Goal: Task Accomplishment & Management: Manage account settings

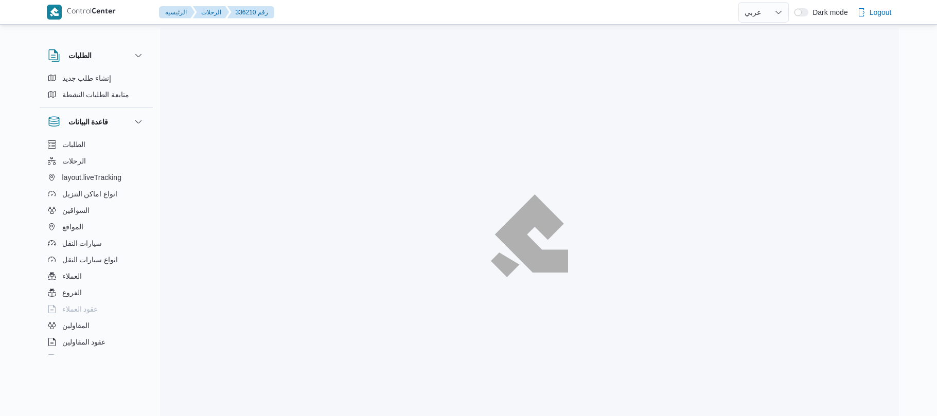
select select "ar"
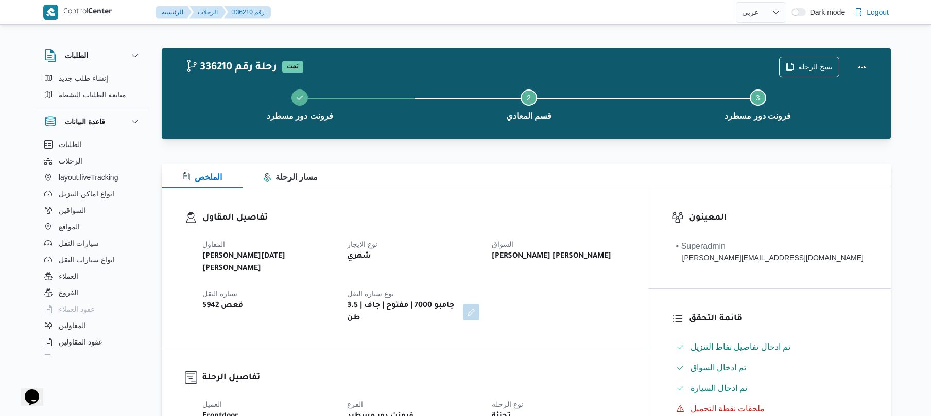
click at [571, 291] on div "المقاول ابراهيم رمضان ابراهيم عثمان ابوباشا نوع الايجار شهري السواق خالد ناجي س…" at bounding box center [413, 281] width 434 height 99
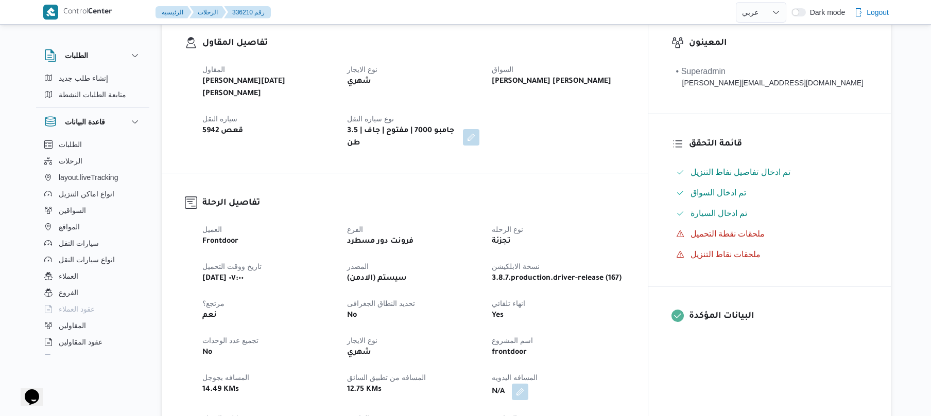
scroll to position [329, 0]
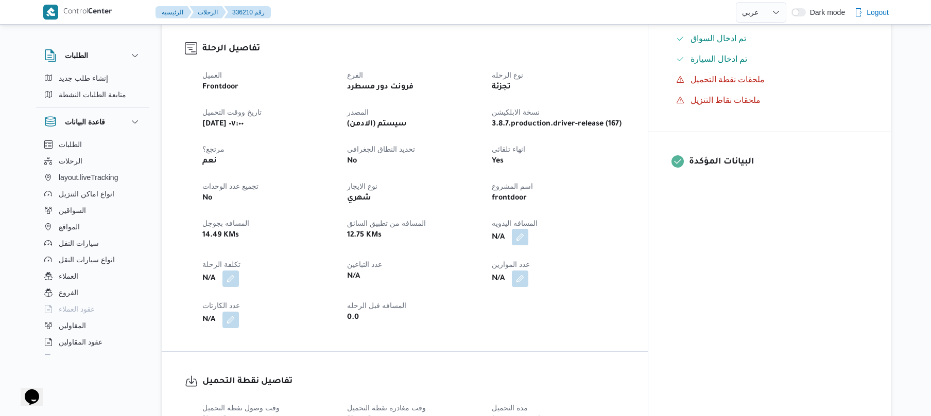
click at [528, 229] on button "button" at bounding box center [520, 237] width 16 height 16
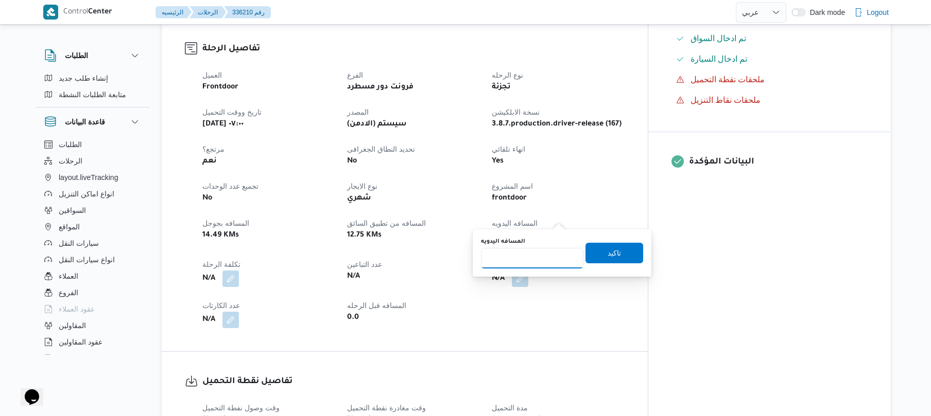
click at [531, 254] on input "المسافه اليدويه" at bounding box center [532, 258] width 102 height 21
type input "125"
click at [610, 247] on span "تاكيد" at bounding box center [613, 253] width 13 height 12
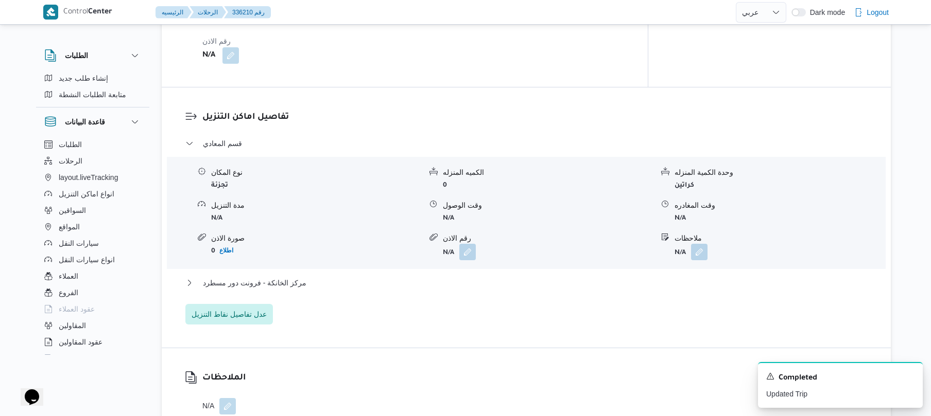
scroll to position [796, 0]
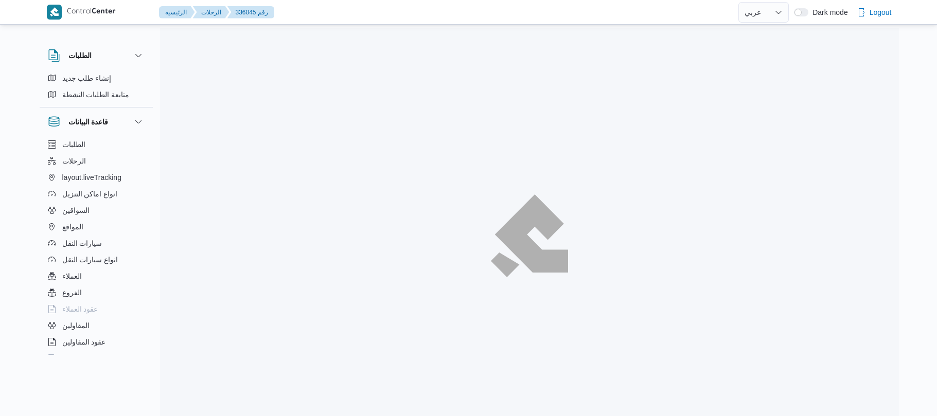
select select "ar"
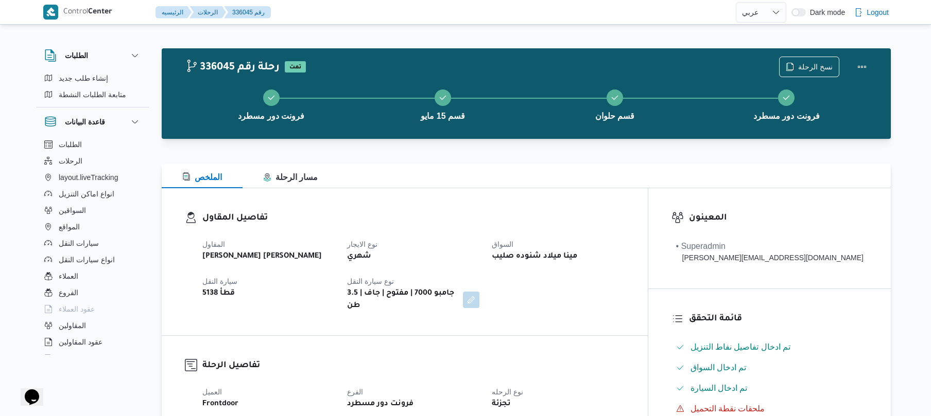
click at [561, 184] on div "الملخص مسار الرحلة" at bounding box center [526, 176] width 729 height 25
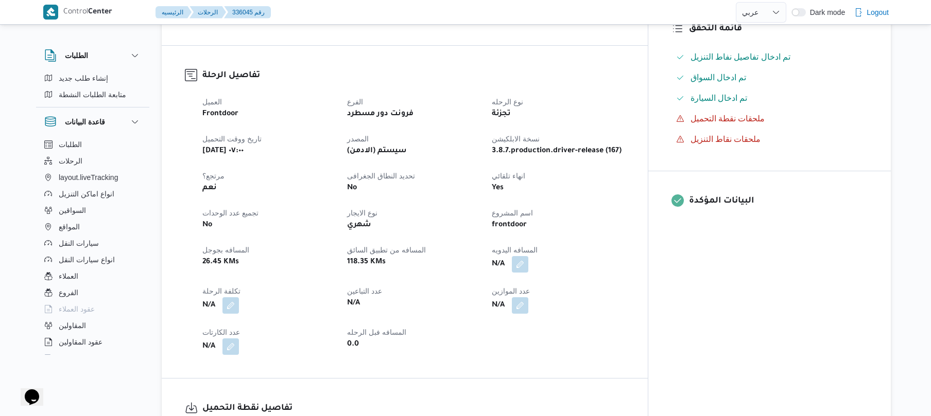
scroll to position [357, 0]
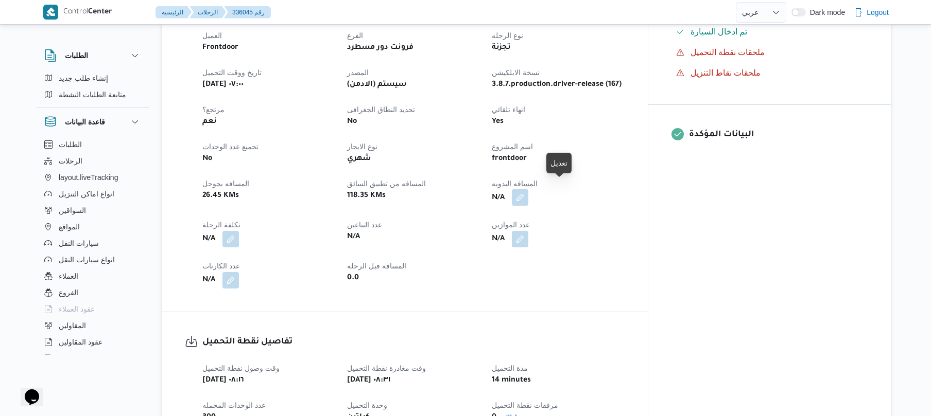
click at [528, 189] on button "button" at bounding box center [520, 197] width 16 height 16
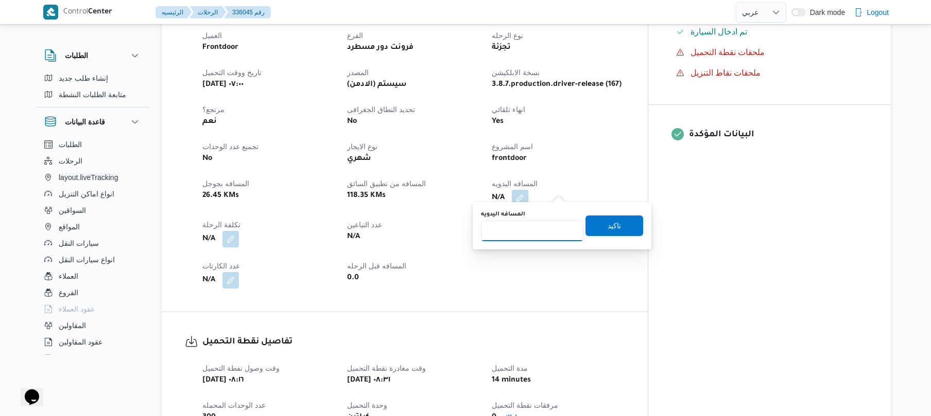
click at [533, 228] on input "المسافه اليدويه" at bounding box center [532, 231] width 102 height 21
type input "140"
click at [618, 224] on span "تاكيد" at bounding box center [614, 225] width 58 height 21
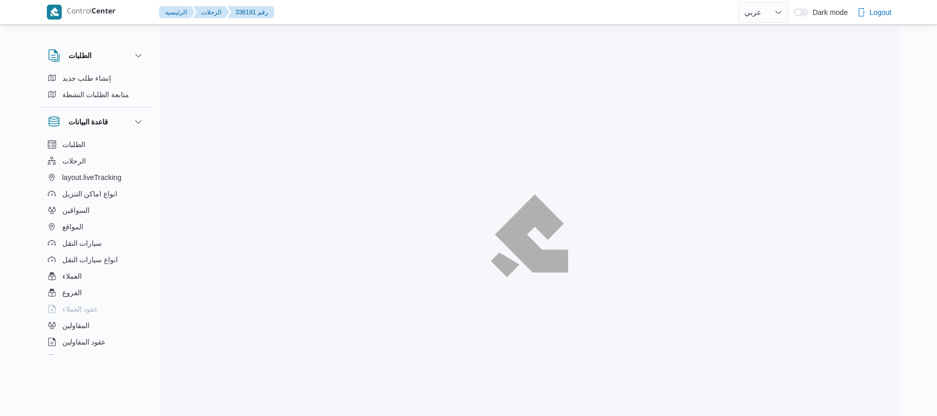
select select "ar"
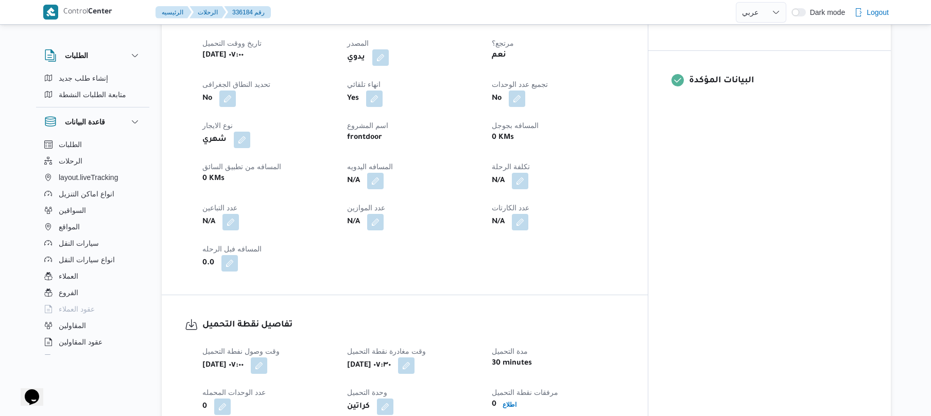
scroll to position [412, 0]
click at [384, 177] on button "button" at bounding box center [375, 179] width 16 height 16
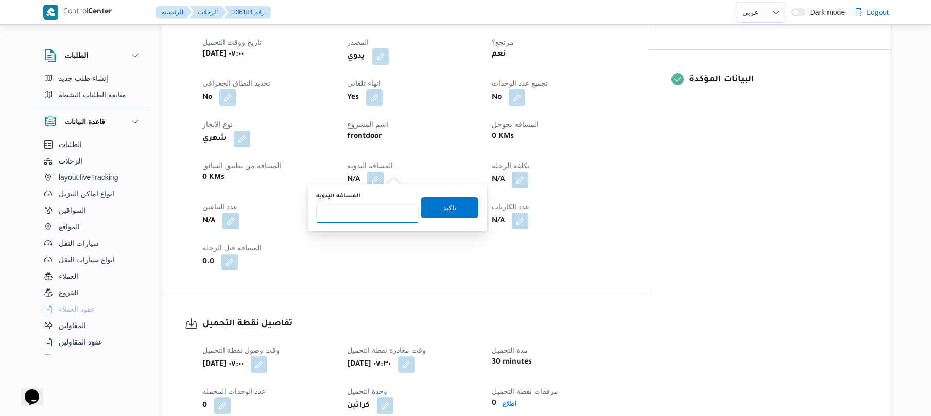
click at [390, 212] on input "المسافه اليدويه" at bounding box center [367, 213] width 102 height 21
type input "90"
click at [448, 203] on span "تاكيد" at bounding box center [449, 207] width 13 height 12
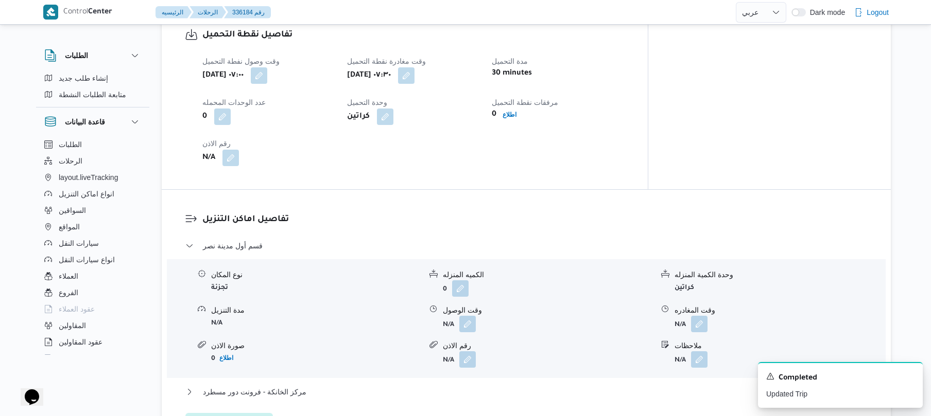
scroll to position [769, 0]
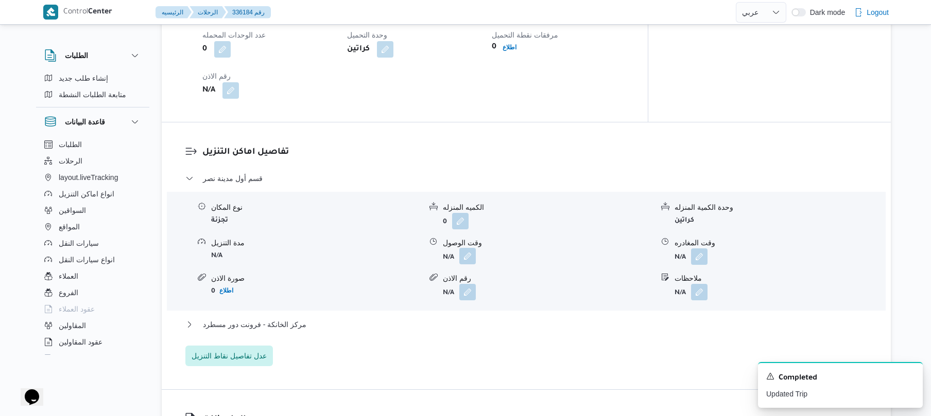
click at [471, 255] on button "button" at bounding box center [467, 256] width 16 height 16
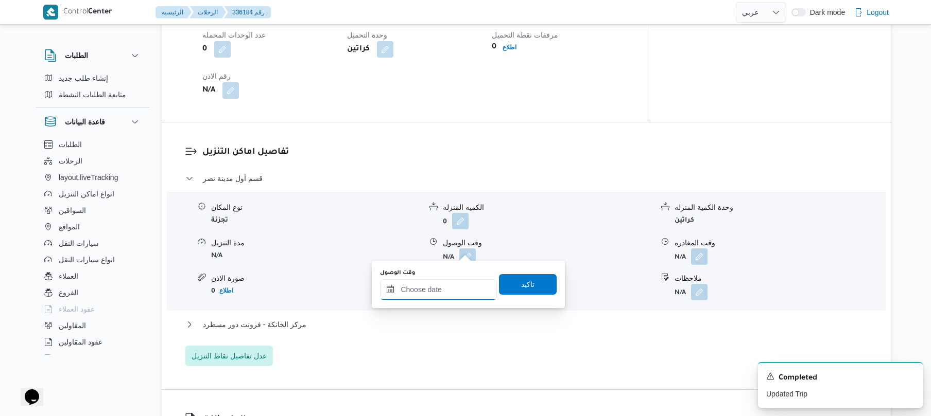
click at [439, 293] on input "وقت الوصول" at bounding box center [438, 290] width 117 height 21
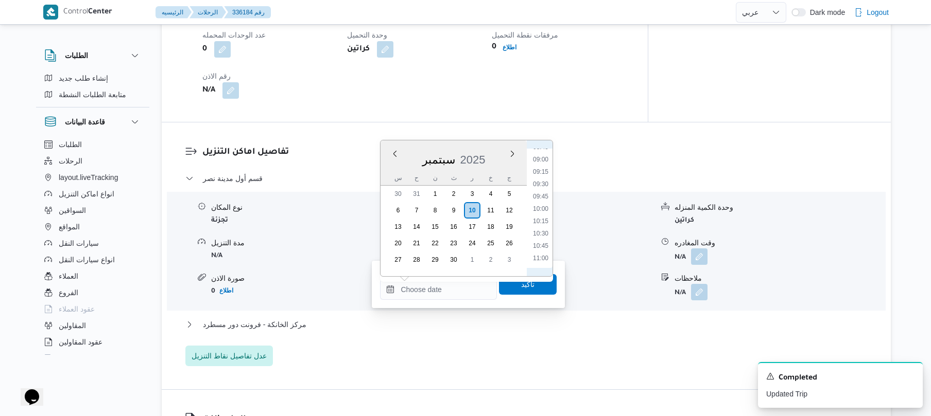
scroll to position [422, 0]
click at [540, 163] on li "08:45" at bounding box center [541, 164] width 24 height 10
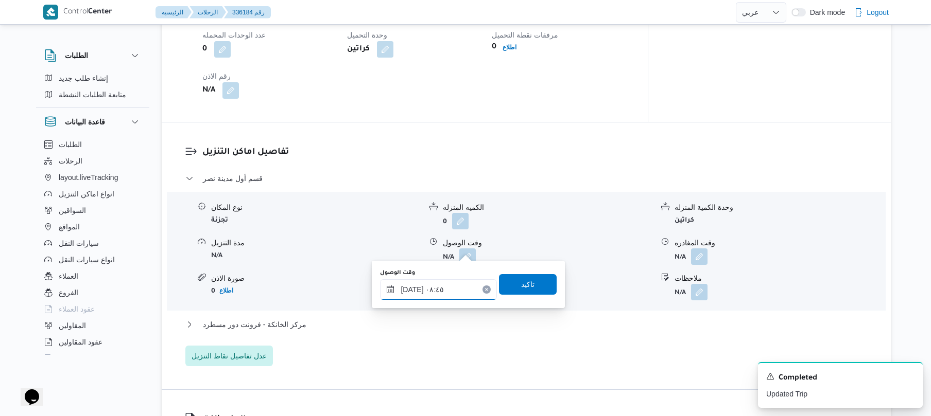
click at [413, 287] on input "١٠/٠٩/٢٠٢٥ ٠٨:٤٥" at bounding box center [438, 290] width 117 height 21
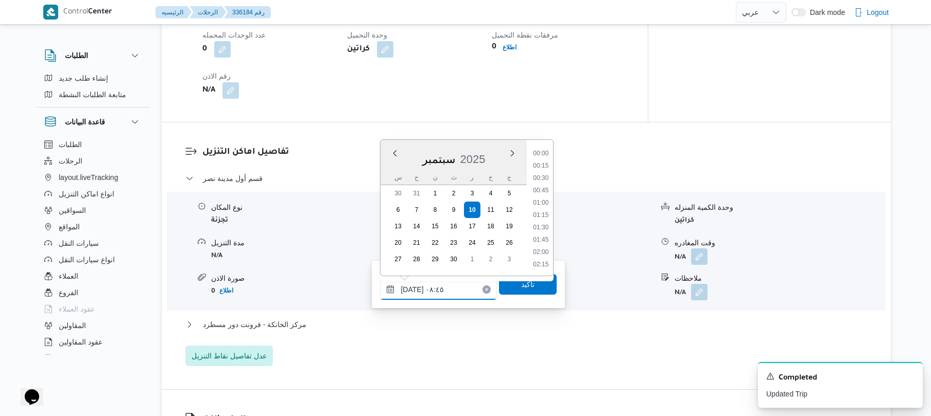
scroll to position [371, 0]
type input "١٠/٠٩/٢٠٢٥ ٠٨:10"
click at [507, 285] on span "تاكيد" at bounding box center [528, 284] width 58 height 21
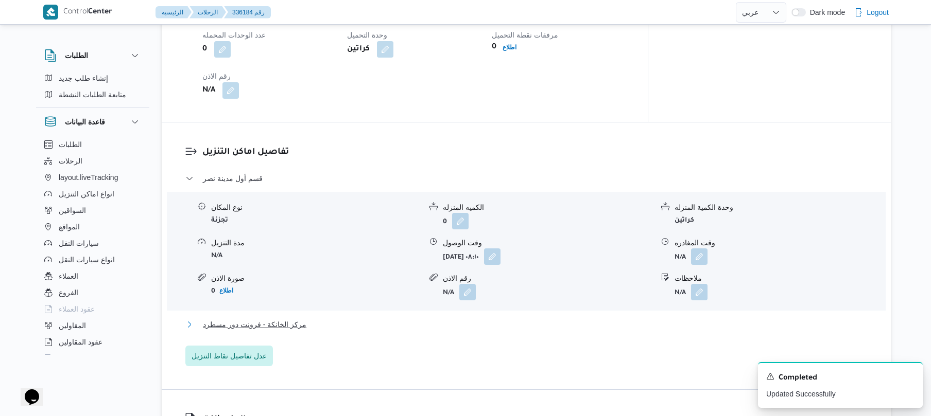
click at [448, 319] on button "مركز الخانكة - فرونت دور مسطرد" at bounding box center [526, 325] width 682 height 12
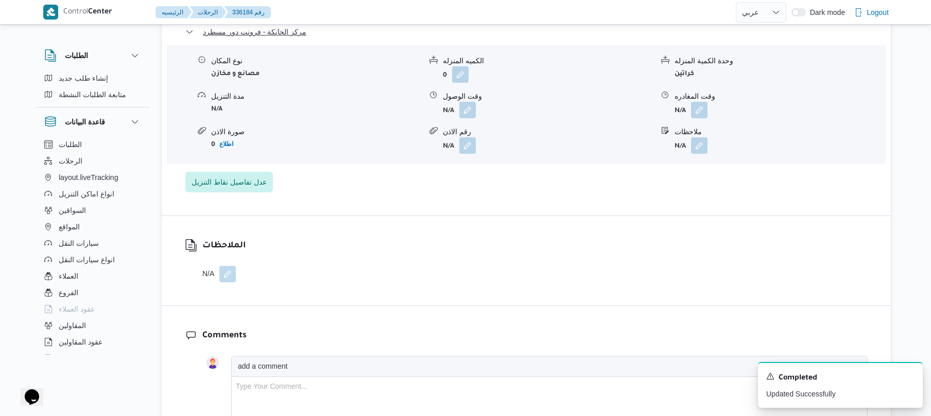
scroll to position [1071, 0]
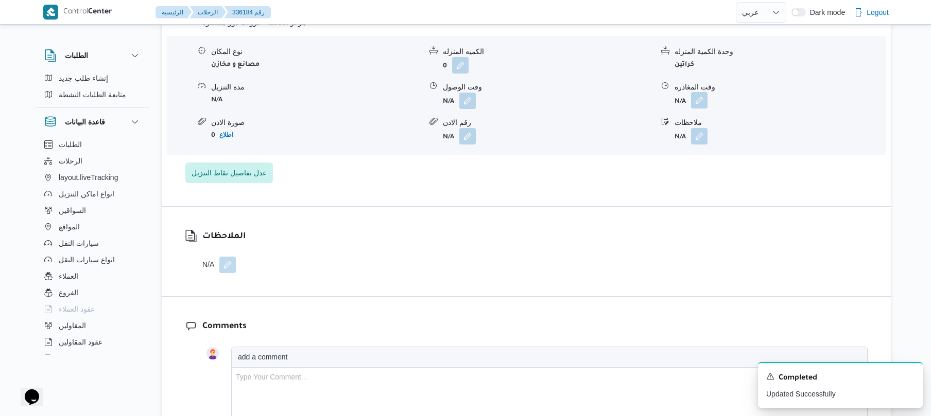
click at [692, 94] on button "button" at bounding box center [699, 100] width 16 height 16
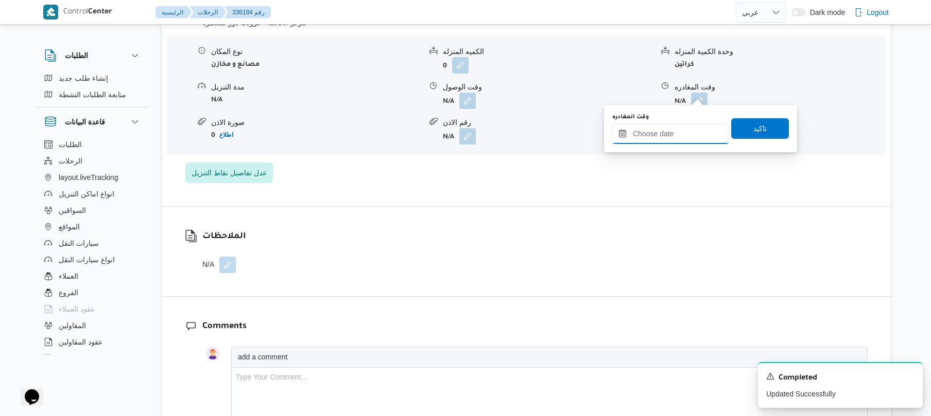
click at [652, 143] on input "وقت المغادره" at bounding box center [670, 134] width 117 height 21
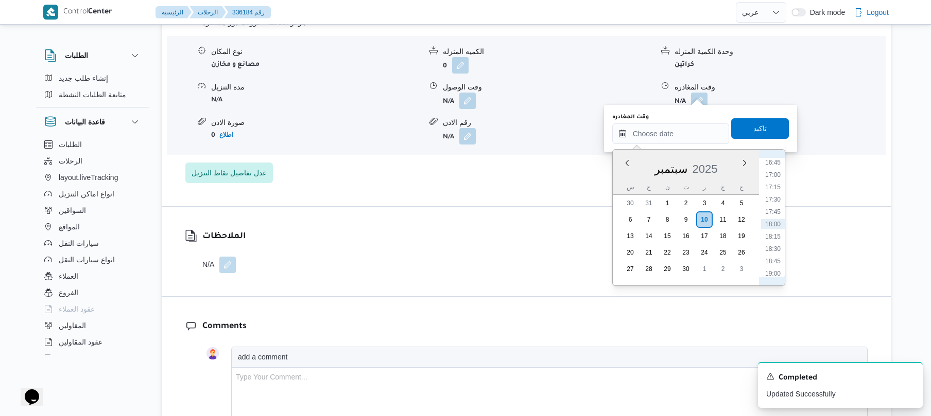
scroll to position [727, 0]
click at [772, 239] on li "16:15" at bounding box center [773, 239] width 24 height 10
type input "[DATE] ١٦:١٥"
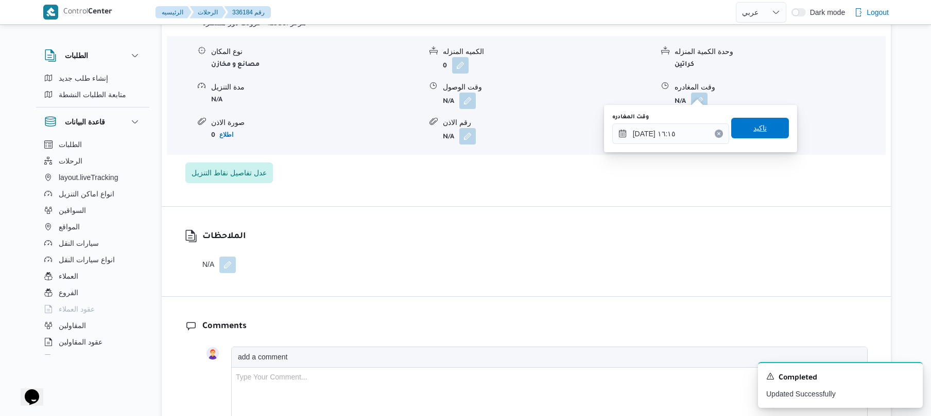
click at [753, 133] on span "تاكيد" at bounding box center [759, 128] width 13 height 12
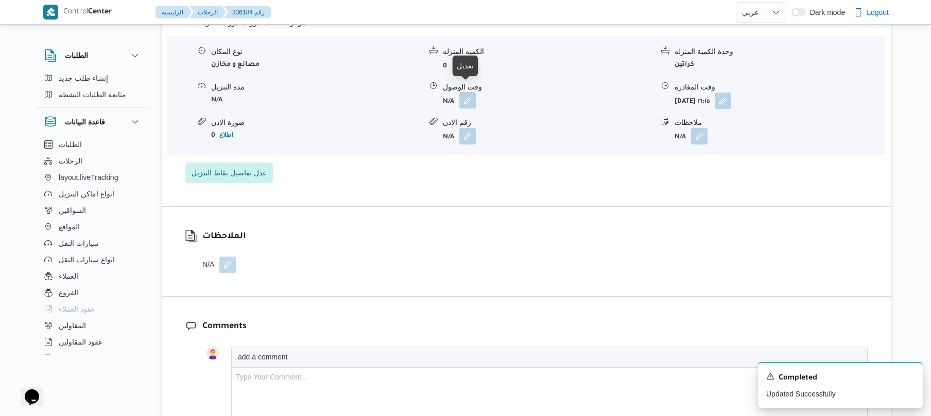
click at [466, 97] on button "button" at bounding box center [467, 100] width 16 height 16
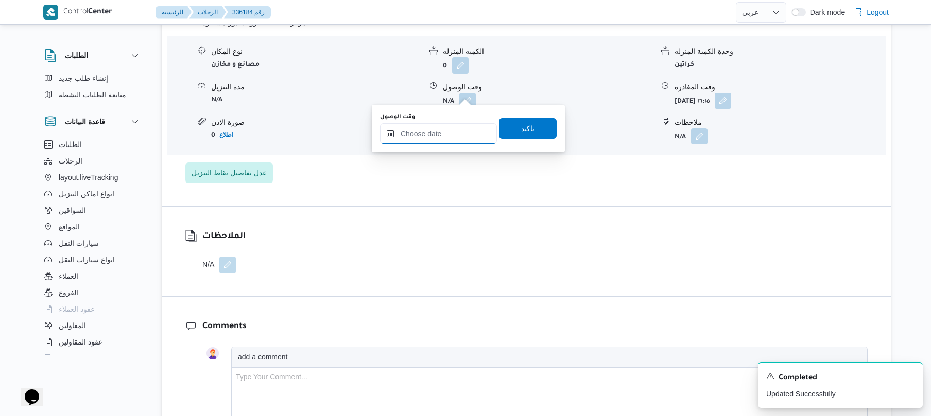
click at [454, 130] on input "وقت الوصول" at bounding box center [438, 134] width 117 height 21
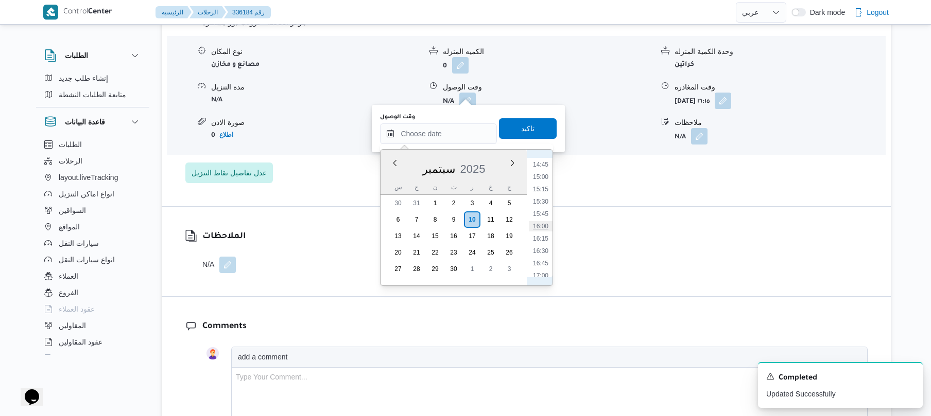
click at [538, 229] on li "16:00" at bounding box center [541, 226] width 24 height 10
type input "١٠/٠٩/٢٠٢٥ ١٦:٠٠"
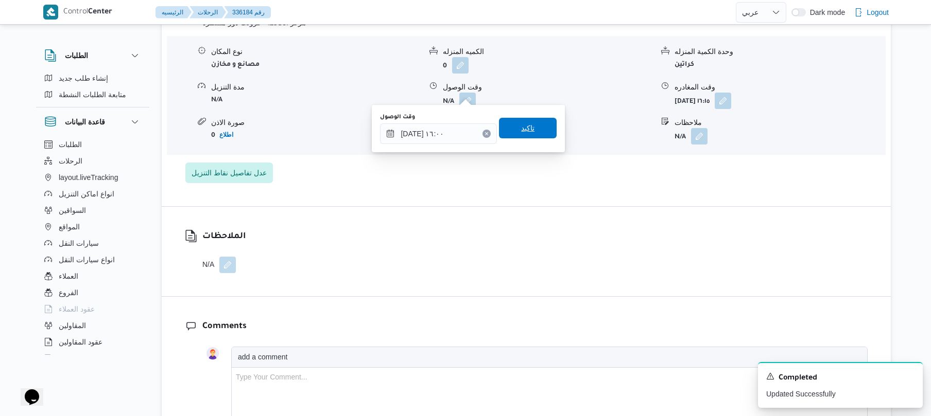
click at [529, 126] on span "تاكيد" at bounding box center [528, 128] width 58 height 21
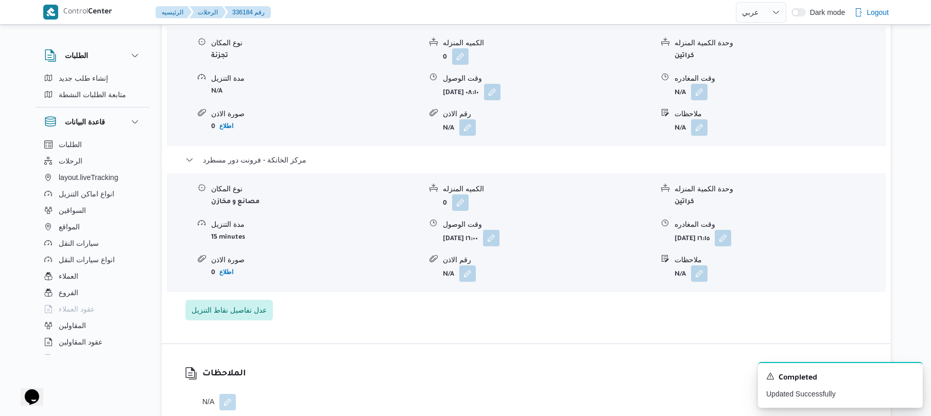
scroll to position [906, 0]
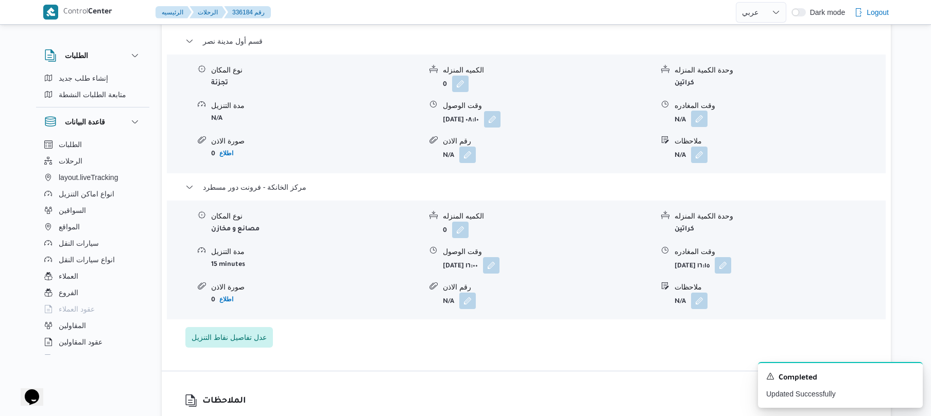
click at [696, 111] on button "button" at bounding box center [699, 119] width 16 height 16
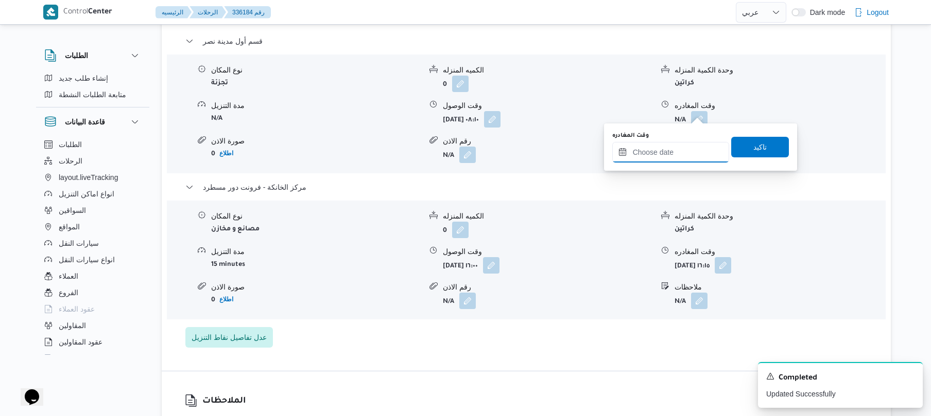
click at [647, 154] on input "وقت المغادره" at bounding box center [670, 152] width 117 height 21
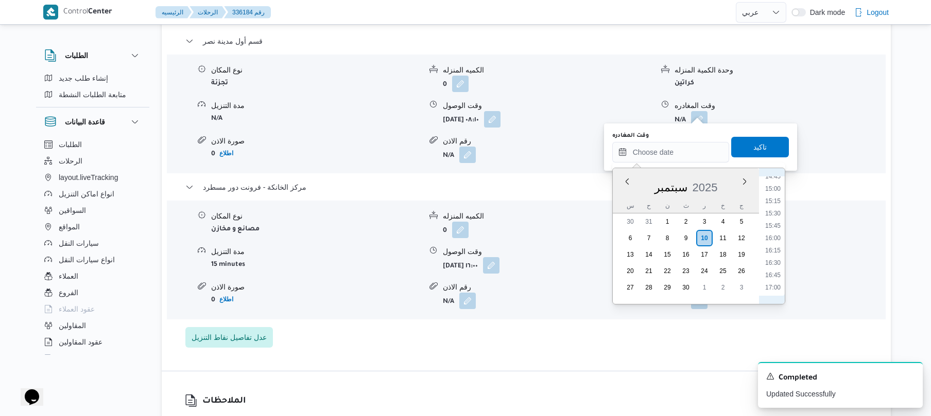
scroll to position [727, 0]
click at [771, 228] on li "15:45" at bounding box center [773, 233] width 24 height 10
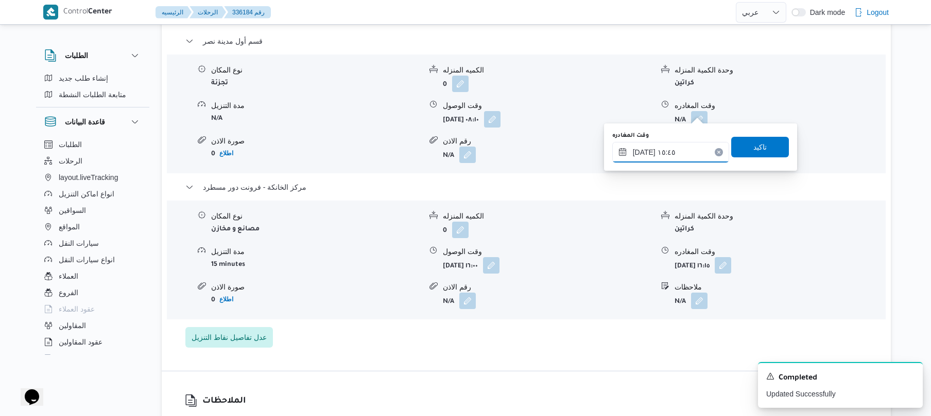
click at [641, 150] on input "١٠/٠٩/٢٠٢٥ ١٥:٤٥" at bounding box center [670, 152] width 117 height 21
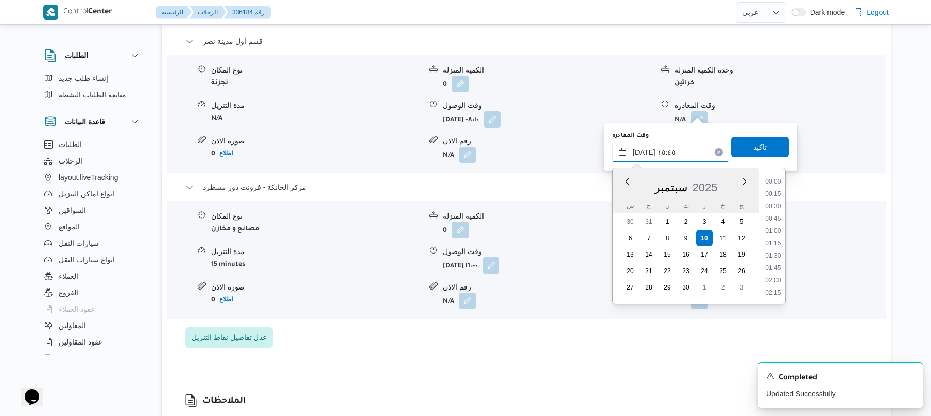
scroll to position [717, 0]
click at [645, 150] on input "١٠/٠٩/٢٠٢٥ ١٥:٤٥" at bounding box center [670, 152] width 117 height 21
type input "١٠/٠٩/٢٠٢٥ ١٥:20"
click at [765, 142] on span "تاكيد" at bounding box center [760, 146] width 58 height 21
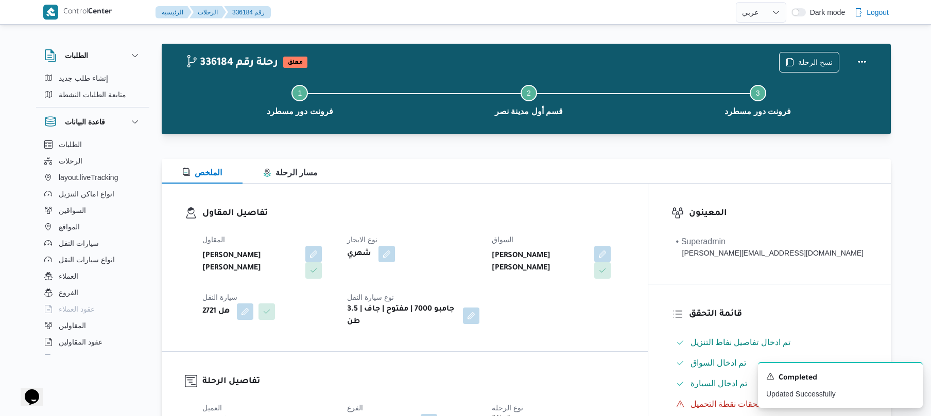
scroll to position [0, 0]
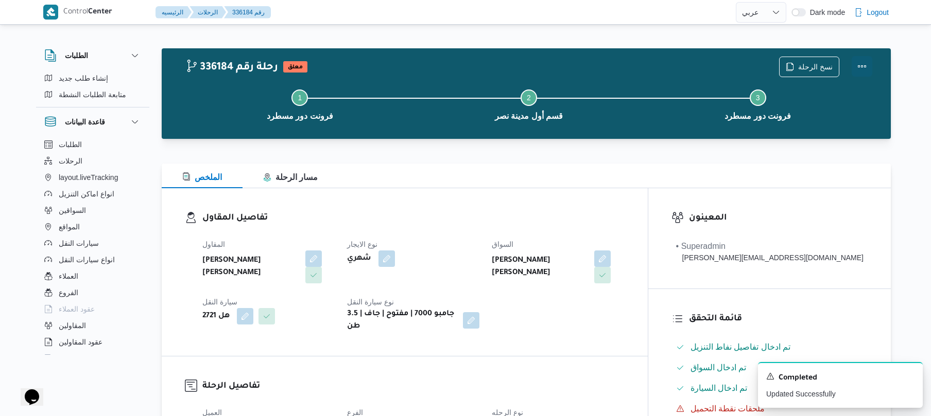
click at [859, 68] on button "Actions" at bounding box center [861, 66] width 21 height 21
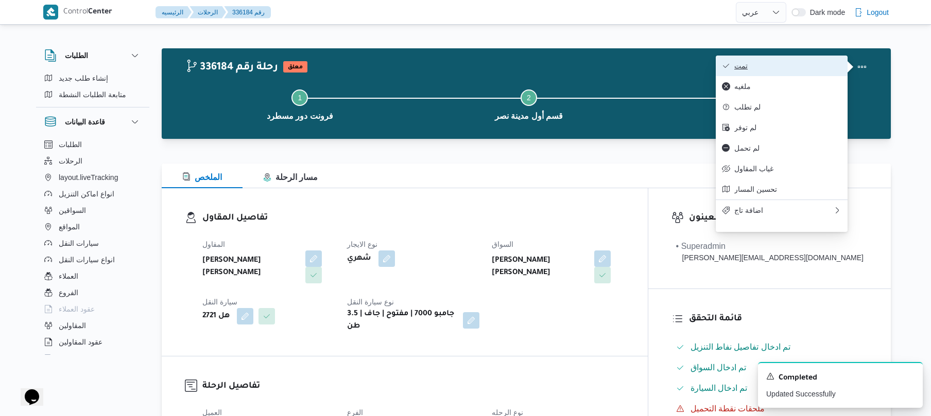
click at [787, 68] on span "تمت" at bounding box center [787, 66] width 107 height 8
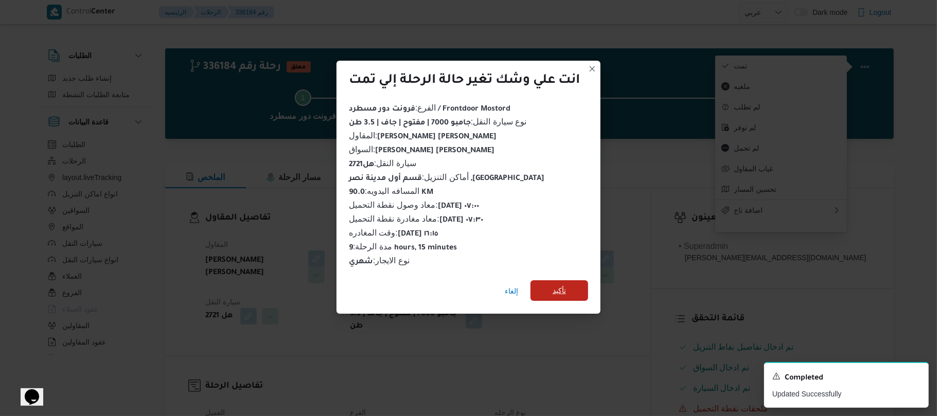
click at [577, 289] on span "تأكيد" at bounding box center [560, 291] width 58 height 21
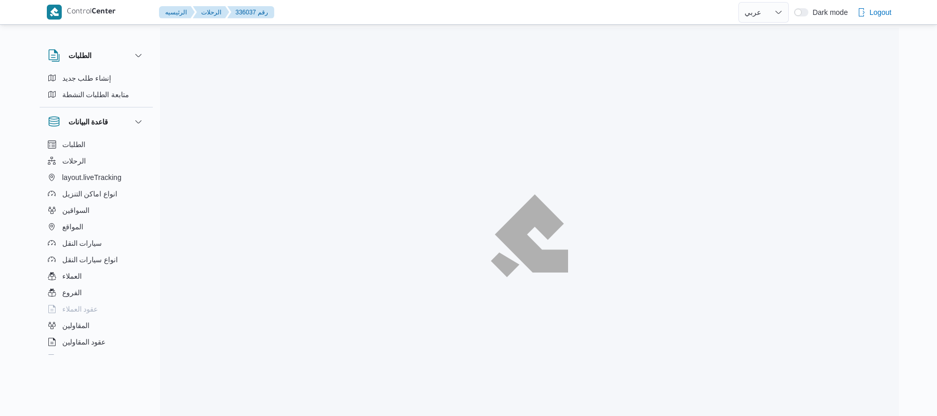
select select "ar"
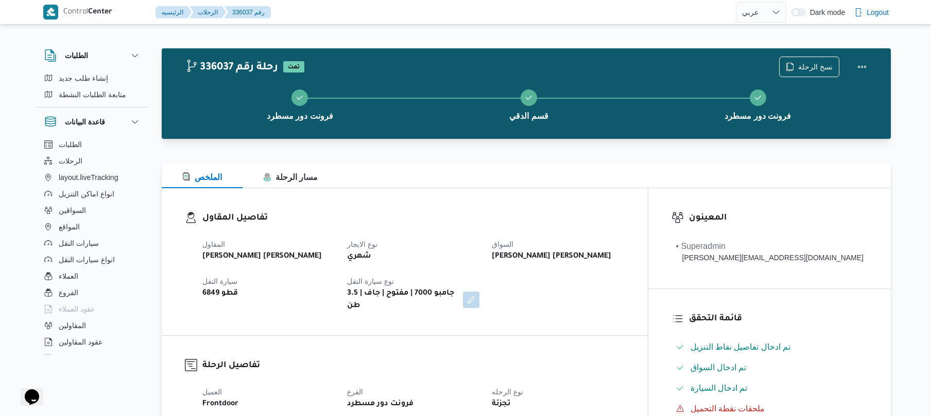
click at [594, 164] on div "الملخص مسار الرحلة" at bounding box center [526, 176] width 729 height 25
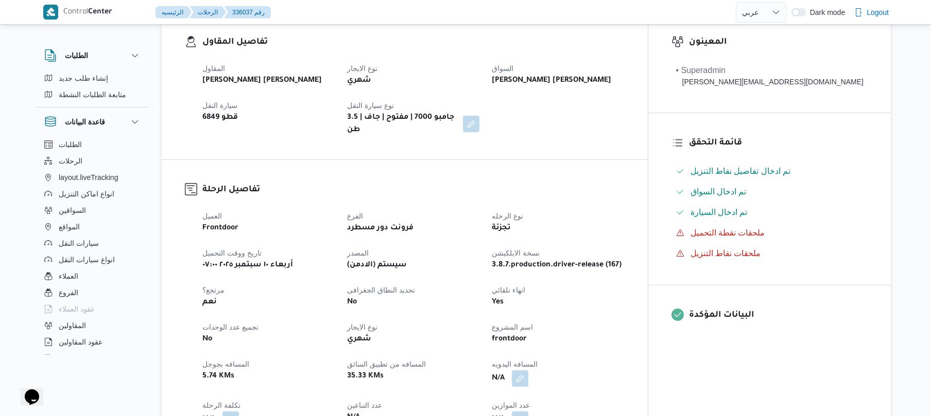
scroll to position [302, 0]
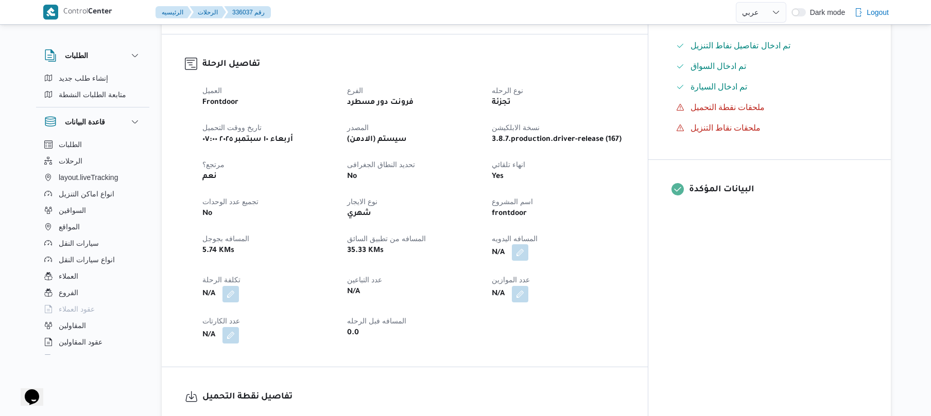
click at [528, 245] on button "button" at bounding box center [520, 253] width 16 height 16
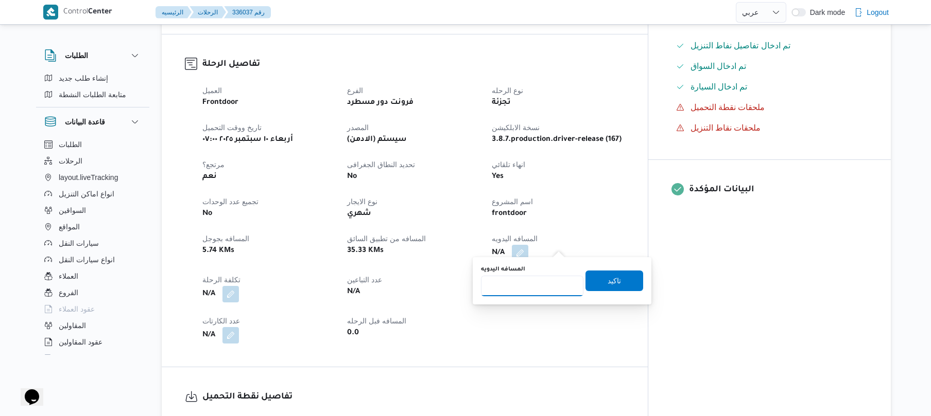
click at [526, 289] on input "المسافه اليدويه" at bounding box center [532, 286] width 102 height 21
type input "85"
click at [602, 287] on span "تاكيد" at bounding box center [614, 280] width 58 height 21
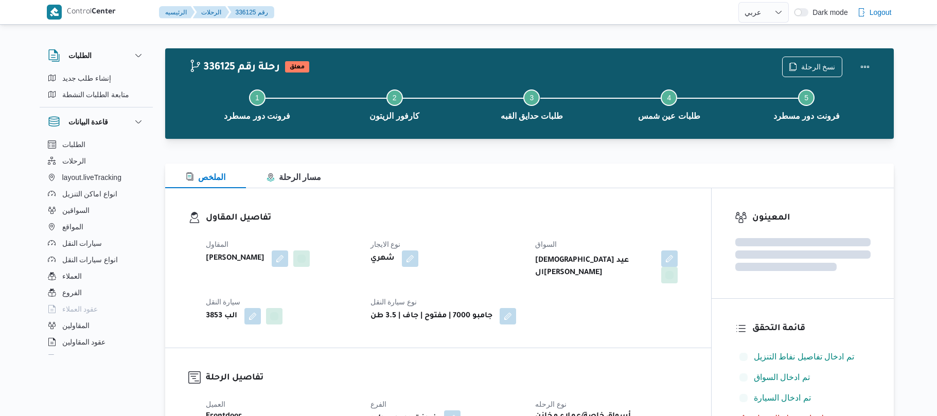
select select "ar"
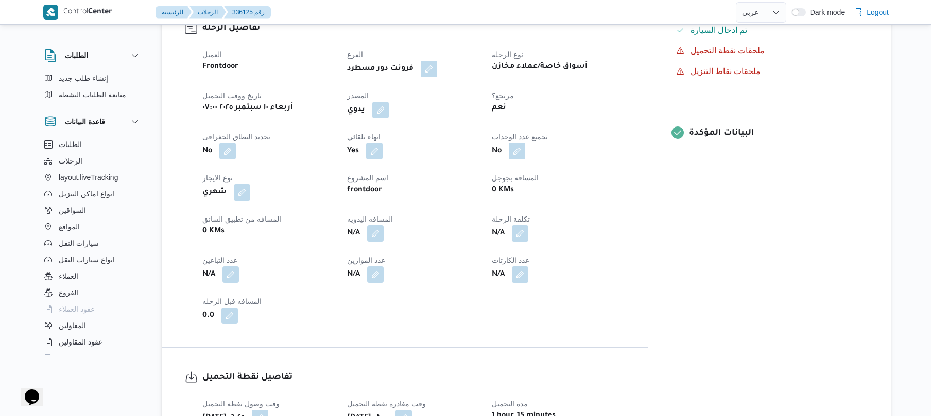
scroll to position [466, 0]
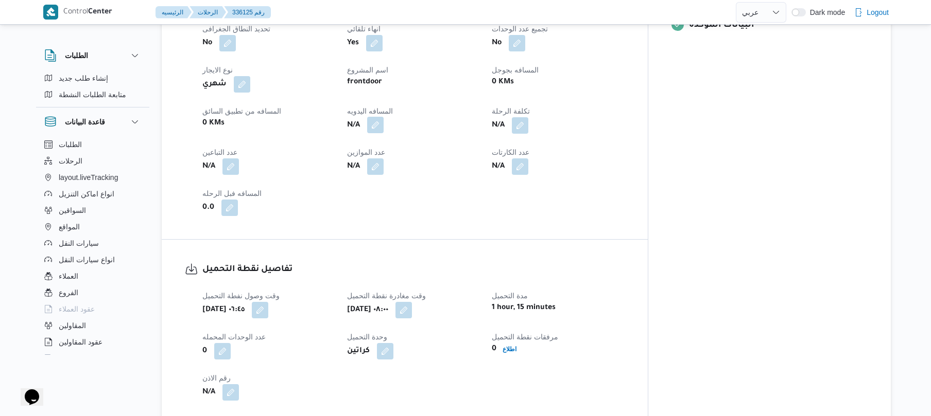
click at [384, 120] on button "button" at bounding box center [375, 125] width 16 height 16
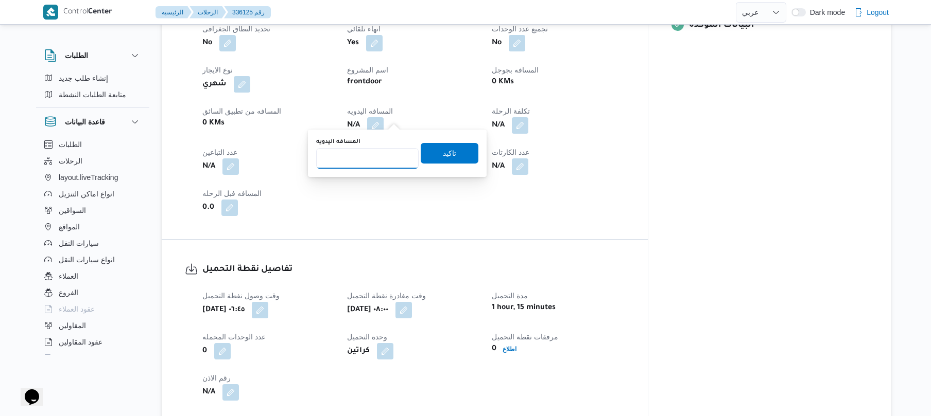
click at [371, 161] on input "المسافه اليدويه" at bounding box center [367, 158] width 102 height 21
click at [371, 160] on input "المسافه اليدويه" at bounding box center [367, 158] width 102 height 21
type input "75"
click at [447, 151] on span "تاكيد" at bounding box center [449, 153] width 13 height 12
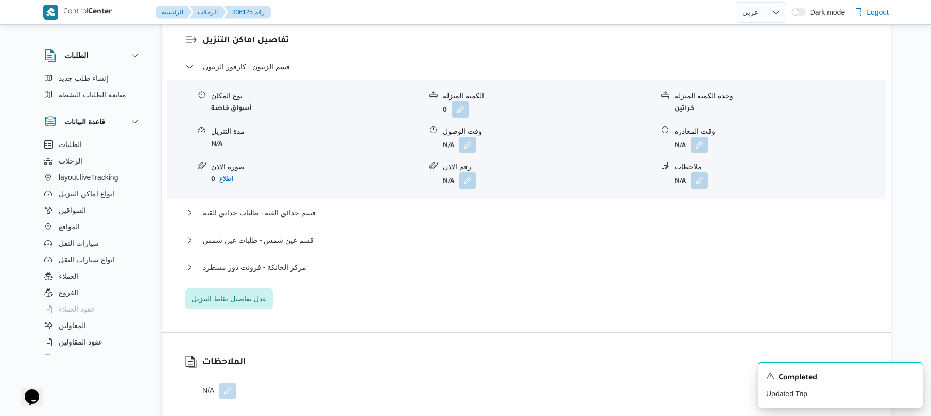
scroll to position [906, 0]
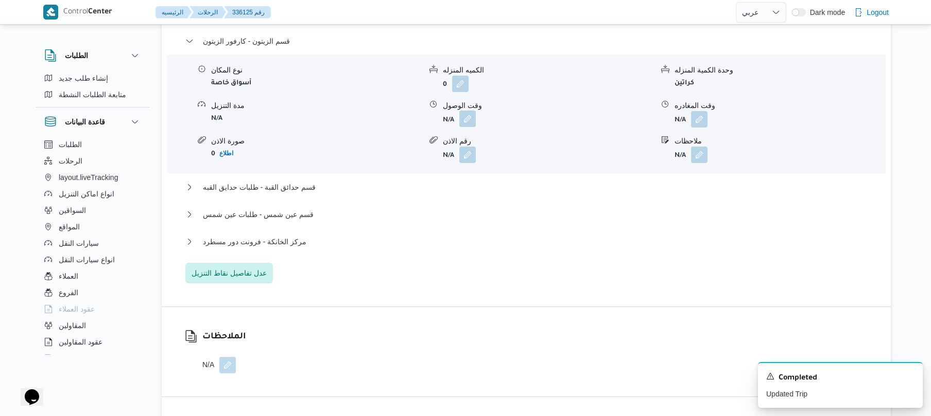
click at [470, 112] on button "button" at bounding box center [467, 119] width 16 height 16
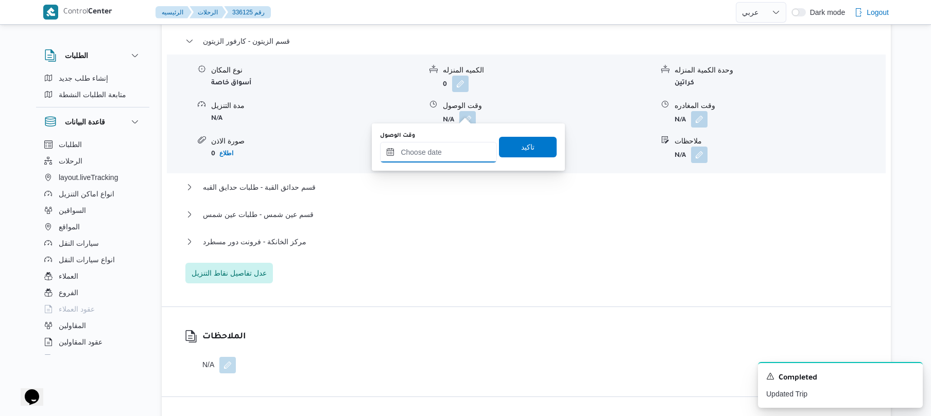
click at [445, 143] on input "وقت الوصول" at bounding box center [438, 152] width 117 height 21
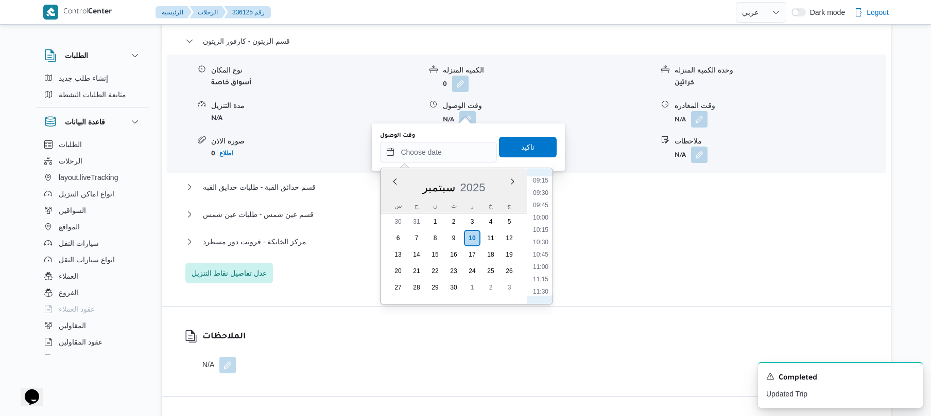
scroll to position [391, 0]
click at [543, 214] on li "08:30" at bounding box center [541, 210] width 24 height 10
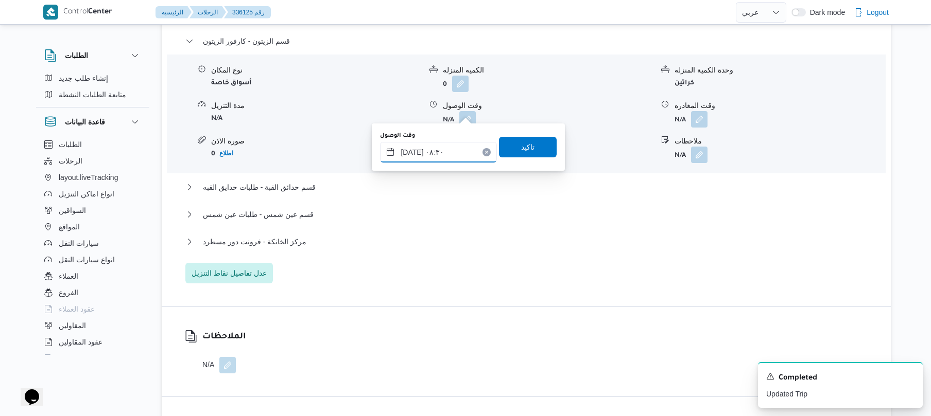
click at [412, 153] on input "١٠/٠٩/٢٠٢٥ ٠٨:٣٠" at bounding box center [438, 152] width 117 height 21
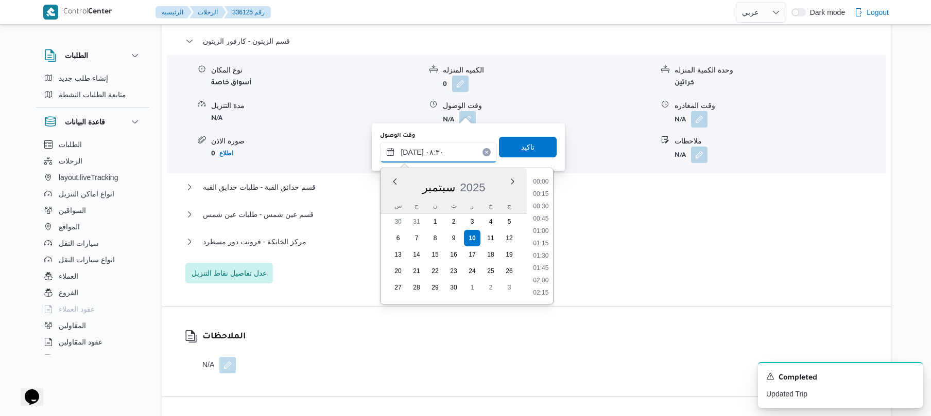
click at [412, 153] on input "١٠/٠٩/٢٠٢٥ ٠٨:٣٠" at bounding box center [438, 152] width 117 height 21
type input "١٠/٠٩/٢٠٢٥ ٠٨:35"
click at [521, 148] on span "تاكيد" at bounding box center [527, 147] width 13 height 12
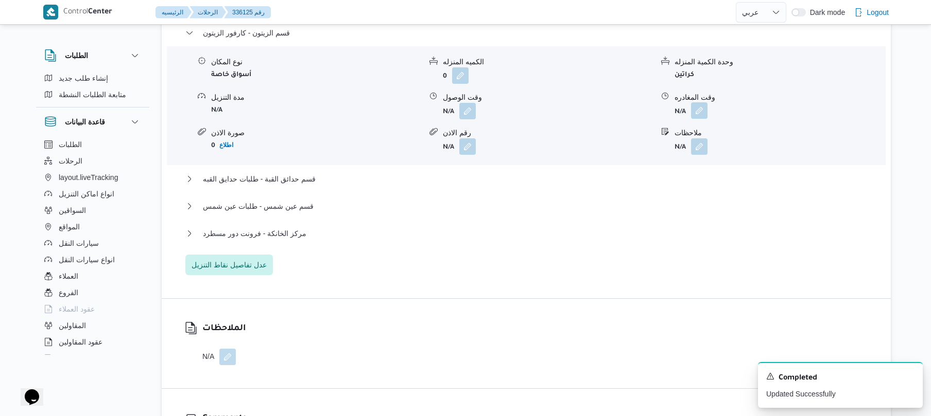
click at [705, 111] on button "button" at bounding box center [699, 110] width 16 height 16
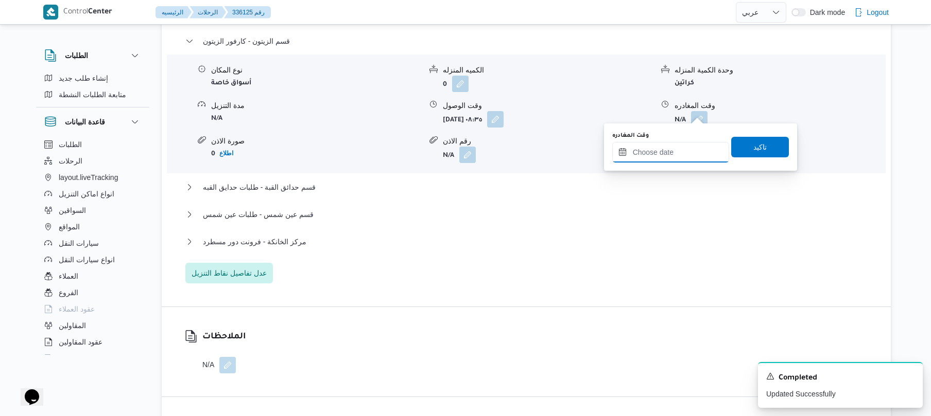
click at [655, 148] on input "وقت المغادره" at bounding box center [670, 152] width 117 height 21
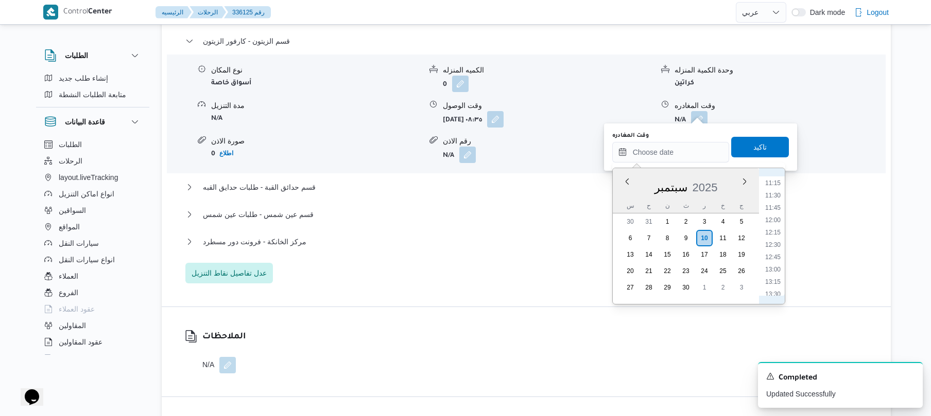
scroll to position [526, 0]
click at [773, 228] on li "11:30" at bounding box center [773, 224] width 24 height 10
type input "١٠/٠٩/٢٠٢٥ ١١:٣٠"
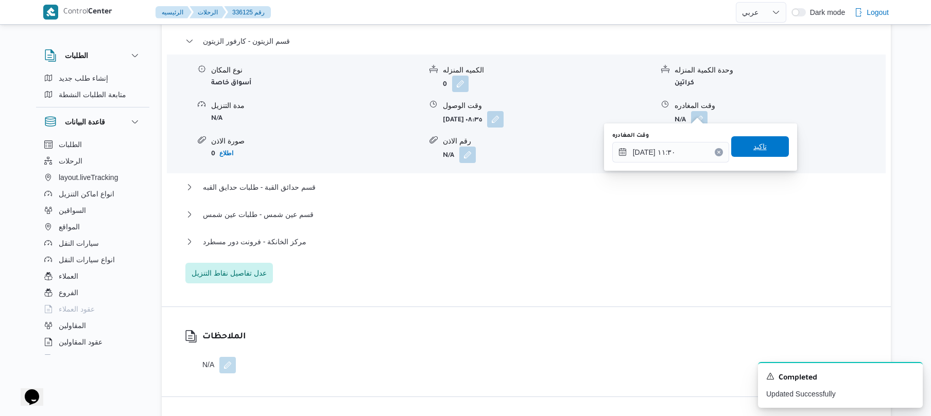
click at [765, 150] on span "تاكيد" at bounding box center [760, 146] width 58 height 21
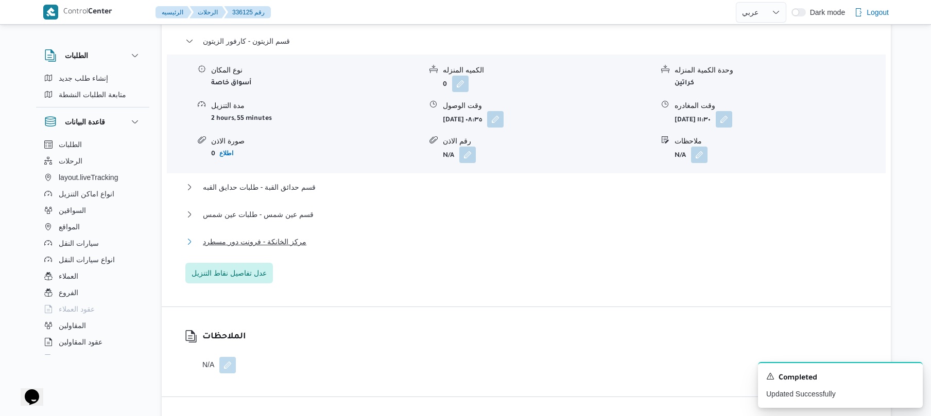
click at [541, 236] on button "مركز الخانكة - فرونت دور مسطرد" at bounding box center [526, 242] width 682 height 12
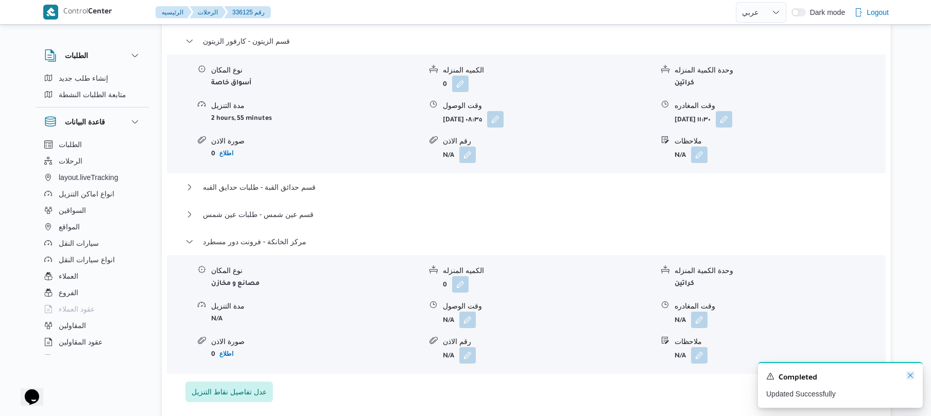
click at [907, 378] on icon "Dismiss toast" at bounding box center [910, 376] width 8 height 8
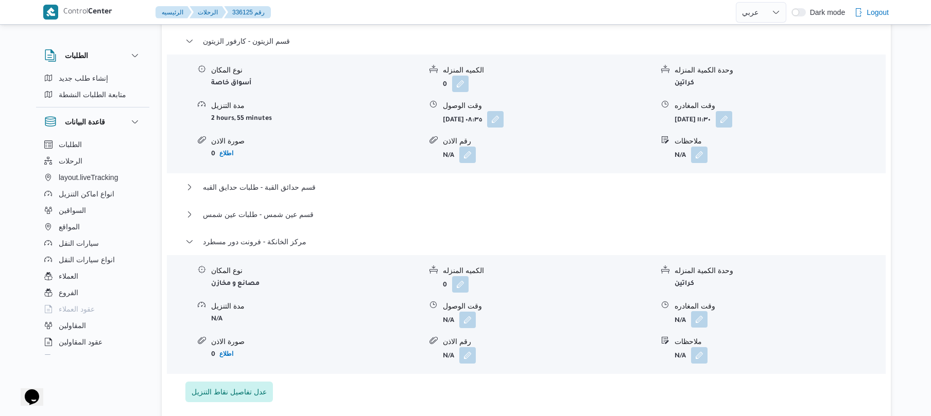
click at [695, 317] on button "button" at bounding box center [699, 319] width 16 height 16
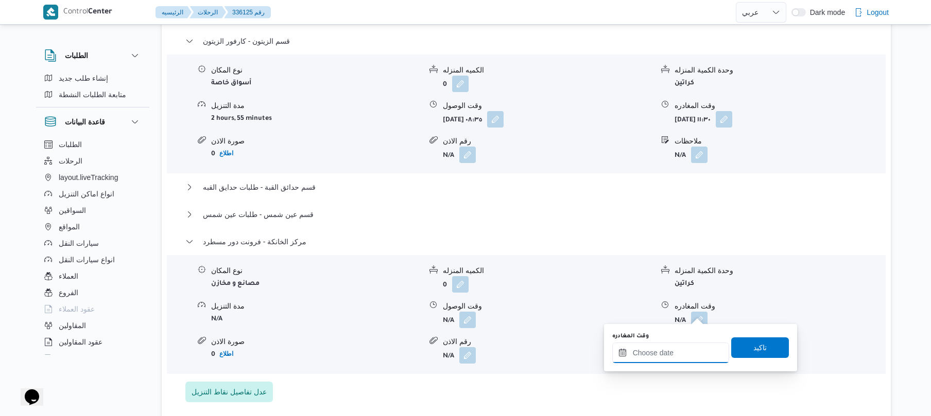
click at [671, 352] on input "وقت المغادره" at bounding box center [670, 353] width 117 height 21
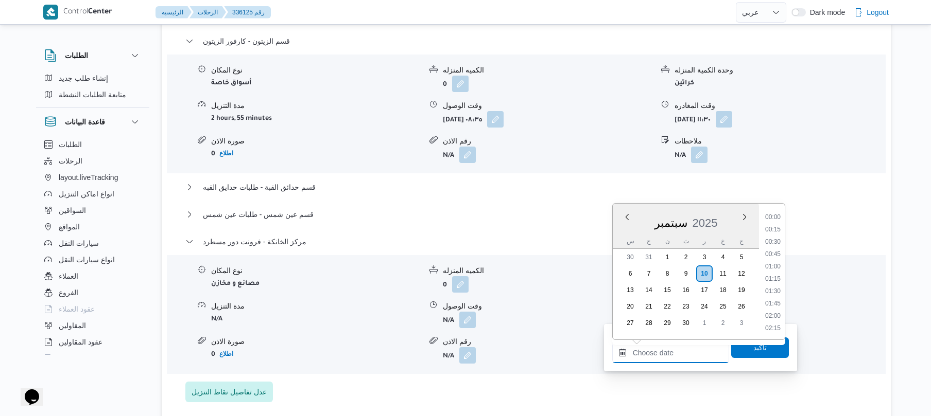
scroll to position [828, 0]
click at [778, 220] on li "16:45" at bounding box center [773, 217] width 24 height 10
type input "[DATE] ١٦:٤٥"
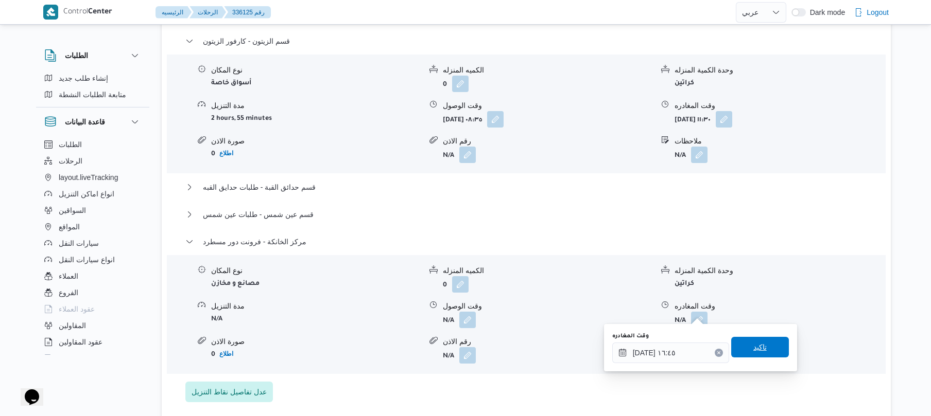
click at [758, 349] on span "تاكيد" at bounding box center [759, 347] width 13 height 12
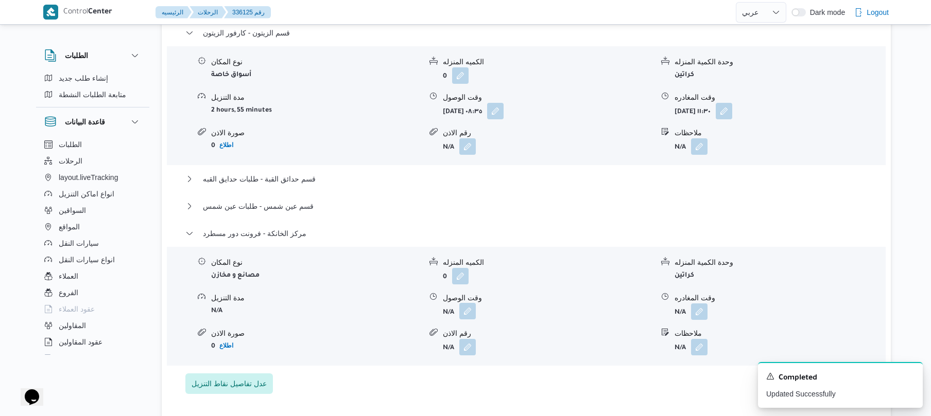
click at [467, 309] on button "button" at bounding box center [467, 311] width 16 height 16
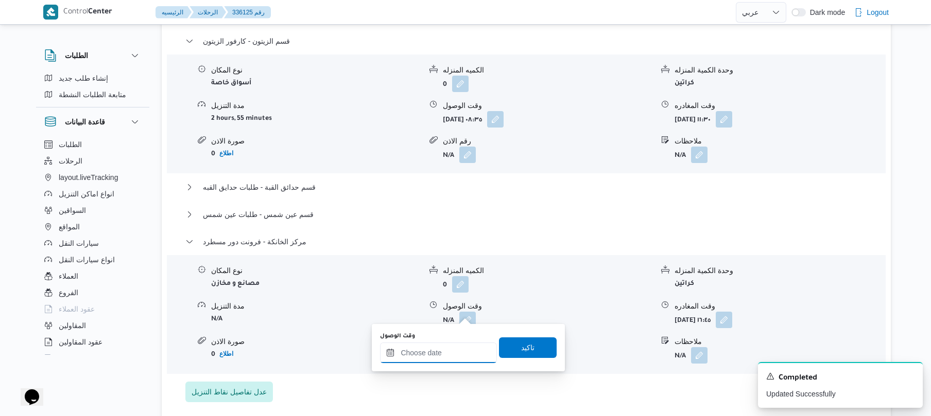
click at [440, 361] on input "وقت الوصول" at bounding box center [438, 353] width 117 height 21
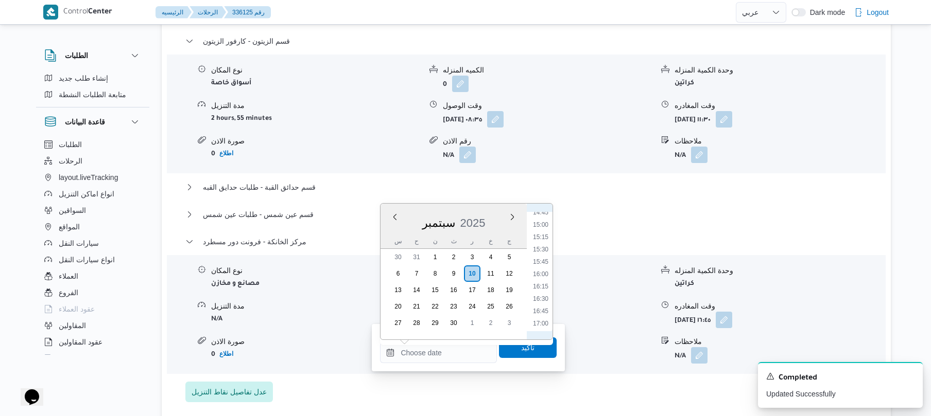
scroll to position [727, 0]
click at [541, 303] on li "16:30" at bounding box center [541, 306] width 24 height 10
type input "[DATE] ١٦:٣٠"
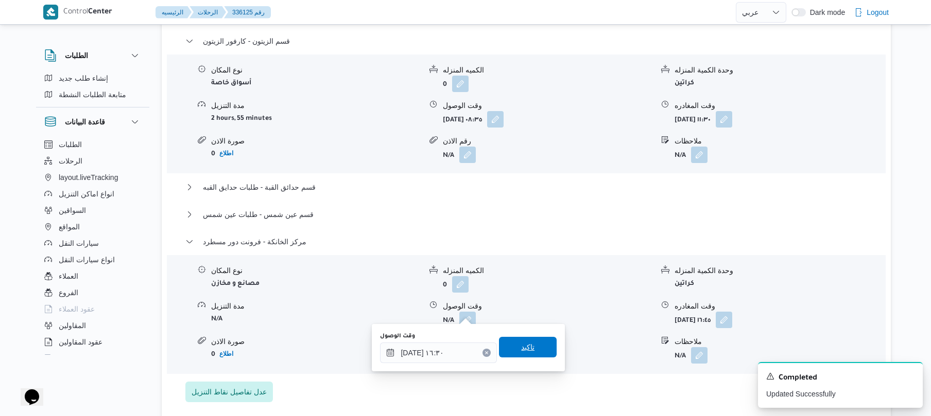
click at [521, 349] on span "تاكيد" at bounding box center [527, 347] width 13 height 12
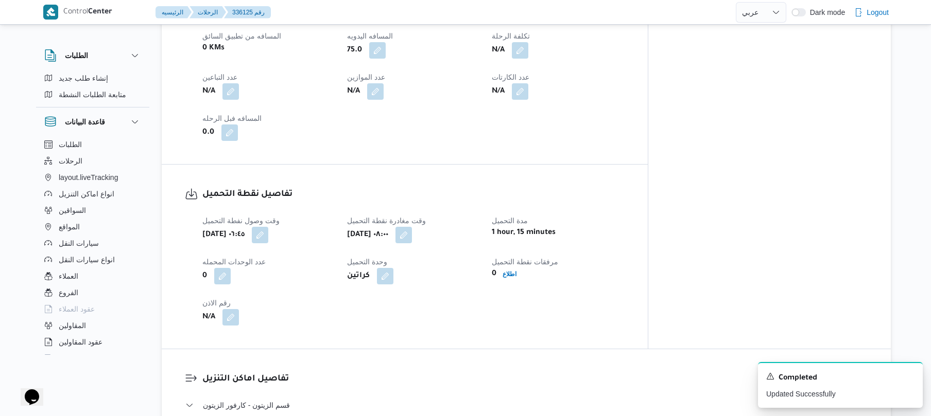
scroll to position [0, 0]
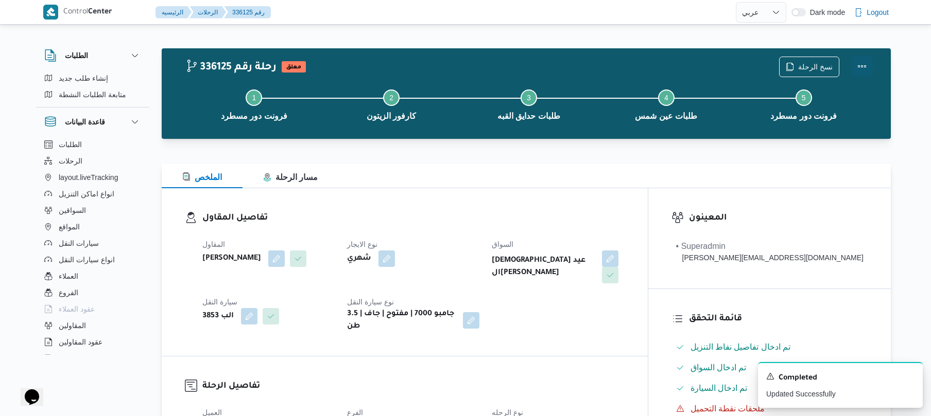
click at [863, 64] on button "Actions" at bounding box center [861, 66] width 21 height 21
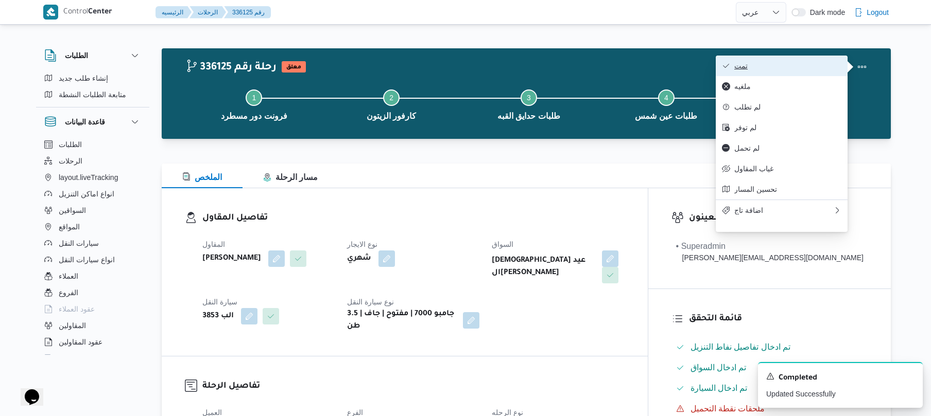
click at [812, 70] on span "تمت" at bounding box center [787, 66] width 107 height 8
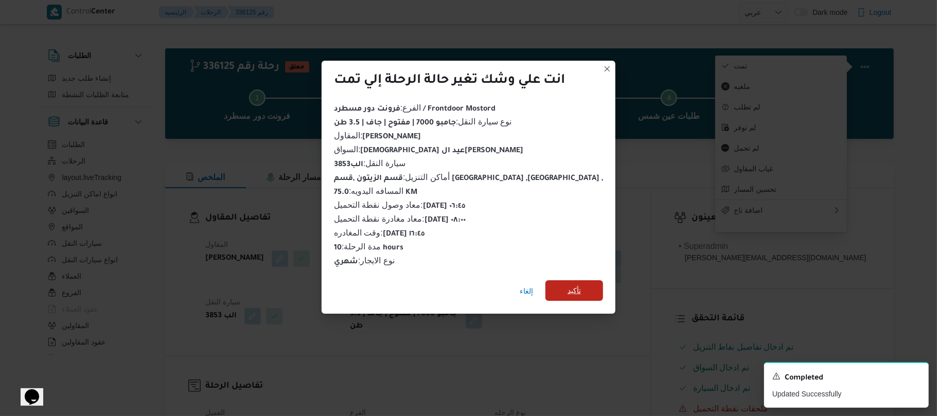
click at [576, 283] on span "تأكيد" at bounding box center [575, 291] width 58 height 21
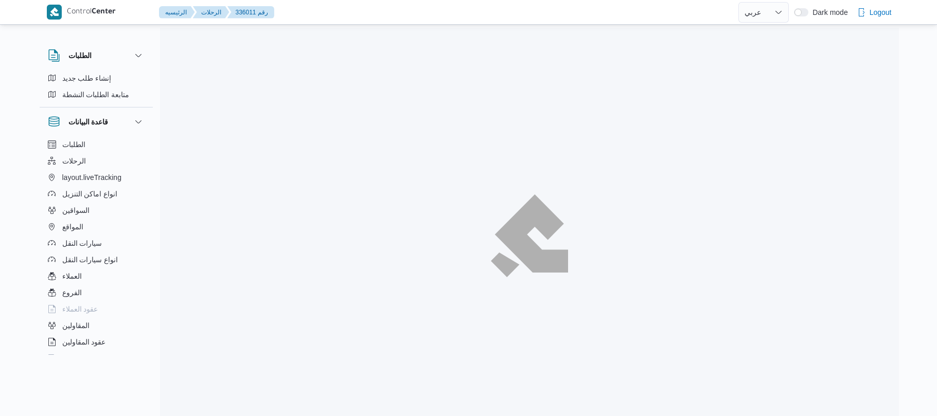
select select "ar"
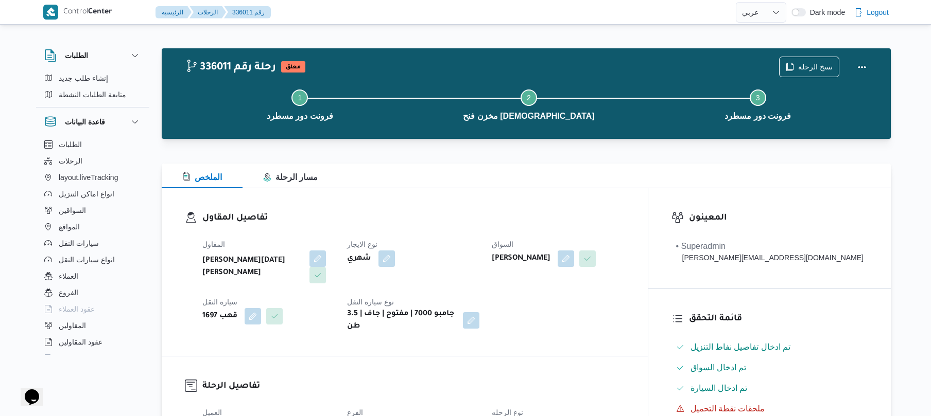
click at [592, 200] on div "تفاصيل المقاول المقاول [PERSON_NAME][DATE] [PERSON_NAME] نوع الايجار شهري السوا…" at bounding box center [405, 272] width 486 height 168
click at [593, 199] on div "تفاصيل المقاول المقاول [PERSON_NAME][DATE] [PERSON_NAME] نوع الايجار شهري السوا…" at bounding box center [405, 272] width 486 height 168
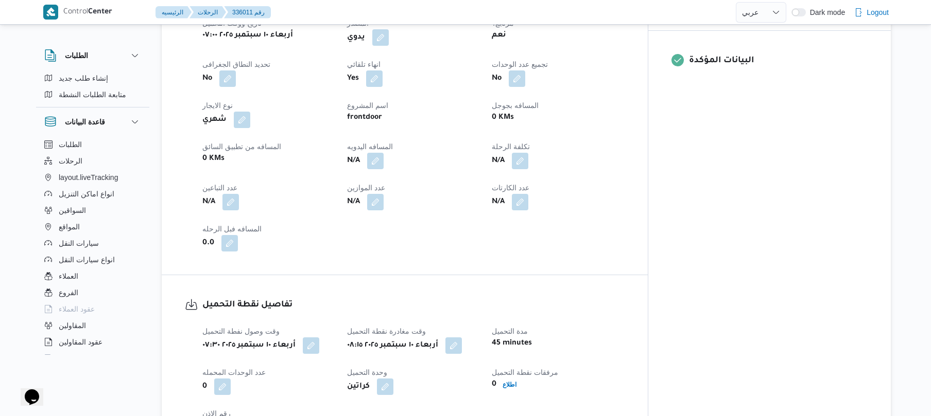
scroll to position [302, 0]
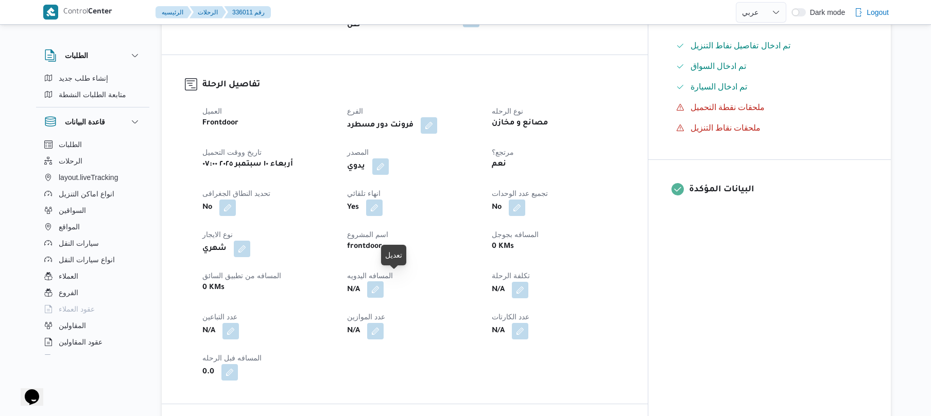
click at [384, 283] on button "button" at bounding box center [375, 290] width 16 height 16
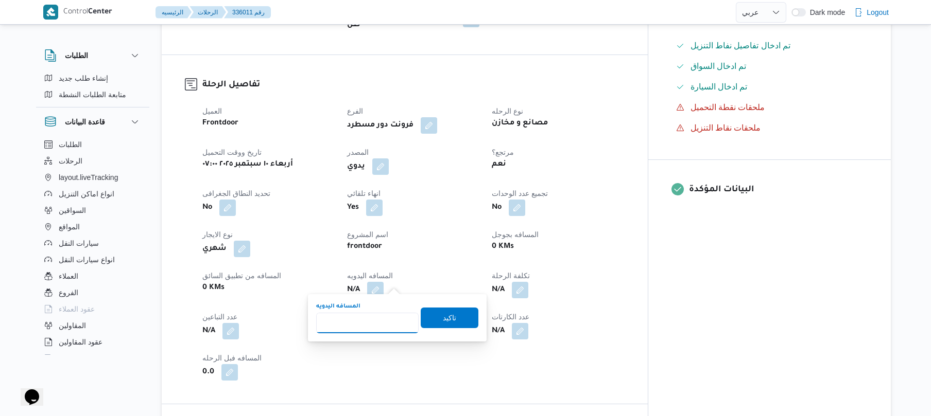
click at [377, 319] on input "المسافه اليدويه" at bounding box center [367, 323] width 102 height 21
type input "120"
click at [443, 313] on span "تاكيد" at bounding box center [449, 318] width 13 height 12
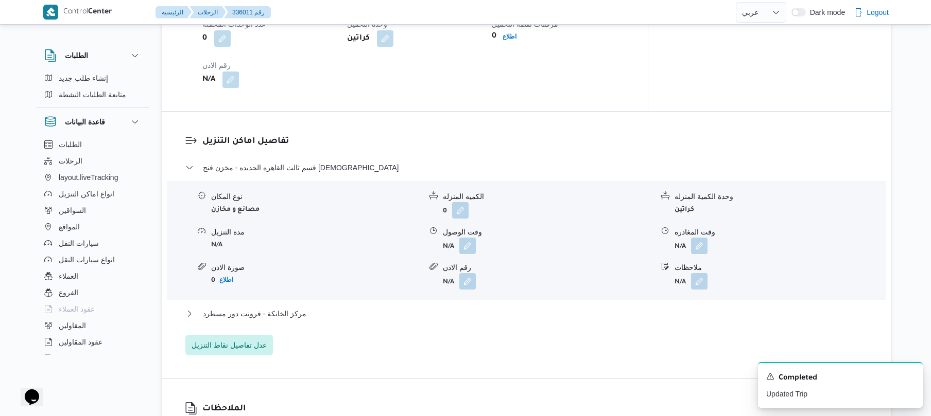
scroll to position [824, 0]
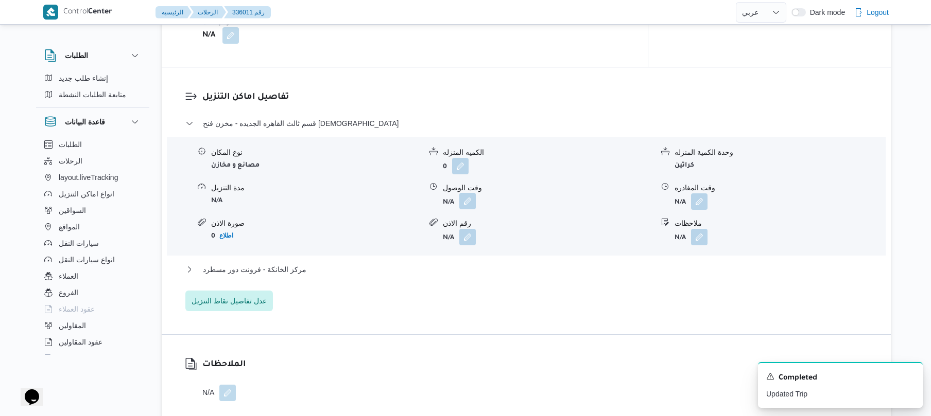
click at [471, 193] on button "button" at bounding box center [467, 201] width 16 height 16
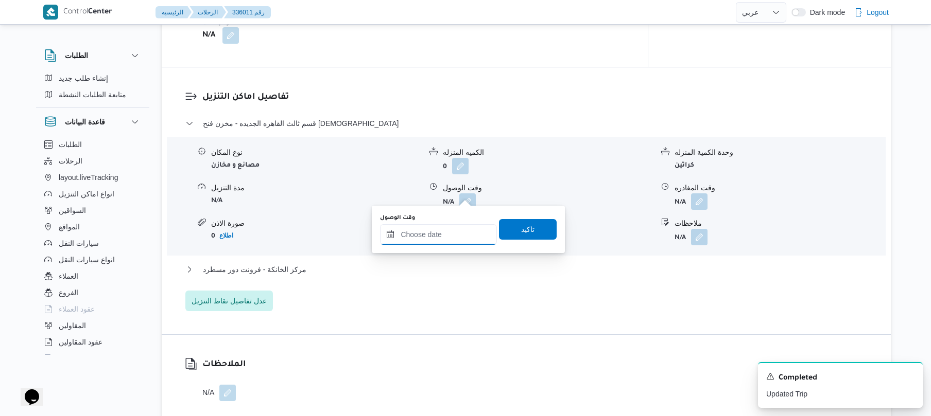
click at [433, 230] on input "وقت الوصول" at bounding box center [438, 234] width 117 height 21
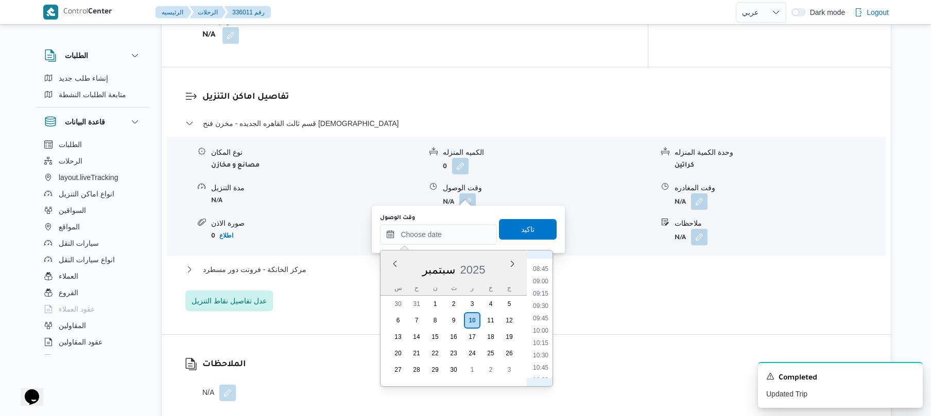
scroll to position [425, 0]
click at [546, 284] on li "09:00" at bounding box center [541, 284] width 24 height 10
type input "[DATE] ٠٩:٠٠"
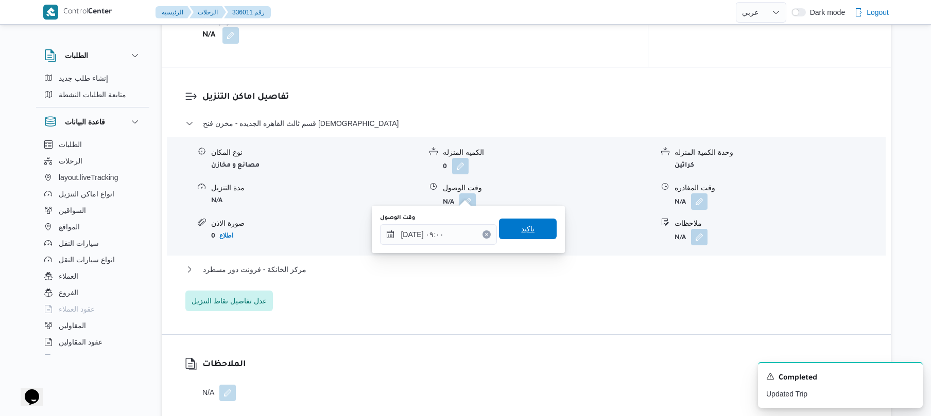
click at [530, 233] on span "تاكيد" at bounding box center [528, 229] width 58 height 21
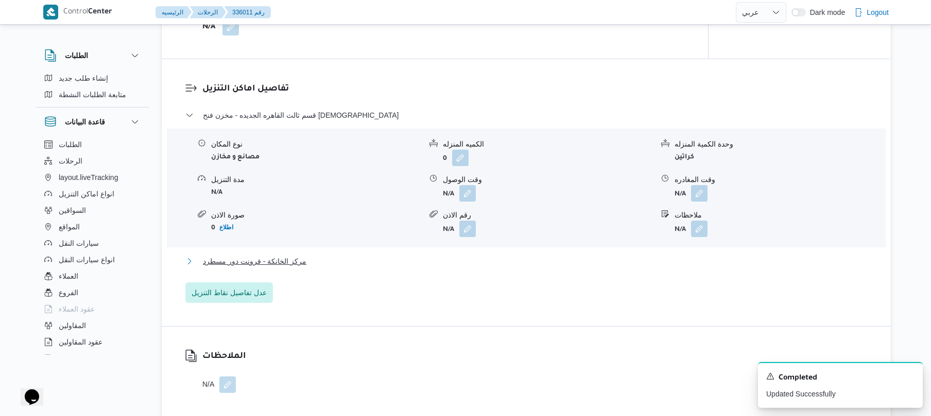
click at [499, 260] on button "مركز الخانكة - فرونت دور مسطرد" at bounding box center [526, 261] width 682 height 12
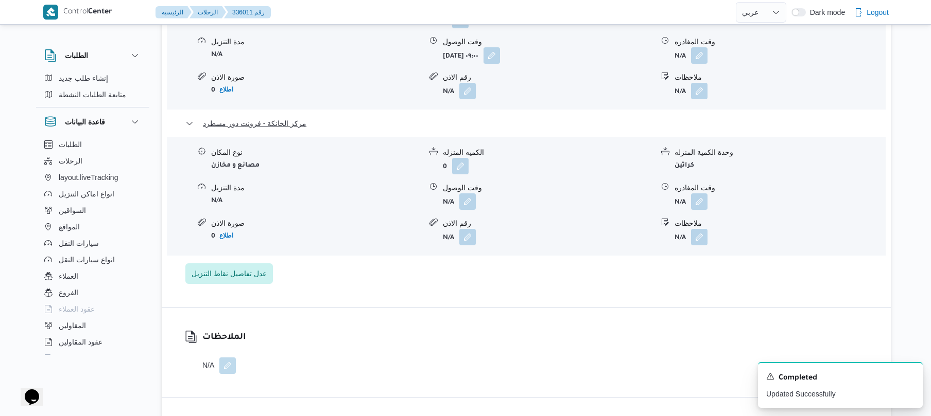
scroll to position [1043, 0]
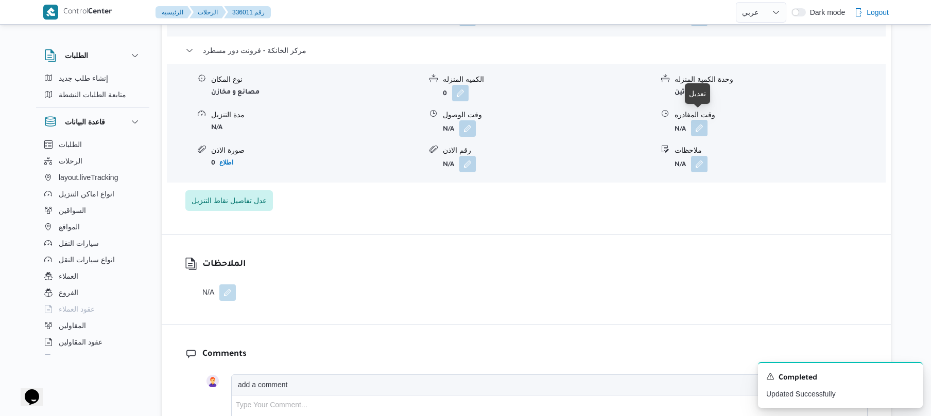
click at [702, 120] on button "button" at bounding box center [699, 128] width 16 height 16
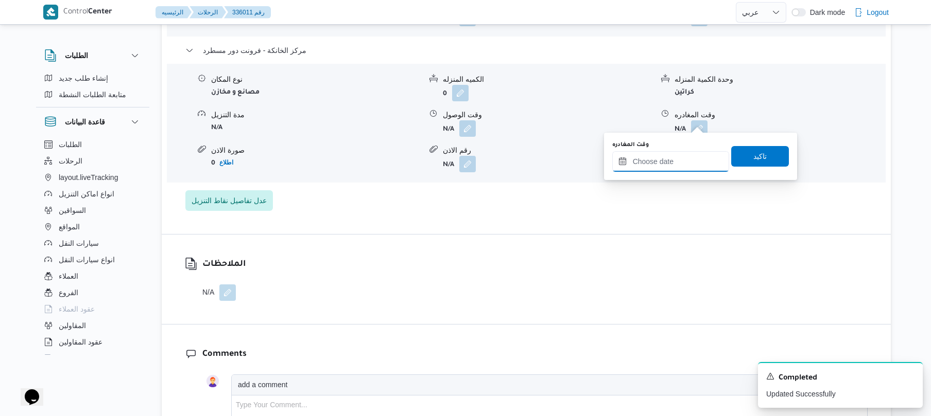
click at [667, 155] on input "وقت المغادره" at bounding box center [670, 161] width 117 height 21
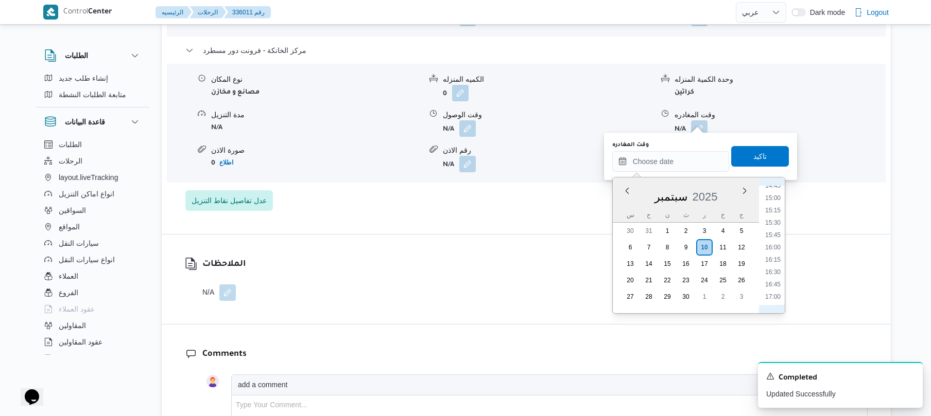
scroll to position [727, 0]
click at [775, 281] on li "16:30" at bounding box center [773, 279] width 24 height 10
type input "[DATE] ١٦:٣٠"
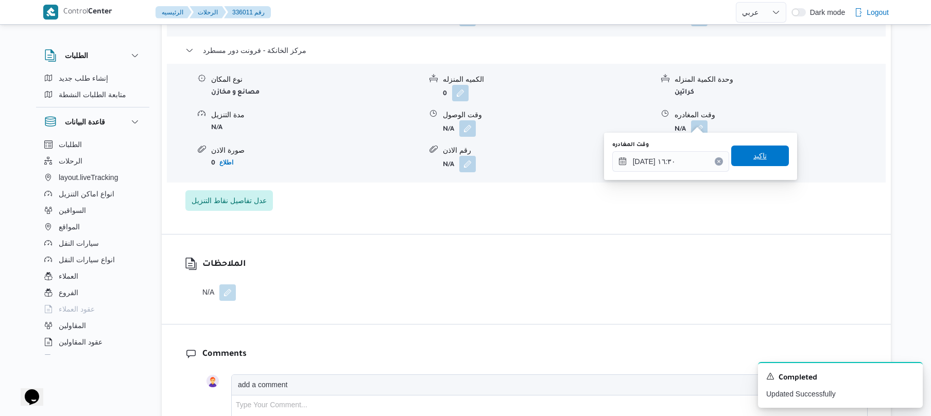
click at [744, 158] on span "تاكيد" at bounding box center [760, 156] width 58 height 21
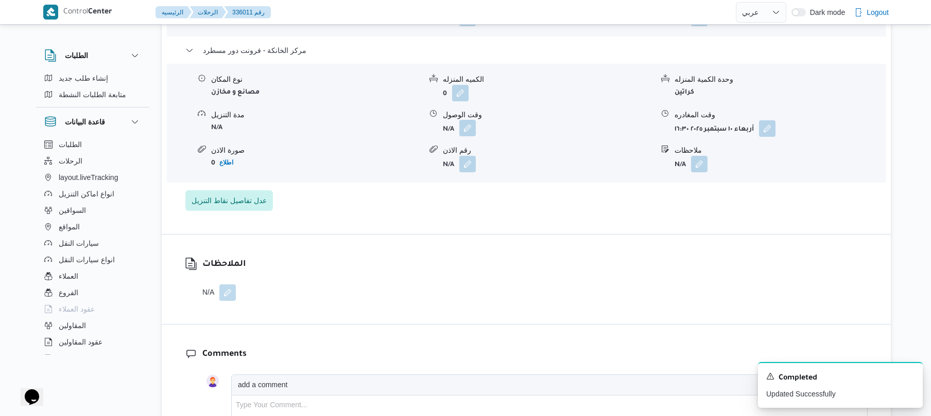
click at [469, 120] on button "button" at bounding box center [467, 128] width 16 height 16
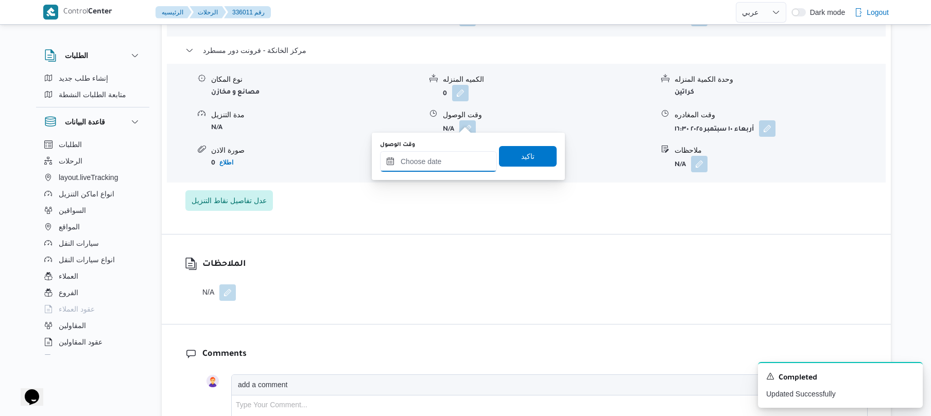
click at [449, 165] on input "وقت الوصول" at bounding box center [438, 161] width 117 height 21
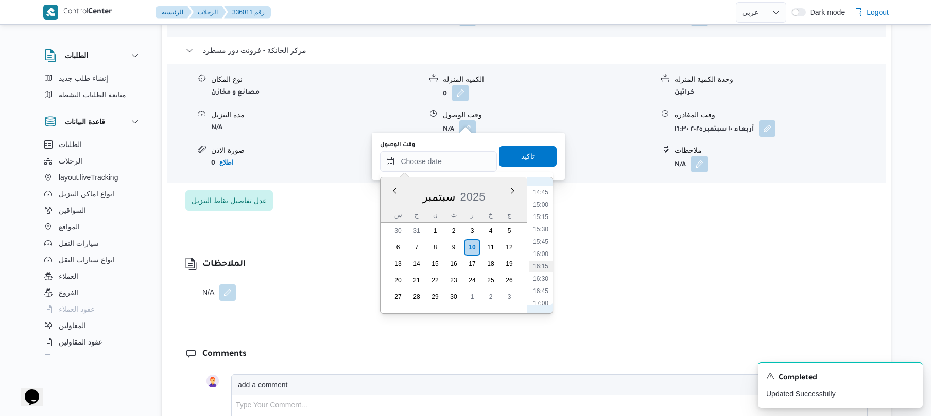
click at [545, 265] on li "16:15" at bounding box center [541, 267] width 24 height 10
type input "١٠/٠٩/٢٠٢٥ ١٦:١٥"
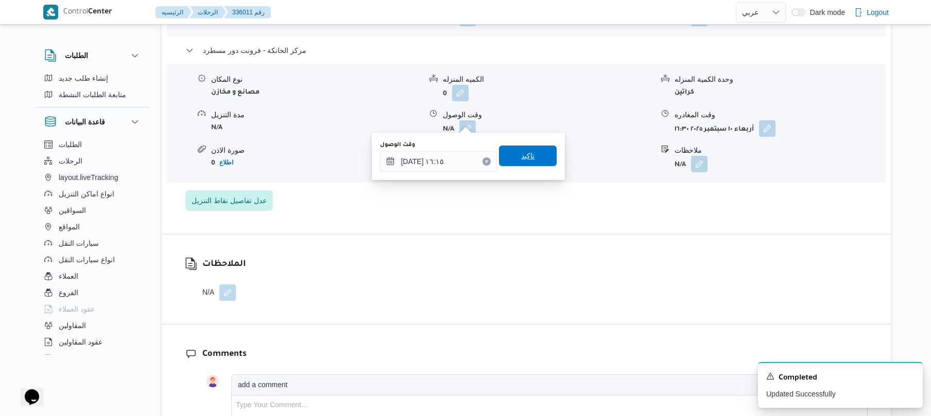
click at [521, 152] on span "تاكيد" at bounding box center [527, 156] width 13 height 12
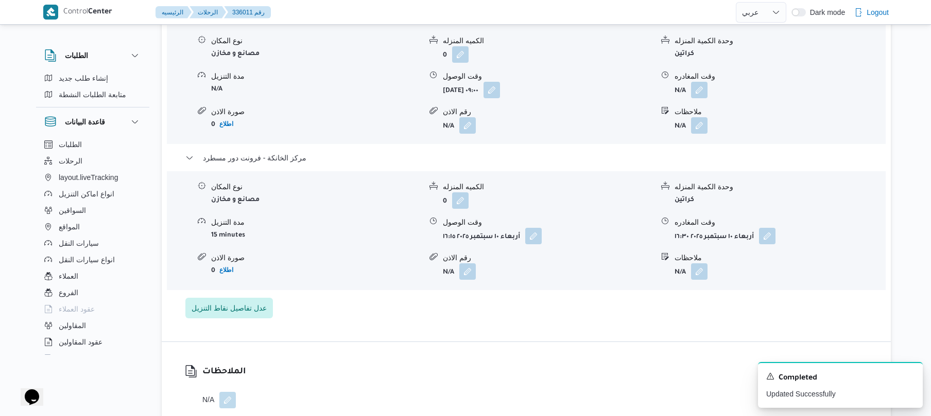
scroll to position [906, 0]
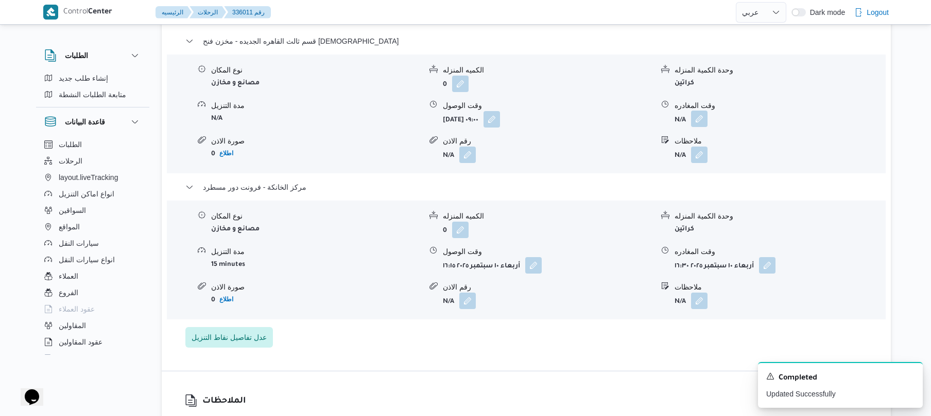
click at [703, 113] on button "button" at bounding box center [699, 119] width 16 height 16
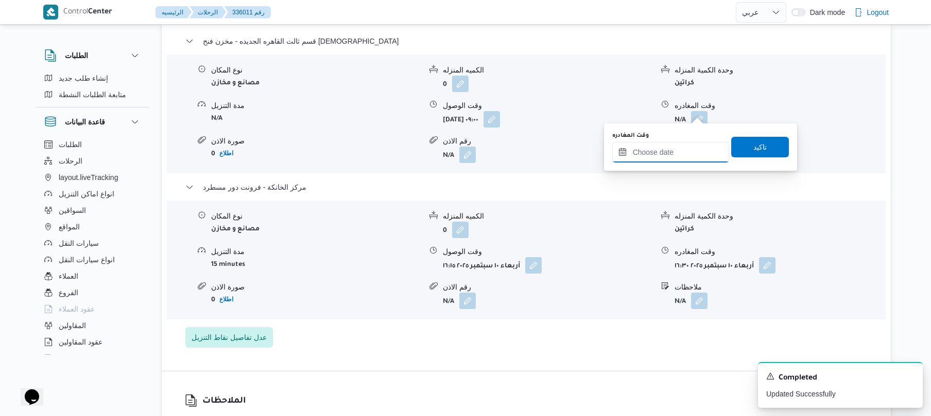
click at [653, 148] on input "وقت المغادره" at bounding box center [670, 152] width 117 height 21
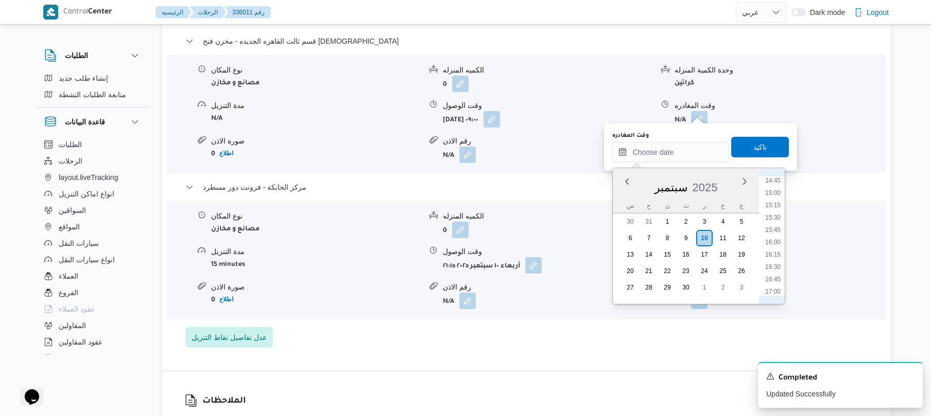
scroll to position [727, 0]
click at [774, 220] on li "15:30" at bounding box center [773, 220] width 24 height 10
type input "١٠/٠٩/٢٠٢٥ ١٥:٣٠"
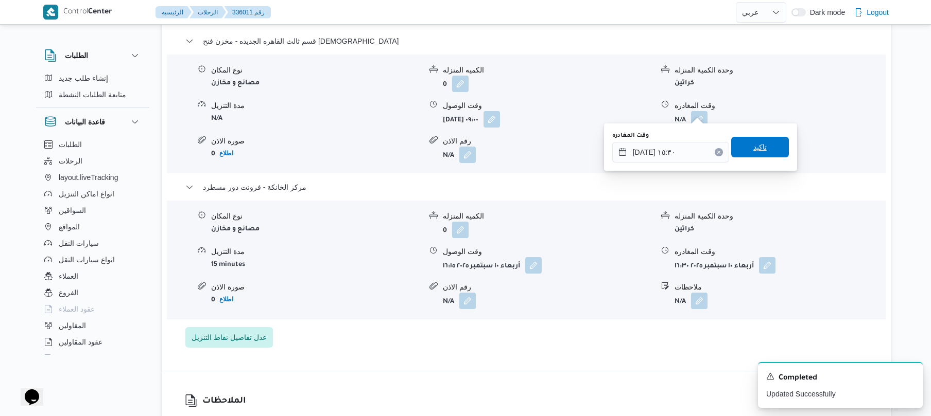
click at [766, 151] on span "تاكيد" at bounding box center [760, 147] width 58 height 21
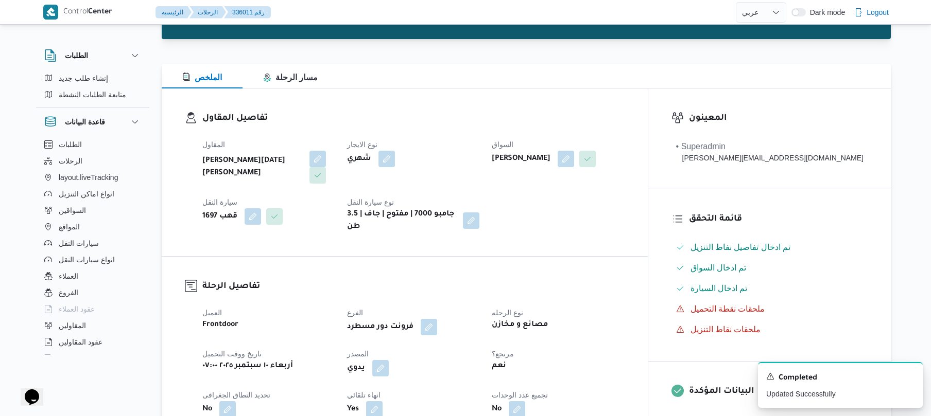
scroll to position [0, 0]
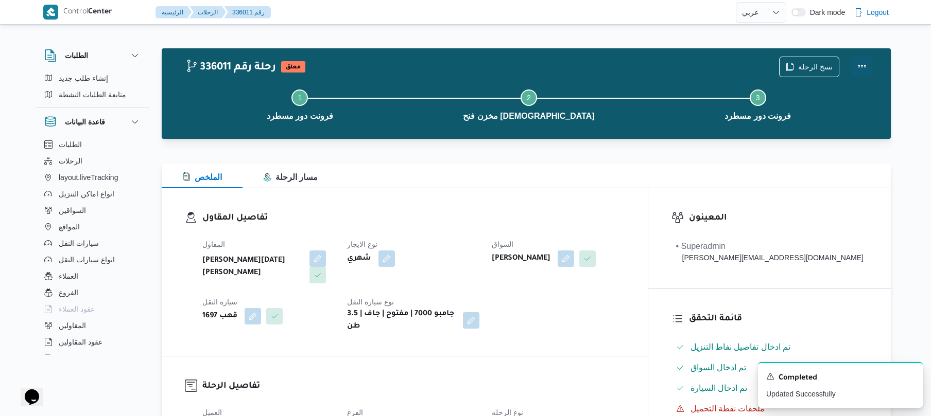
click at [864, 64] on button "Actions" at bounding box center [861, 66] width 21 height 21
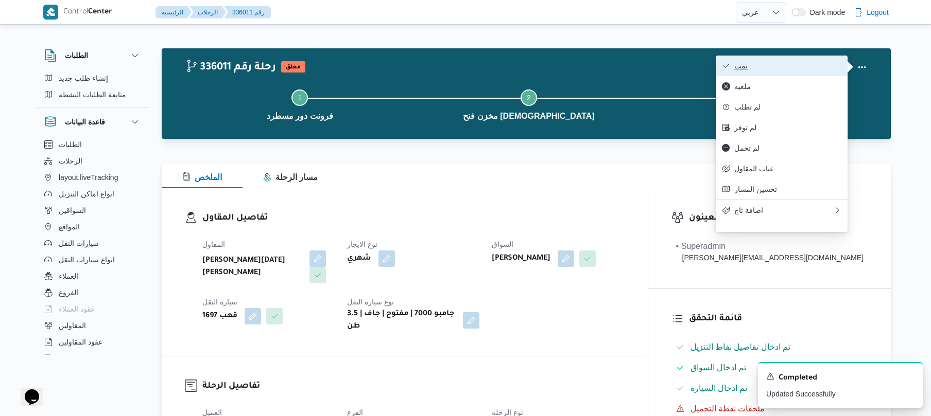
click at [807, 64] on span "تمت" at bounding box center [787, 66] width 107 height 8
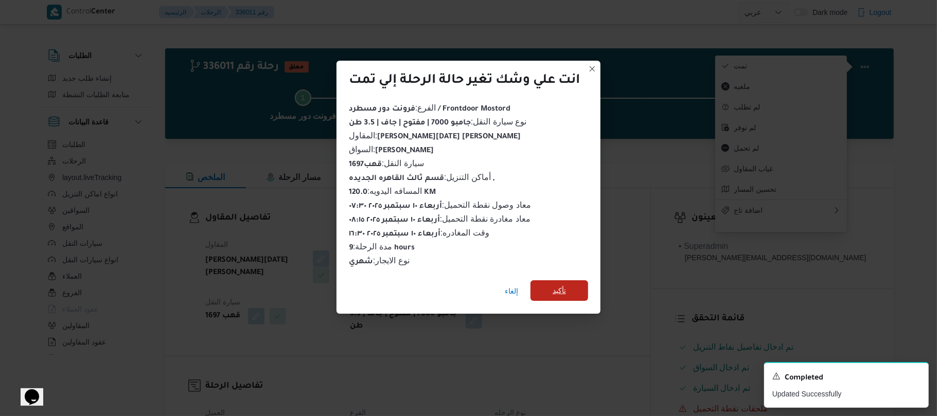
click at [580, 285] on span "تأكيد" at bounding box center [560, 291] width 58 height 21
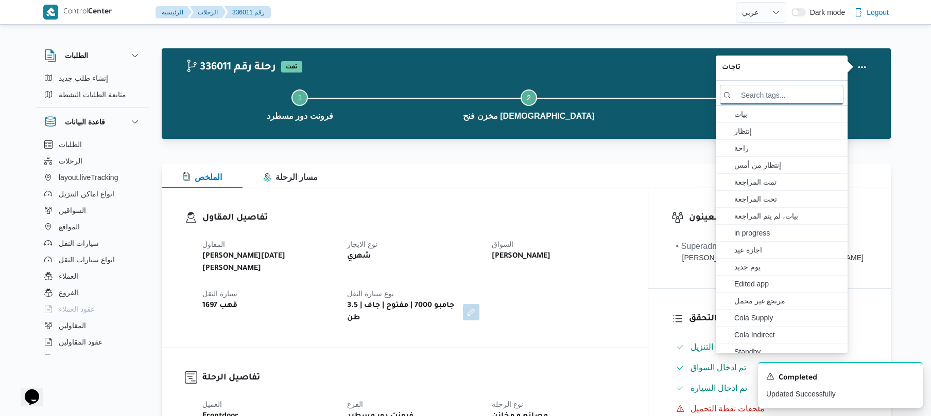
click at [579, 284] on div "المقاول ابراهيم رمضان ابراهيم عثمان ابوباشا نوع الايجار شهري السواق محمود رفعت …" at bounding box center [413, 281] width 434 height 99
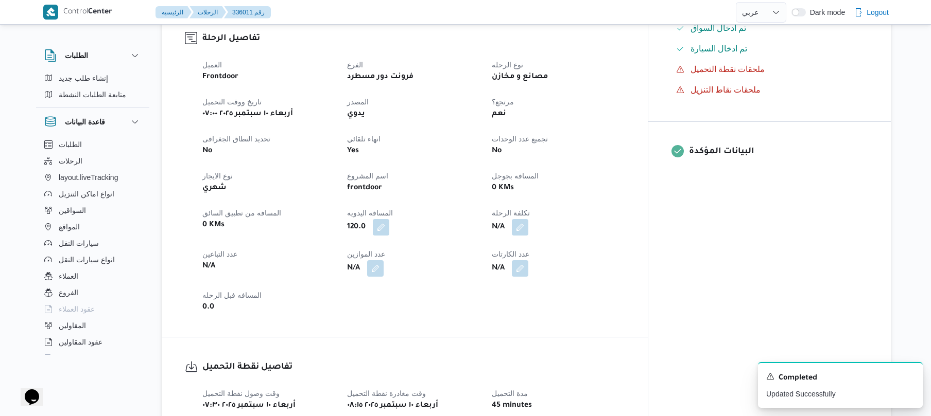
scroll to position [357, 0]
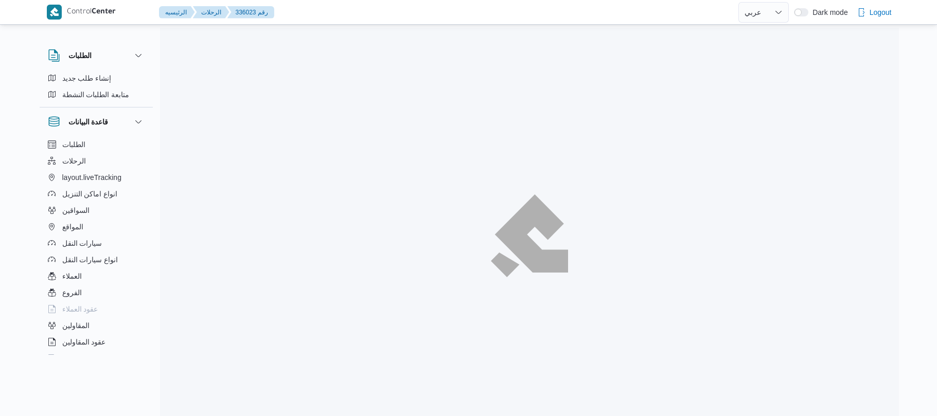
select select "ar"
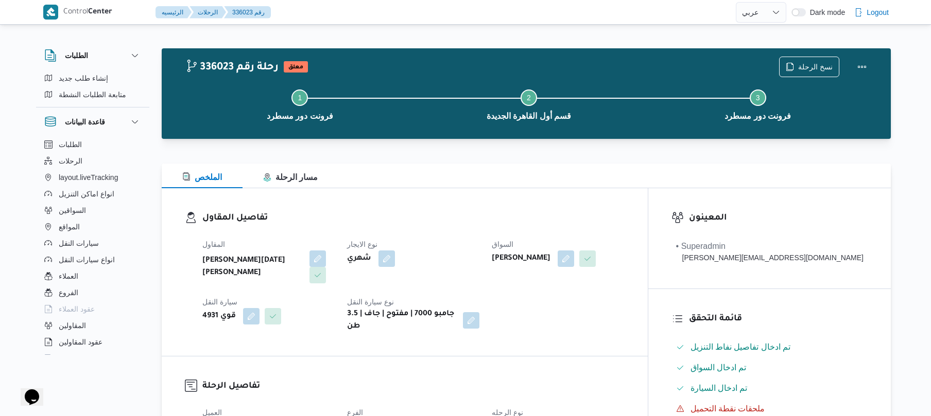
click at [479, 252] on div "شهري" at bounding box center [413, 259] width 134 height 19
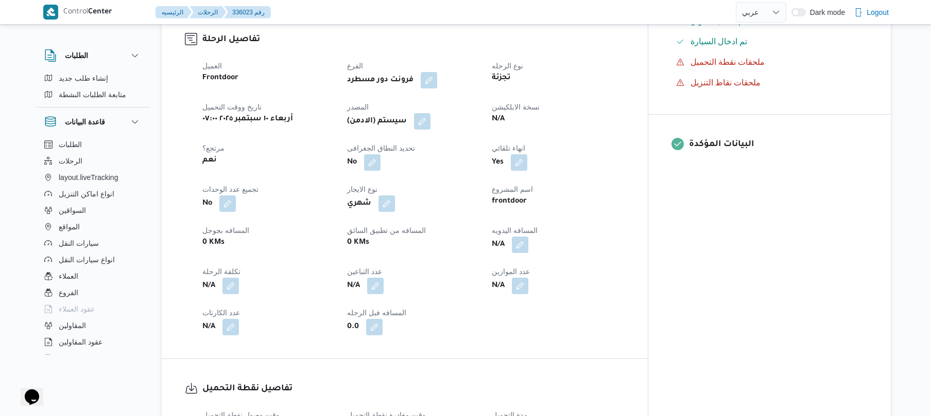
scroll to position [357, 0]
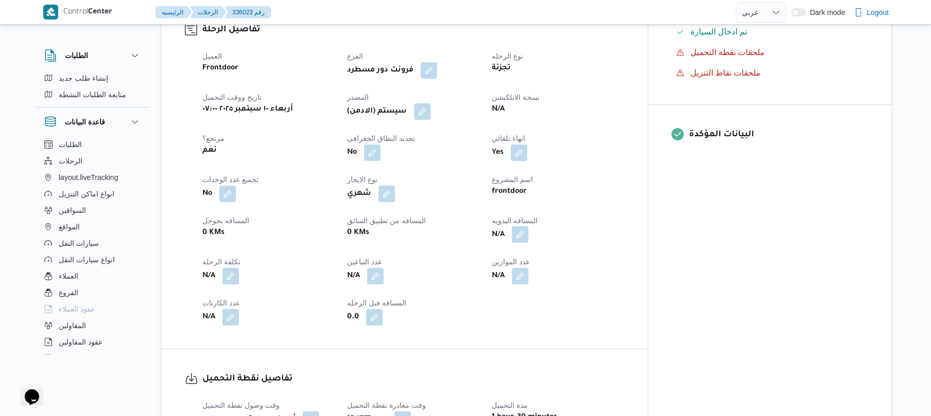
click at [528, 233] on button "button" at bounding box center [520, 235] width 16 height 16
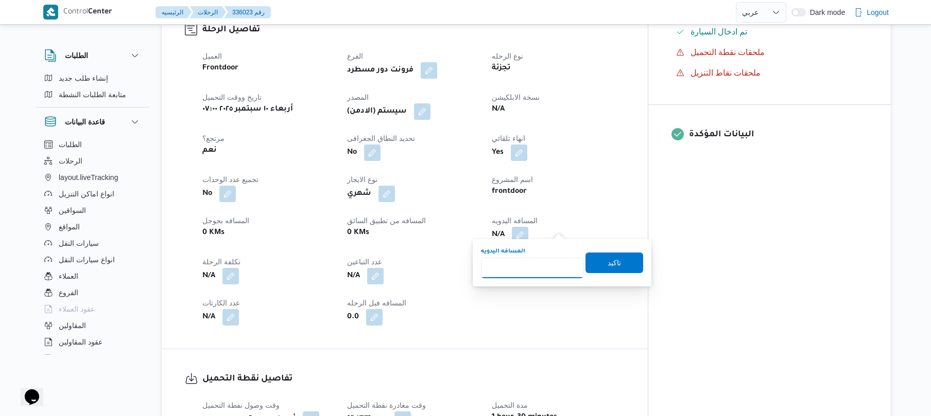
click at [523, 265] on input "المسافه اليدويه" at bounding box center [532, 268] width 102 height 21
type input "120"
click at [598, 269] on span "تاكيد" at bounding box center [614, 262] width 58 height 21
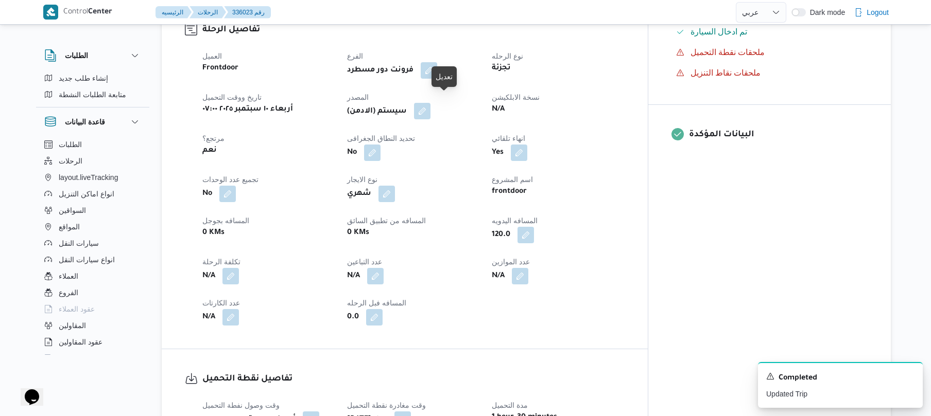
click at [430, 103] on button "button" at bounding box center [422, 111] width 16 height 16
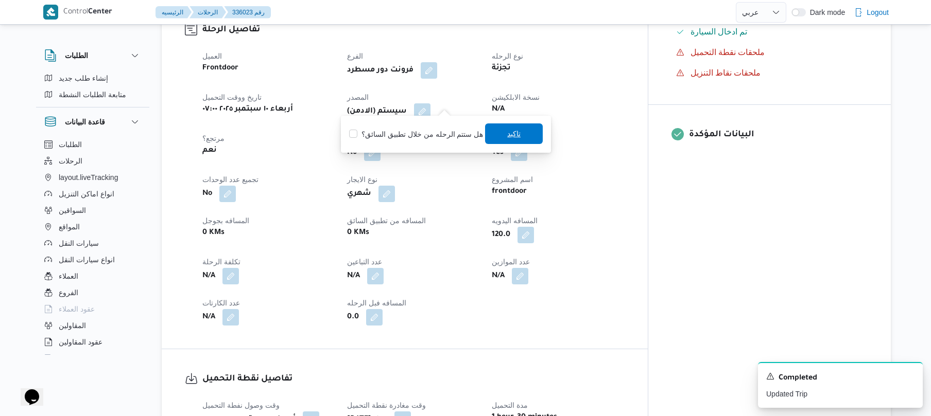
click at [509, 132] on span "تاكيد" at bounding box center [513, 134] width 13 height 12
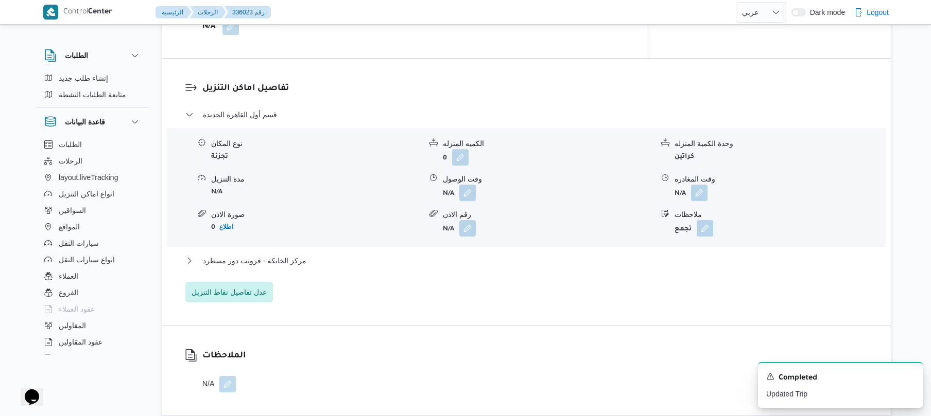
scroll to position [878, 0]
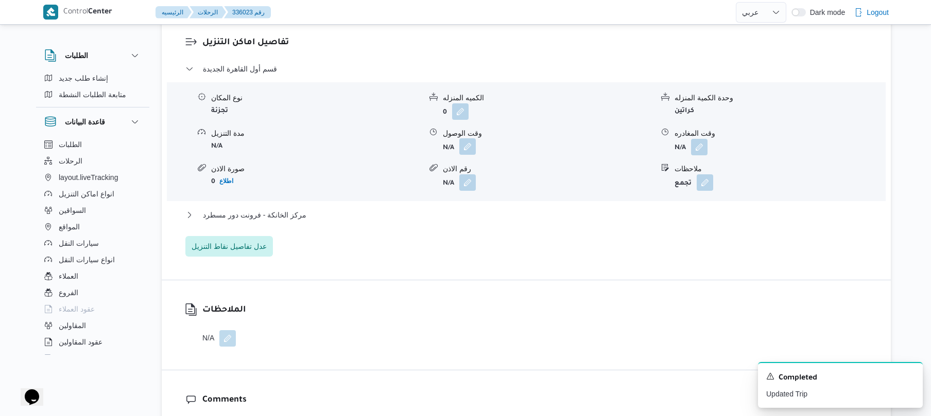
click at [474, 138] on button "button" at bounding box center [467, 146] width 16 height 16
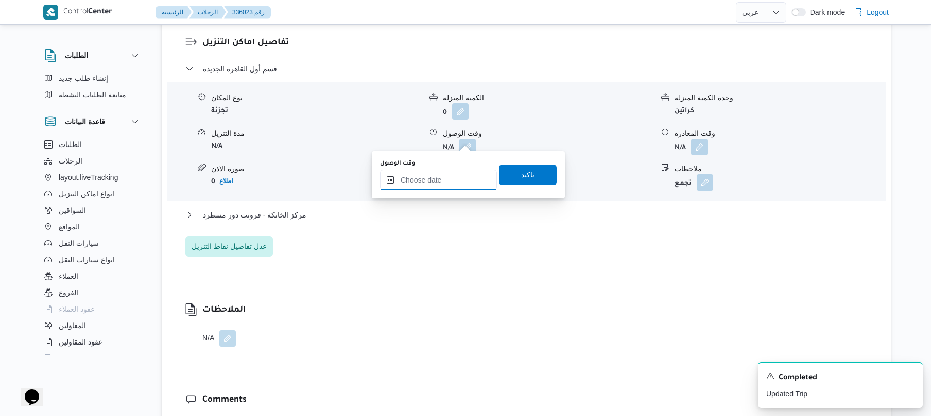
click at [437, 188] on input "وقت الوصول" at bounding box center [438, 180] width 117 height 21
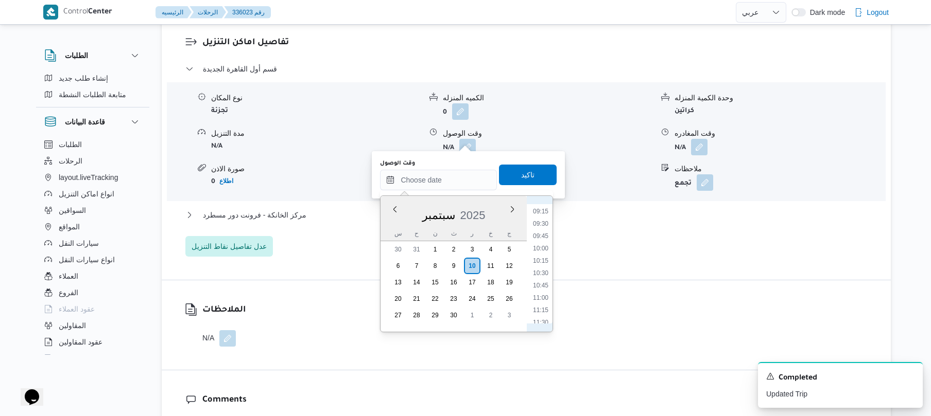
scroll to position [425, 0]
click at [545, 268] on li "09:45" at bounding box center [541, 267] width 24 height 10
type input "١٠/٠٩/٢٠٢٥ ٠٩:٤٥"
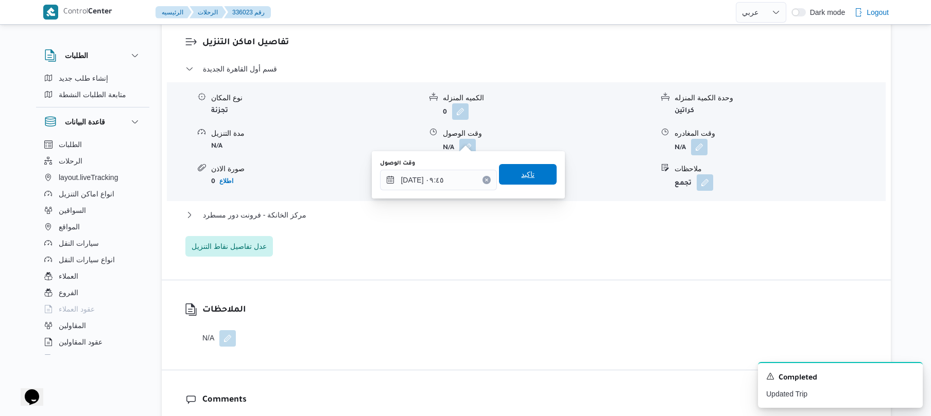
click at [513, 172] on span "تاكيد" at bounding box center [528, 174] width 58 height 21
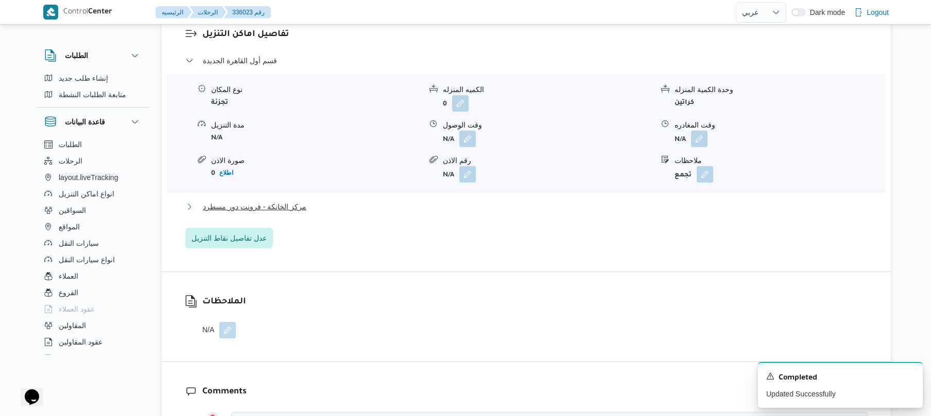
click at [466, 206] on button "مركز الخانكة - فرونت دور مسطرد" at bounding box center [526, 207] width 682 height 12
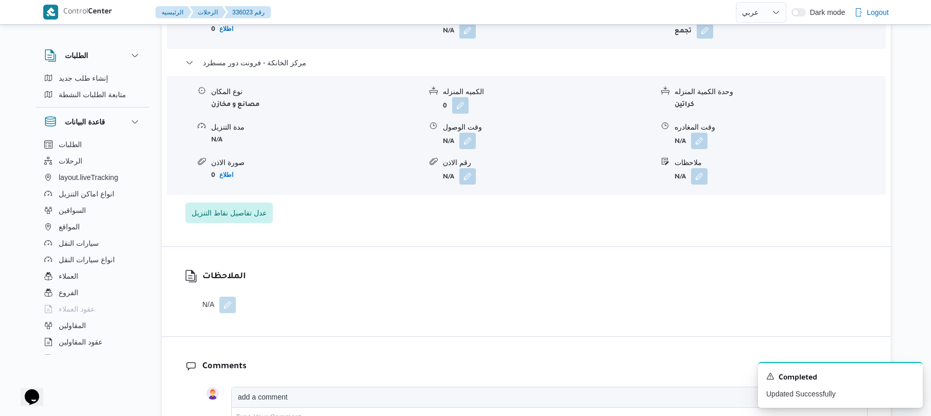
scroll to position [1043, 0]
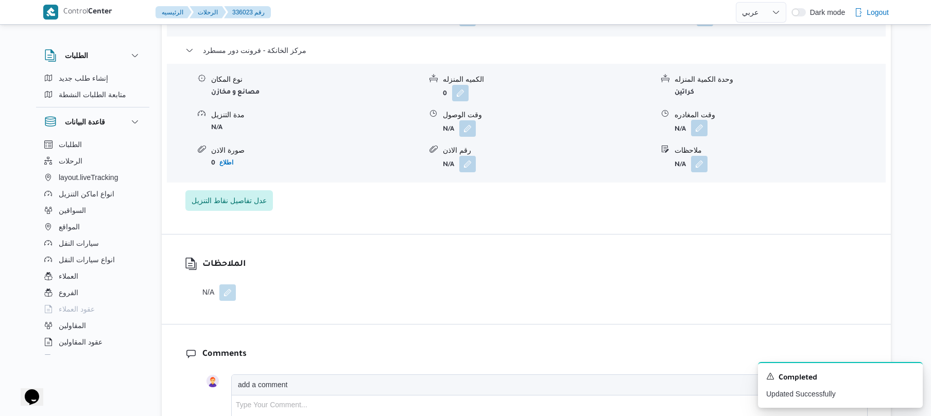
click at [694, 120] on button "button" at bounding box center [699, 128] width 16 height 16
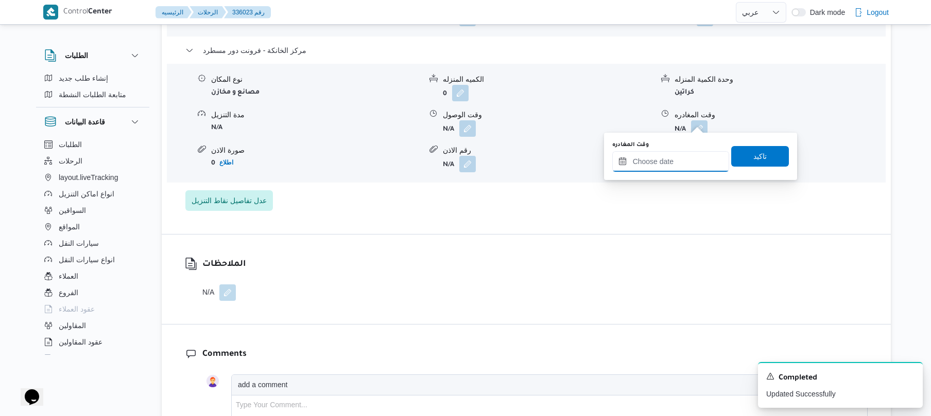
click at [643, 163] on input "وقت المغادره" at bounding box center [670, 161] width 117 height 21
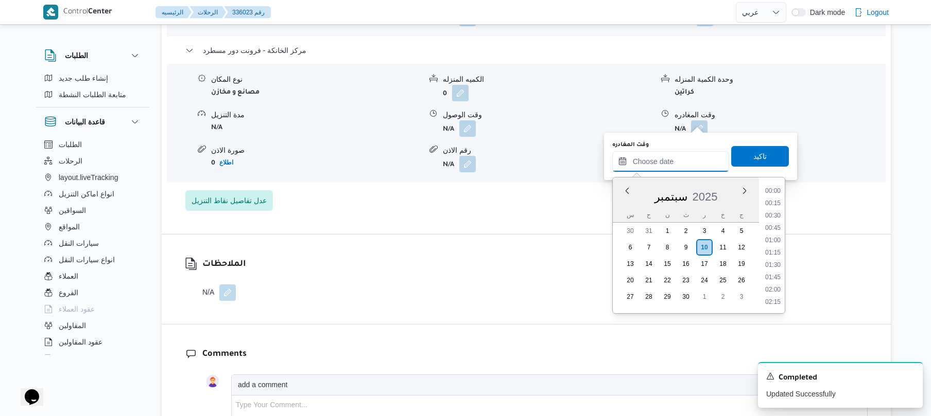
scroll to position [828, 0]
click at [774, 191] on li "16:45" at bounding box center [773, 190] width 24 height 10
type input "١٠/٠٩/٢٠٢٥ ١٦:٤٥"
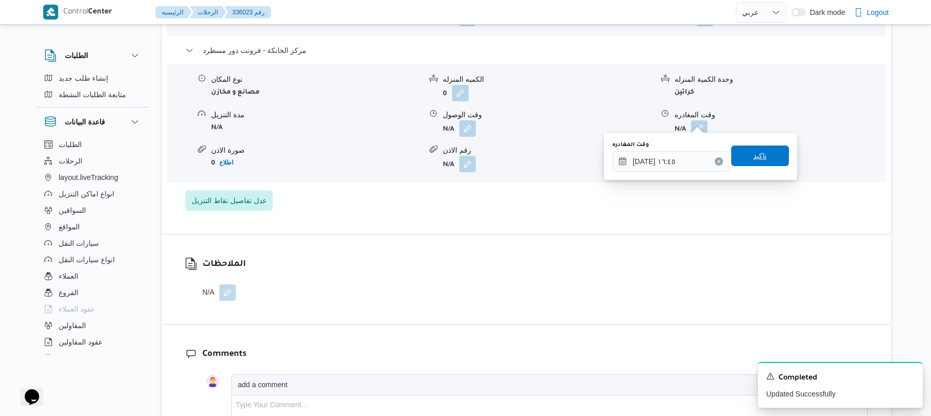
click at [762, 156] on span "تاكيد" at bounding box center [760, 156] width 58 height 21
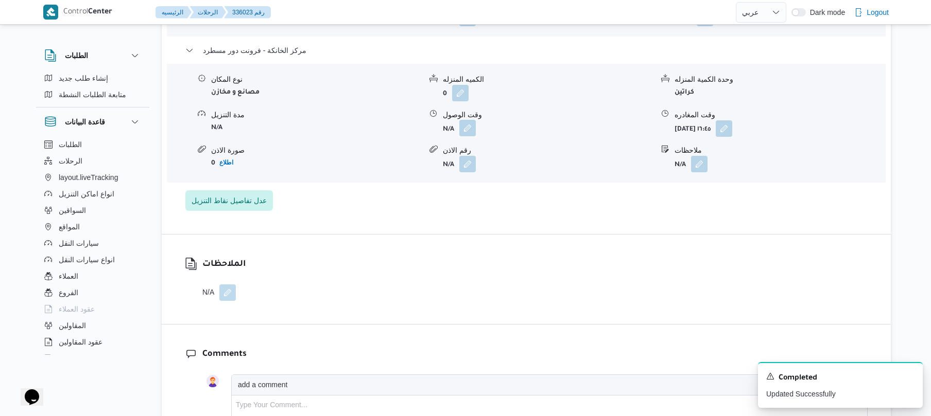
click at [466, 120] on button "button" at bounding box center [467, 128] width 16 height 16
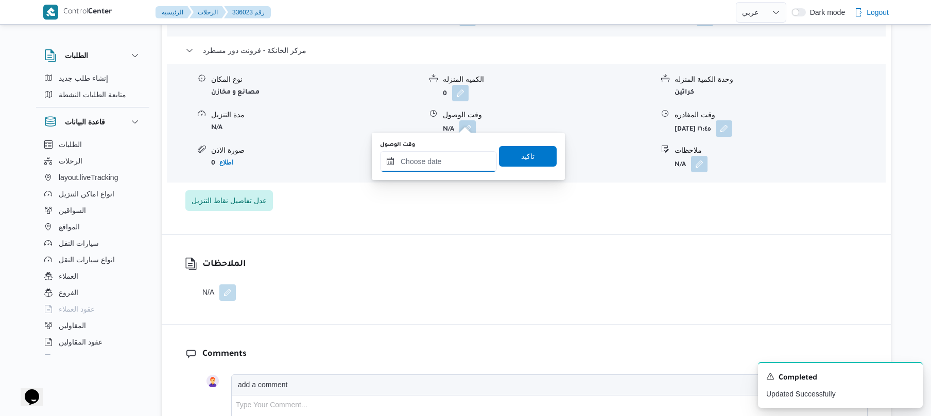
click at [455, 151] on input "وقت الوصول" at bounding box center [438, 161] width 117 height 21
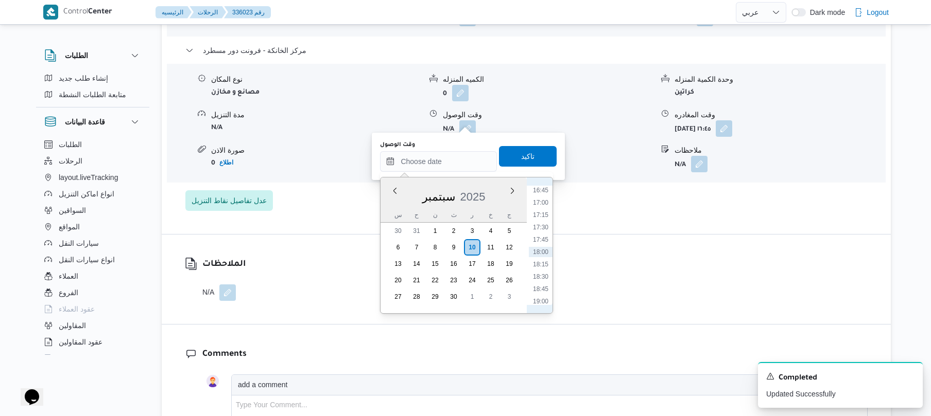
scroll to position [727, 0]
click at [539, 281] on li "16:30" at bounding box center [541, 279] width 24 height 10
type input "[DATE] ١٦:٣٠"
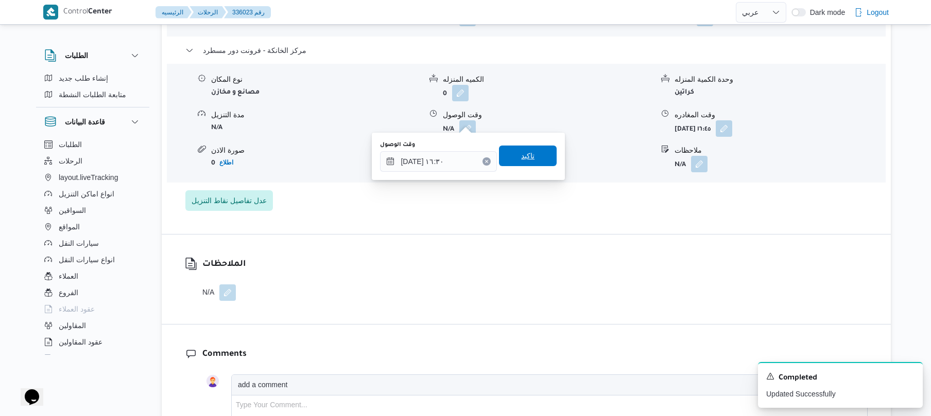
click at [521, 156] on span "تاكيد" at bounding box center [527, 156] width 13 height 12
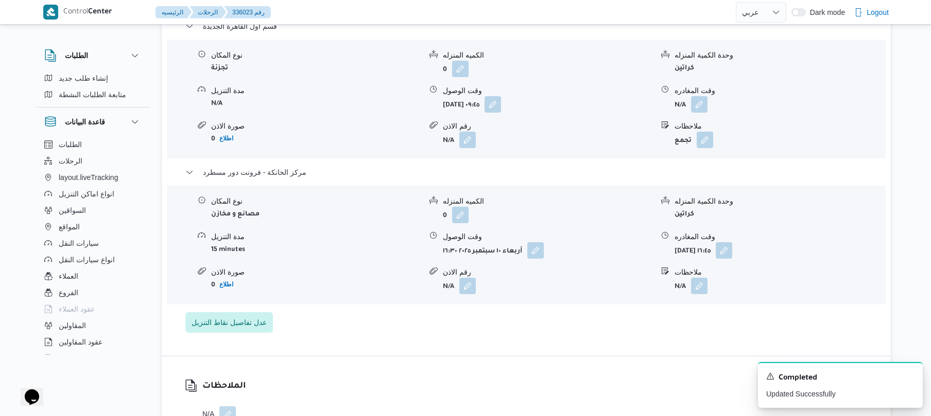
scroll to position [906, 0]
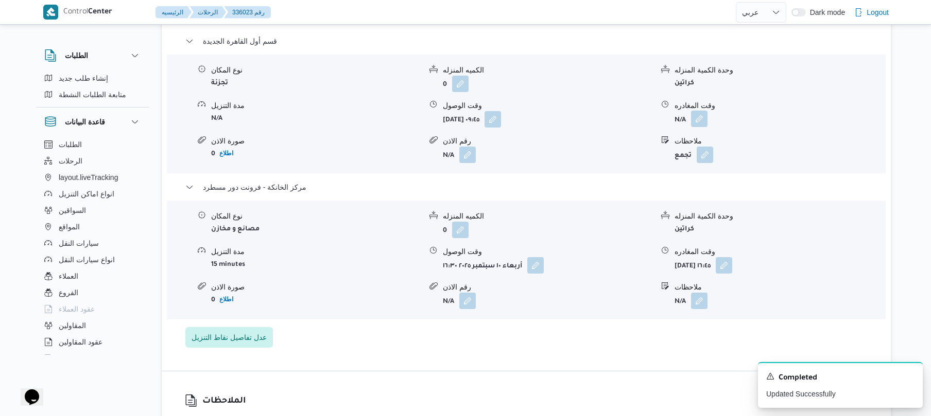
click at [696, 114] on button "button" at bounding box center [699, 119] width 16 height 16
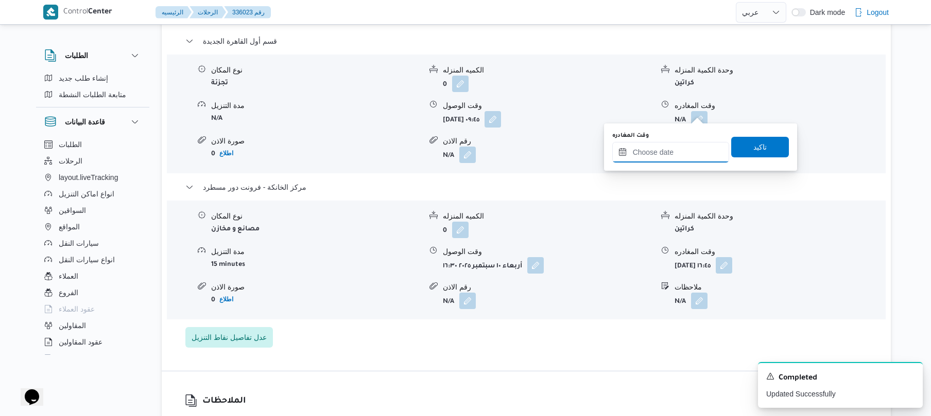
click at [652, 154] on input "وقت المغادره" at bounding box center [670, 152] width 117 height 21
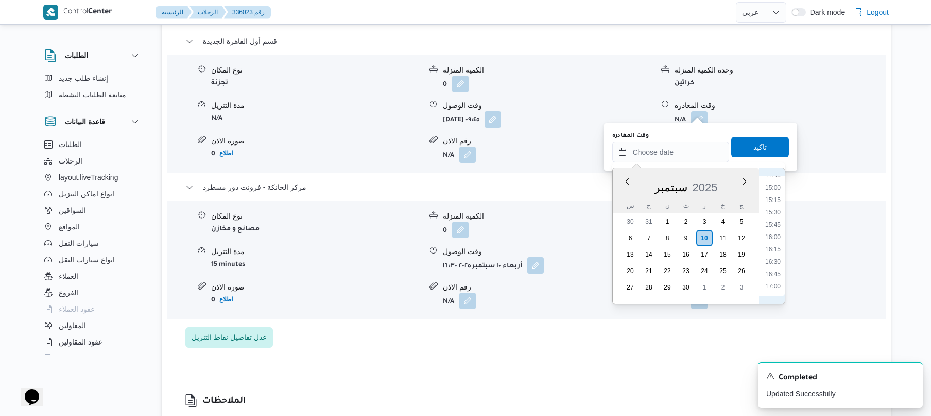
scroll to position [727, 0]
click at [777, 233] on li "15:45" at bounding box center [773, 233] width 24 height 10
type input "[DATE] ١٥:٤٥"
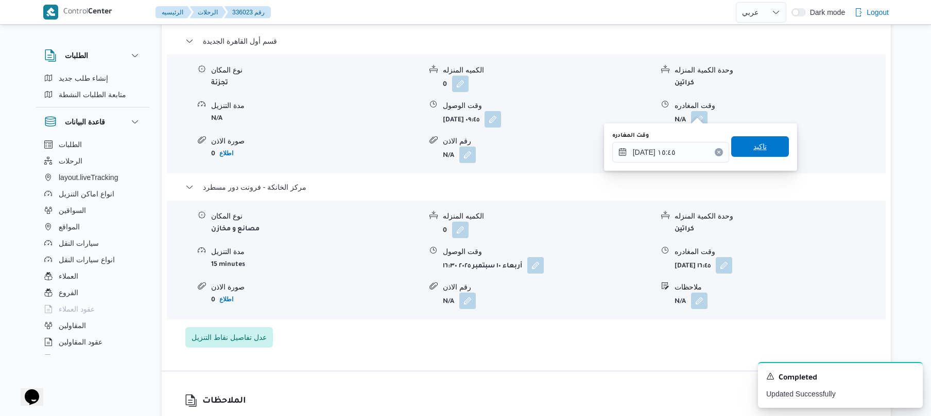
click at [764, 145] on span "تاكيد" at bounding box center [760, 146] width 58 height 21
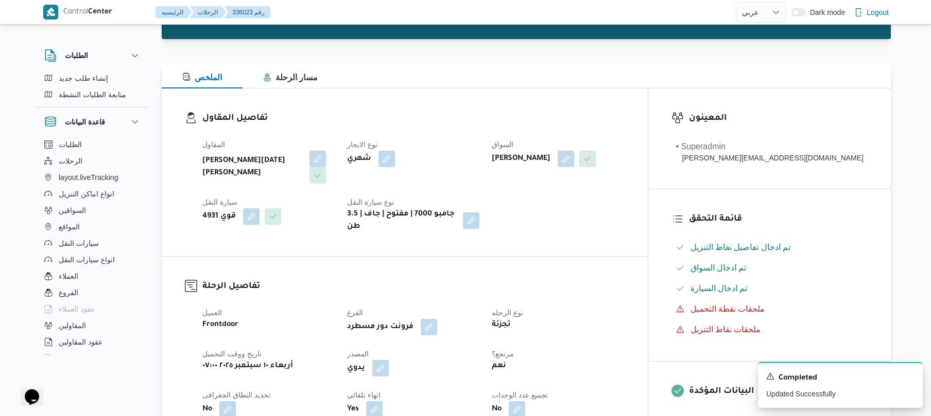
scroll to position [0, 0]
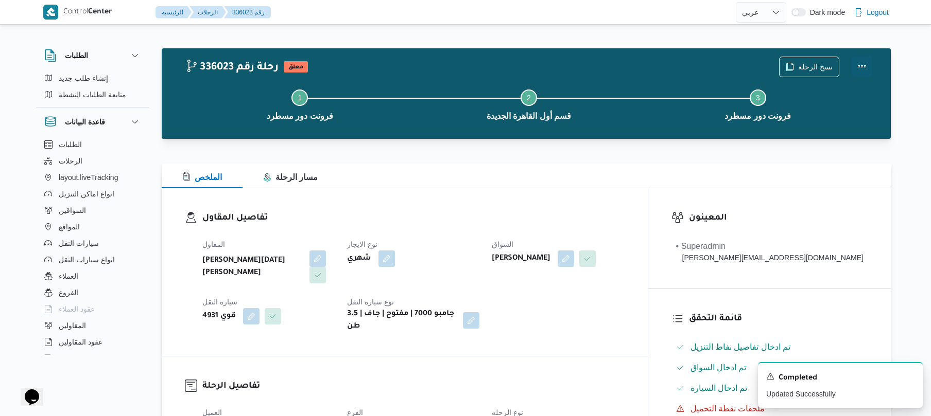
click at [868, 70] on button "Actions" at bounding box center [861, 66] width 21 height 21
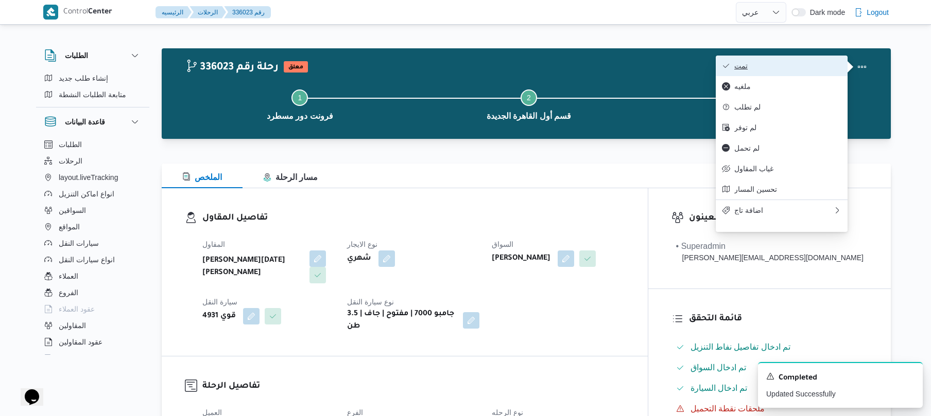
click at [802, 70] on span "تمت" at bounding box center [787, 66] width 107 height 8
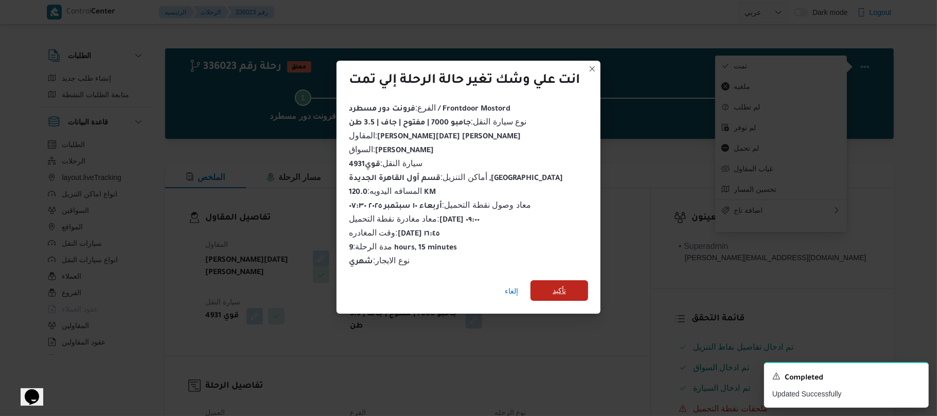
click at [573, 287] on span "تأكيد" at bounding box center [560, 291] width 58 height 21
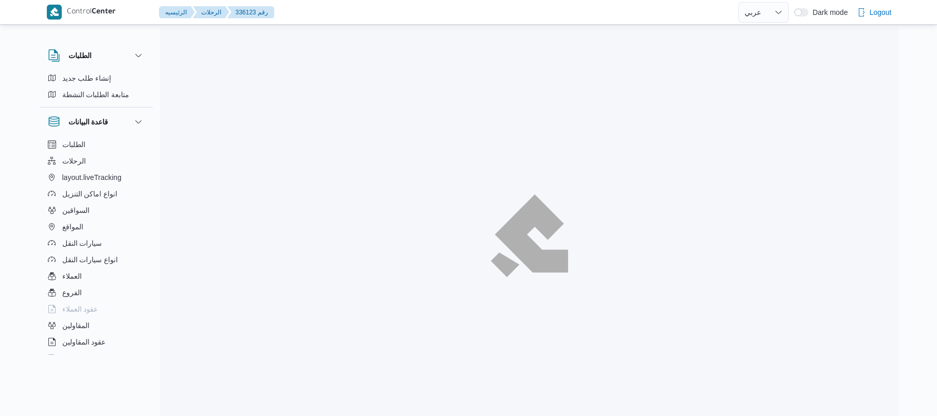
select select "ar"
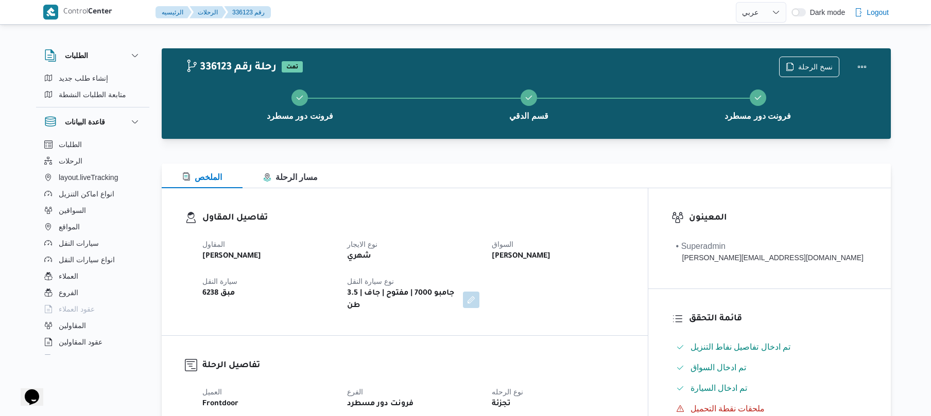
click at [561, 210] on div "تفاصيل المقاول المقاول [PERSON_NAME] نوع الايجار شهري السواق [PERSON_NAME] سيار…" at bounding box center [405, 261] width 486 height 147
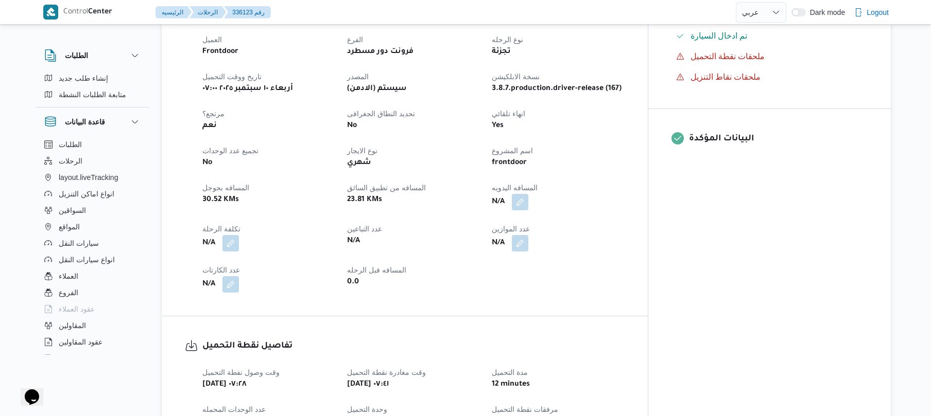
scroll to position [357, 0]
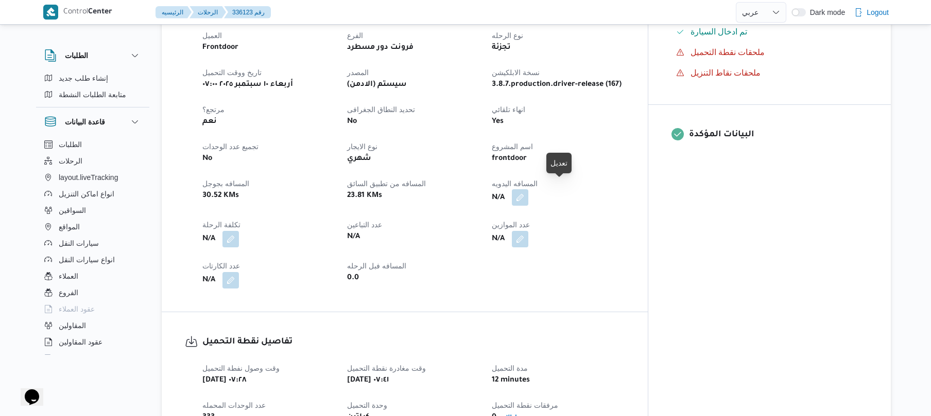
click at [528, 189] on button "button" at bounding box center [520, 197] width 16 height 16
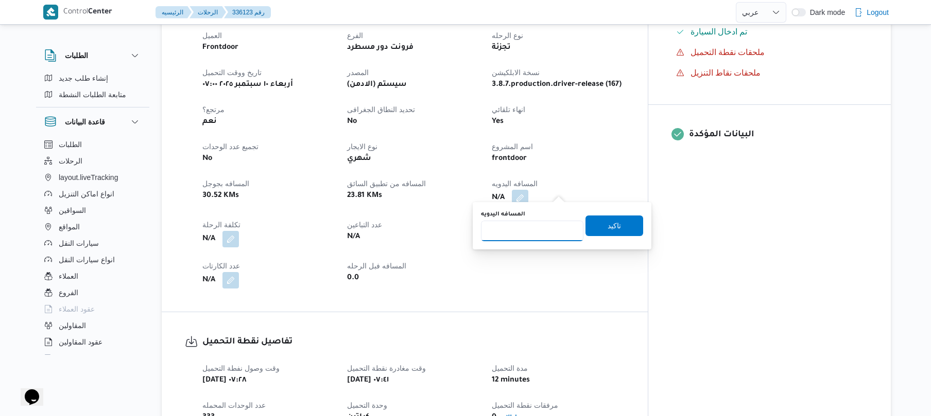
click at [542, 222] on input "المسافه اليدويه" at bounding box center [532, 231] width 102 height 21
type input "80"
click at [607, 231] on span "تاكيد" at bounding box center [613, 225] width 13 height 12
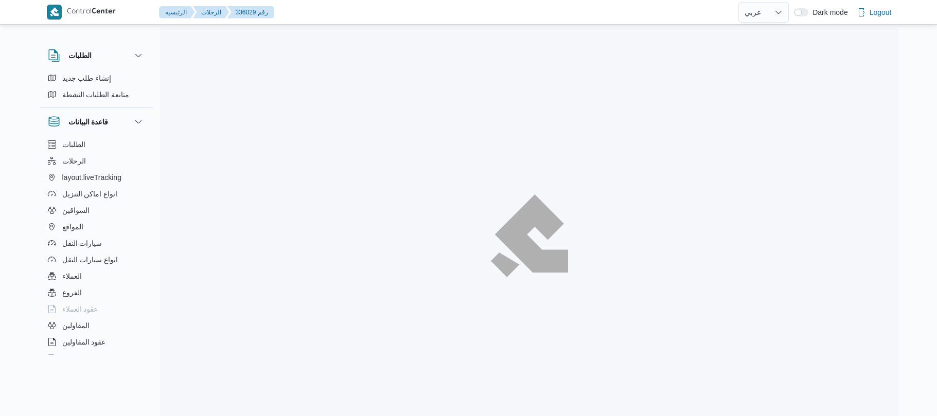
select select "ar"
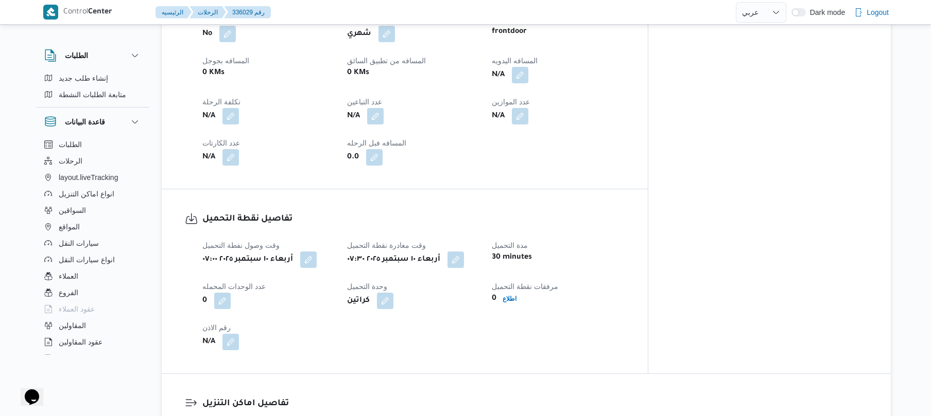
scroll to position [521, 0]
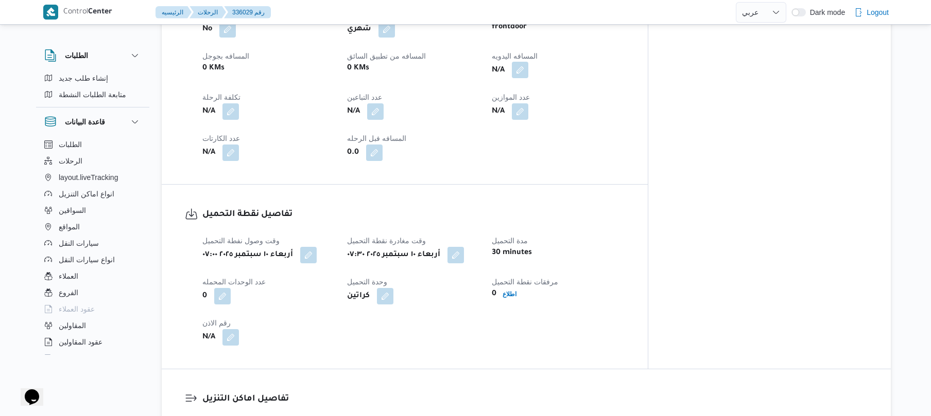
click at [528, 64] on button "button" at bounding box center [520, 70] width 16 height 16
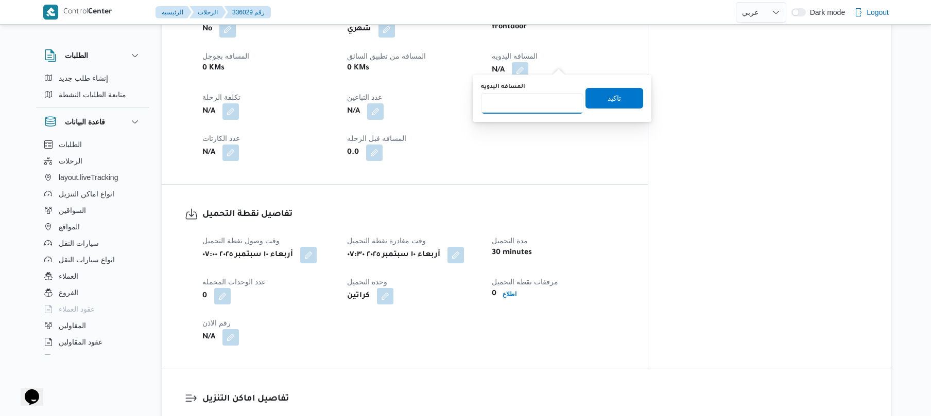
click at [536, 99] on input "المسافه اليدويه" at bounding box center [532, 103] width 102 height 21
type input "140"
click at [593, 97] on span "تاكيد" at bounding box center [614, 98] width 58 height 21
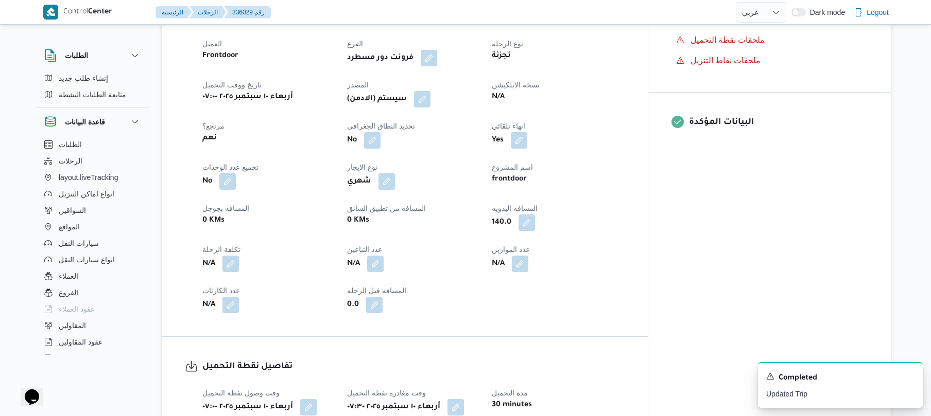
scroll to position [329, 0]
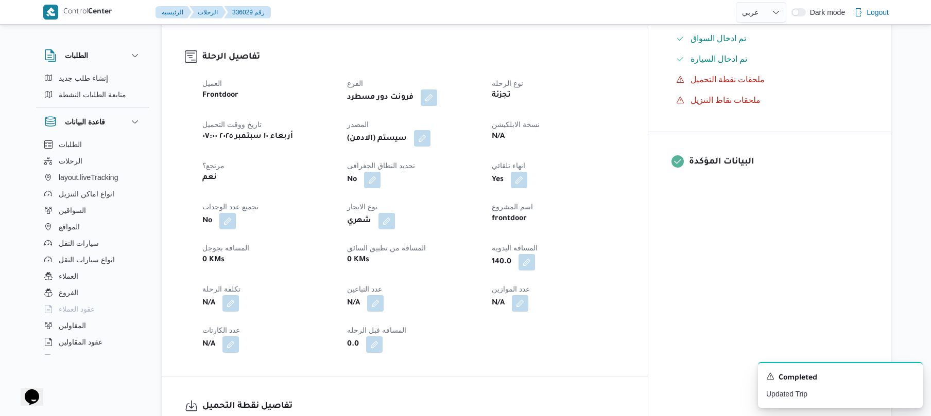
click at [430, 130] on button "button" at bounding box center [422, 138] width 16 height 16
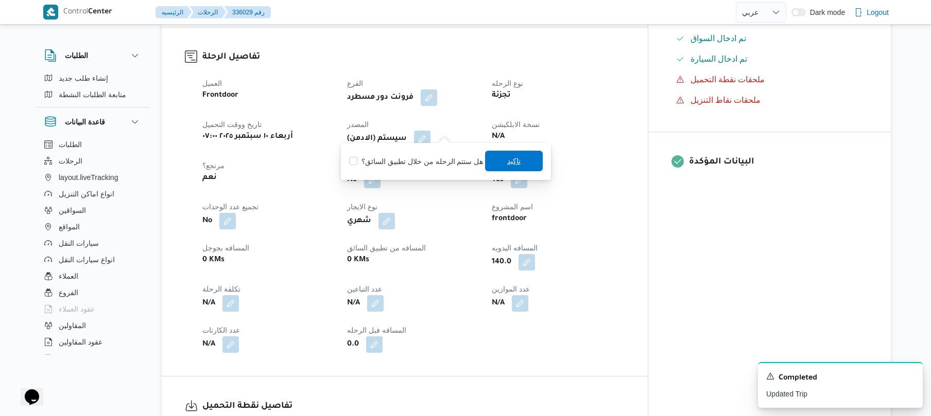
click at [512, 156] on span "تاكيد" at bounding box center [513, 161] width 13 height 12
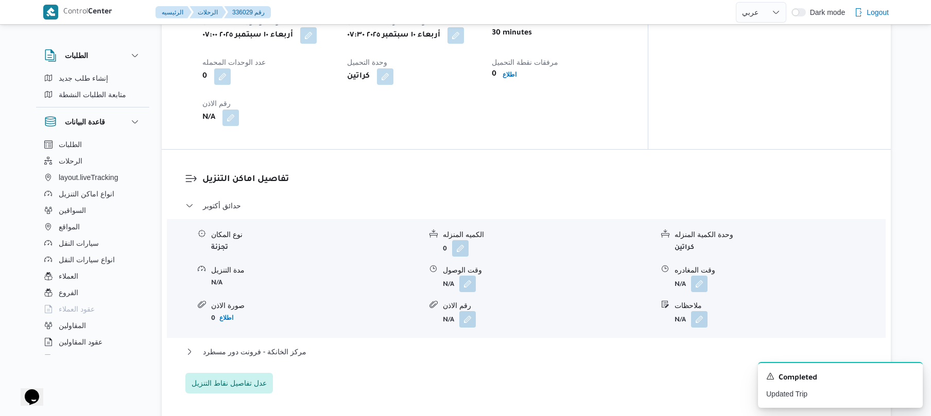
scroll to position [824, 0]
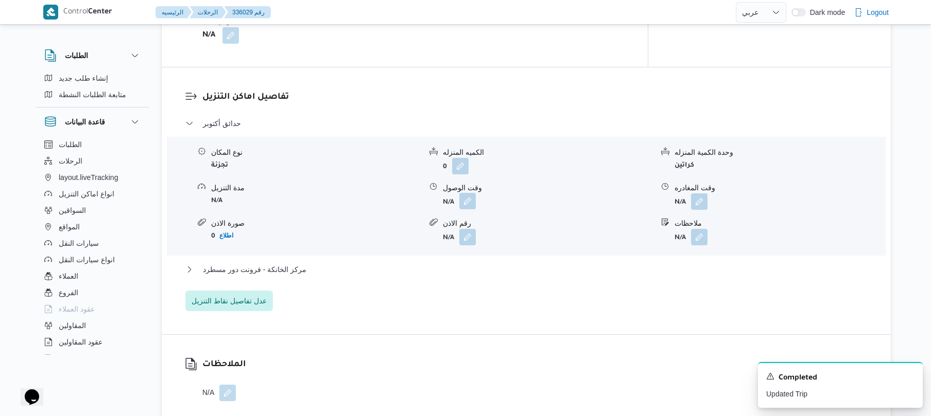
click at [468, 194] on button "button" at bounding box center [467, 201] width 16 height 16
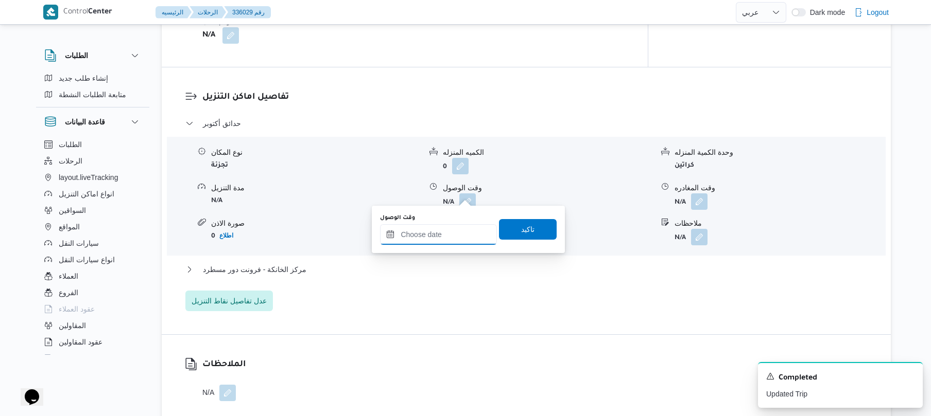
click at [439, 239] on input "وقت الوصول" at bounding box center [438, 234] width 117 height 21
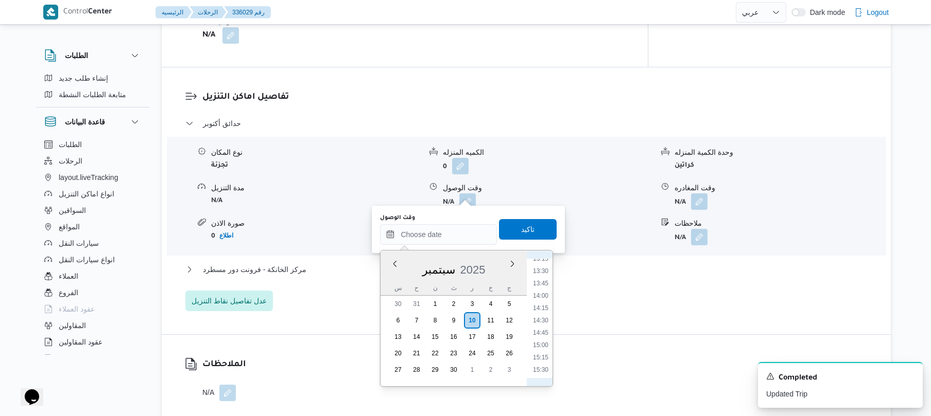
scroll to position [425, 0]
click at [539, 262] on li "08:30" at bounding box center [541, 259] width 24 height 10
type input "[DATE] ٠٨:٣٠"
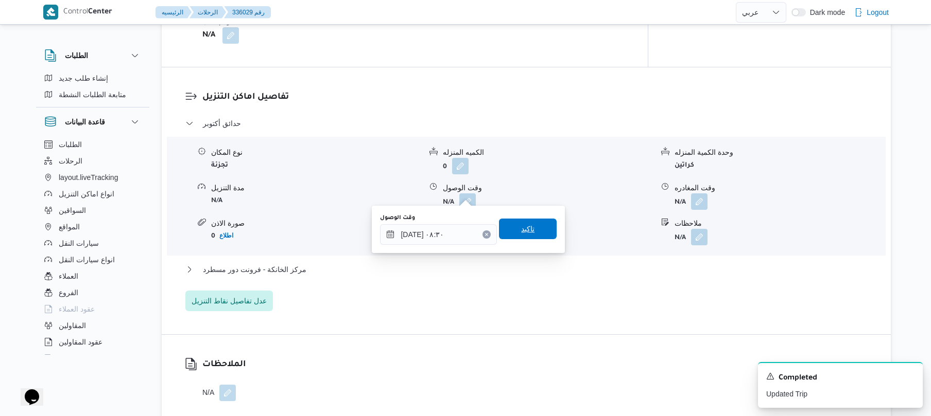
click at [534, 229] on span "تاكيد" at bounding box center [528, 229] width 58 height 21
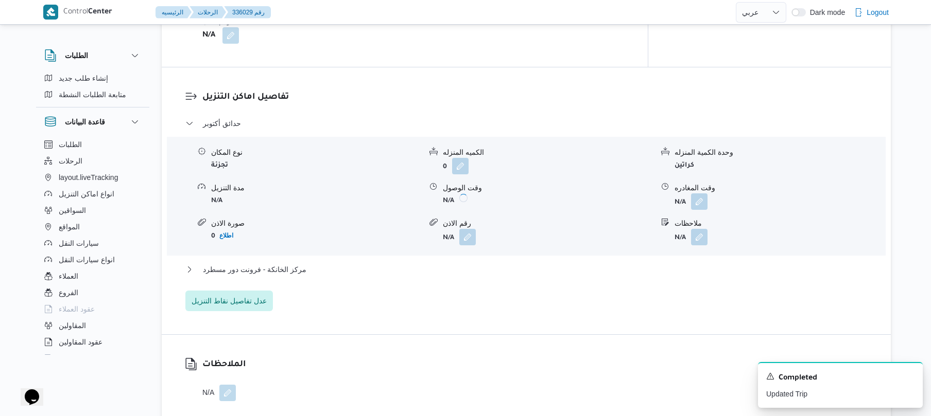
click at [496, 268] on div "مركز الخانكة - فرونت دور مسطرد" at bounding box center [526, 274] width 682 height 20
click at [503, 264] on button "مركز الخانكة - فرونت دور مسطرد" at bounding box center [526, 270] width 682 height 12
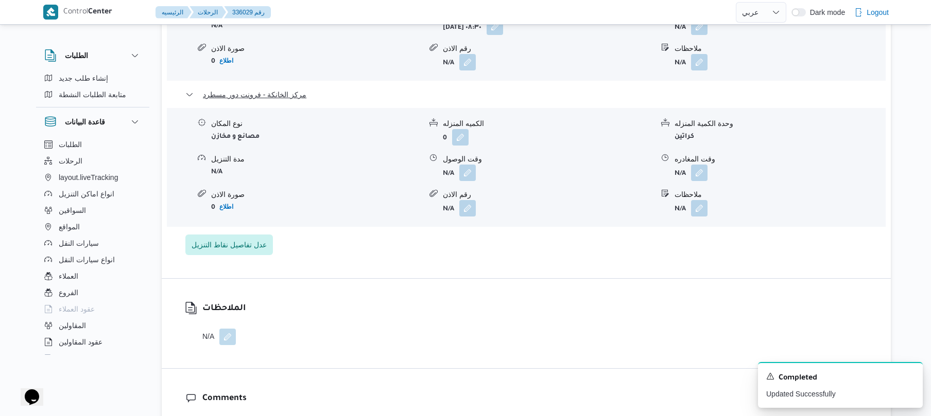
scroll to position [1043, 0]
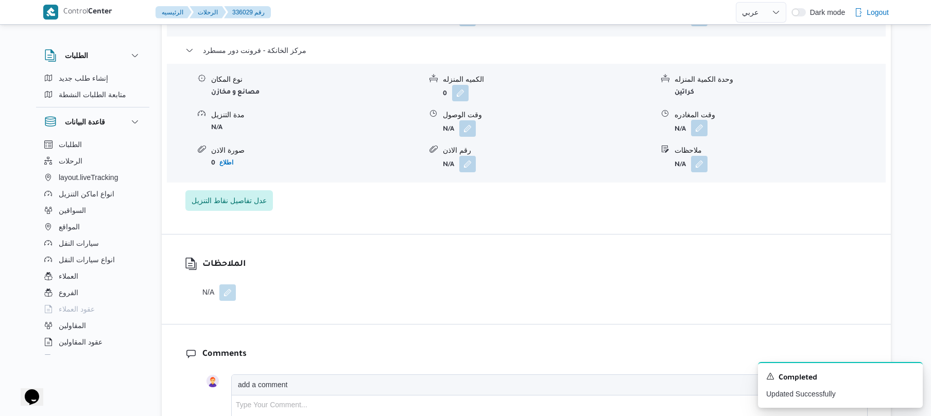
click at [700, 121] on button "button" at bounding box center [699, 128] width 16 height 16
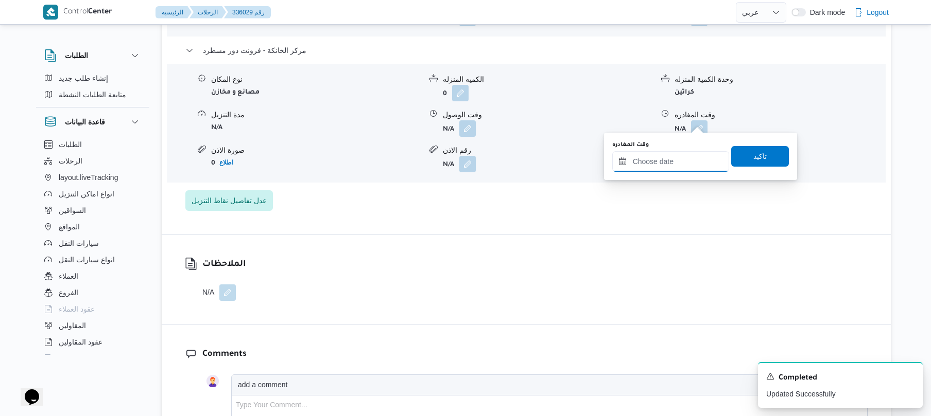
click at [655, 161] on input "وقت المغادره" at bounding box center [670, 161] width 117 height 21
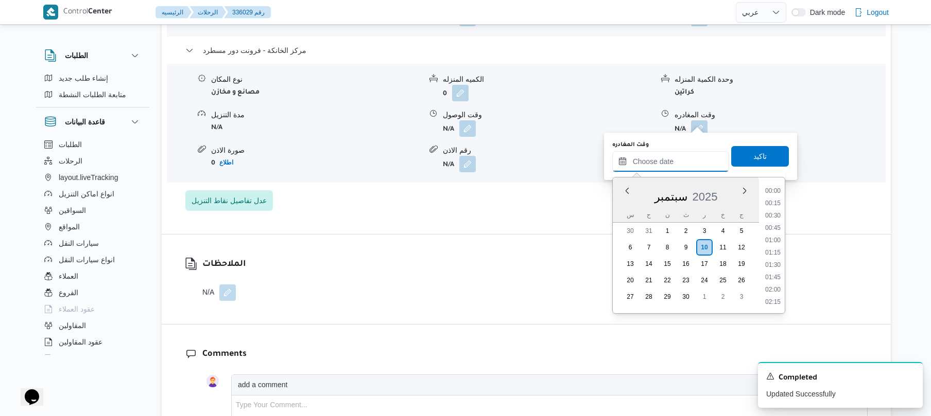
scroll to position [828, 0]
click at [778, 201] on li "17:00" at bounding box center [773, 203] width 24 height 10
type input "١٠/٠٩/٢٠٢٥ ١٧:٠٠"
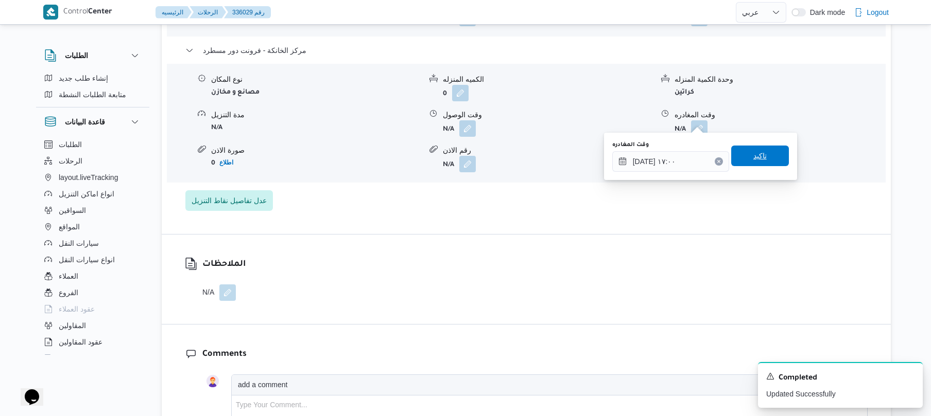
click at [760, 158] on span "تاكيد" at bounding box center [760, 156] width 58 height 21
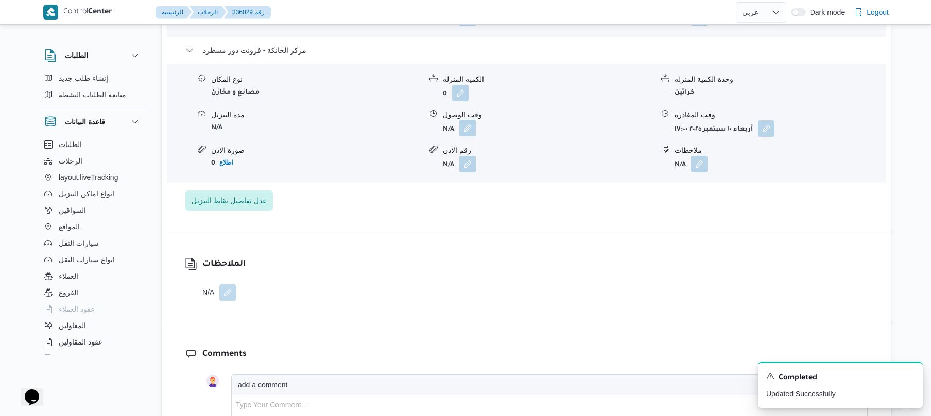
click at [465, 122] on button "button" at bounding box center [467, 128] width 16 height 16
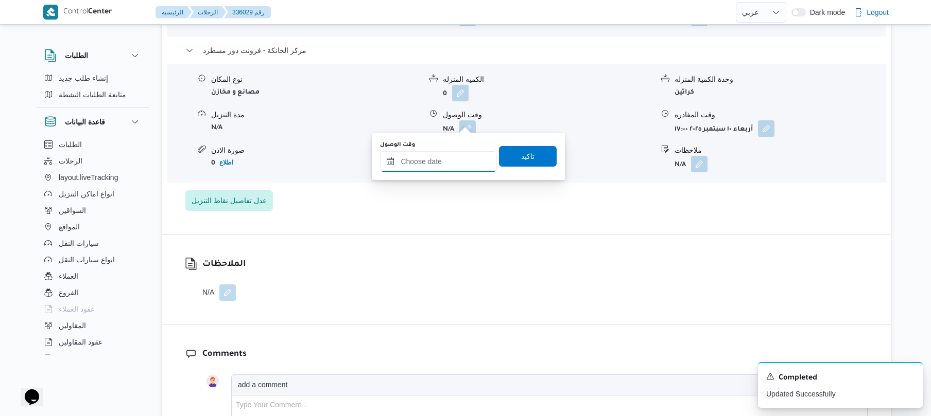
click at [456, 158] on input "وقت الوصول" at bounding box center [438, 161] width 117 height 21
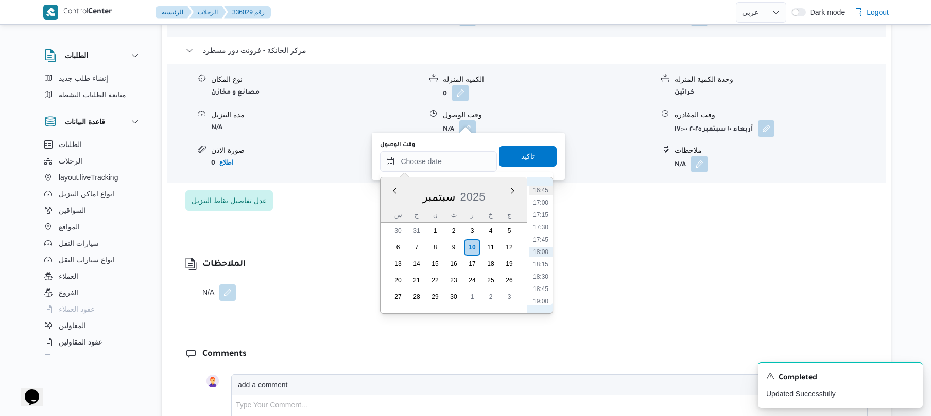
click at [547, 190] on li "16:45" at bounding box center [541, 190] width 24 height 10
type input "[DATE] ١٦:٤٥"
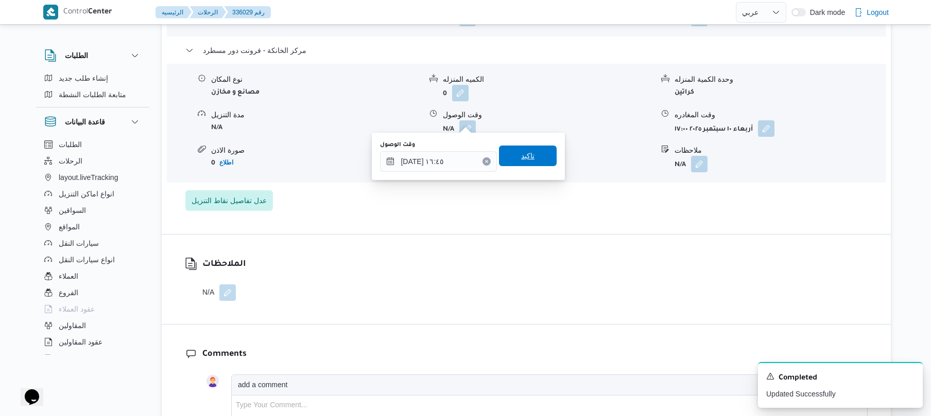
click at [528, 151] on span "تاكيد" at bounding box center [527, 156] width 13 height 12
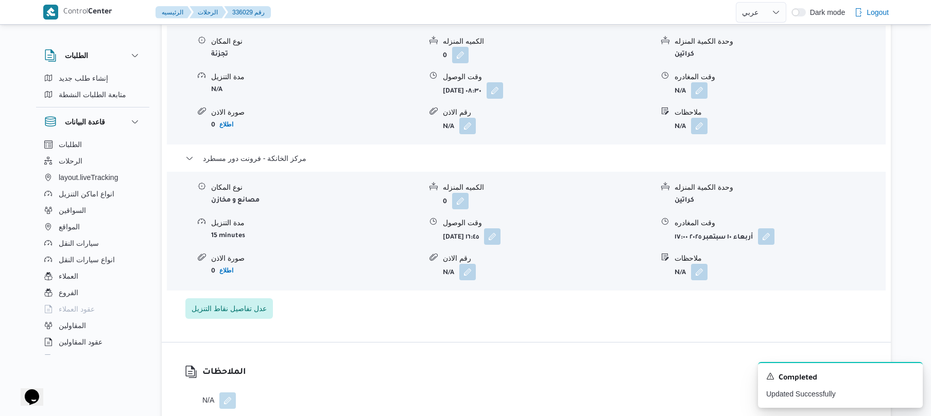
scroll to position [933, 0]
click at [703, 88] on button "button" at bounding box center [699, 91] width 16 height 16
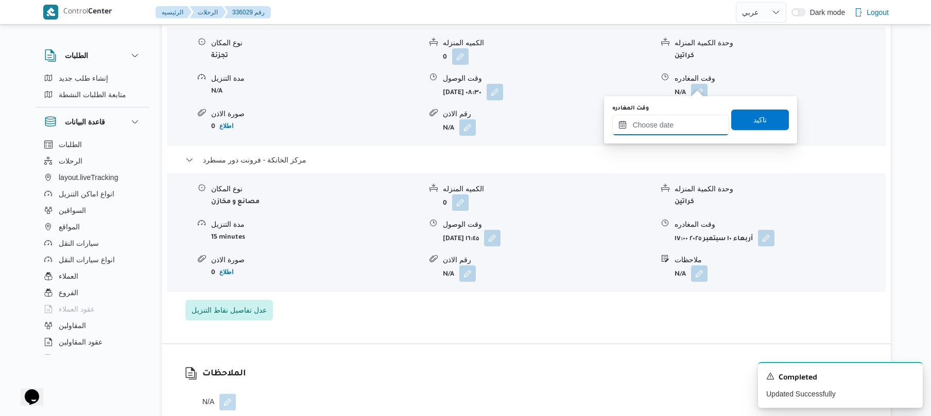
click at [668, 122] on input "وقت المغادره" at bounding box center [670, 125] width 117 height 21
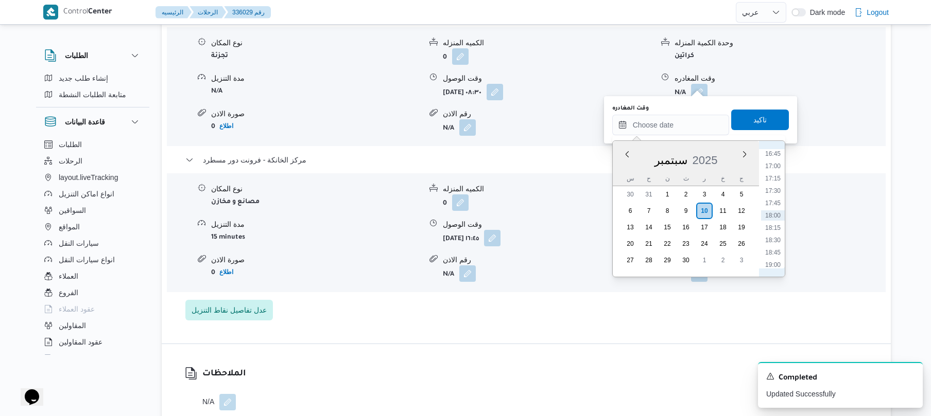
scroll to position [727, 0]
click at [776, 208] on li "15:45" at bounding box center [773, 205] width 24 height 10
type input "١٠/٠٩/٢٠٢٥ ١٥:٤٥"
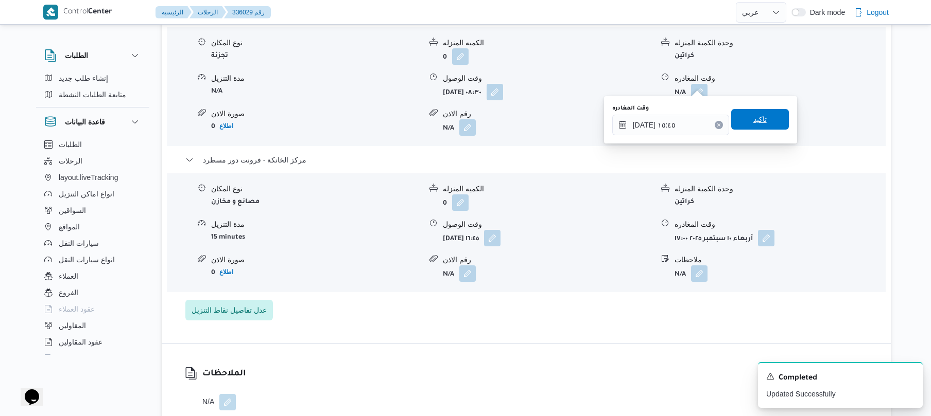
click at [757, 114] on span "تاكيد" at bounding box center [759, 119] width 13 height 12
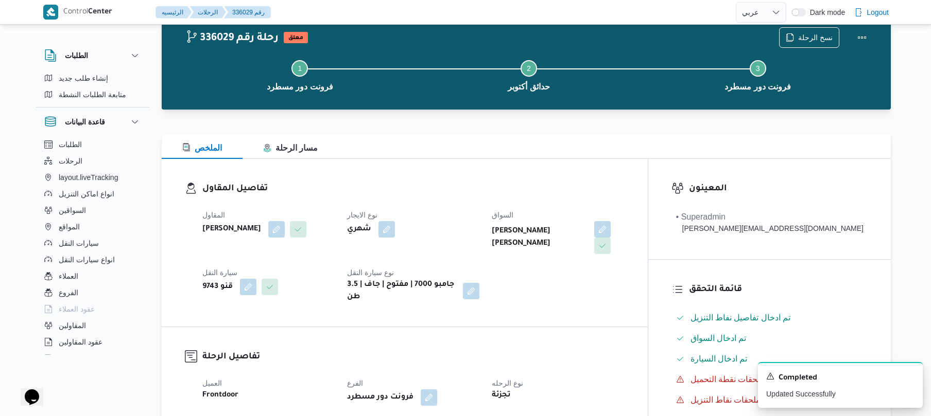
scroll to position [0, 0]
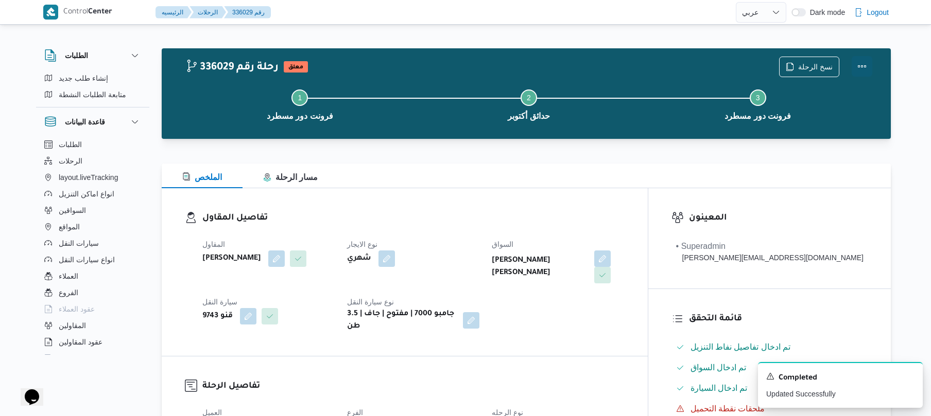
click at [862, 64] on button "Actions" at bounding box center [861, 66] width 21 height 21
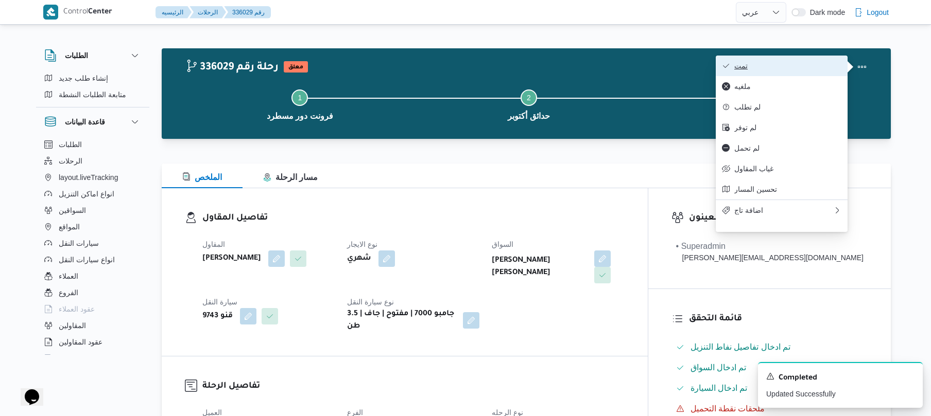
click at [806, 60] on button "تمت" at bounding box center [782, 66] width 132 height 21
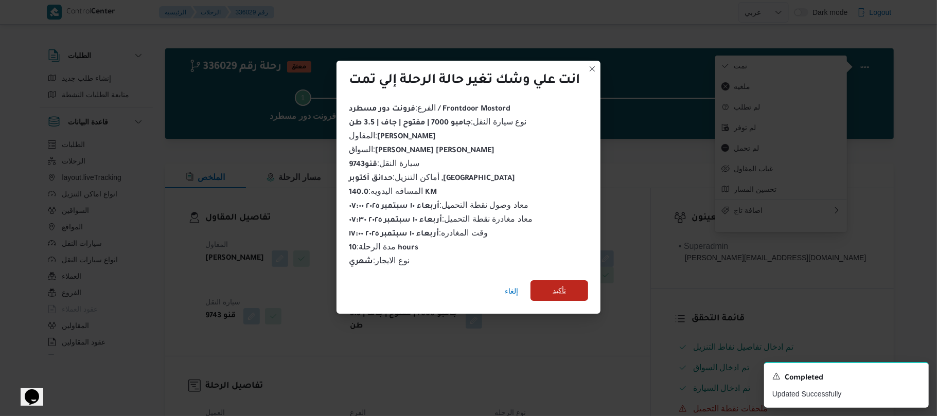
click at [570, 289] on span "تأكيد" at bounding box center [560, 291] width 58 height 21
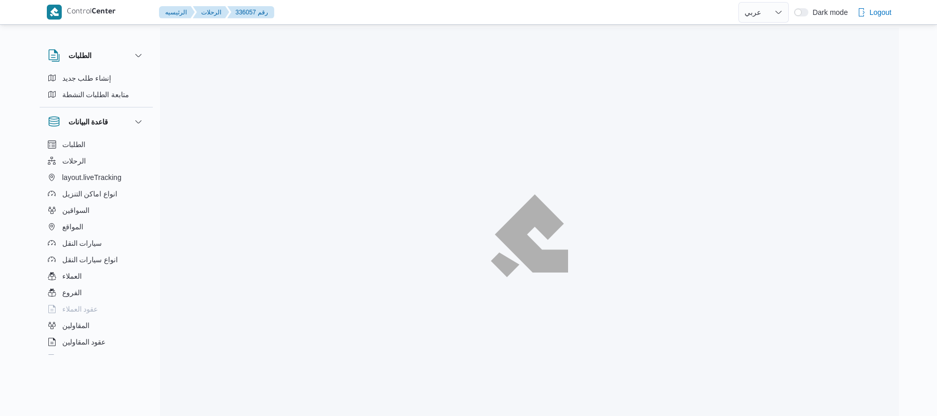
select select "ar"
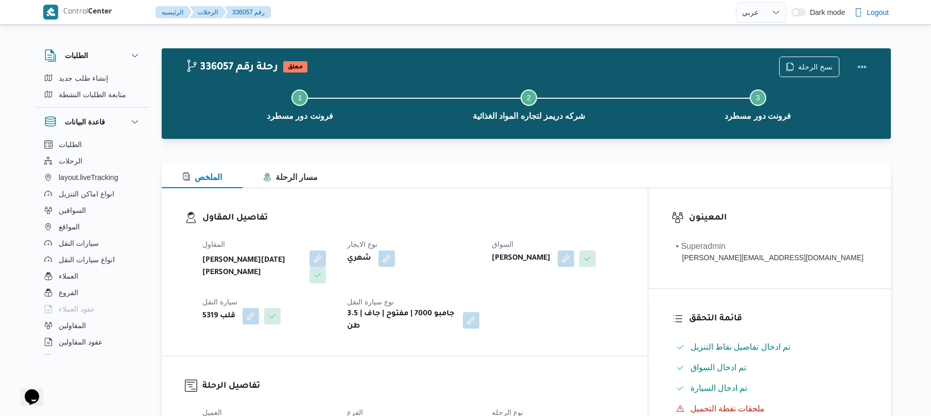
click at [412, 188] on div "الملخص مسار الرحلة" at bounding box center [526, 176] width 729 height 25
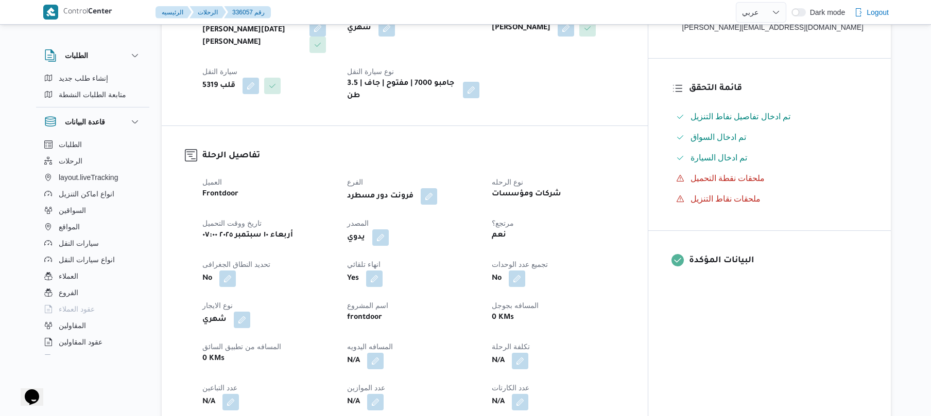
scroll to position [192, 0]
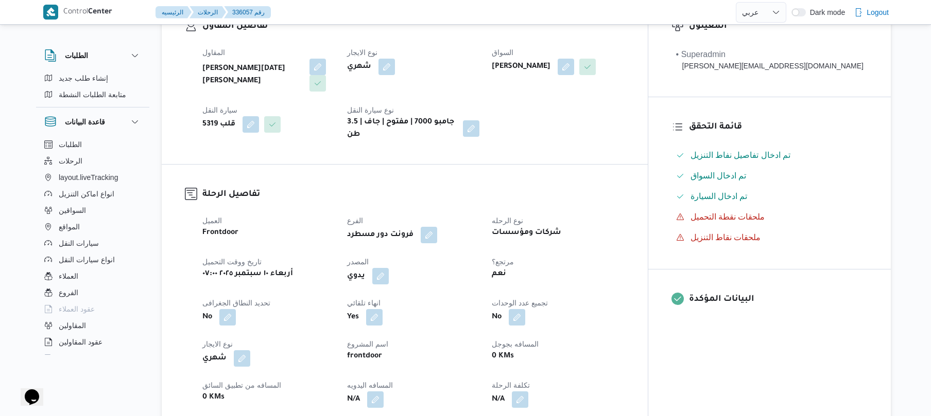
click at [527, 167] on div "تفاصيل الرحلة العميل Frontdoor الفرع فرونت دور مسطرد نوع الرحله شركات ومؤسسات ت…" at bounding box center [405, 339] width 486 height 349
click at [384, 393] on button "button" at bounding box center [375, 399] width 16 height 16
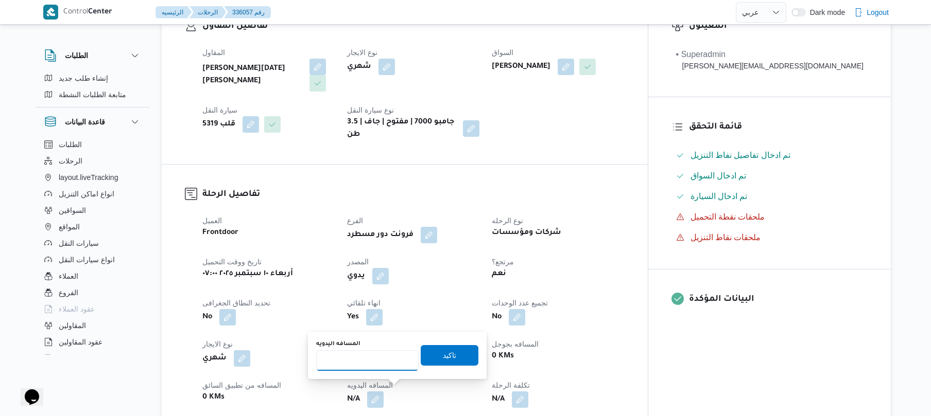
click at [393, 359] on input "المسافه اليدويه" at bounding box center [367, 361] width 102 height 21
type input "90"
click at [449, 361] on span "تاكيد" at bounding box center [450, 355] width 58 height 21
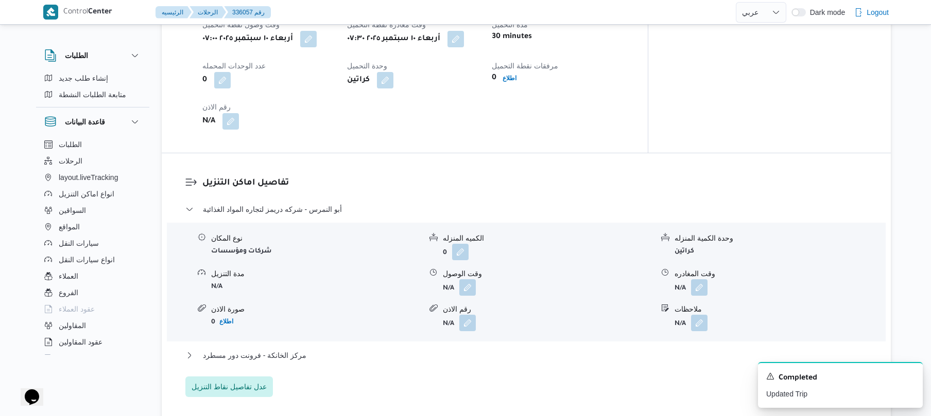
scroll to position [769, 0]
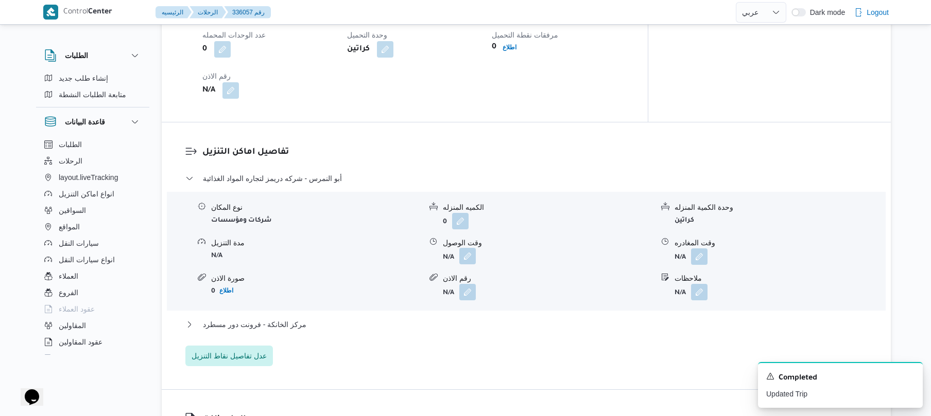
click at [468, 248] on button "button" at bounding box center [467, 256] width 16 height 16
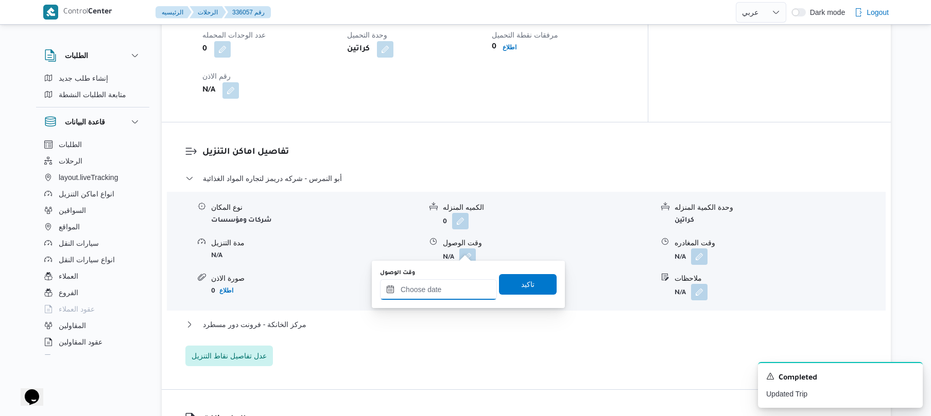
click at [438, 297] on input "وقت الوصول" at bounding box center [438, 290] width 117 height 21
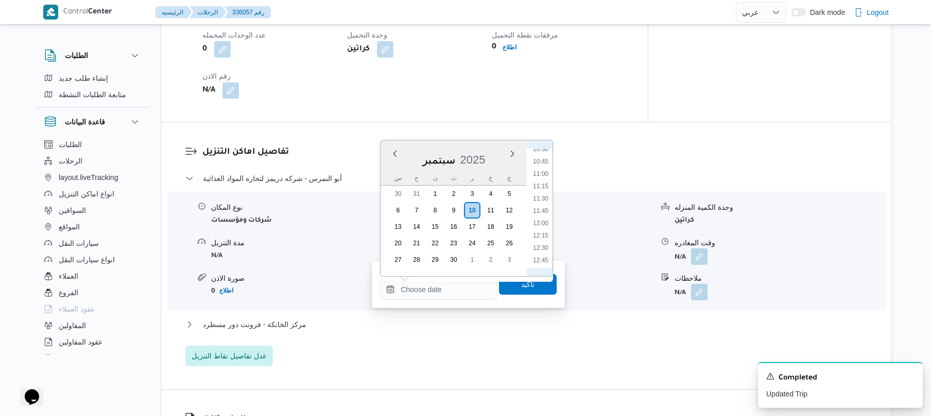
scroll to position [422, 0]
click at [542, 154] on li "08:30" at bounding box center [541, 152] width 24 height 10
type input "١٠/٠٩/٢٠٢٥ ٠٨:٣٠"
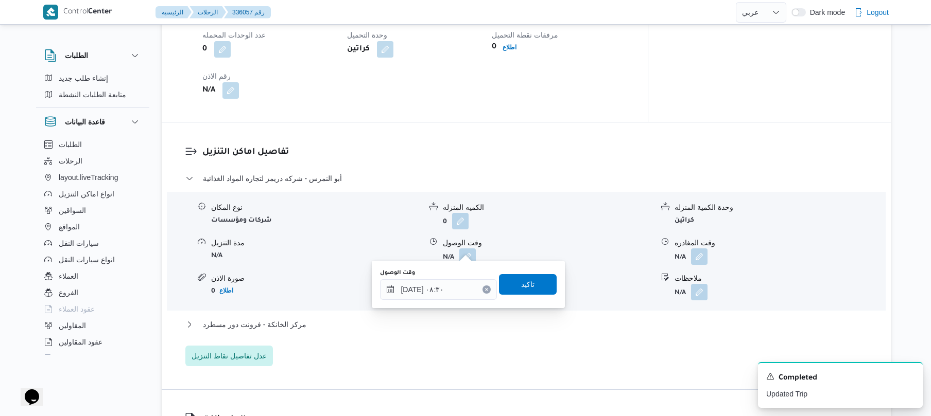
click at [511, 295] on div "وقت الوصول ١٠/٠٩/٢٠٢٥ ٠٨:٣٠ تاكيد" at bounding box center [468, 284] width 179 height 33
click at [513, 287] on span "تاكيد" at bounding box center [528, 284] width 58 height 21
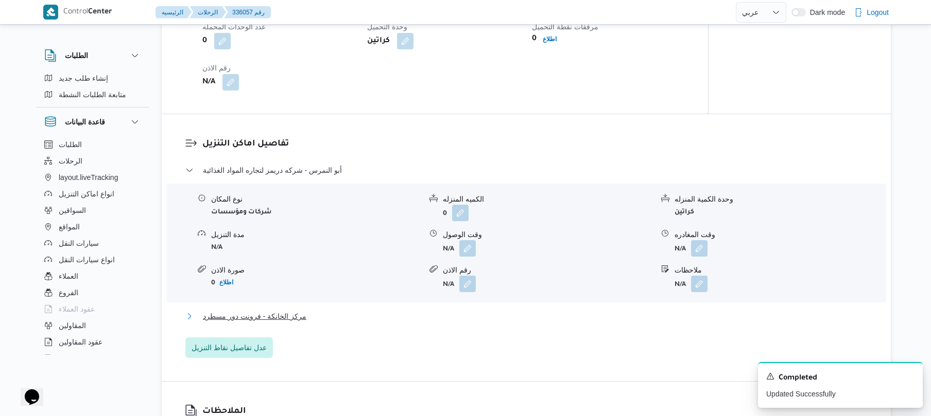
click at [464, 316] on button "مركز الخانكة - فرونت دور مسطرد" at bounding box center [526, 316] width 682 height 12
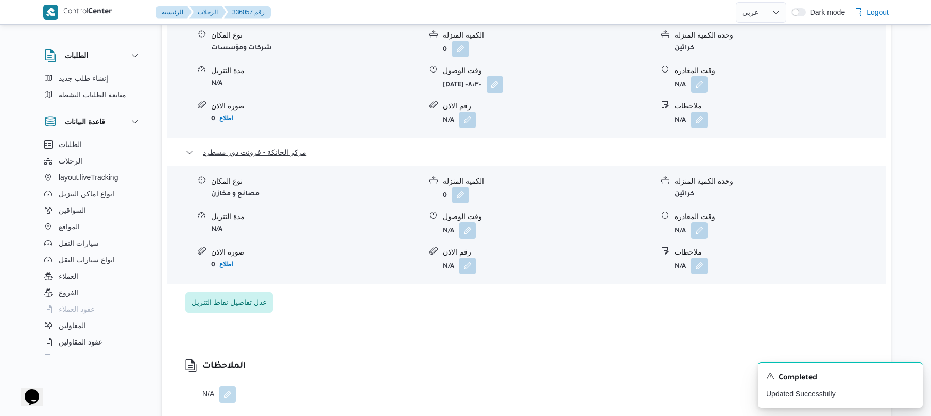
scroll to position [1016, 0]
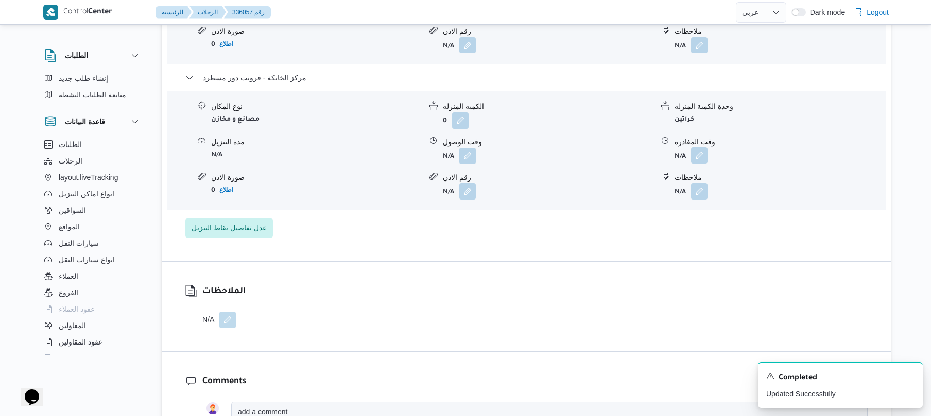
click at [694, 155] on button "button" at bounding box center [699, 155] width 16 height 16
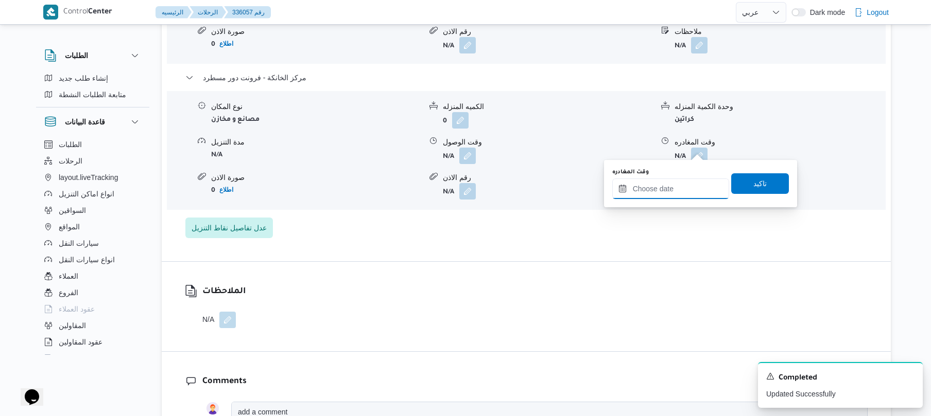
click at [651, 190] on input "وقت المغادره" at bounding box center [670, 189] width 117 height 21
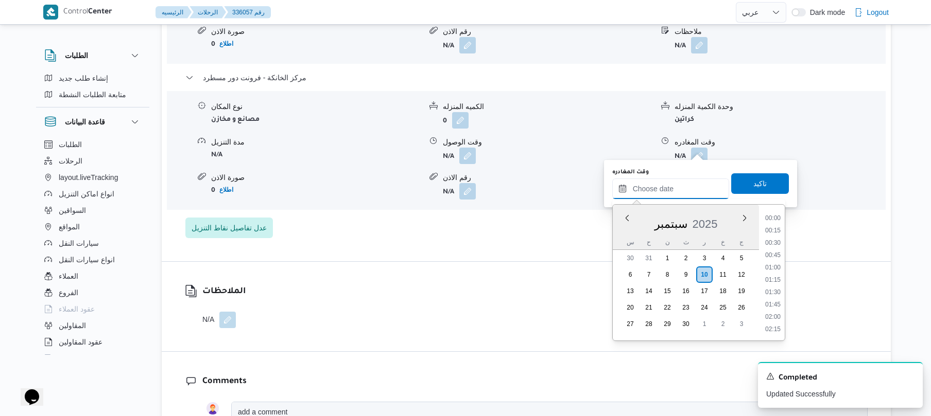
scroll to position [828, 0]
click at [776, 217] on li "16:45" at bounding box center [773, 218] width 24 height 10
type input "١٠/٠٩/٢٠٢٥ ١٦:٤٥"
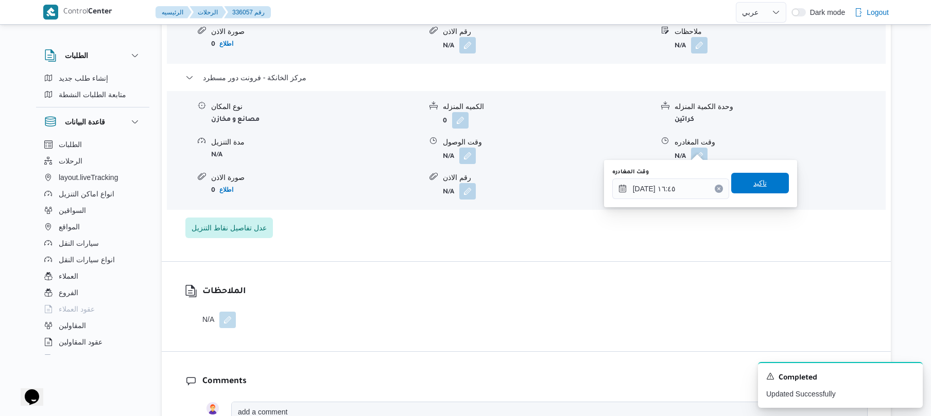
click at [766, 177] on span "تاكيد" at bounding box center [760, 183] width 58 height 21
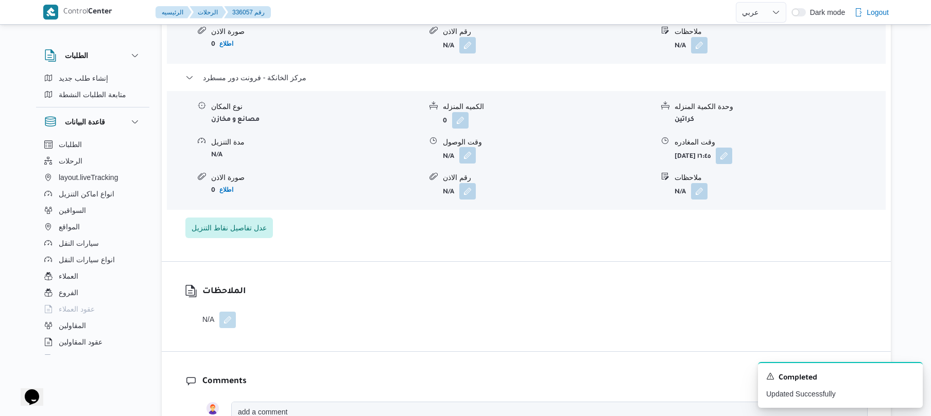
click at [474, 148] on button "button" at bounding box center [467, 155] width 16 height 16
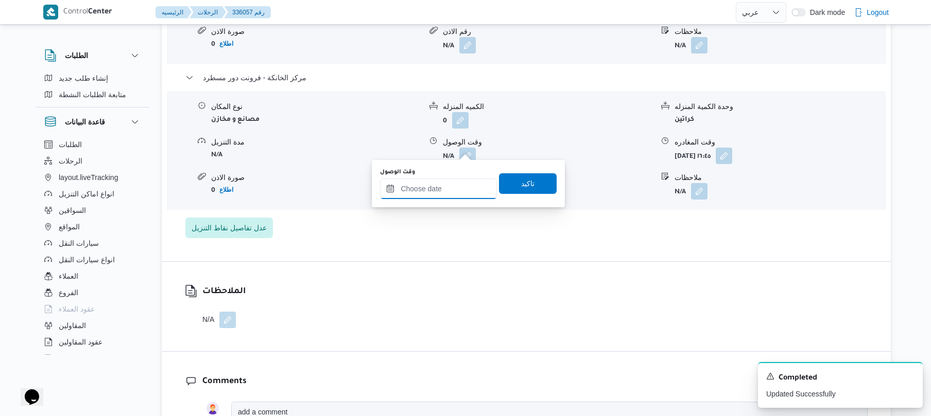
click at [450, 193] on input "وقت الوصول" at bounding box center [438, 189] width 117 height 21
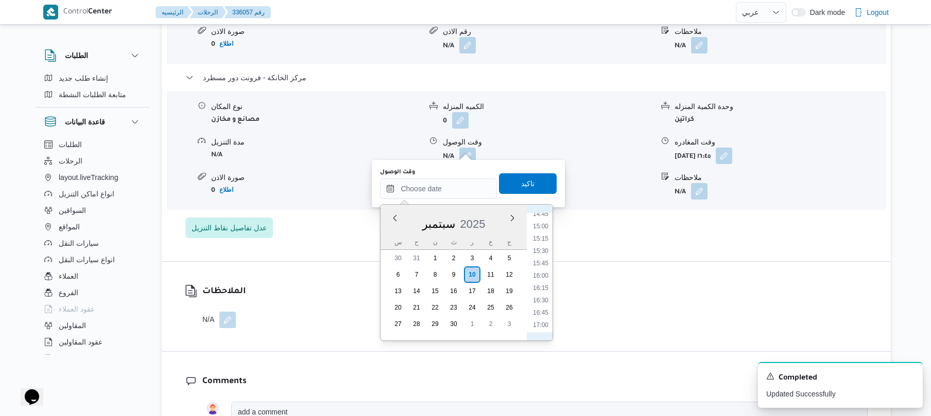
scroll to position [727, 0]
click at [540, 303] on li "16:30" at bounding box center [541, 306] width 24 height 10
type input "١٠/٠٩/٢٠٢٥ ١٦:٣٠"
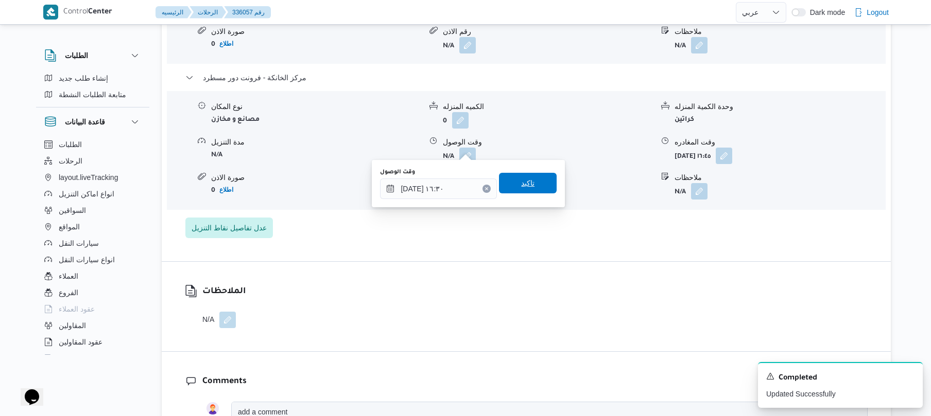
click at [524, 180] on span "تاكيد" at bounding box center [527, 183] width 13 height 12
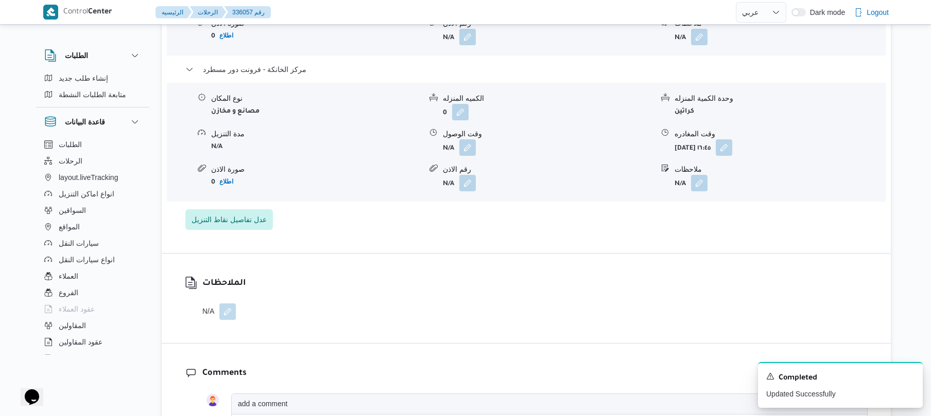
click at [524, 180] on form "N/A" at bounding box center [548, 183] width 210 height 16
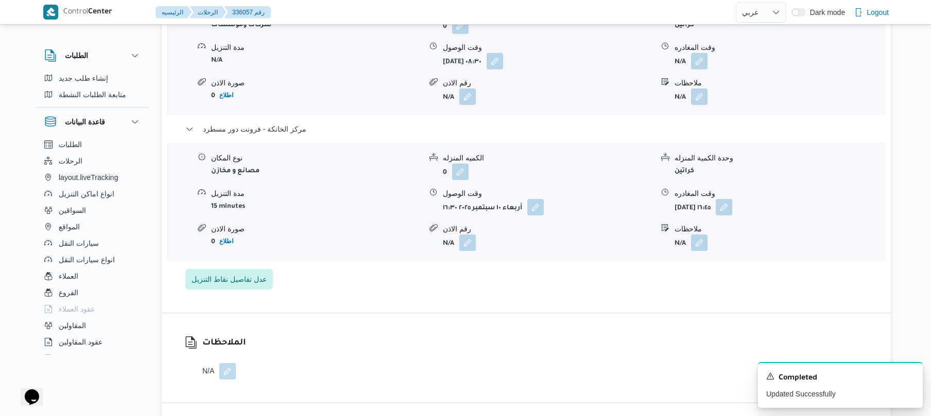
scroll to position [933, 0]
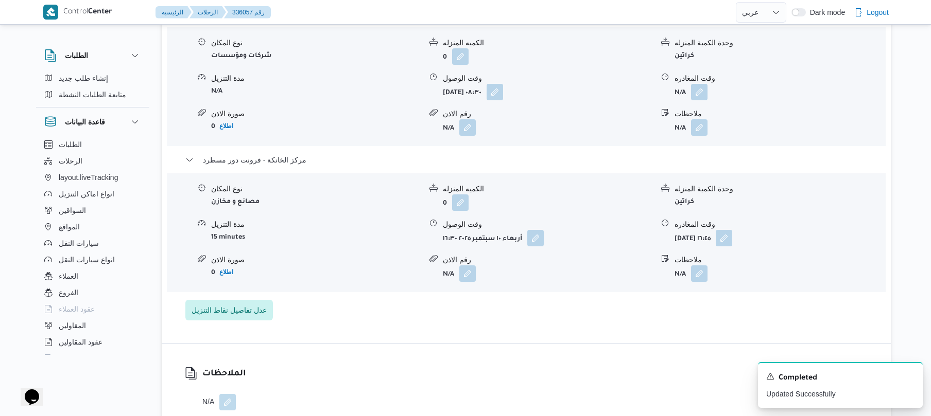
click at [613, 84] on form "أربعاء ١٠ سبتمبر ٢٠٢٥ ٠٨:٣٠" at bounding box center [548, 92] width 210 height 16
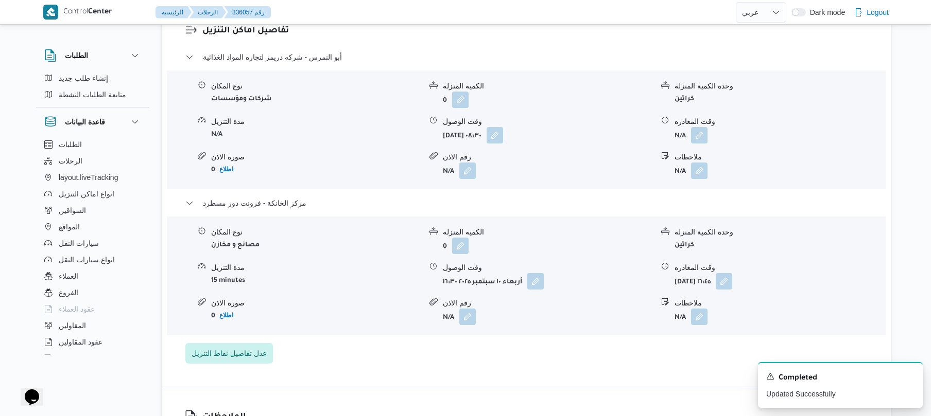
scroll to position [878, 0]
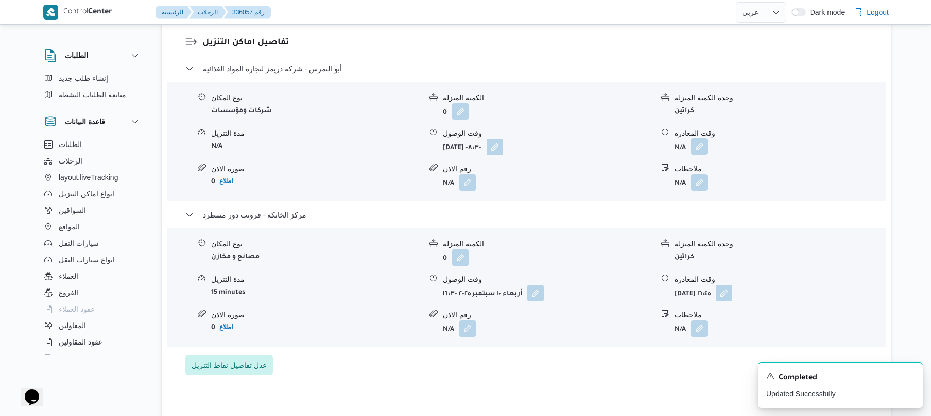
click at [699, 138] on button "button" at bounding box center [699, 146] width 16 height 16
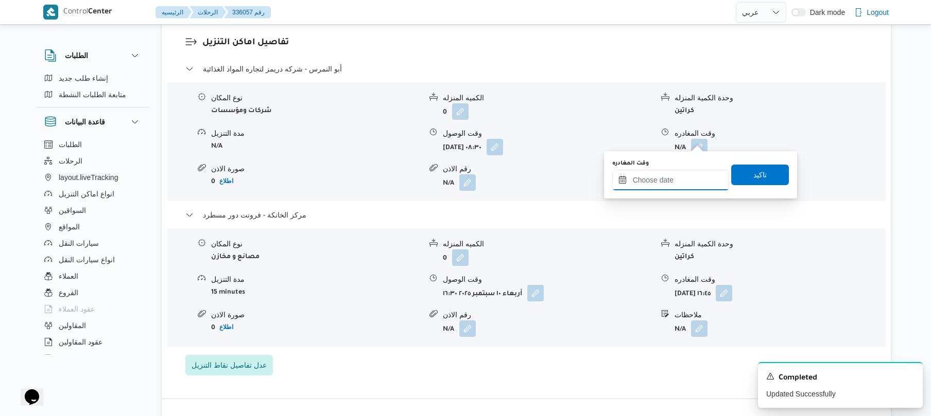
click at [664, 174] on input "وقت المغادره" at bounding box center [670, 180] width 117 height 21
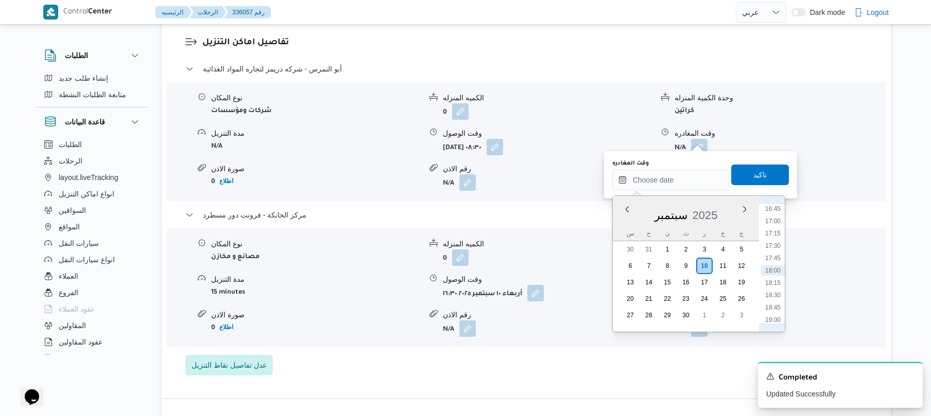
scroll to position [727, 0]
click at [774, 248] on li "15:30" at bounding box center [773, 248] width 24 height 10
type input "١٠/٠٩/٢٠٢٥ ١٥:٣٠"
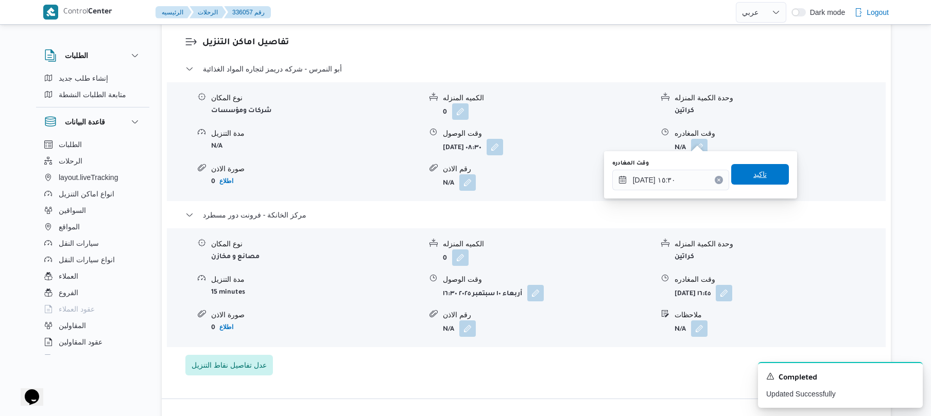
click at [765, 176] on span "تاكيد" at bounding box center [760, 174] width 58 height 21
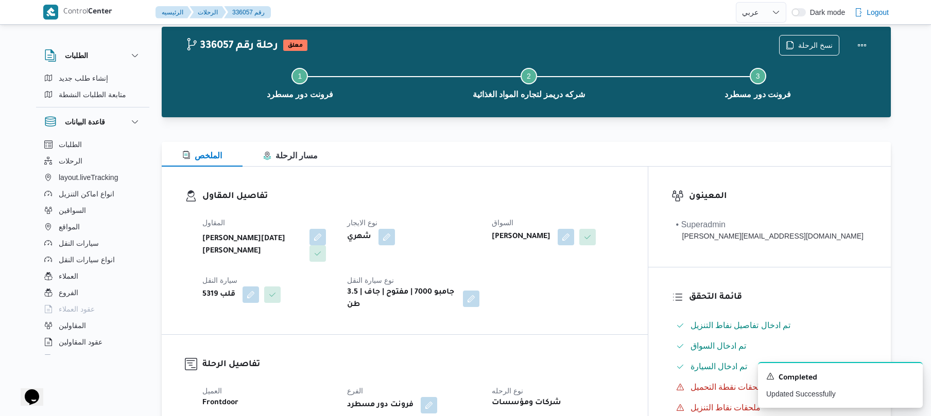
scroll to position [0, 0]
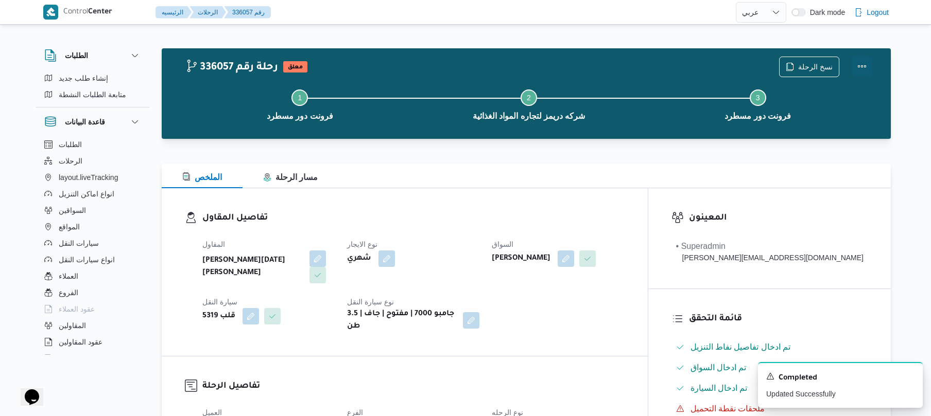
click at [867, 64] on button "Actions" at bounding box center [861, 66] width 21 height 21
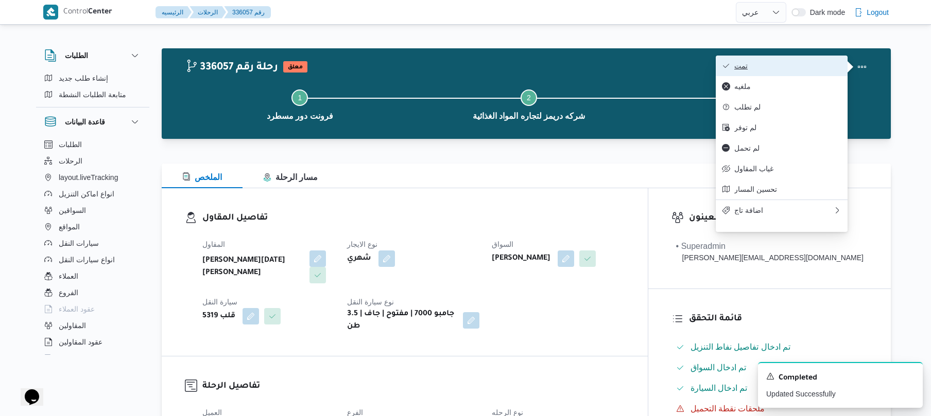
click at [812, 64] on span "تمت" at bounding box center [787, 66] width 107 height 8
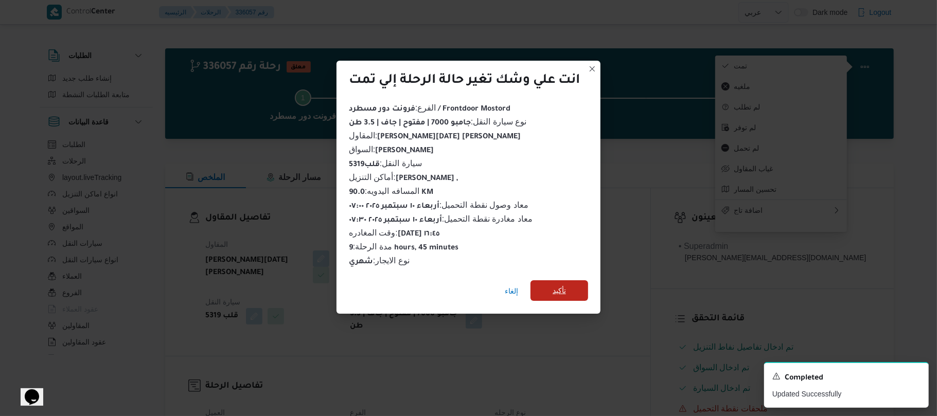
click at [559, 285] on span "تأكيد" at bounding box center [559, 291] width 13 height 12
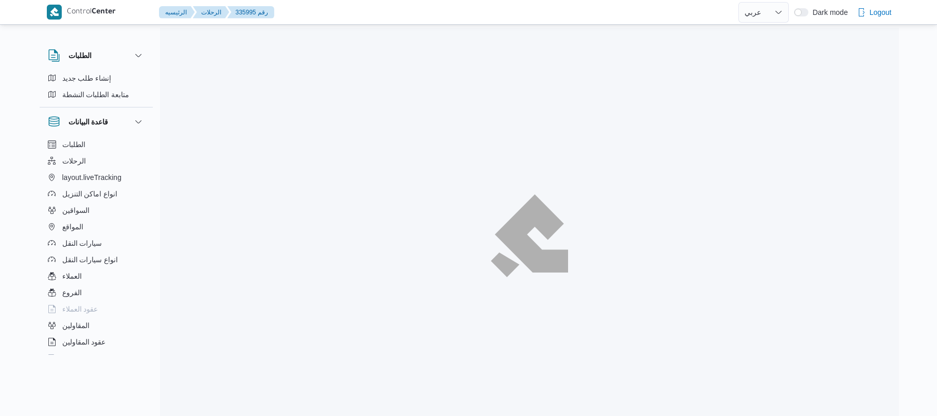
select select "ar"
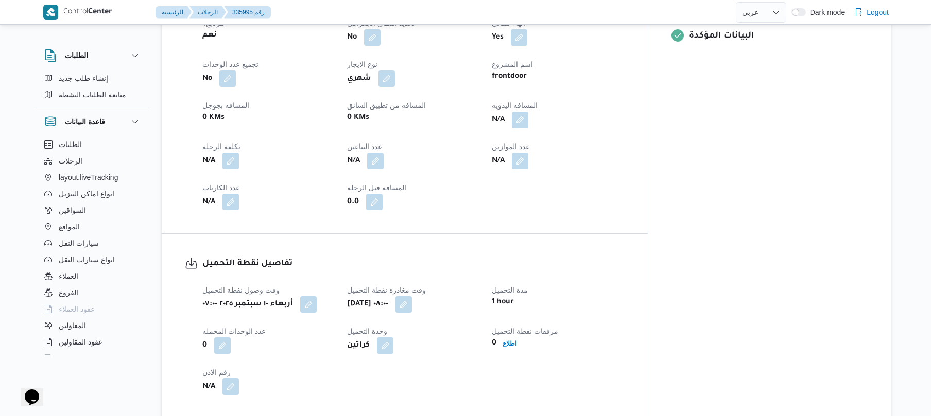
scroll to position [439, 0]
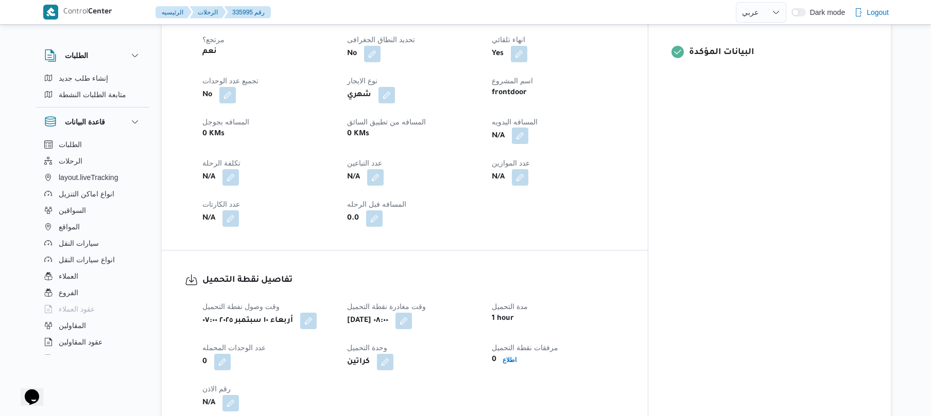
click at [528, 144] on button "button" at bounding box center [520, 136] width 16 height 16
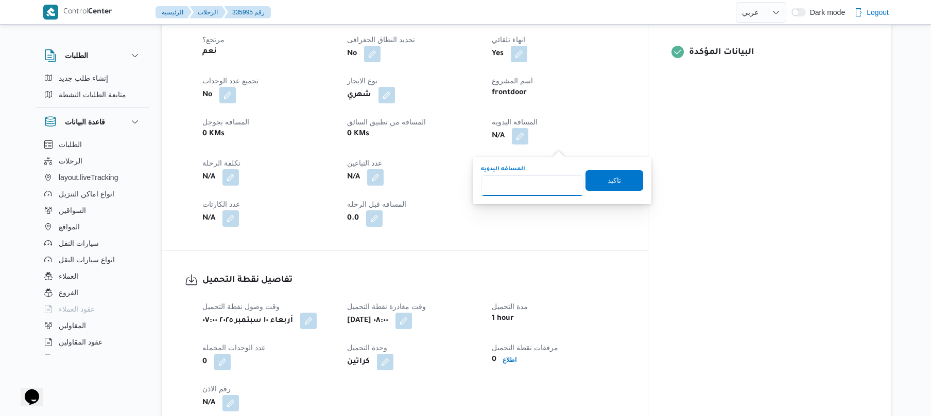
click at [536, 179] on input "المسافه اليدويه" at bounding box center [532, 186] width 102 height 21
type input "65"
click at [607, 182] on span "تاكيد" at bounding box center [613, 180] width 13 height 12
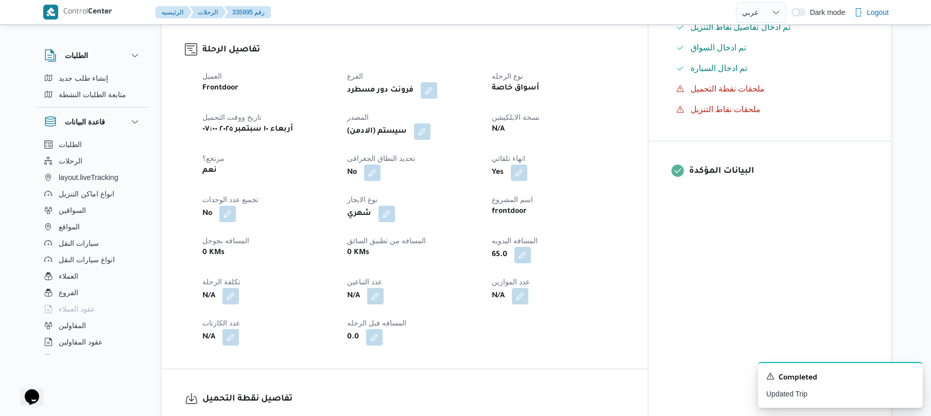
scroll to position [302, 0]
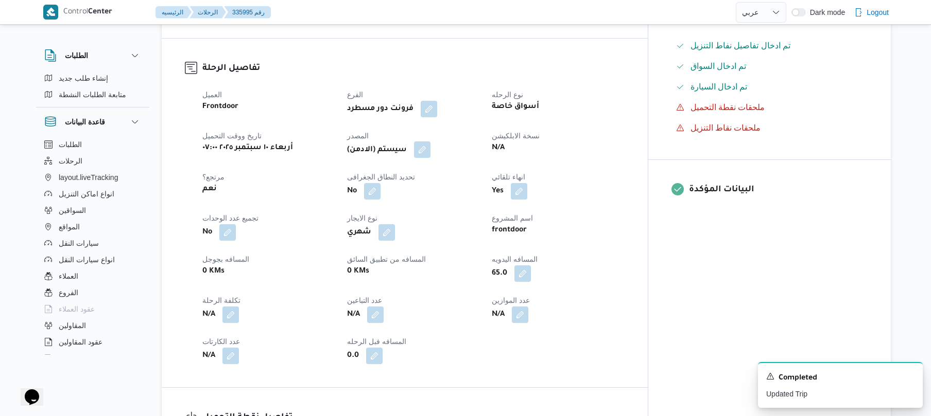
click at [430, 153] on button "button" at bounding box center [422, 150] width 16 height 16
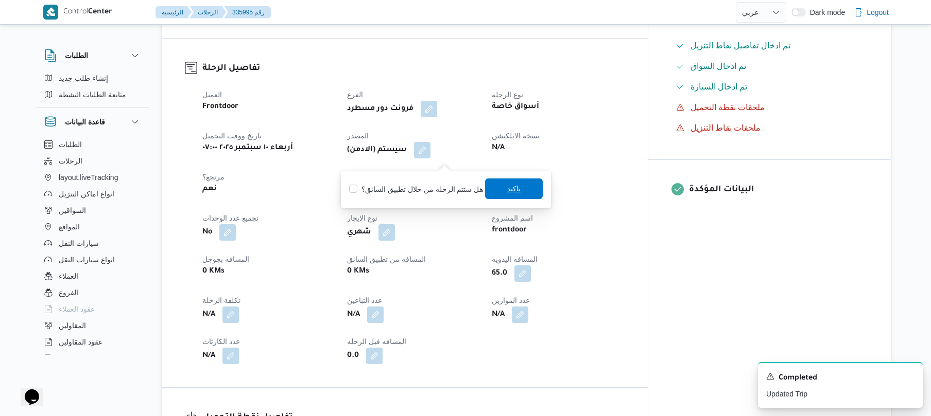
click at [507, 191] on span "تاكيد" at bounding box center [513, 189] width 13 height 12
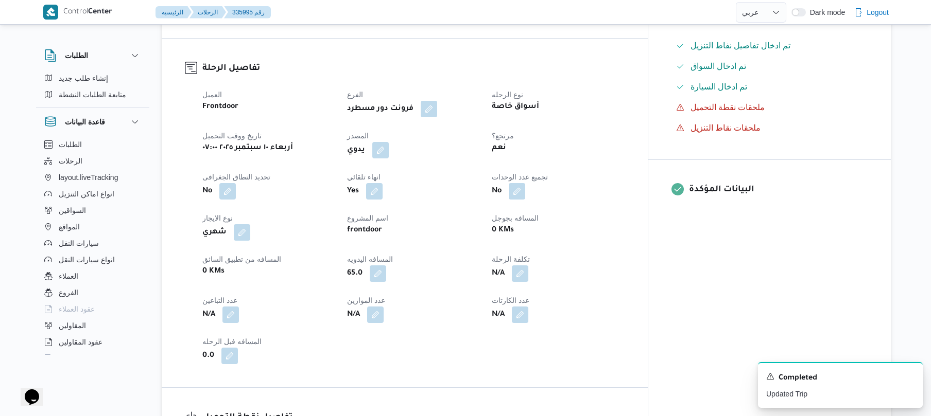
click at [501, 171] on div "العميل Frontdoor الفرع فرونت دور مسطرد نوع الرحله أسواق خاصة تاريخ ووقت التحميل…" at bounding box center [413, 226] width 434 height 288
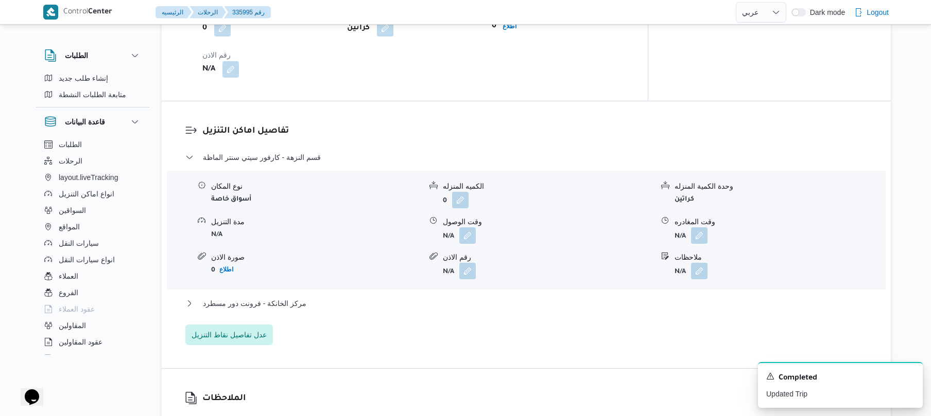
scroll to position [796, 0]
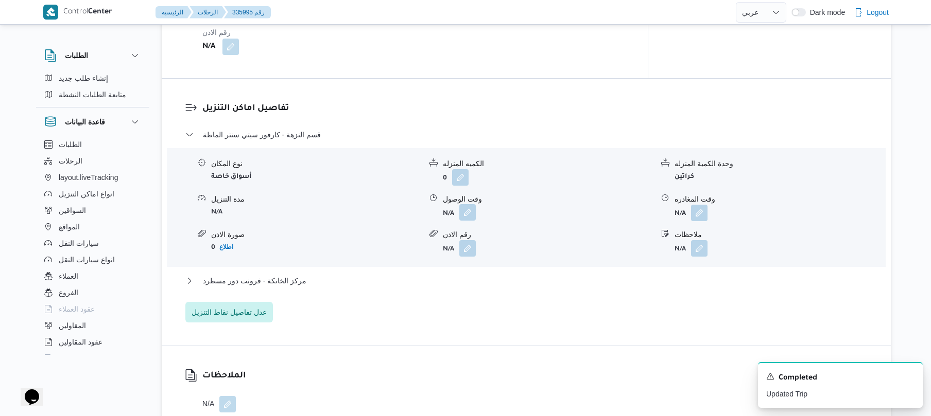
click at [467, 221] on button "button" at bounding box center [467, 212] width 16 height 16
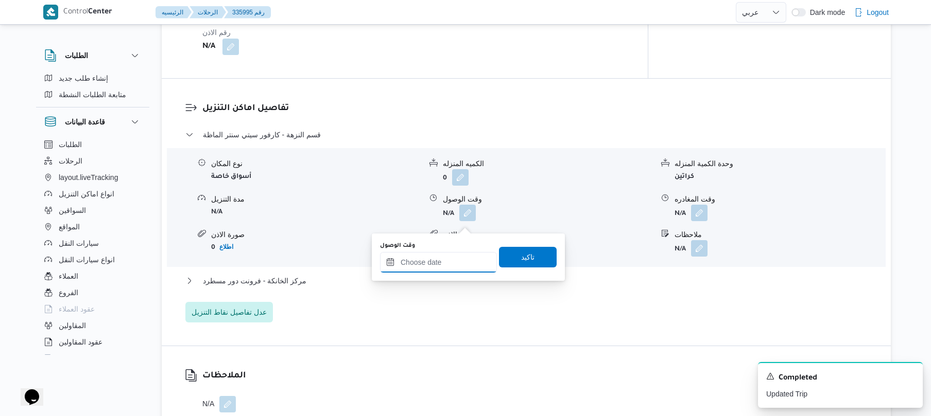
click at [445, 257] on input "وقت الوصول" at bounding box center [438, 262] width 117 height 21
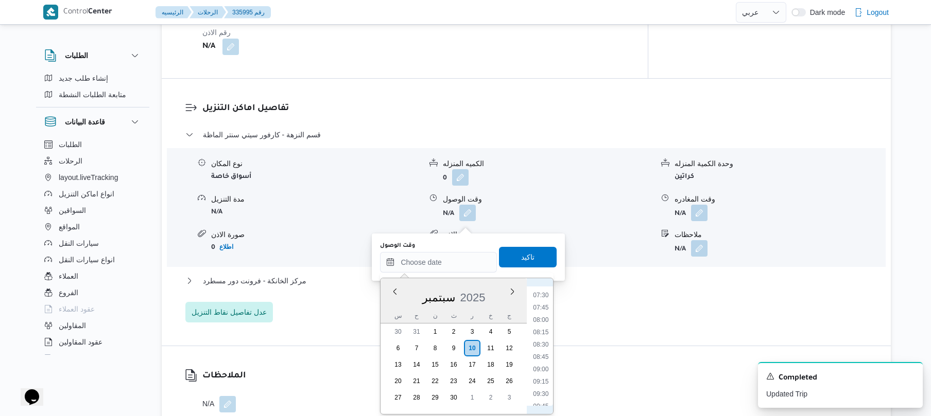
scroll to position [336, 0]
click at [539, 376] on li "08:30" at bounding box center [541, 376] width 24 height 10
type input "١٠/٠٩/٢٠٢٥ ٠٨:٣٠"
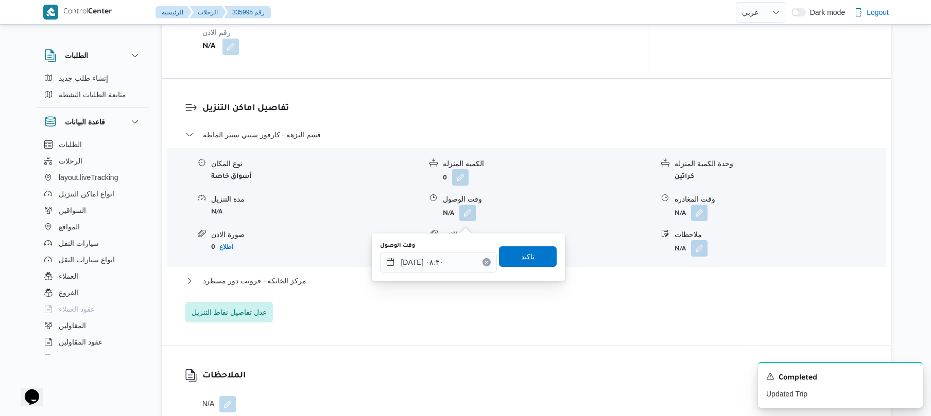
click at [536, 262] on span "تاكيد" at bounding box center [528, 257] width 58 height 21
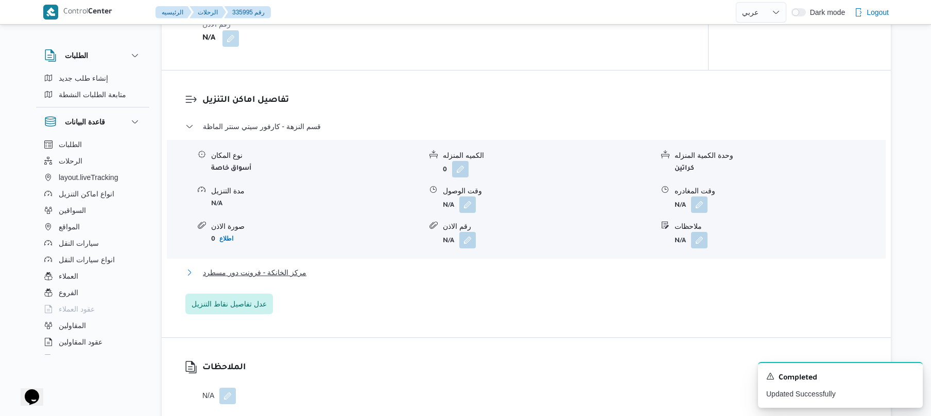
click at [501, 279] on button "مركز الخانكة - فرونت دور مسطرد" at bounding box center [526, 273] width 682 height 12
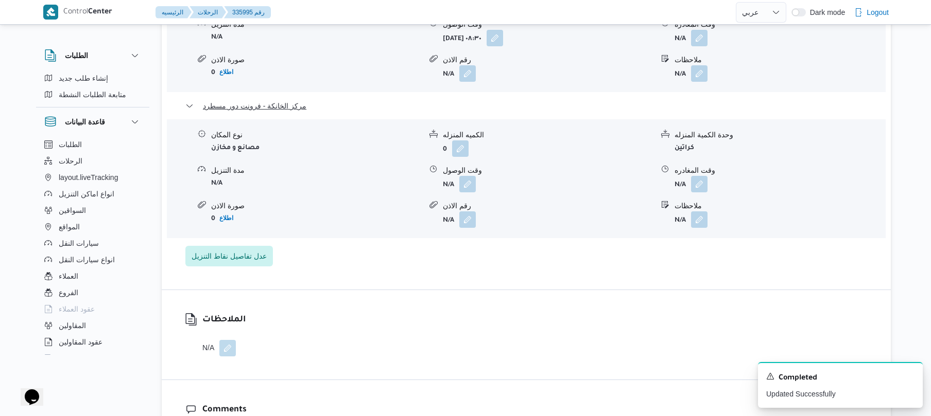
scroll to position [1016, 0]
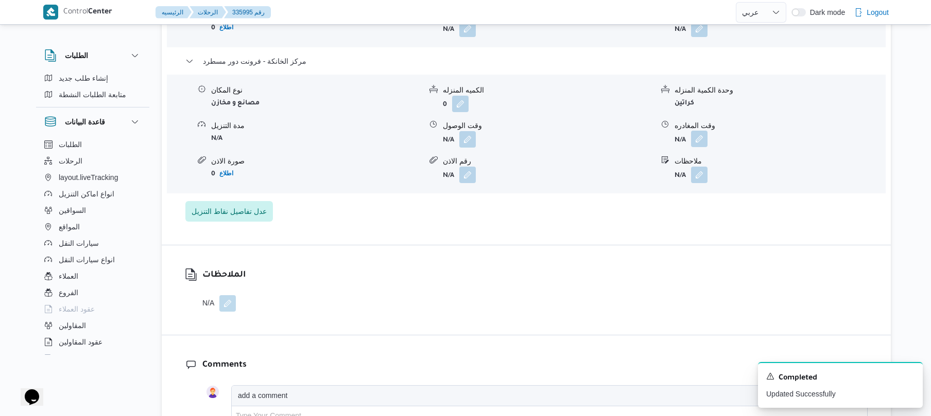
click at [697, 147] on button "button" at bounding box center [699, 139] width 16 height 16
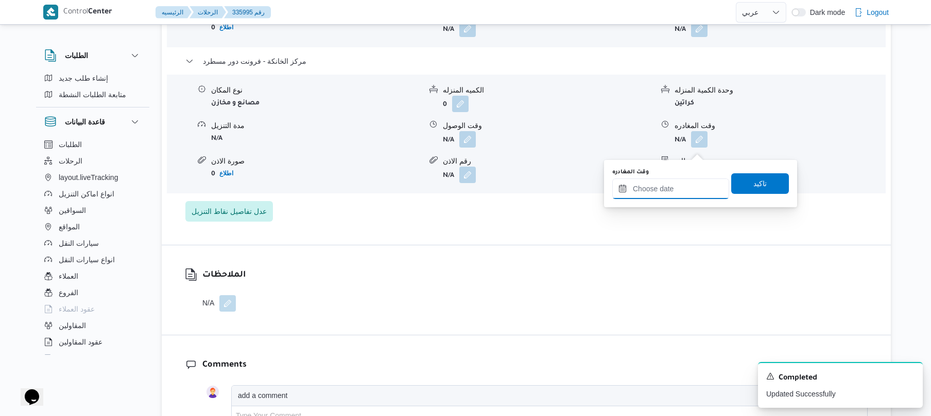
click at [659, 187] on input "وقت المغادره" at bounding box center [670, 189] width 117 height 21
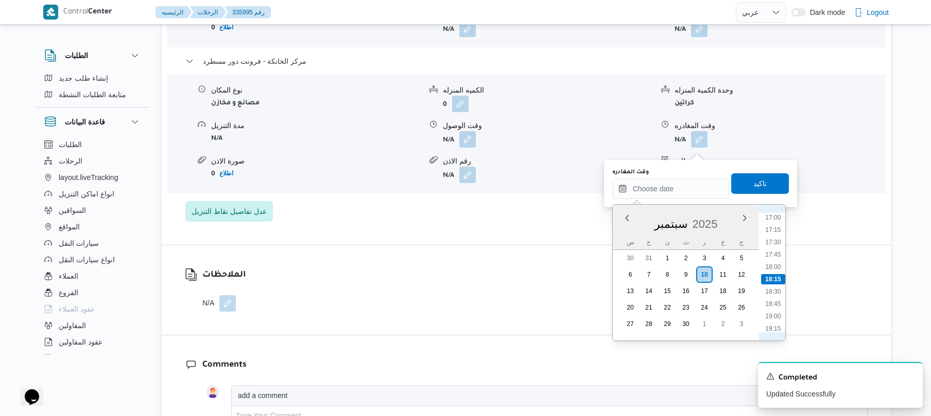
scroll to position [740, 0]
click at [772, 256] on li "15:45" at bounding box center [773, 257] width 24 height 10
type input "١٠/٠٩/٢٠٢٥ ١٥:٤٥"
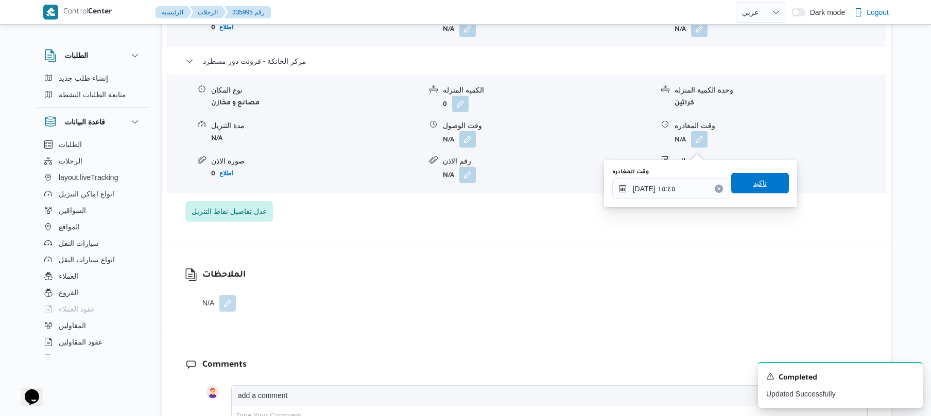
click at [758, 190] on span "تاكيد" at bounding box center [760, 183] width 58 height 21
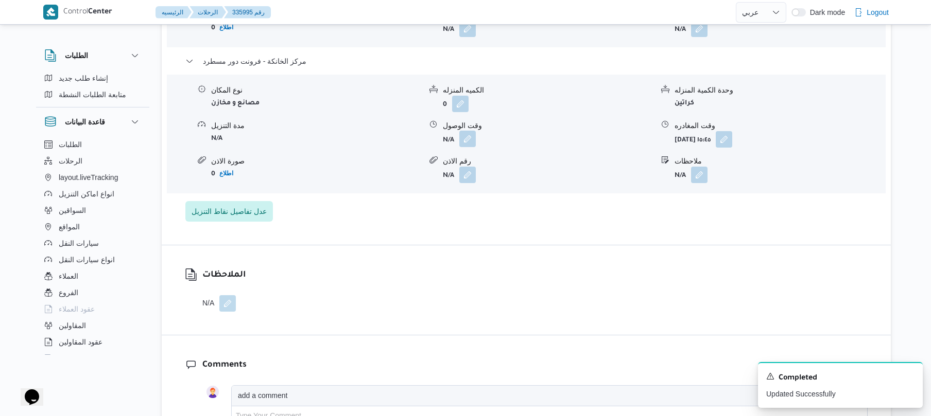
click at [468, 147] on button "button" at bounding box center [467, 139] width 16 height 16
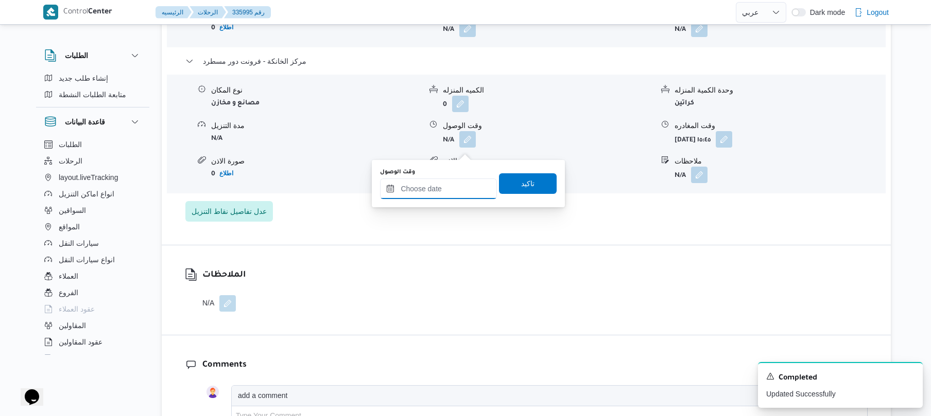
click at [452, 188] on input "وقت الوصول" at bounding box center [438, 189] width 117 height 21
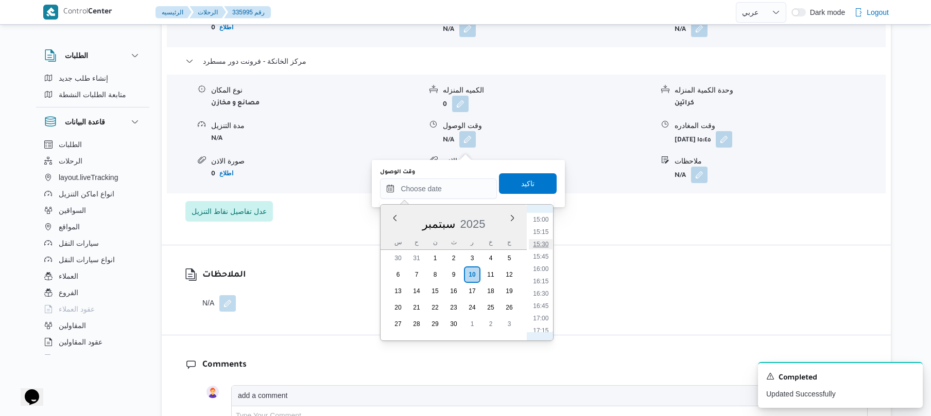
click at [542, 243] on li "15:30" at bounding box center [541, 244] width 24 height 10
type input "١٠/٠٩/٢٠٢٥ ١٥:٣٠"
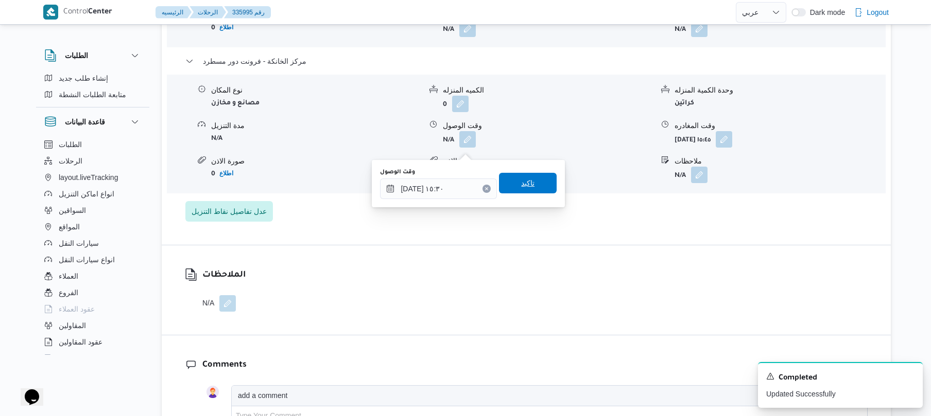
click at [528, 183] on span "تاكيد" at bounding box center [527, 183] width 13 height 12
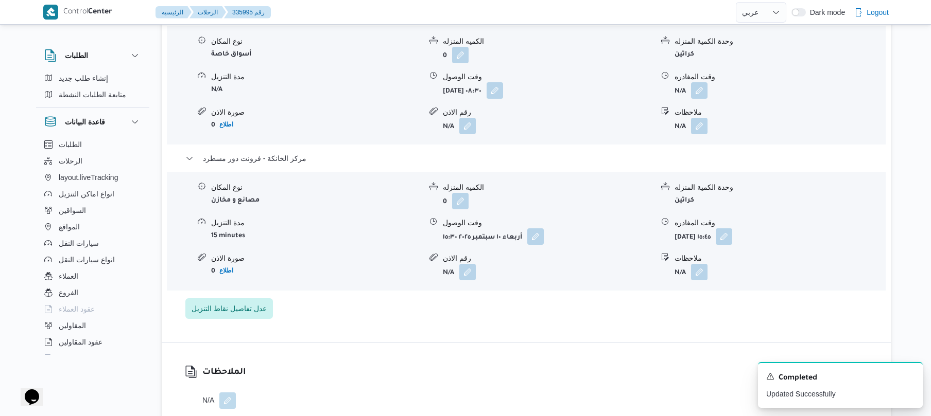
scroll to position [878, 0]
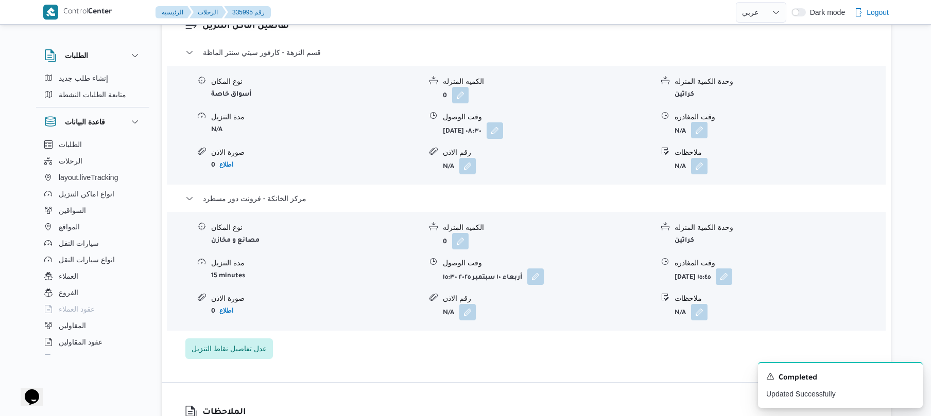
click at [702, 132] on button "button" at bounding box center [699, 130] width 16 height 16
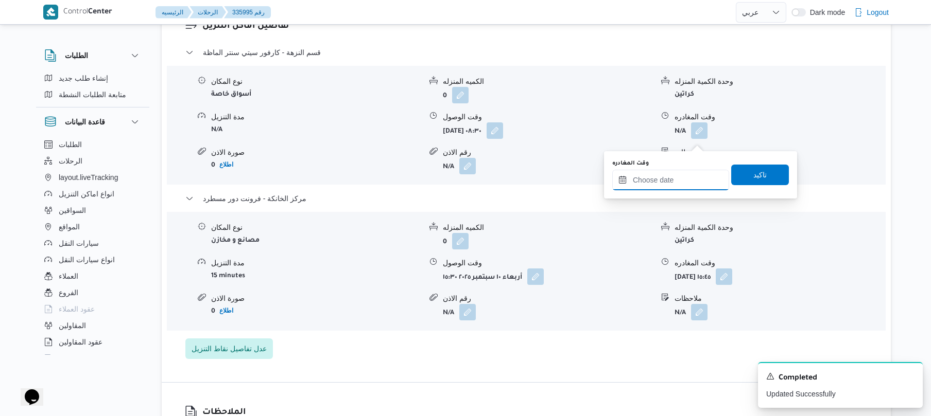
click at [660, 184] on input "وقت المغادره" at bounding box center [670, 180] width 117 height 21
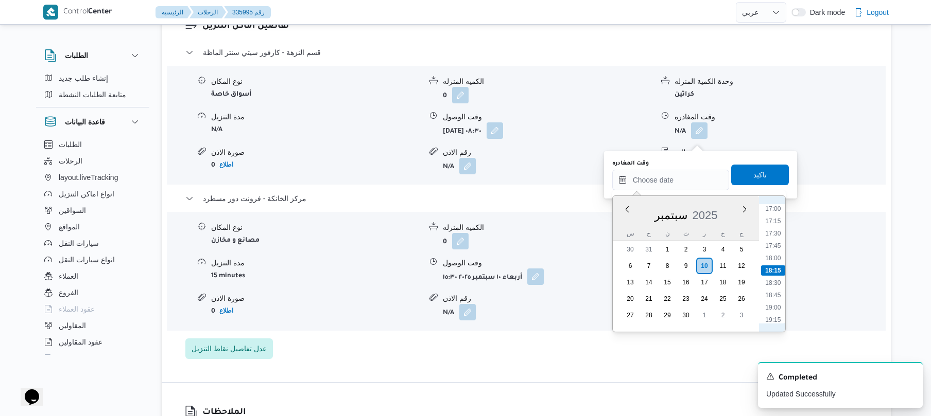
scroll to position [740, 0]
click at [777, 213] on li "15:00" at bounding box center [773, 211] width 24 height 10
type input "١٠/٠٩/٢٠٢٥ ١٥:٠٠"
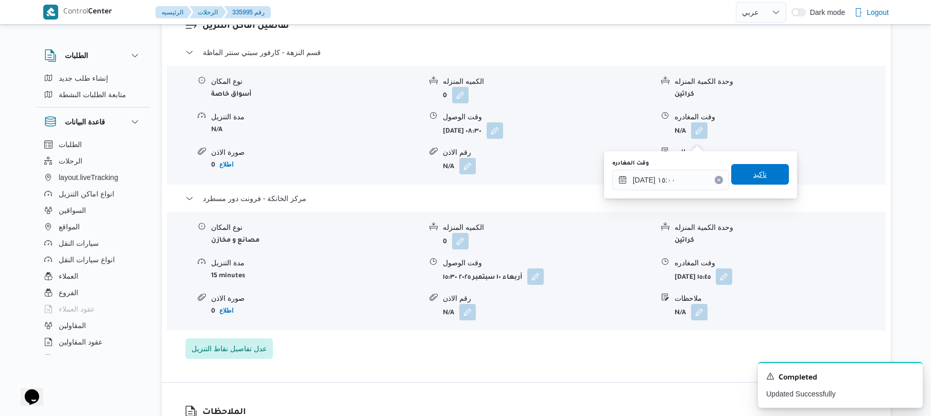
click at [762, 176] on span "تاكيد" at bounding box center [760, 174] width 58 height 21
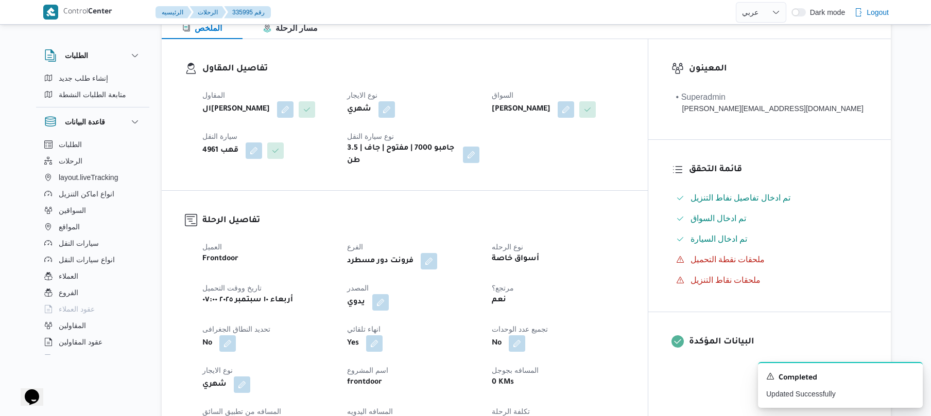
scroll to position [0, 0]
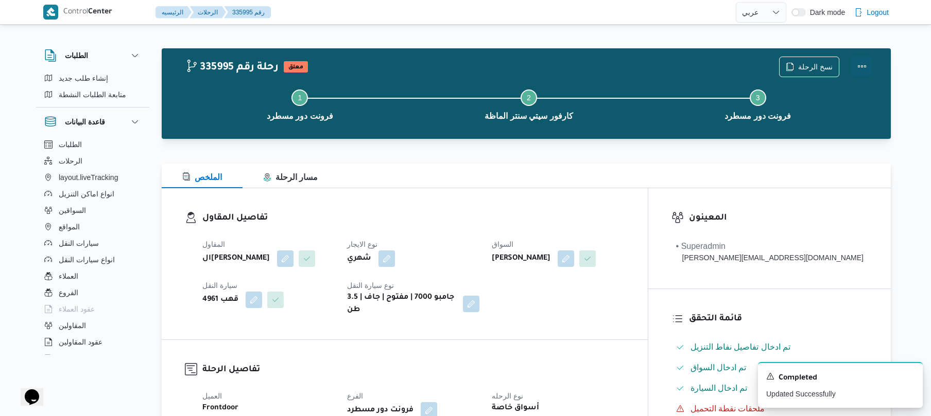
click at [864, 67] on button "Actions" at bounding box center [861, 66] width 21 height 21
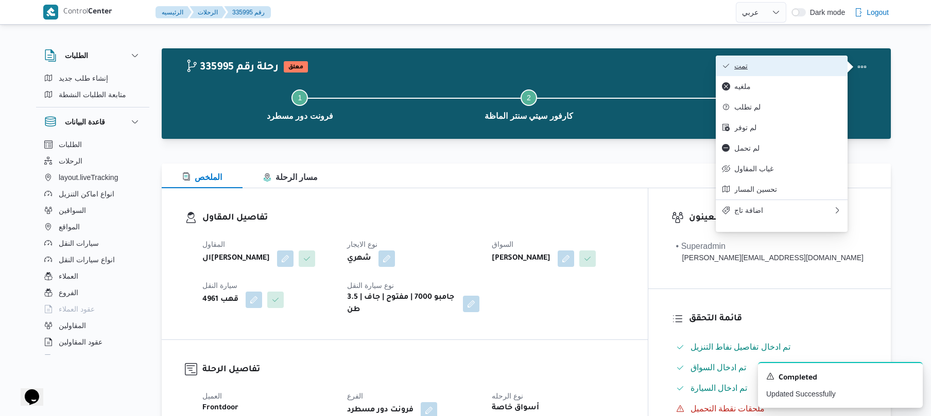
click at [809, 67] on span "تمت" at bounding box center [787, 66] width 107 height 8
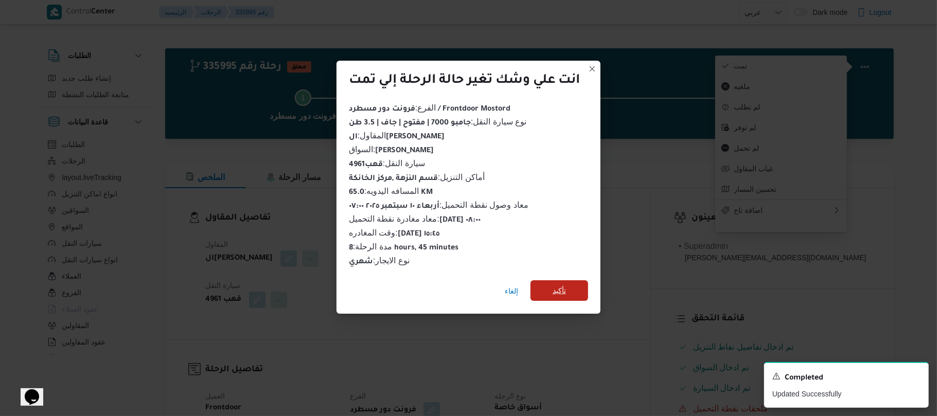
click at [571, 281] on span "تأكيد" at bounding box center [560, 291] width 58 height 21
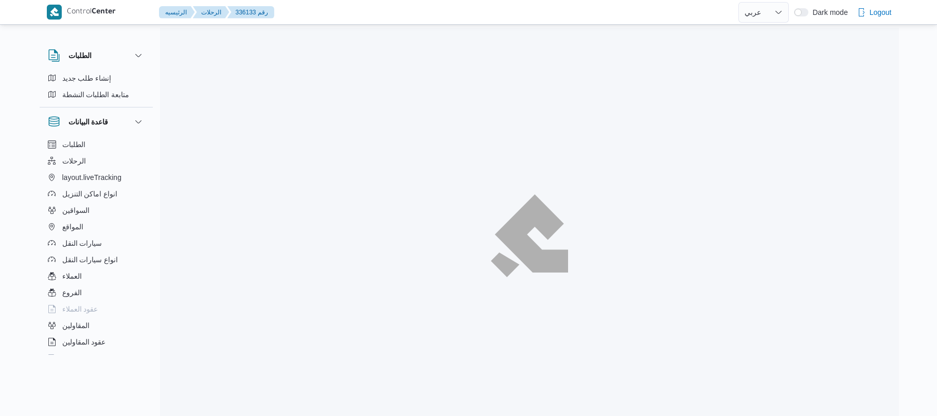
select select "ar"
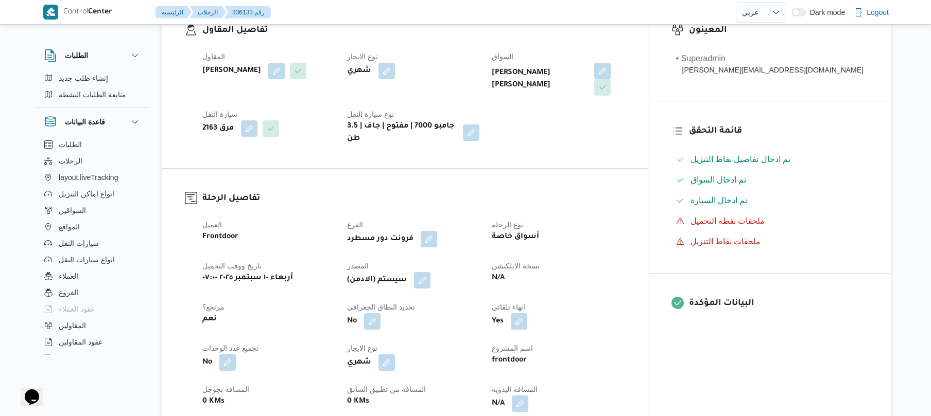
scroll to position [329, 0]
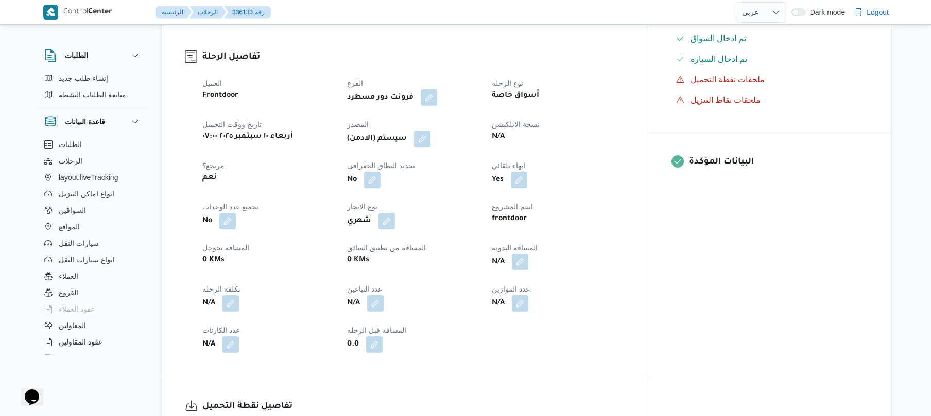
click at [528, 256] on button "button" at bounding box center [520, 262] width 16 height 16
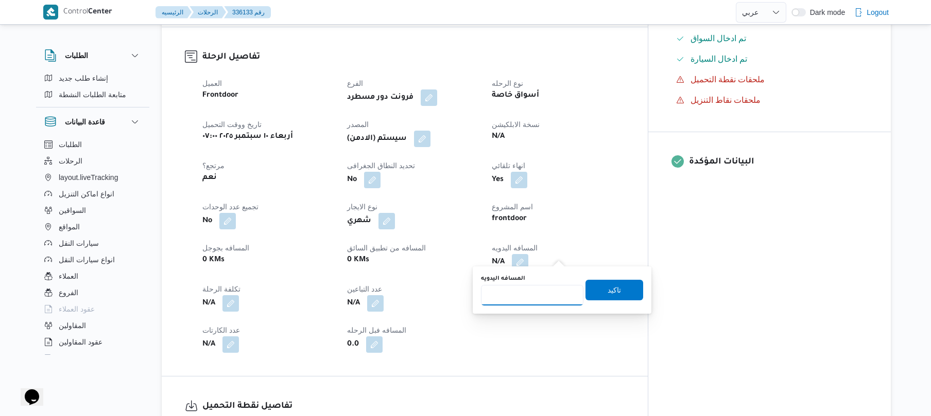
click at [530, 291] on input "المسافه اليدويه" at bounding box center [532, 295] width 102 height 21
type input "120"
click at [594, 290] on span "تاكيد" at bounding box center [614, 290] width 58 height 21
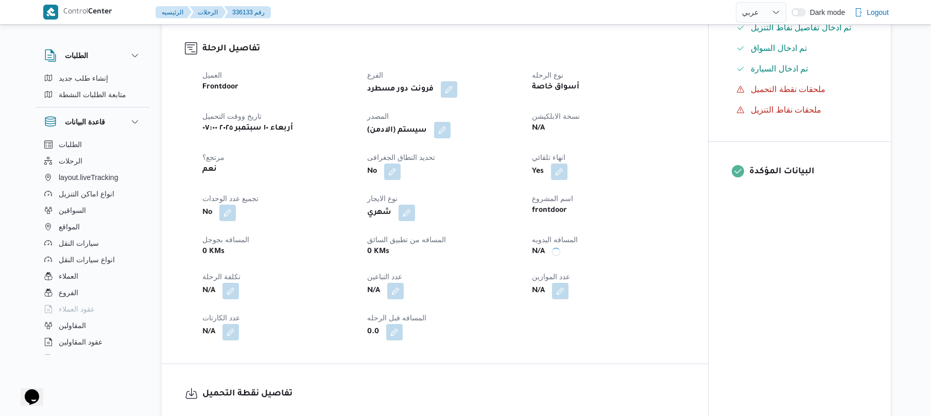
click at [441, 129] on button "button" at bounding box center [442, 130] width 16 height 16
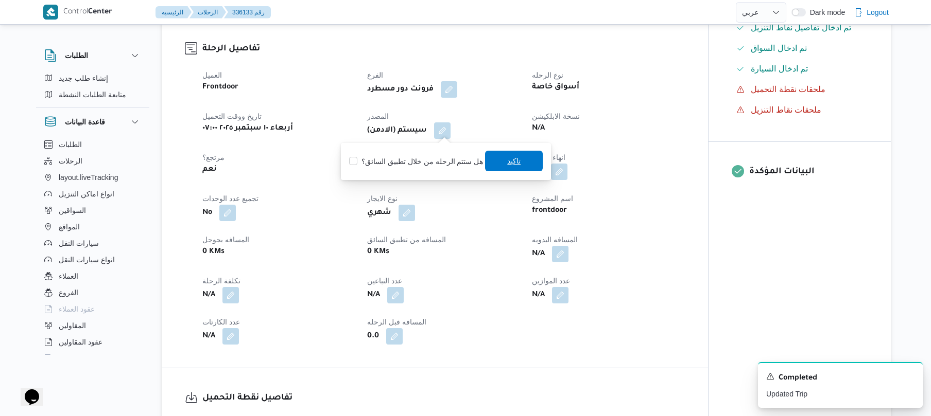
click at [517, 164] on span "تاكيد" at bounding box center [513, 161] width 13 height 12
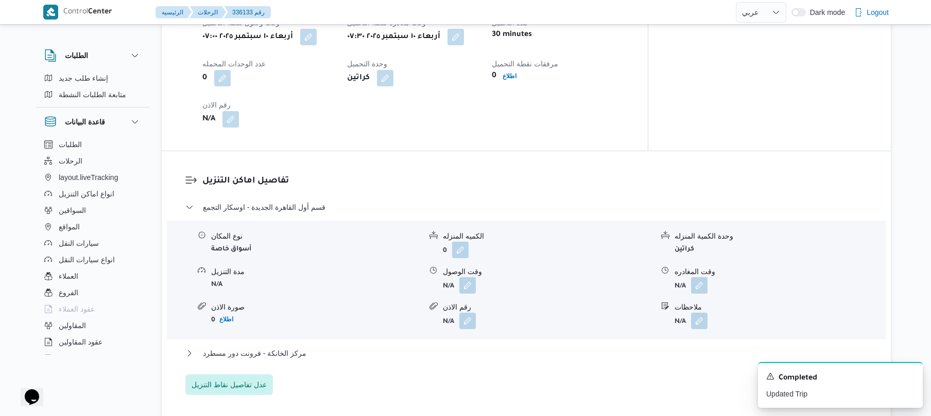
scroll to position [741, 0]
click at [458, 276] on span at bounding box center [465, 284] width 22 height 16
click at [466, 284] on div "نوع المكان أسواق خاصة الكميه المنزله 0 وحدة الكمية المنزله كراتين مدة التنزيل N…" at bounding box center [526, 278] width 727 height 117
click at [466, 277] on button "button" at bounding box center [467, 283] width 16 height 16
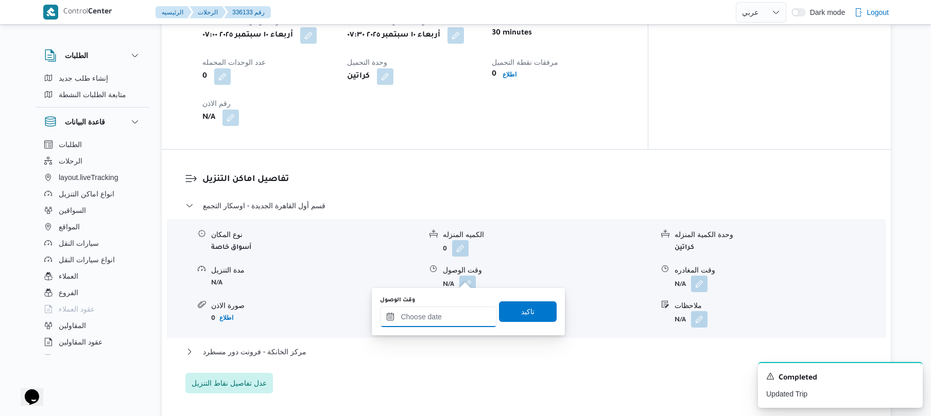
click at [435, 314] on input "وقت الوصول" at bounding box center [438, 317] width 117 height 21
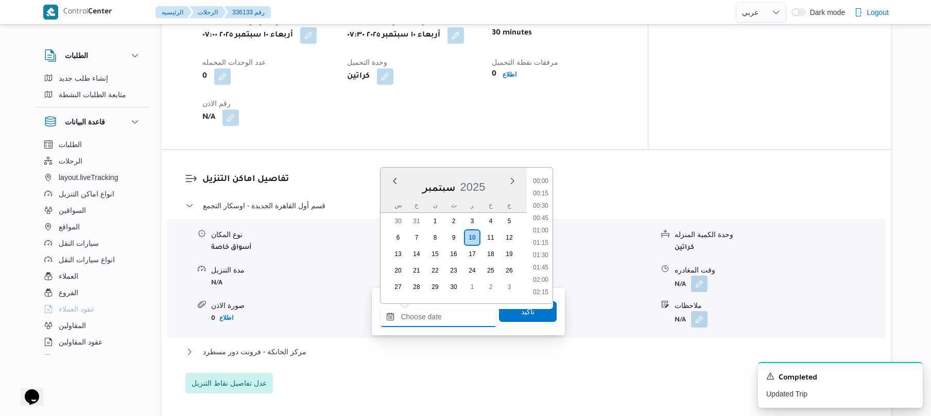
scroll to position [841, 0]
click at [551, 198] on ul "00:00 00:15 00:30 00:45 01:00 01:15 01:30 01:45 02:00 02:15 02:30 02:45 03:00 0…" at bounding box center [541, 235] width 24 height 119
click at [544, 252] on li "08:15" at bounding box center [541, 256] width 24 height 10
type input "[DATE] ٠٨:١٥"
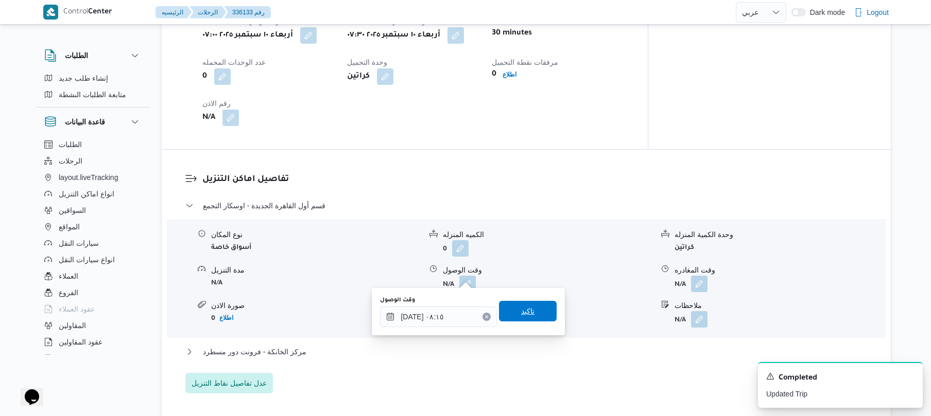
click at [521, 314] on span "تاكيد" at bounding box center [527, 311] width 13 height 12
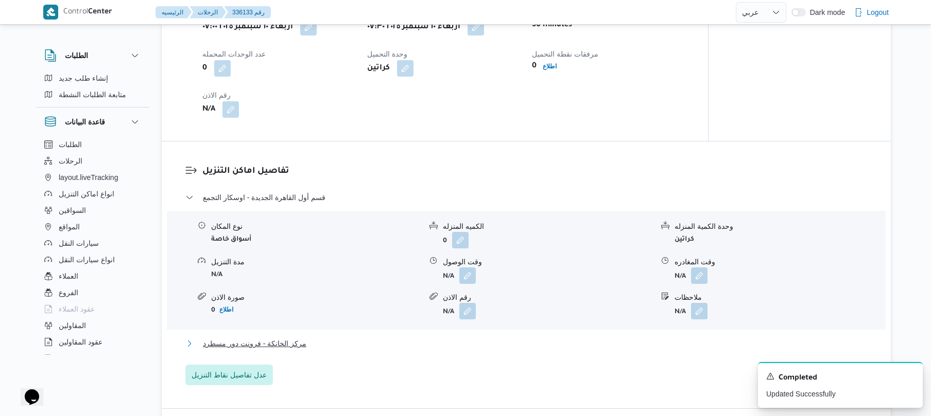
click at [458, 338] on button "مركز الخانكة - فرونت دور مسطرد" at bounding box center [526, 344] width 682 height 12
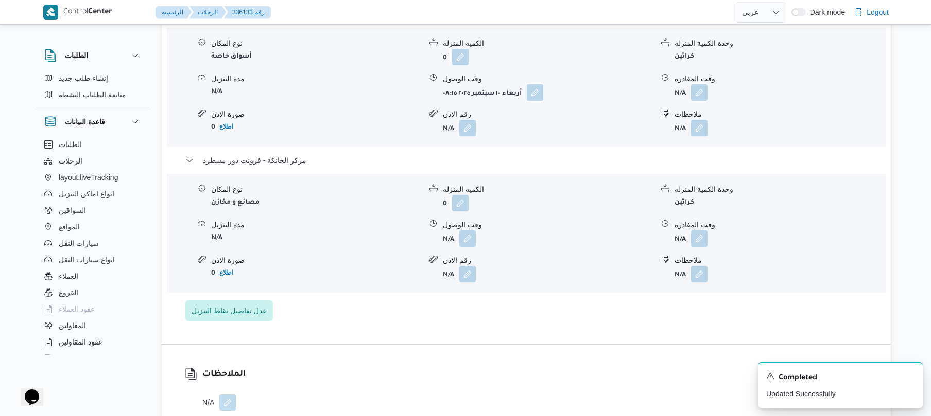
scroll to position [988, 0]
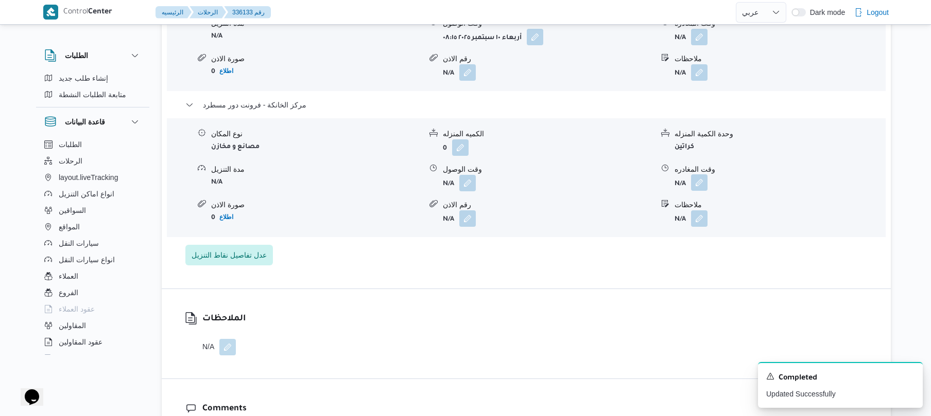
click at [699, 175] on button "button" at bounding box center [699, 183] width 16 height 16
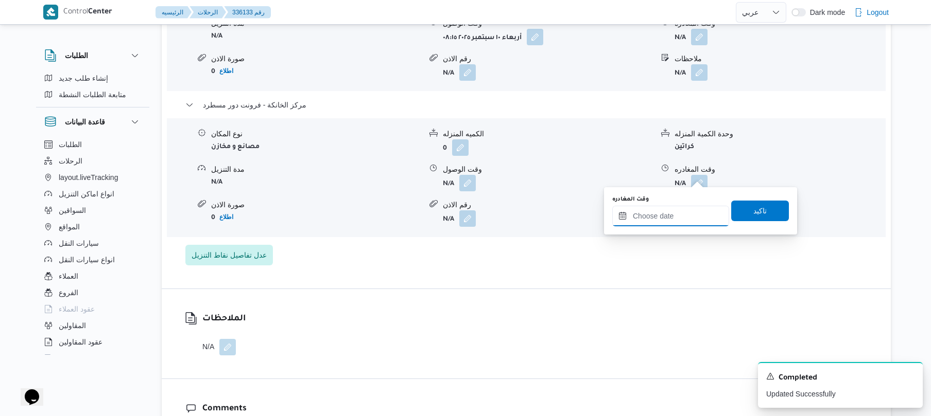
click at [661, 213] on input "وقت المغادره" at bounding box center [670, 216] width 117 height 21
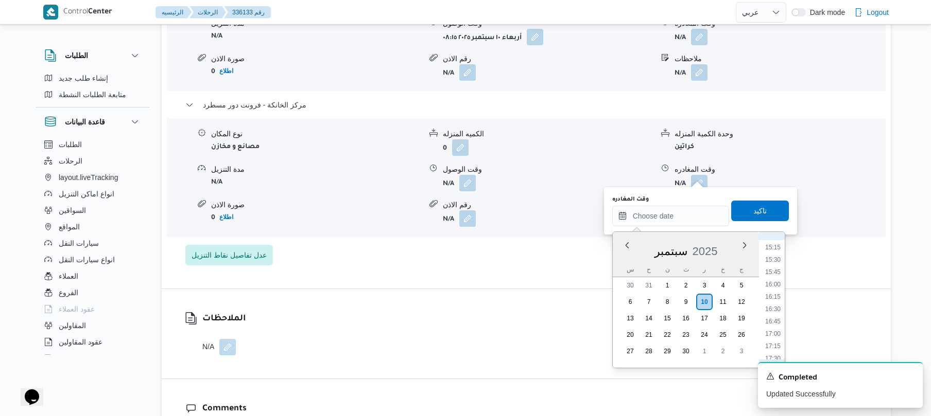
scroll to position [740, 0]
click at [772, 320] on li "16:30" at bounding box center [773, 321] width 24 height 10
type input "[DATE] ١٦:٣٠"
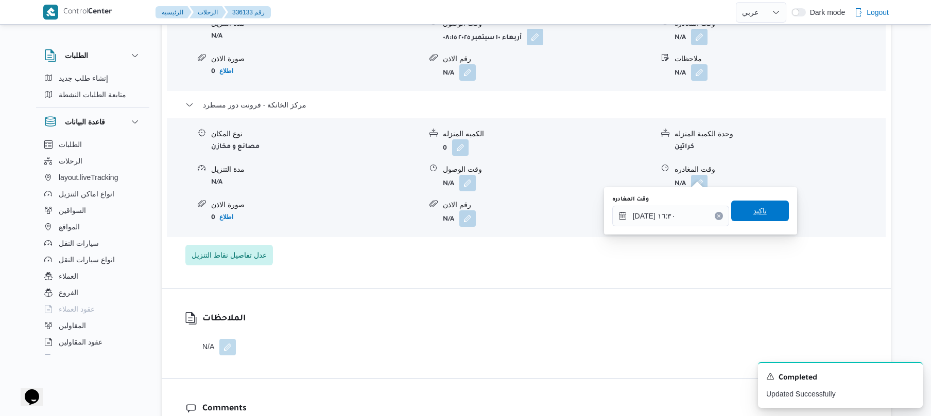
click at [764, 216] on span "تاكيد" at bounding box center [760, 211] width 58 height 21
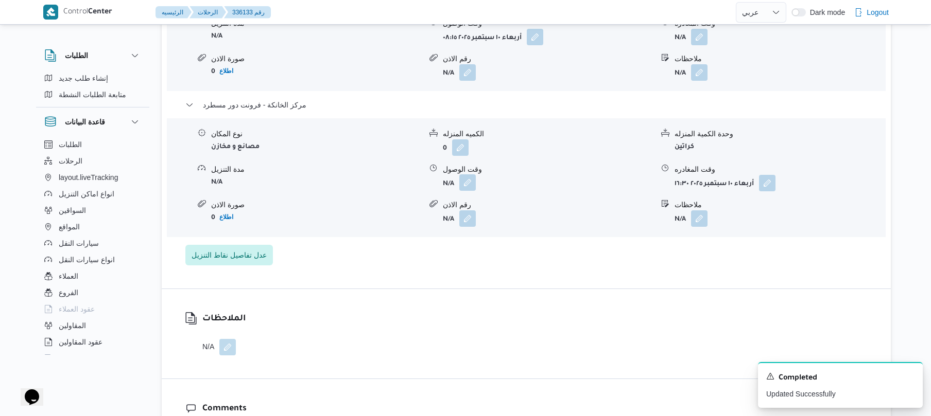
click at [471, 177] on button "button" at bounding box center [467, 183] width 16 height 16
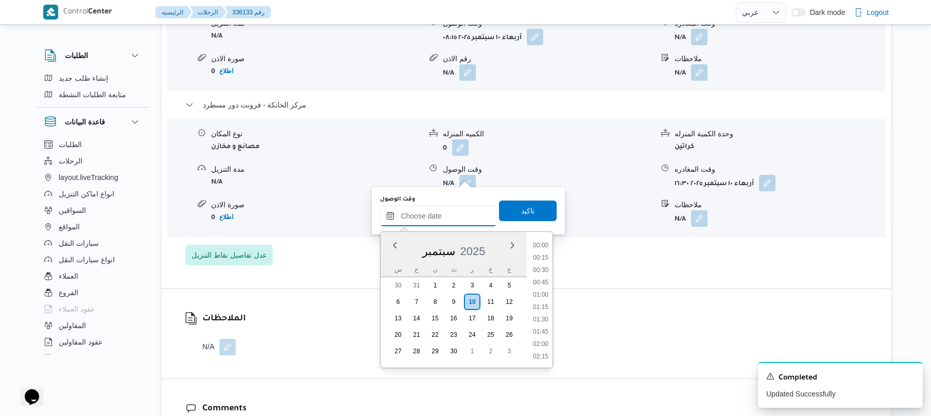
click at [454, 209] on input "وقت الوصول" at bounding box center [438, 216] width 117 height 21
click at [542, 309] on li "16:15" at bounding box center [541, 309] width 24 height 10
type input "[DATE] ١٦:١٥"
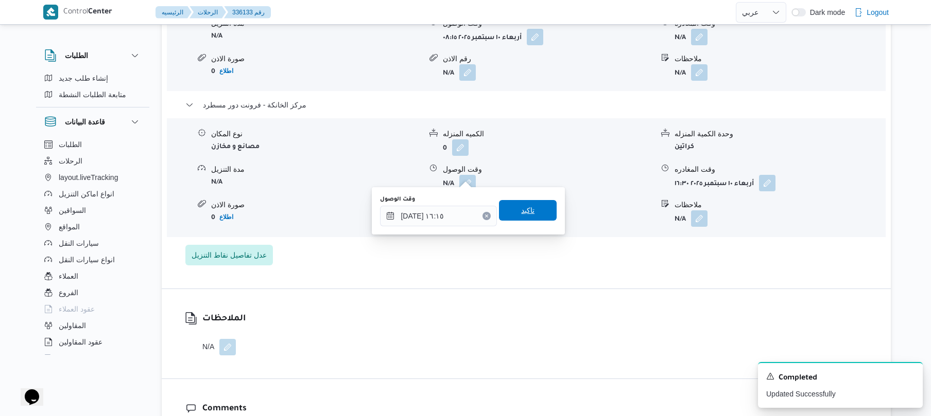
click at [532, 213] on span "تاكيد" at bounding box center [528, 210] width 58 height 21
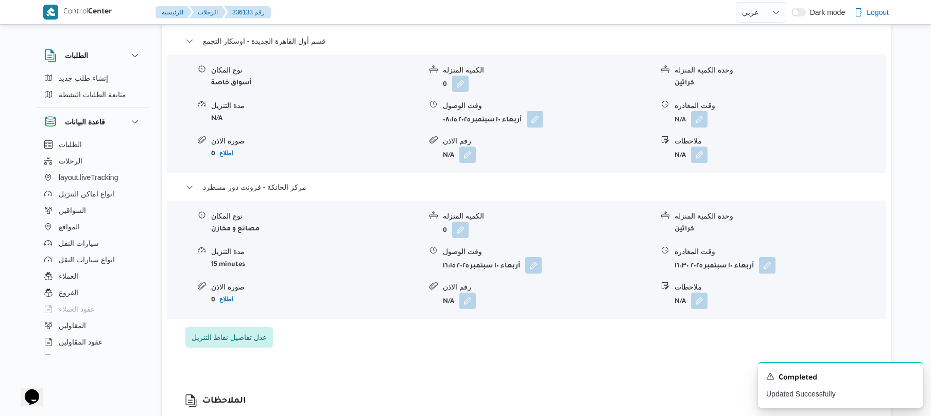
scroll to position [878, 0]
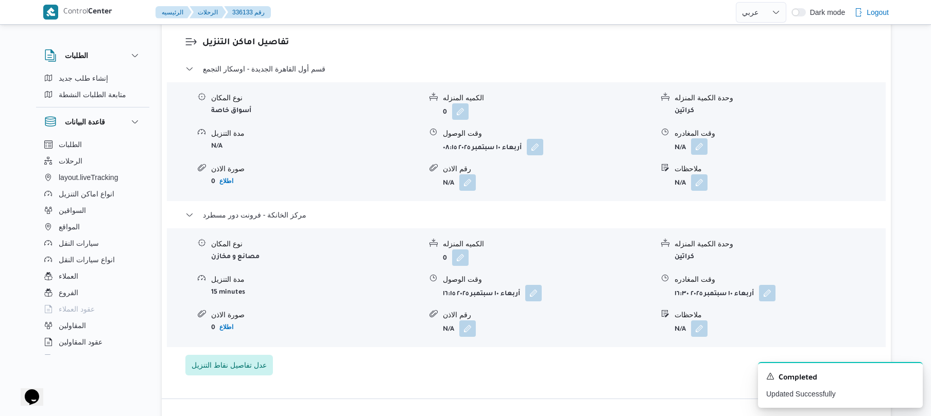
click at [700, 143] on button "button" at bounding box center [699, 146] width 16 height 16
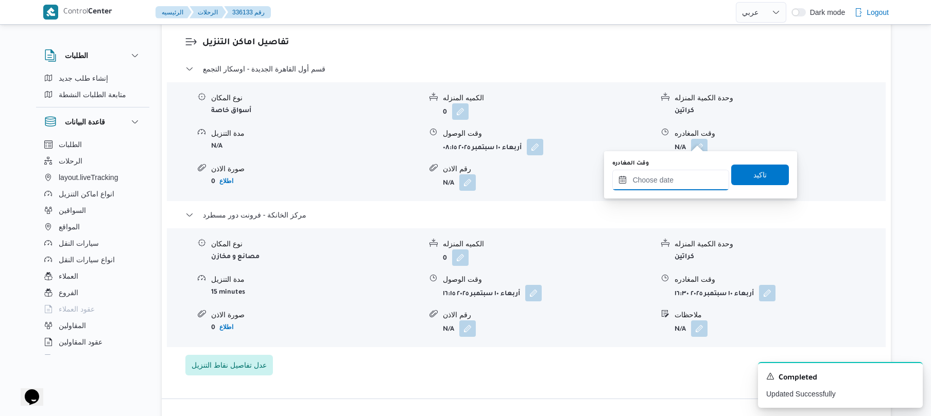
click at [657, 186] on input "وقت المغادره" at bounding box center [670, 180] width 117 height 21
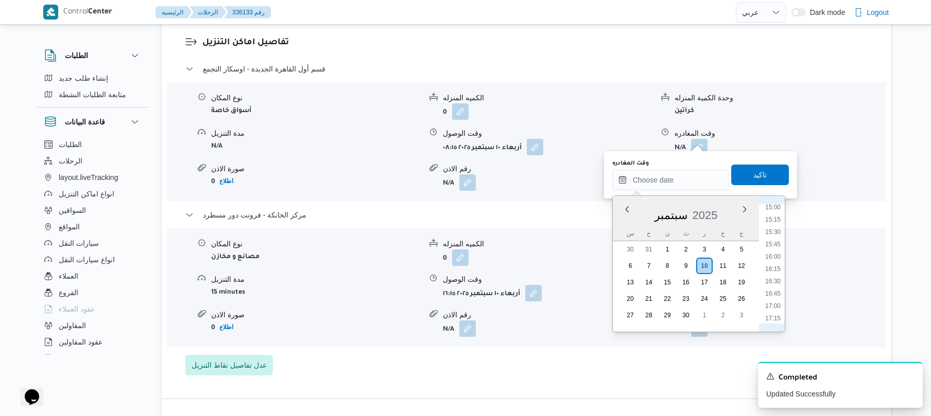
scroll to position [740, 0]
click at [776, 234] on li "15:30" at bounding box center [773, 236] width 24 height 10
type input "[DATE] ١٥:٣٠"
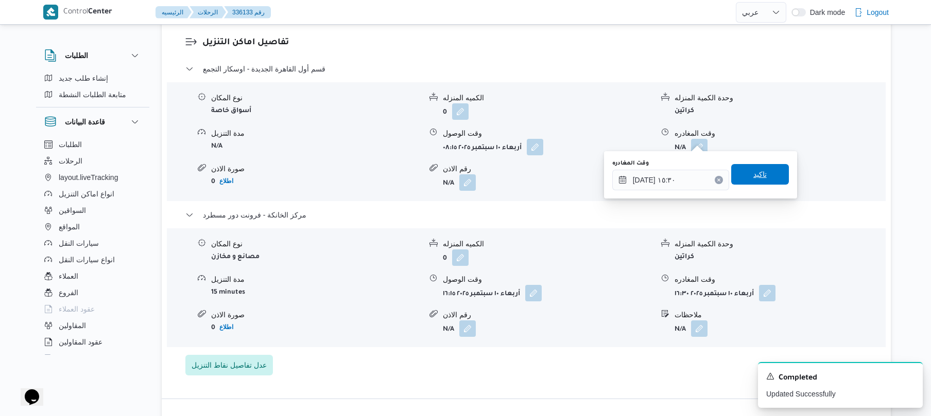
click at [764, 176] on span "تاكيد" at bounding box center [760, 174] width 58 height 21
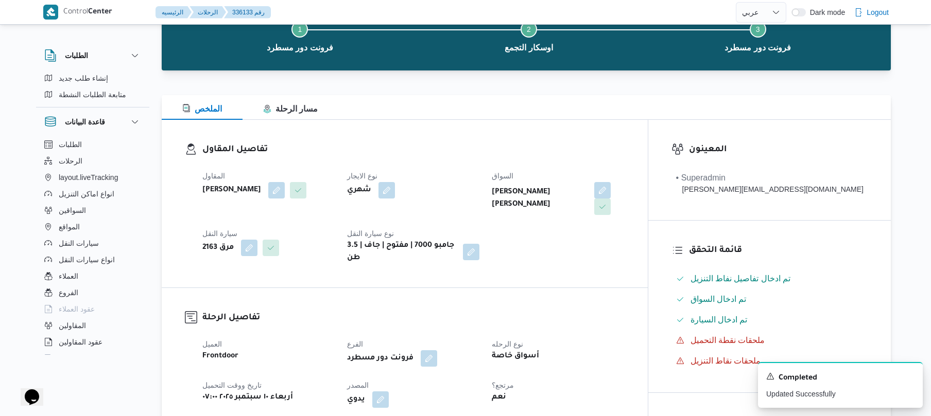
scroll to position [0, 0]
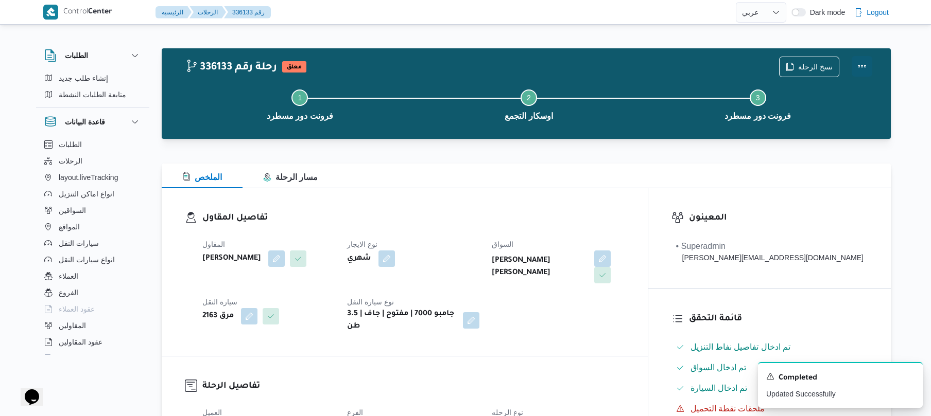
click at [859, 60] on button "Actions" at bounding box center [861, 66] width 21 height 21
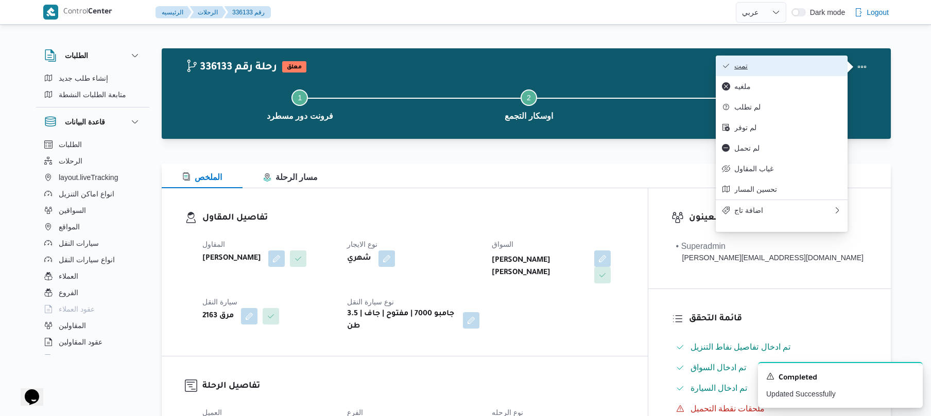
click at [796, 72] on button "تمت" at bounding box center [782, 66] width 132 height 21
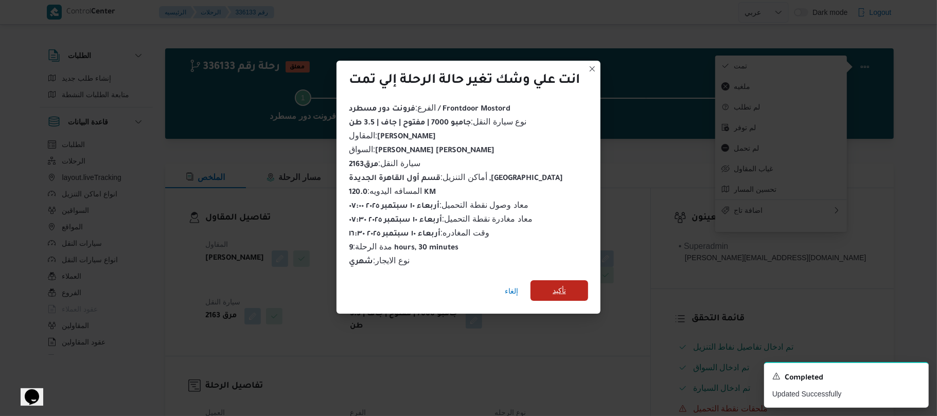
click at [563, 286] on span "تأكيد" at bounding box center [559, 291] width 13 height 12
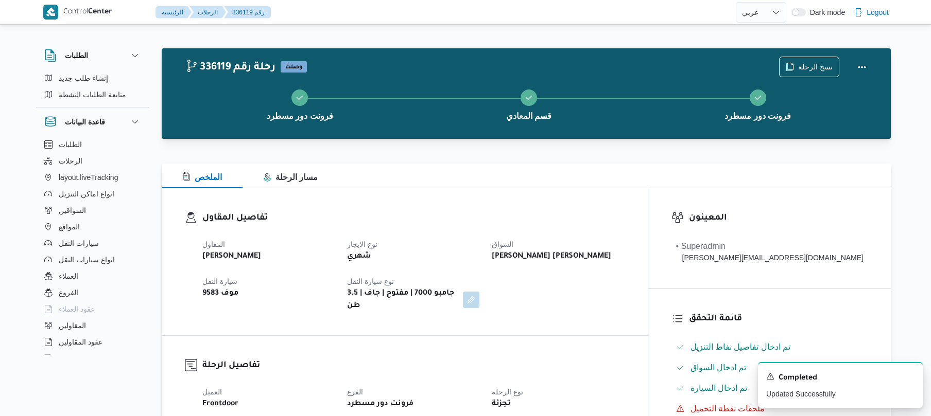
select select "ar"
click at [506, 167] on div "الملخص مسار الرحلة" at bounding box center [526, 176] width 729 height 25
click at [518, 184] on div "الملخص مسار الرحلة" at bounding box center [526, 176] width 729 height 25
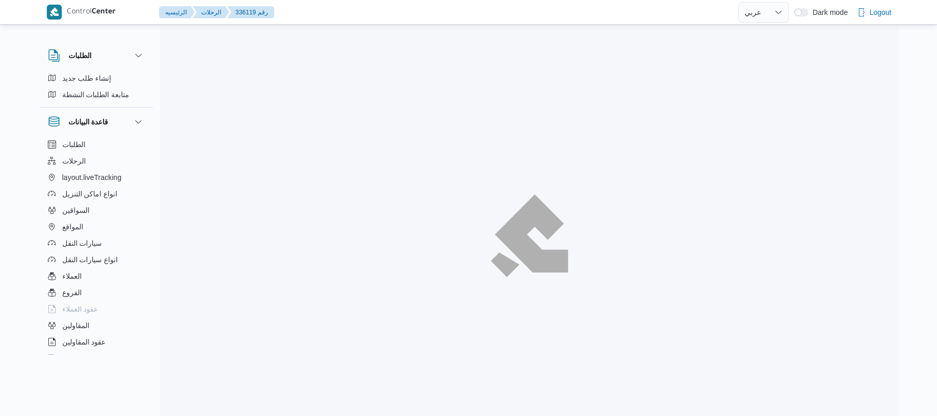
select select "ar"
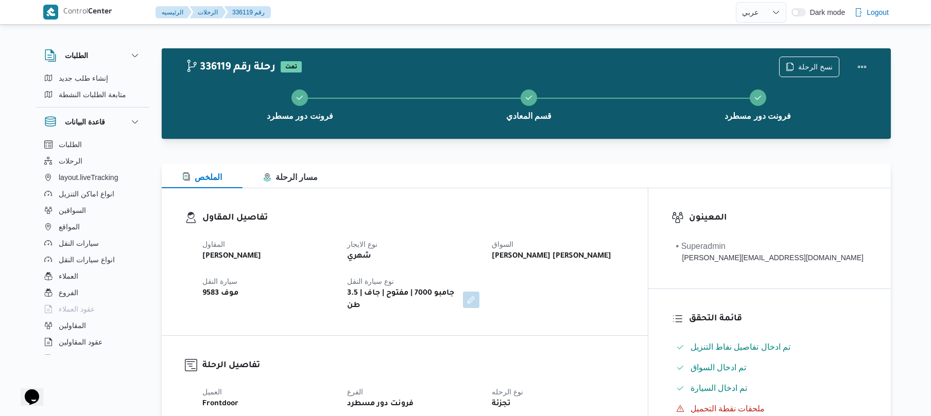
click at [612, 198] on div "تفاصيل المقاول المقاول [PERSON_NAME] نوع الايجار شهري السواق [PERSON_NAME] ابو …" at bounding box center [405, 261] width 486 height 147
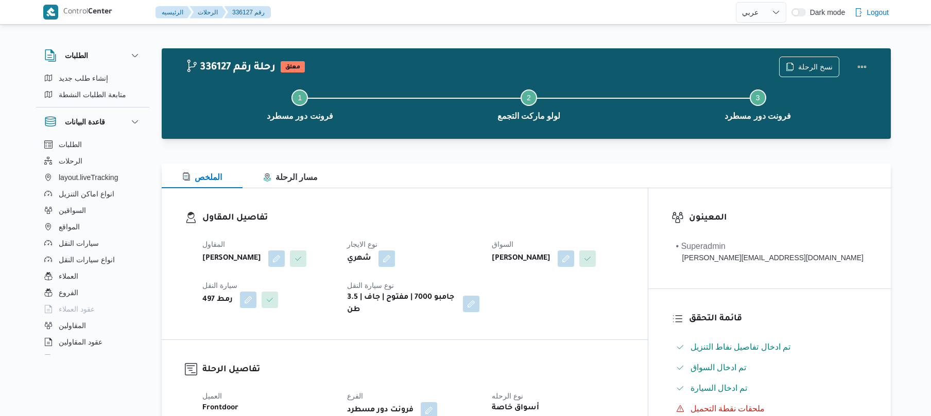
select select "ar"
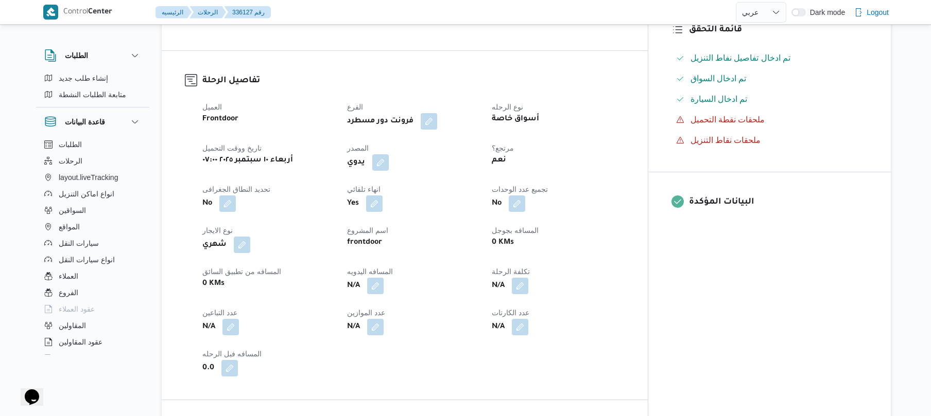
scroll to position [329, 0]
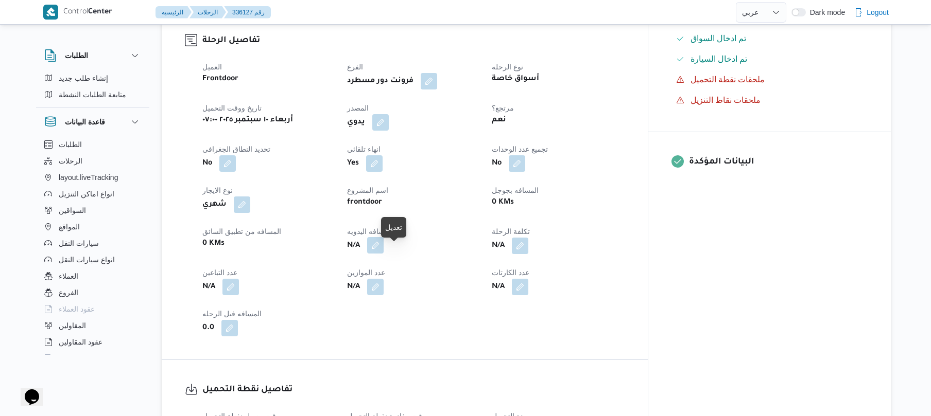
click at [384, 253] on button "button" at bounding box center [375, 245] width 16 height 16
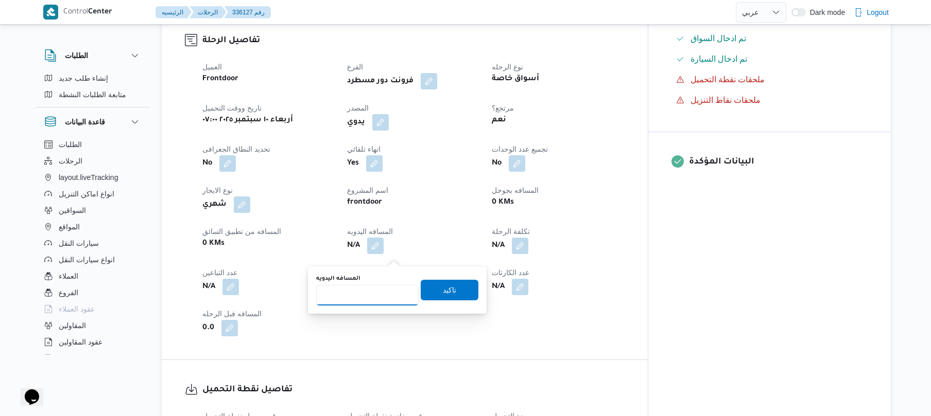
click at [380, 290] on input "المسافه اليدويه" at bounding box center [367, 295] width 102 height 21
type input "120"
click at [454, 290] on span "تاكيد" at bounding box center [450, 290] width 58 height 21
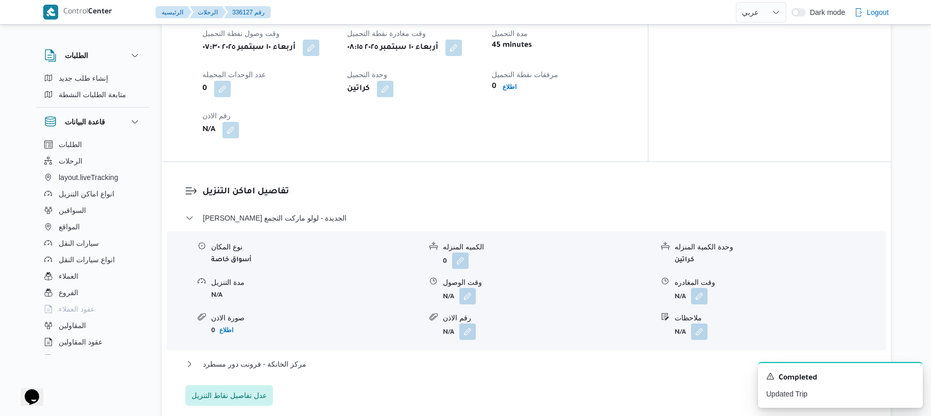
scroll to position [713, 0]
click at [466, 303] on button "button" at bounding box center [467, 295] width 16 height 16
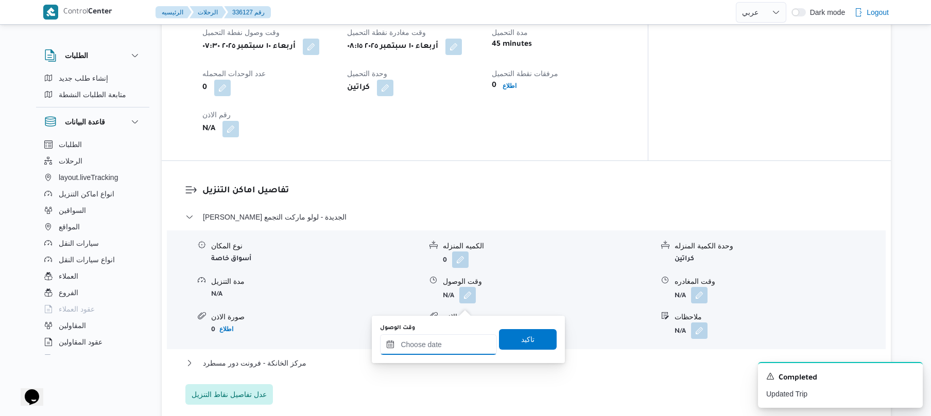
click at [432, 338] on div at bounding box center [438, 345] width 117 height 21
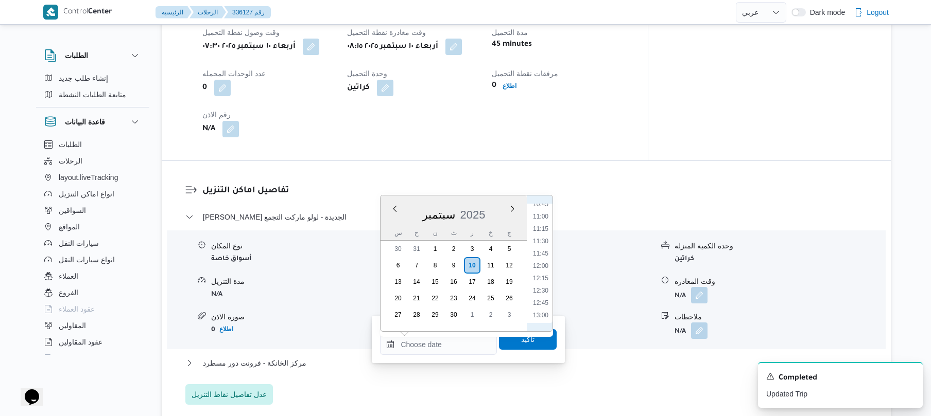
scroll to position [434, 0]
click at [544, 217] on li "09:00" at bounding box center [541, 219] width 24 height 10
type input "[DATE] ٠٩:٠٠"
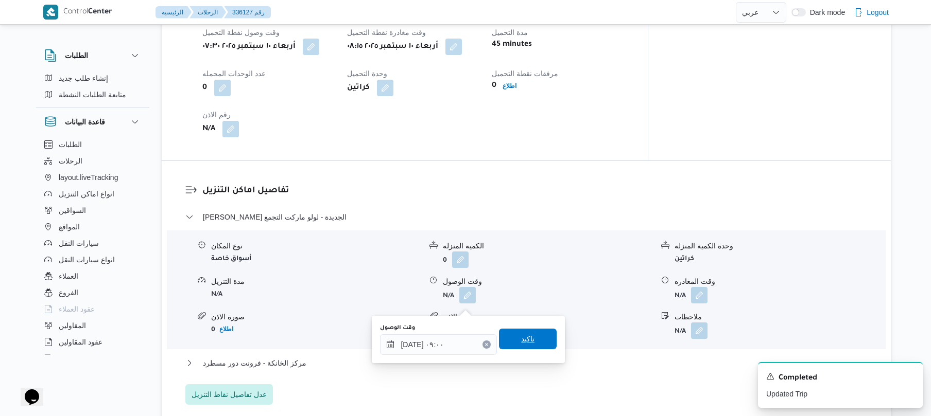
click at [511, 335] on span "تاكيد" at bounding box center [528, 339] width 58 height 21
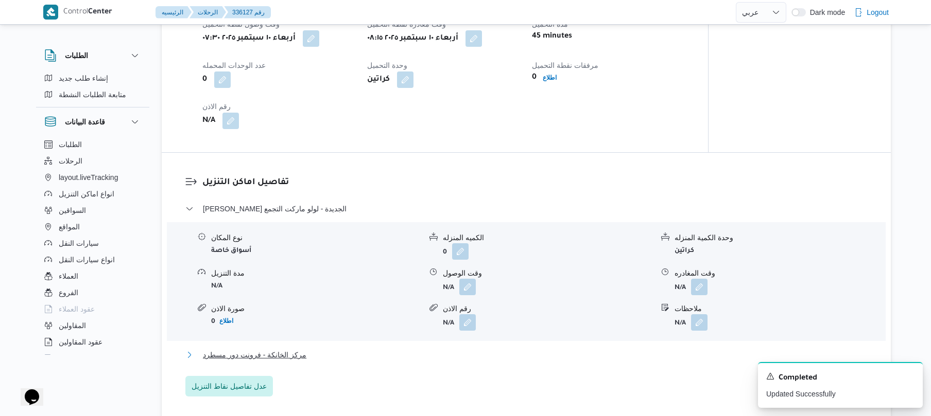
click at [459, 361] on button "مركز الخانكة - فرونت دور مسطرد" at bounding box center [526, 355] width 682 height 12
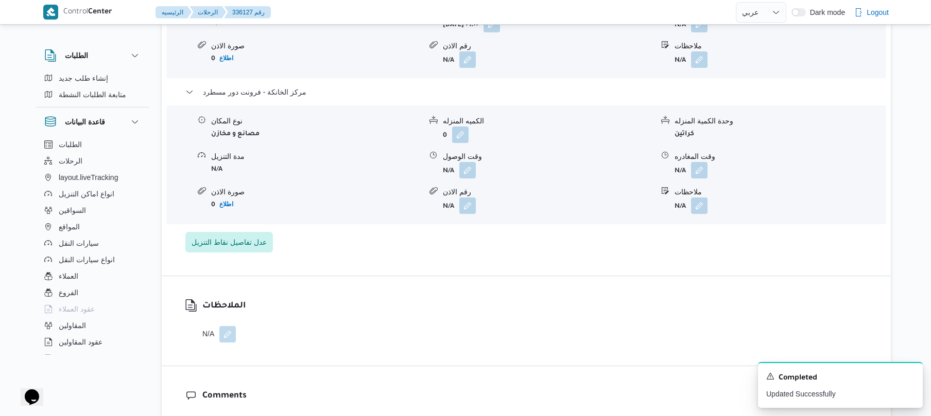
scroll to position [988, 0]
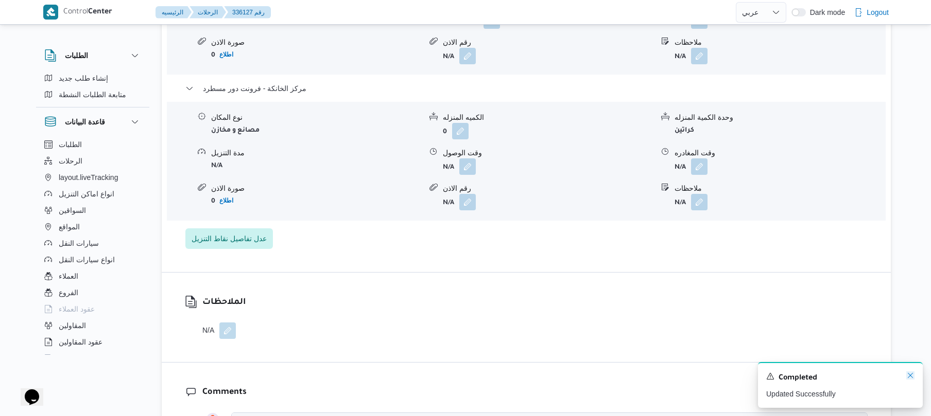
click at [909, 378] on icon "Dismiss toast" at bounding box center [910, 376] width 8 height 8
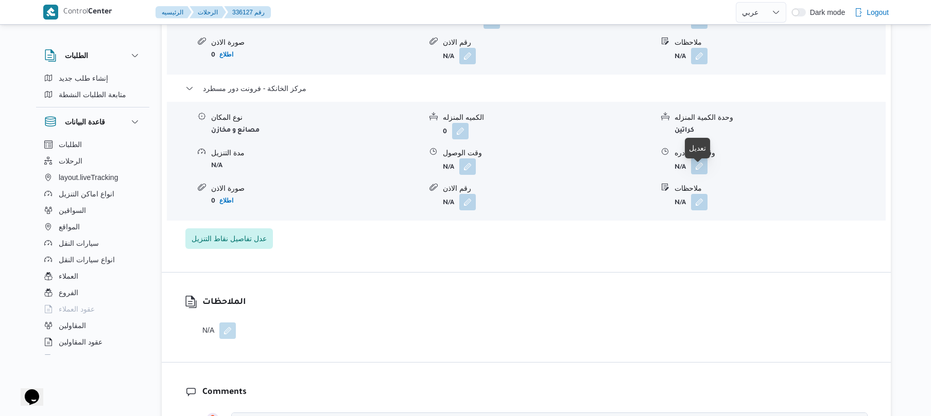
click at [703, 175] on button "button" at bounding box center [699, 166] width 16 height 16
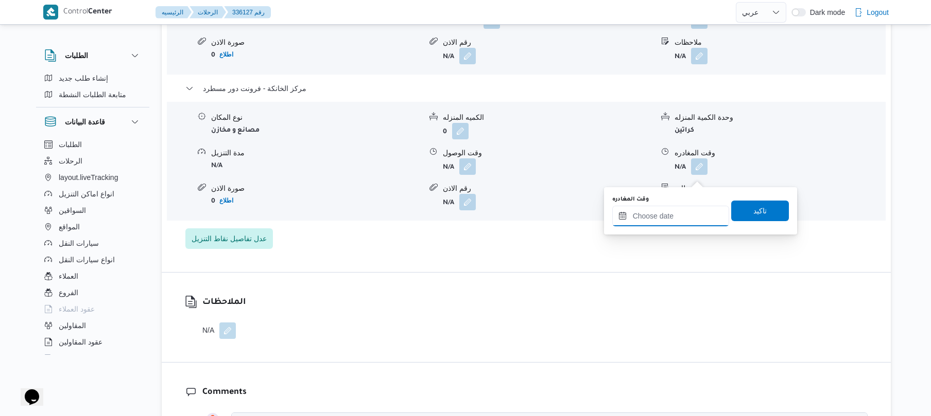
click at [655, 219] on input "وقت المغادره" at bounding box center [670, 216] width 117 height 21
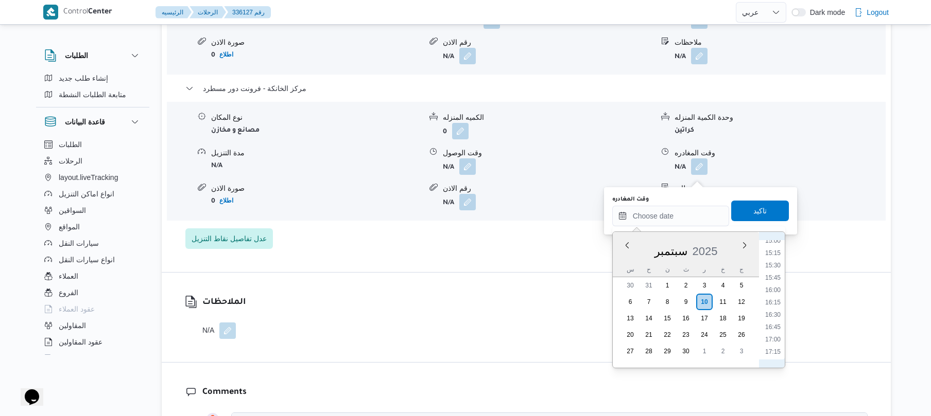
scroll to position [740, 0]
click at [771, 334] on li "16:45" at bounding box center [773, 333] width 24 height 10
type input "[DATE] ١٦:٤٥"
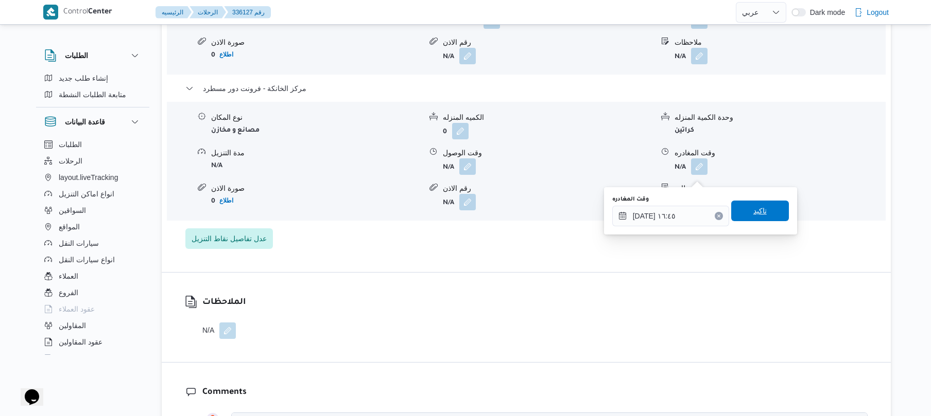
click at [756, 211] on span "تاكيد" at bounding box center [759, 211] width 13 height 12
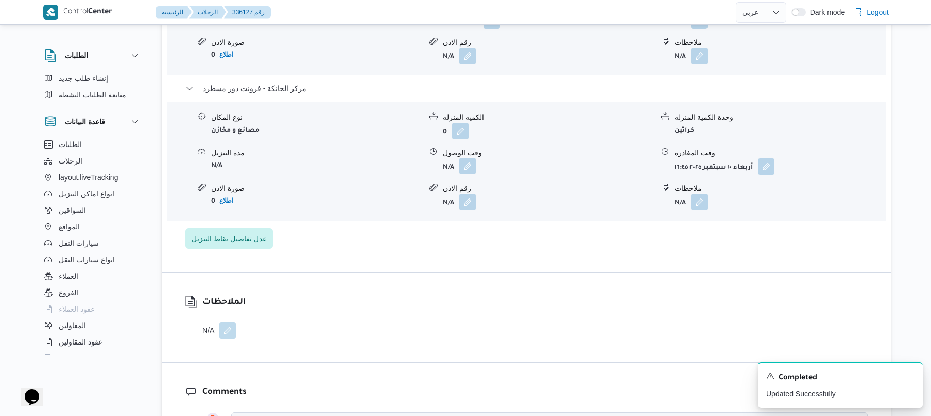
click at [470, 175] on button "button" at bounding box center [467, 166] width 16 height 16
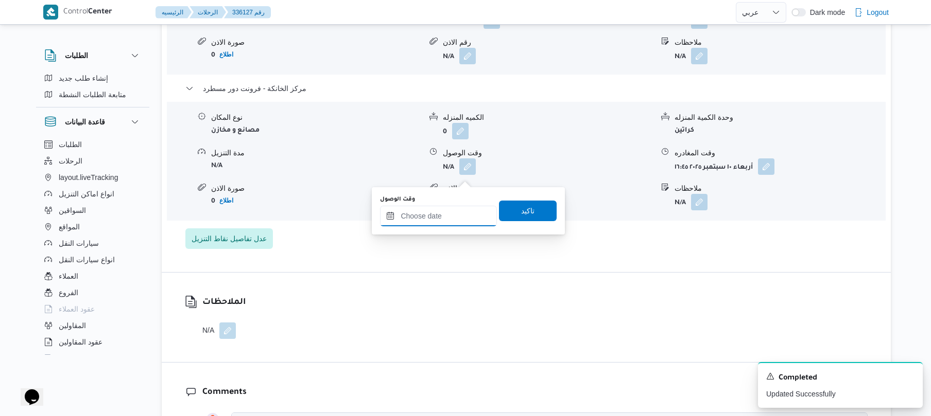
click at [456, 213] on input "وقت الوصول" at bounding box center [438, 216] width 117 height 21
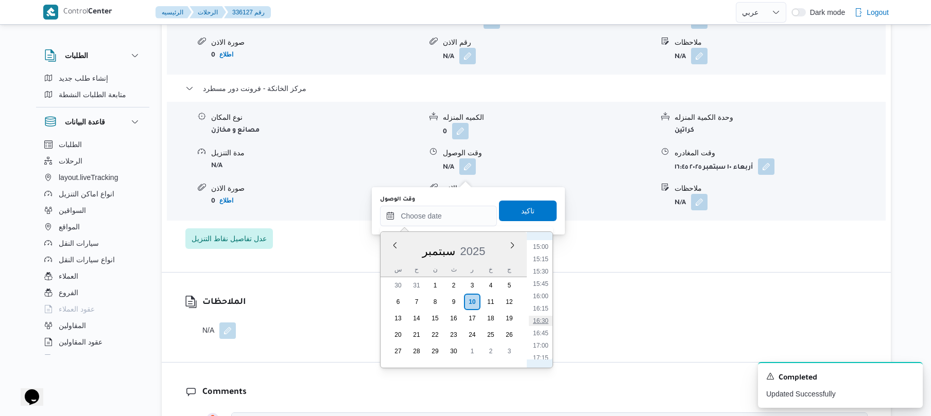
click at [539, 320] on li "16:30" at bounding box center [541, 321] width 24 height 10
type input "١٠/٠٩/٢٠٢٥ ١٦:٣٠"
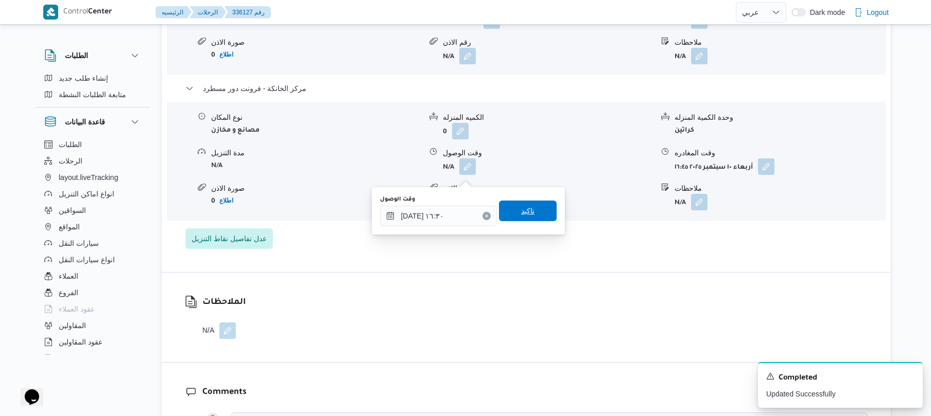
click at [531, 211] on span "تاكيد" at bounding box center [528, 211] width 58 height 21
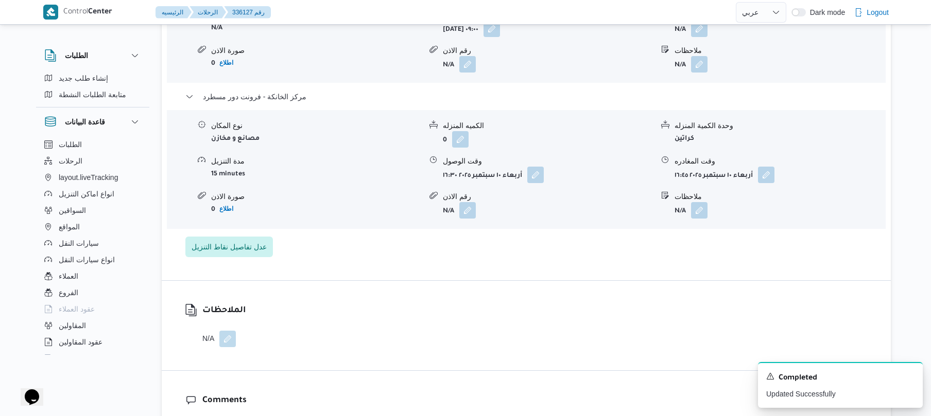
scroll to position [933, 0]
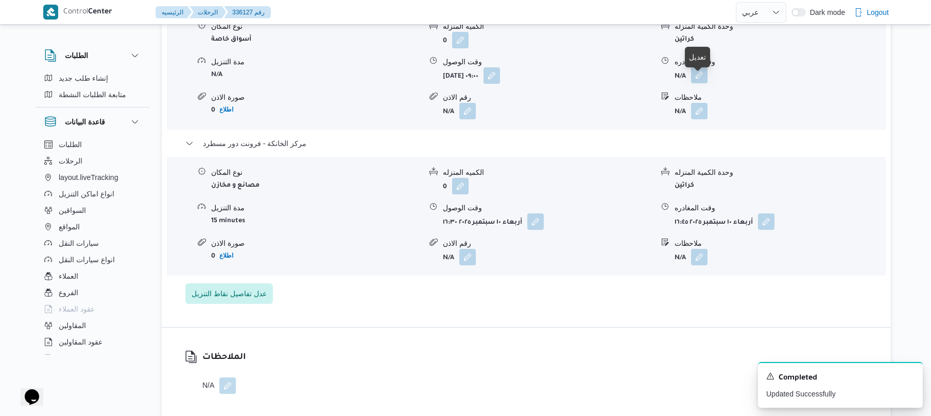
click at [701, 81] on button "button" at bounding box center [699, 75] width 16 height 16
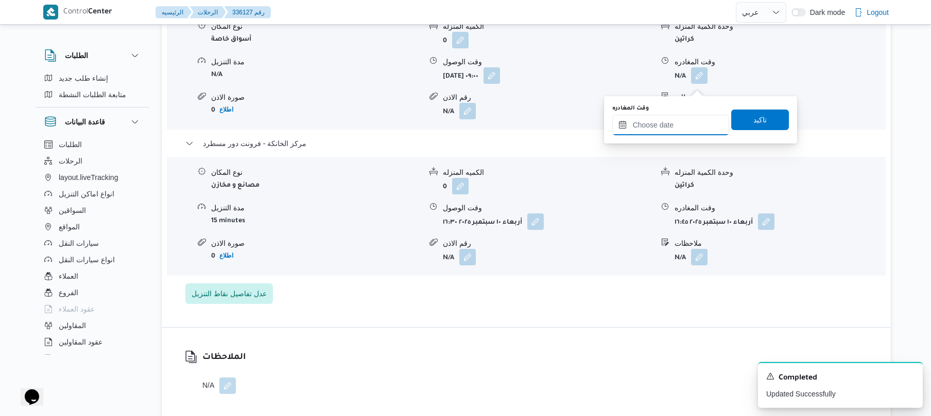
click at [670, 117] on input "وقت المغادره" at bounding box center [670, 125] width 117 height 21
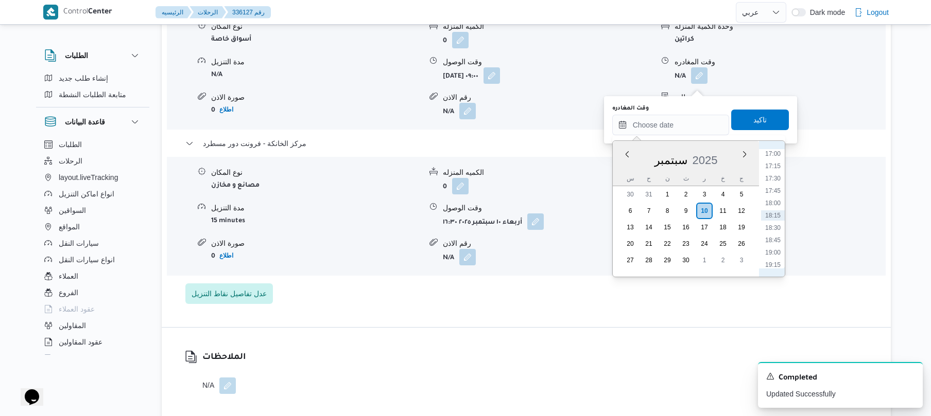
scroll to position [740, 0]
click at [775, 190] on li "15:45" at bounding box center [773, 193] width 24 height 10
type input "[DATE] ١٥:٤٥"
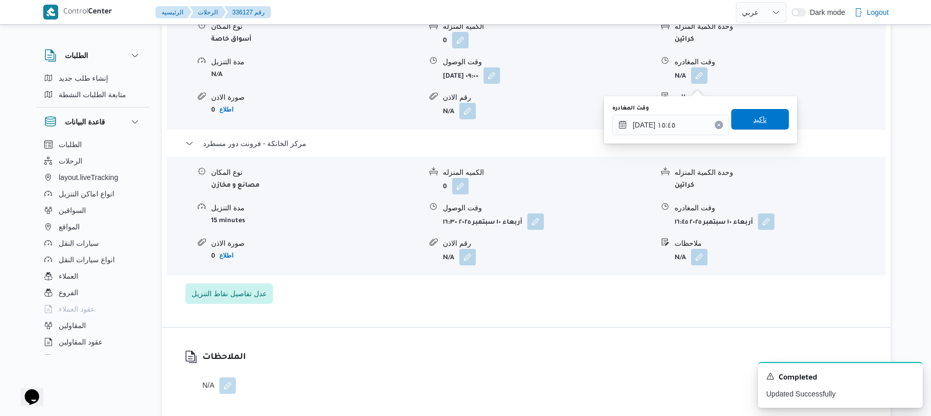
click at [768, 114] on span "تاكيد" at bounding box center [760, 119] width 58 height 21
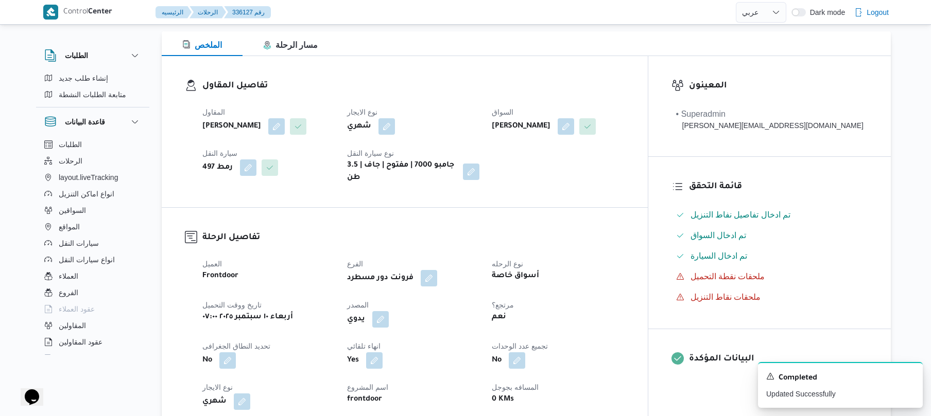
scroll to position [0, 0]
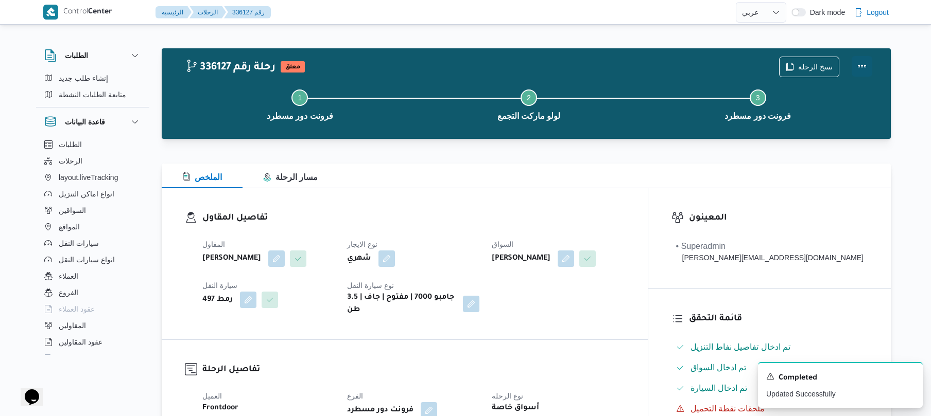
click at [863, 71] on button "Actions" at bounding box center [861, 66] width 21 height 21
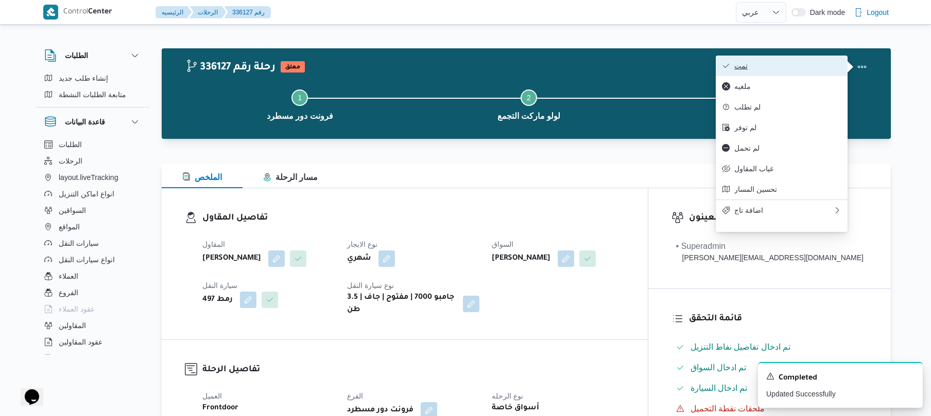
click at [802, 71] on button "تمت" at bounding box center [782, 66] width 132 height 21
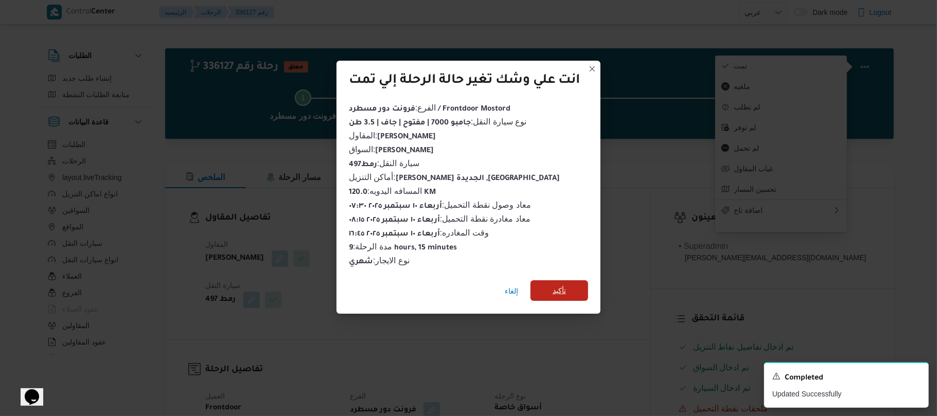
click at [573, 286] on span "تأكيد" at bounding box center [560, 291] width 58 height 21
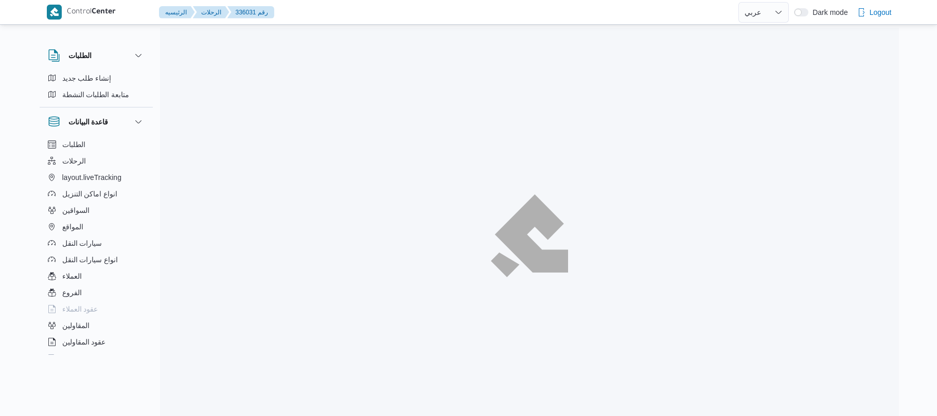
select select "ar"
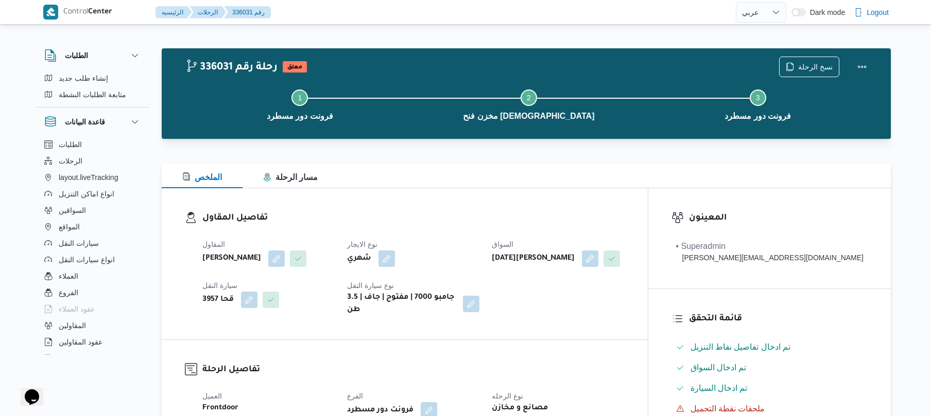
click at [501, 203] on div "تفاصيل المقاول المقاول [PERSON_NAME] [PERSON_NAME] نوع الايجار شهري السواق [DAT…" at bounding box center [405, 263] width 486 height 151
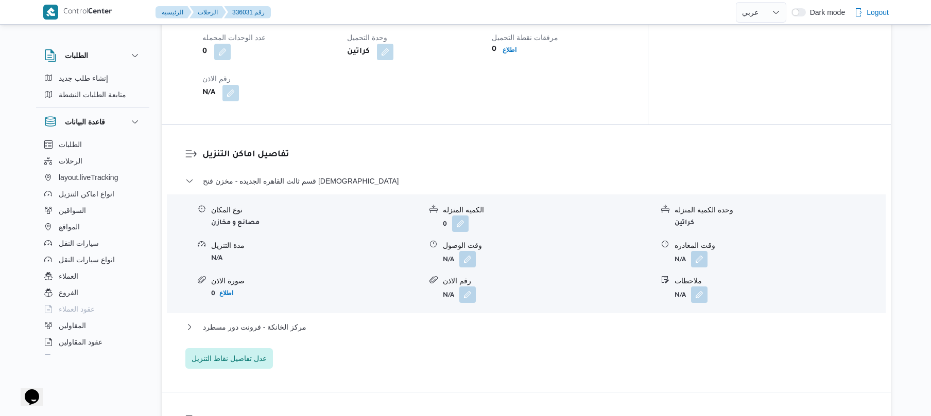
scroll to position [777, 0]
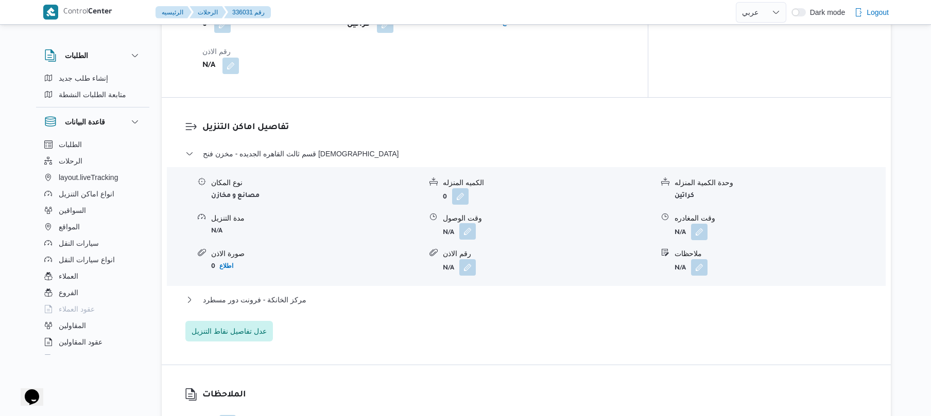
click at [468, 235] on button "button" at bounding box center [467, 231] width 16 height 16
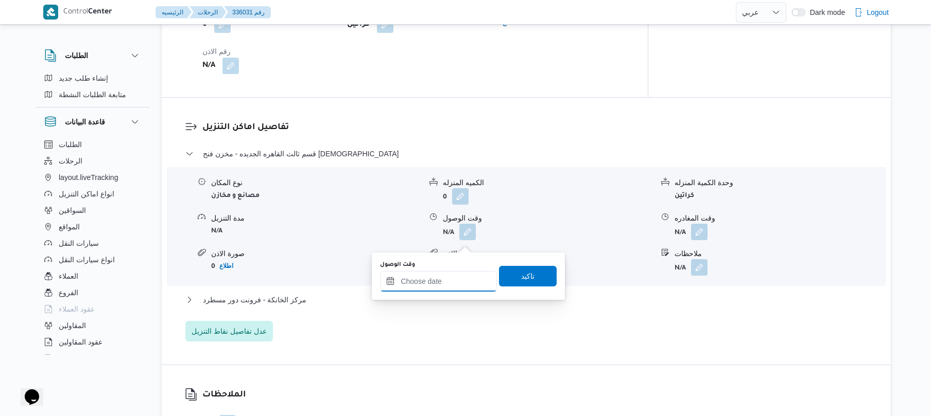
click at [435, 281] on input "وقت الوصول" at bounding box center [438, 281] width 117 height 21
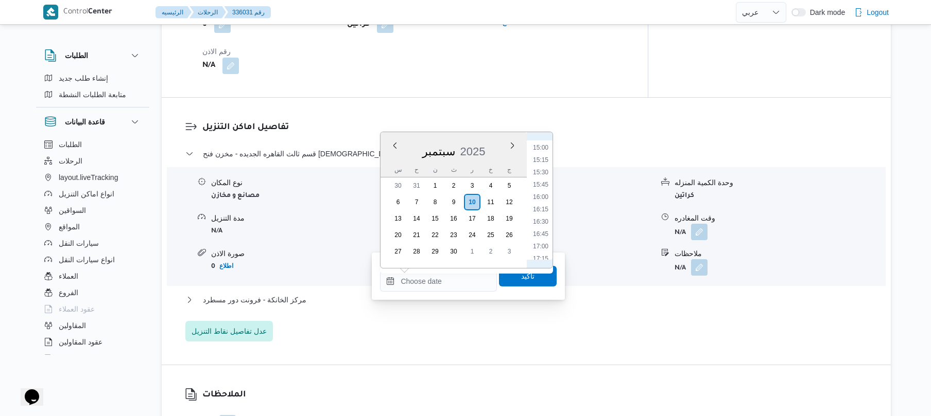
scroll to position [637, 0]
click at [546, 198] on li "14:00" at bounding box center [541, 200] width 24 height 10
type input "١٠/٠٩/٢٠٢٥ ١٤:٠٠"
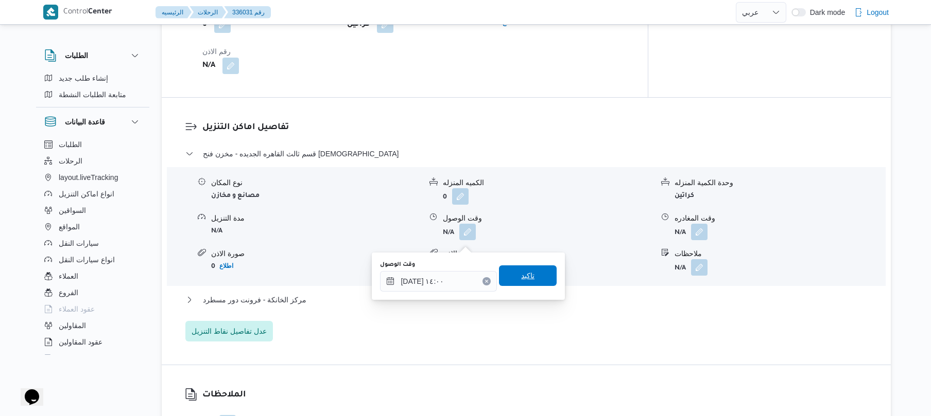
click at [521, 277] on span "تاكيد" at bounding box center [527, 276] width 13 height 12
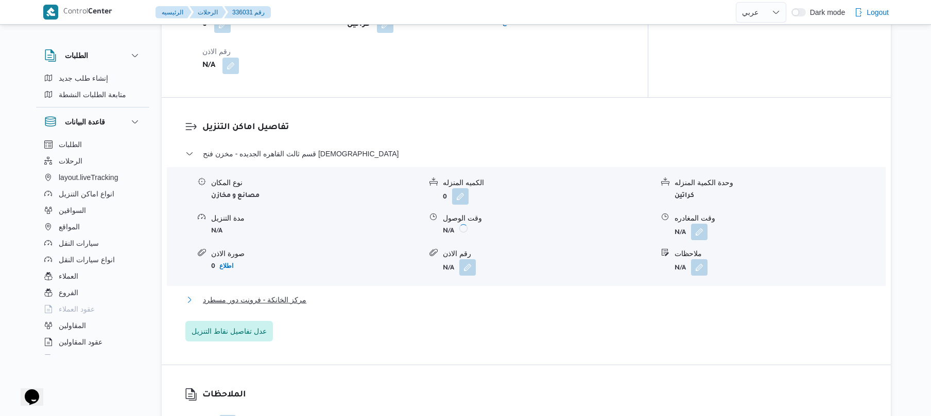
click at [451, 306] on button "مركز الخانكة - فرونت دور مسطرد" at bounding box center [526, 300] width 682 height 12
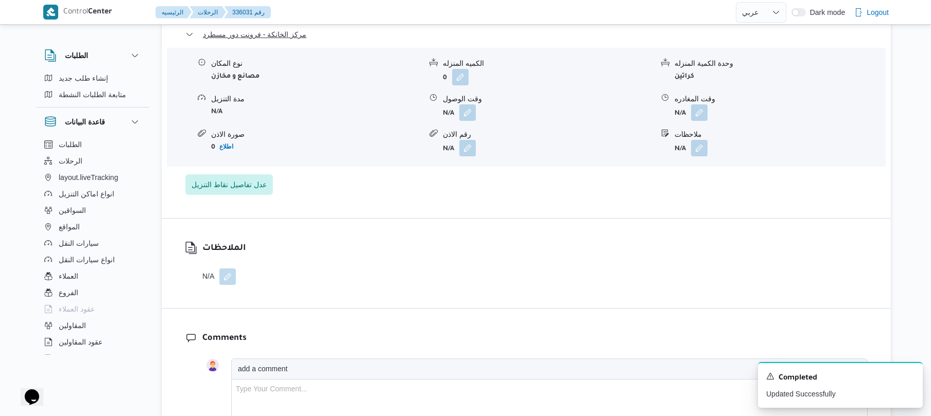
scroll to position [1051, 0]
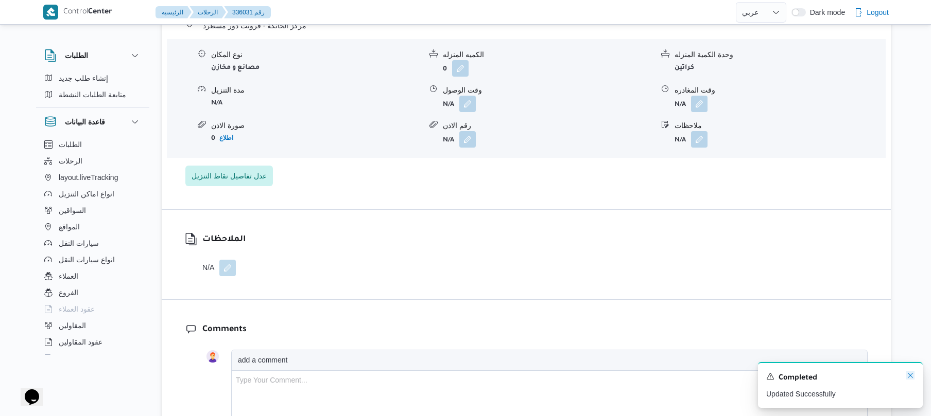
click at [912, 375] on icon "Dismiss toast" at bounding box center [910, 376] width 8 height 8
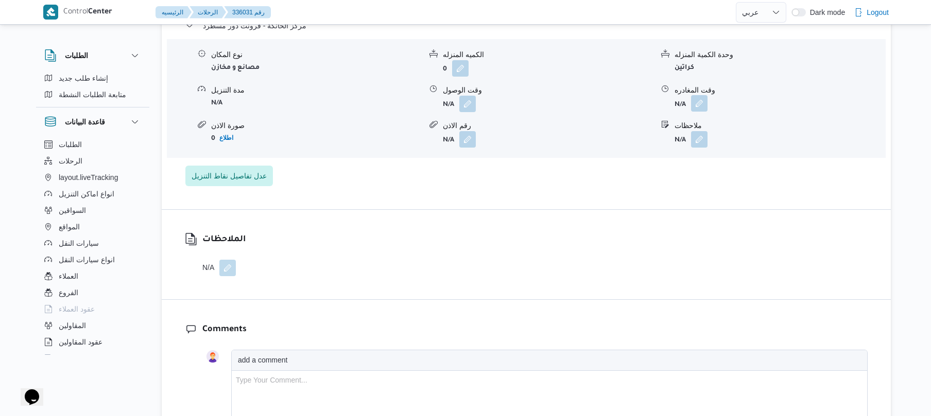
click at [702, 109] on button "button" at bounding box center [699, 103] width 16 height 16
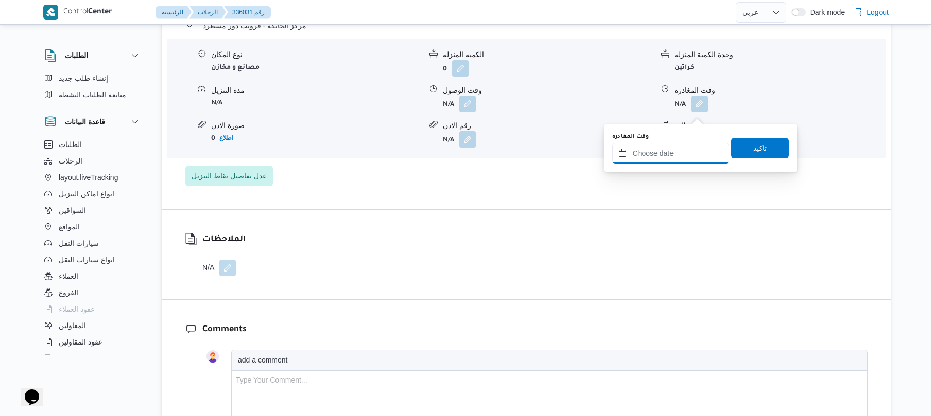
click at [647, 153] on input "وقت المغادره" at bounding box center [670, 153] width 117 height 21
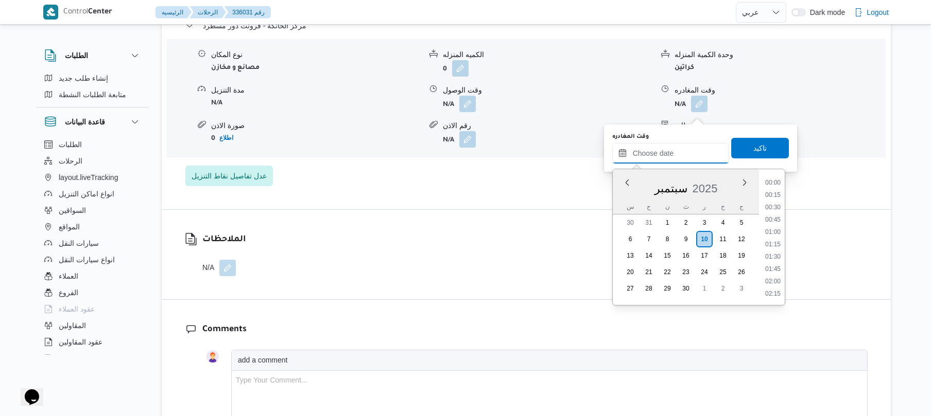
scroll to position [841, 0]
click at [777, 229] on li "18:00" at bounding box center [773, 232] width 24 height 10
type input "١٠/٠٩/٢٠٢٥ ١٨:٠٠"
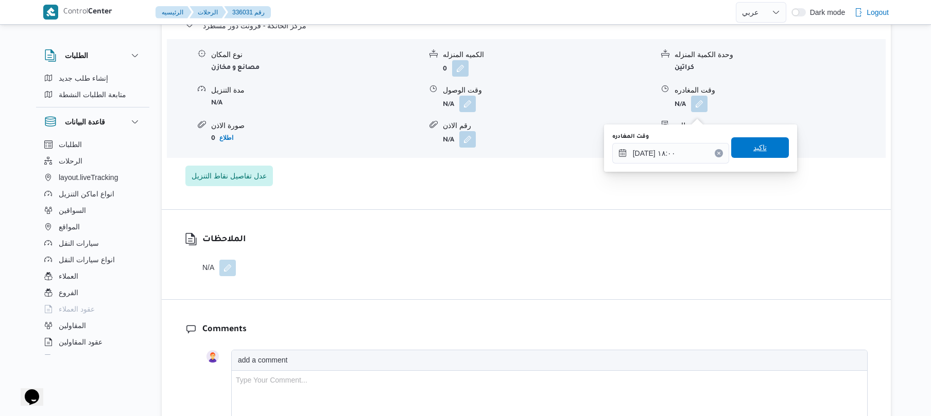
click at [745, 150] on span "تاكيد" at bounding box center [760, 147] width 58 height 21
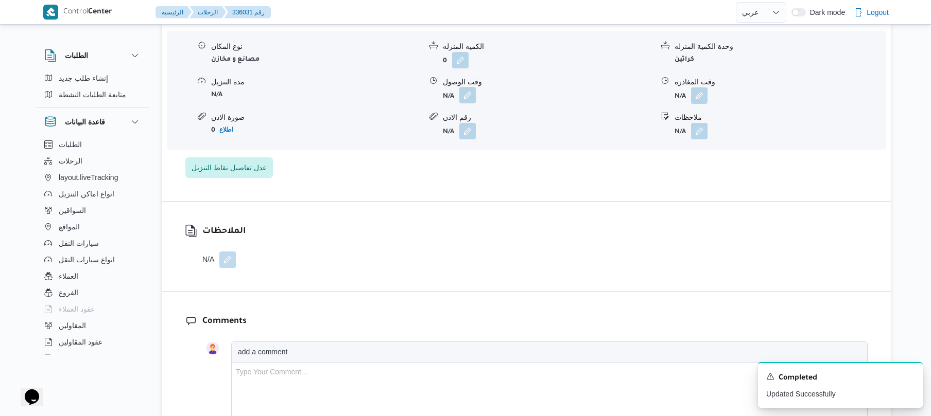
click at [466, 103] on button "button" at bounding box center [467, 95] width 16 height 16
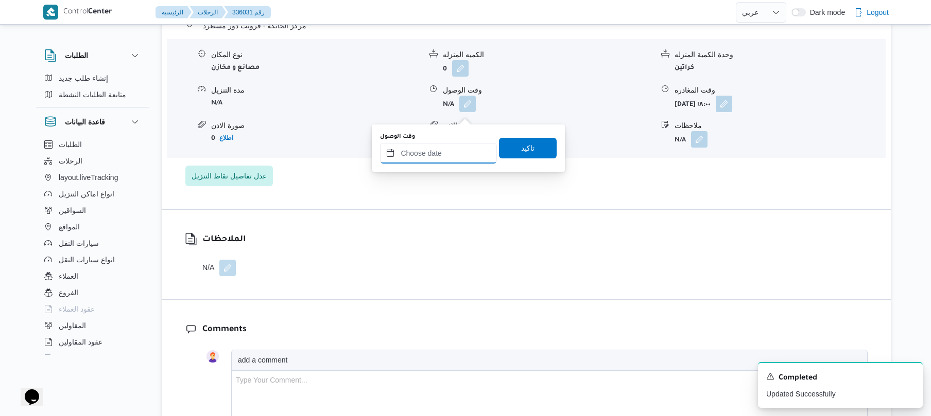
click at [448, 145] on input "وقت الوصول" at bounding box center [438, 153] width 117 height 21
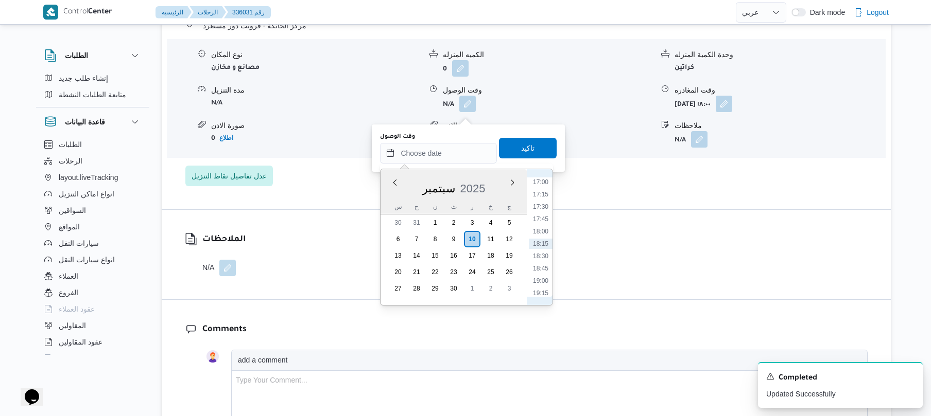
scroll to position [740, 0]
click at [544, 223] on li "15:45" at bounding box center [541, 221] width 24 height 10
type input "١٠/٠٩/٢٠٢٥ ١٥:٤٥"
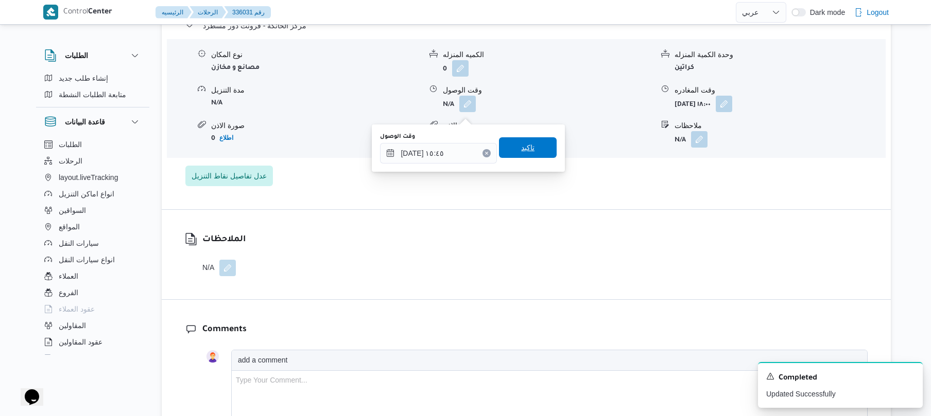
click at [529, 151] on span "تاكيد" at bounding box center [528, 147] width 58 height 21
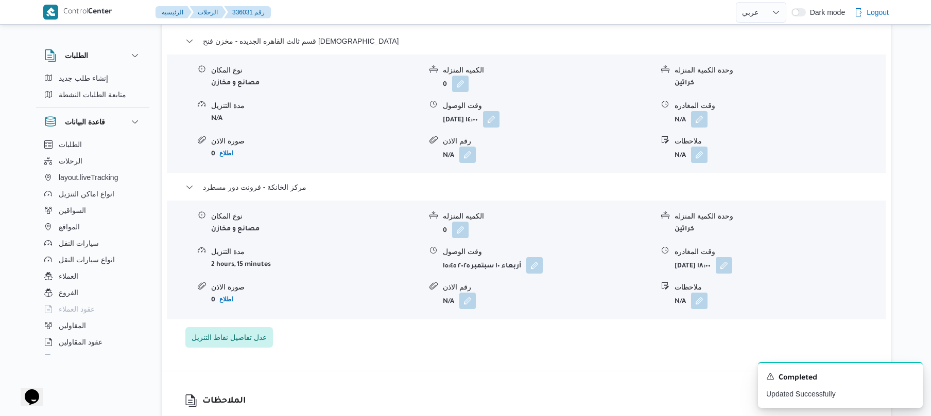
scroll to position [886, 0]
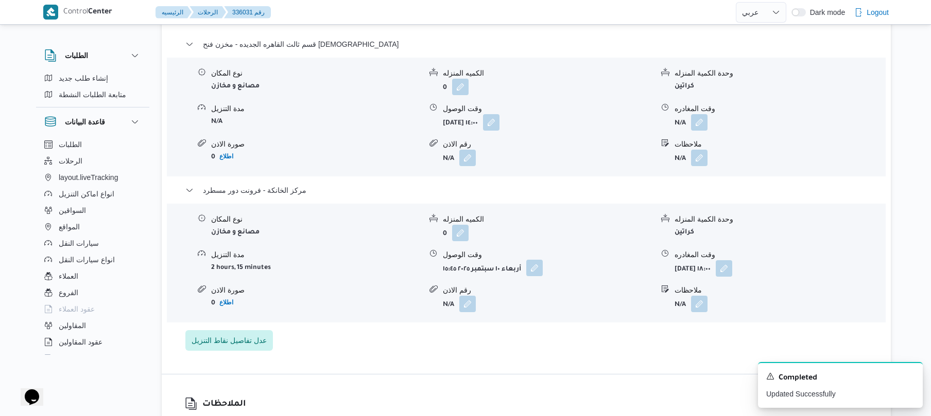
click at [538, 272] on button "button" at bounding box center [534, 268] width 16 height 16
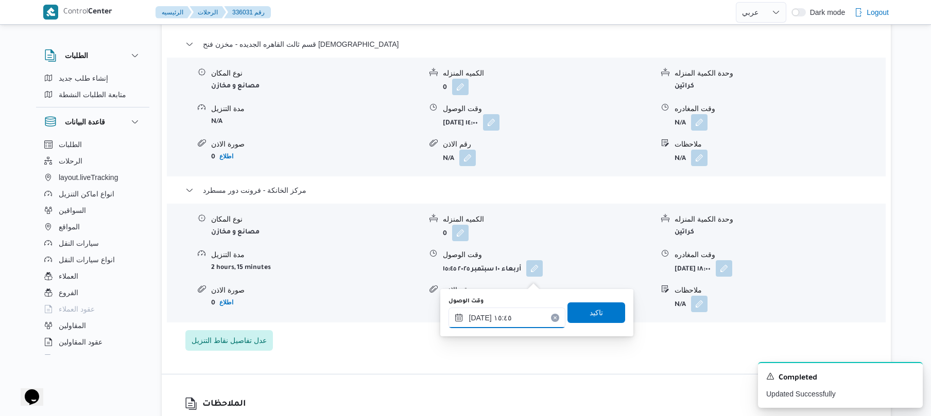
click at [500, 320] on input "١٠/٠٩/٢٠٢٥ ١٥:٤٥" at bounding box center [506, 318] width 117 height 21
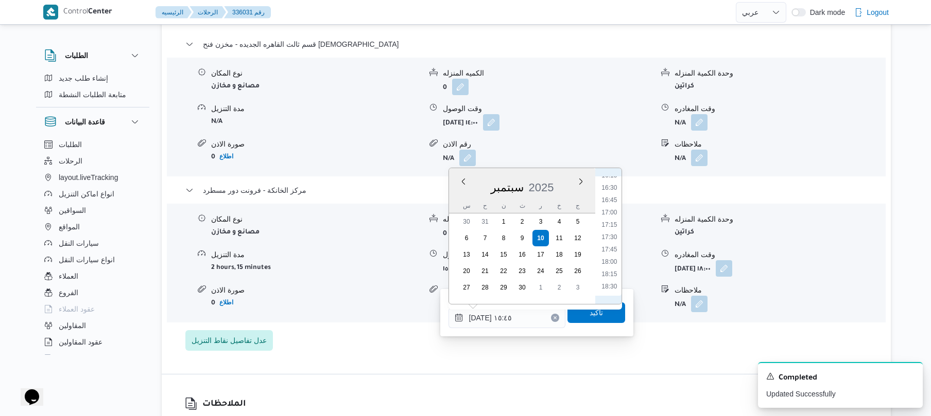
scroll to position [819, 0]
click at [607, 241] on li "17:45" at bounding box center [609, 240] width 24 height 10
type input "١٠/٠٩/٢٠٢٥ ١٧:٤٥"
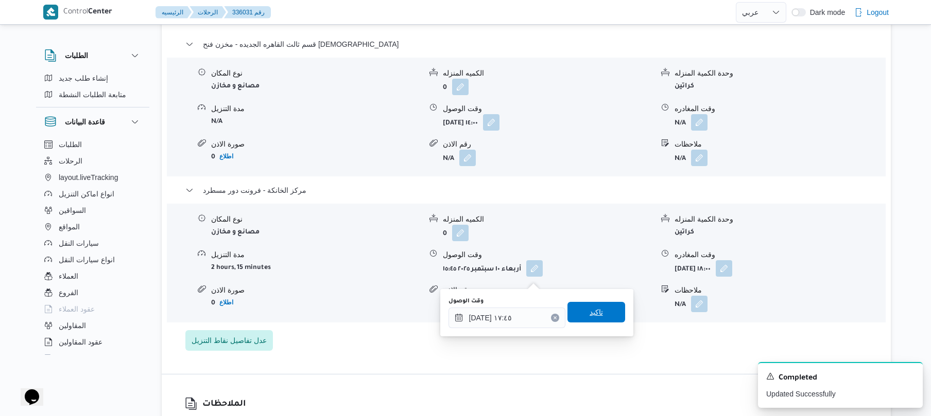
click at [581, 314] on span "تاكيد" at bounding box center [596, 312] width 58 height 21
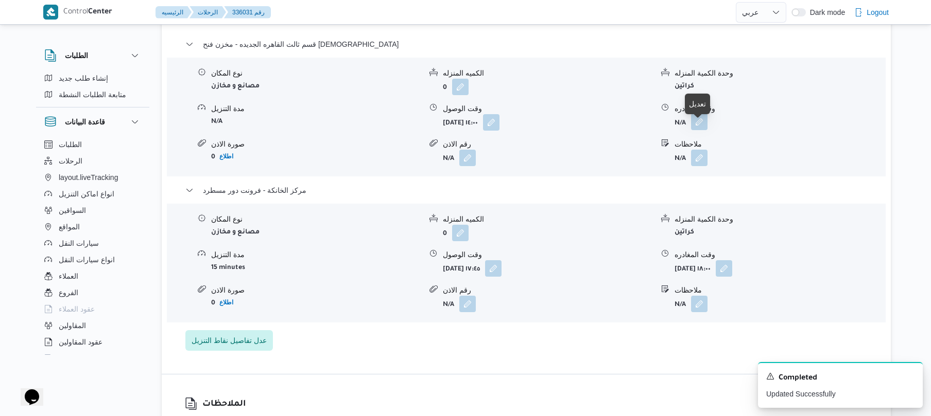
click at [701, 128] on button "button" at bounding box center [699, 122] width 16 height 16
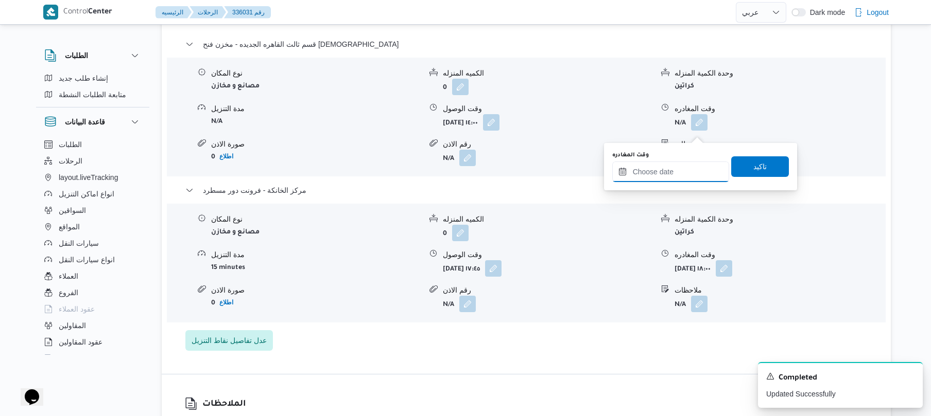
click at [668, 171] on input "وقت المغادره" at bounding box center [670, 172] width 117 height 21
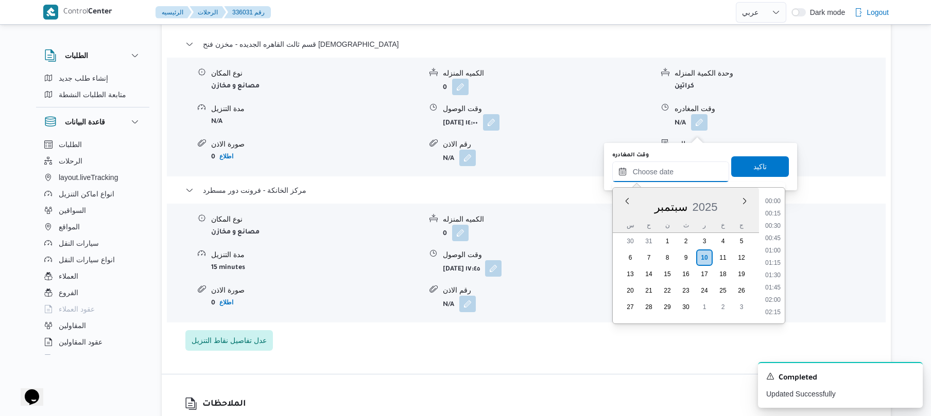
scroll to position [841, 0]
click at [774, 203] on li "17:00" at bounding box center [773, 201] width 24 height 10
type input "١٠/٠٩/٢٠٢٥ ١٧:٠٠"
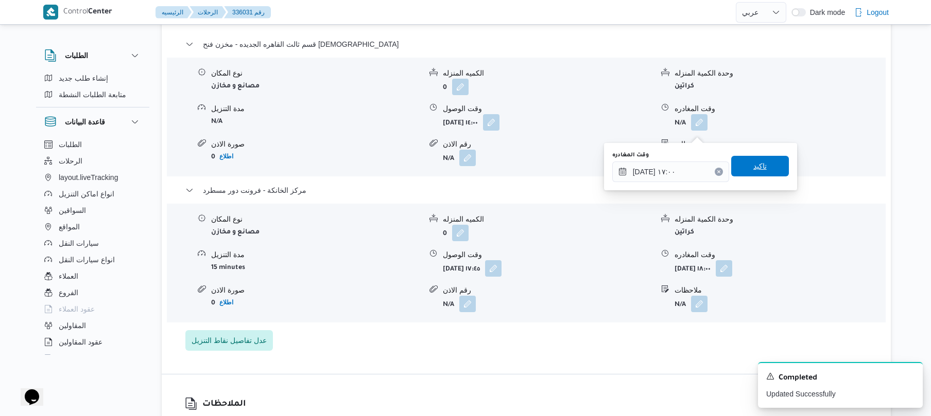
click at [761, 171] on span "تاكيد" at bounding box center [760, 166] width 58 height 21
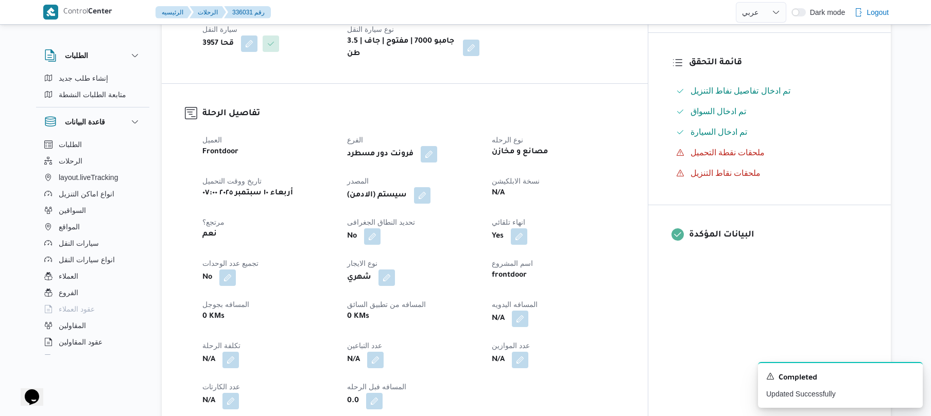
scroll to position [255, 0]
click at [528, 327] on button "button" at bounding box center [520, 319] width 16 height 16
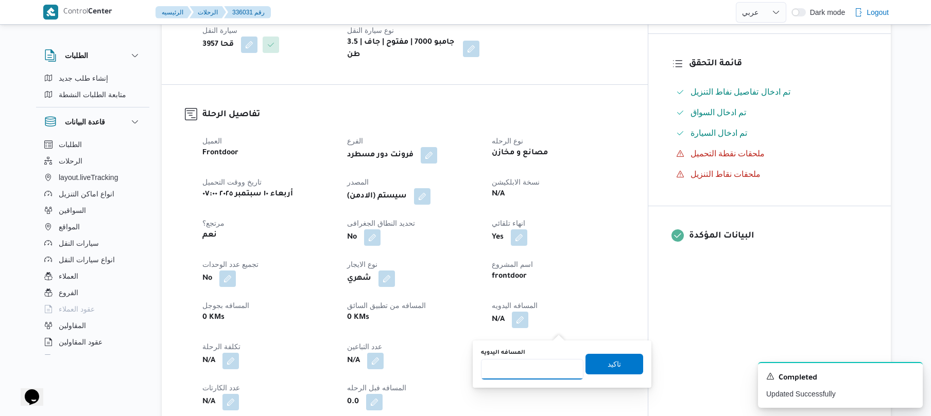
click at [532, 370] on input "المسافه اليدويه" at bounding box center [532, 369] width 102 height 21
type input "120"
click at [591, 369] on span "تاكيد" at bounding box center [614, 364] width 58 height 21
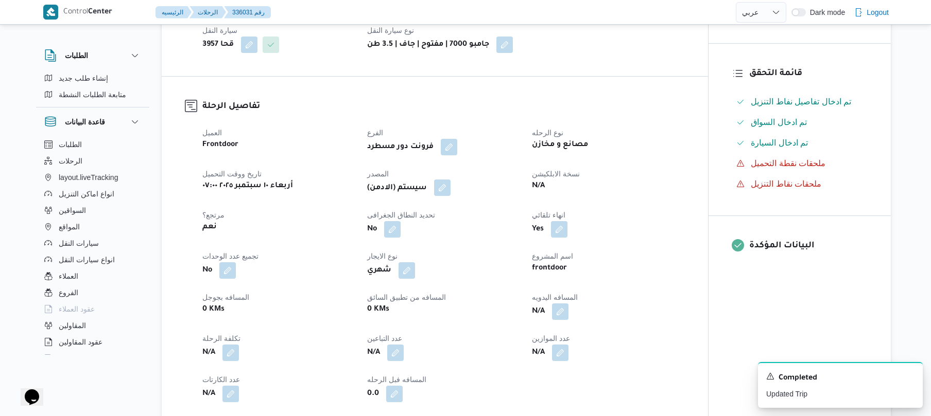
click at [447, 196] on button "button" at bounding box center [442, 188] width 16 height 16
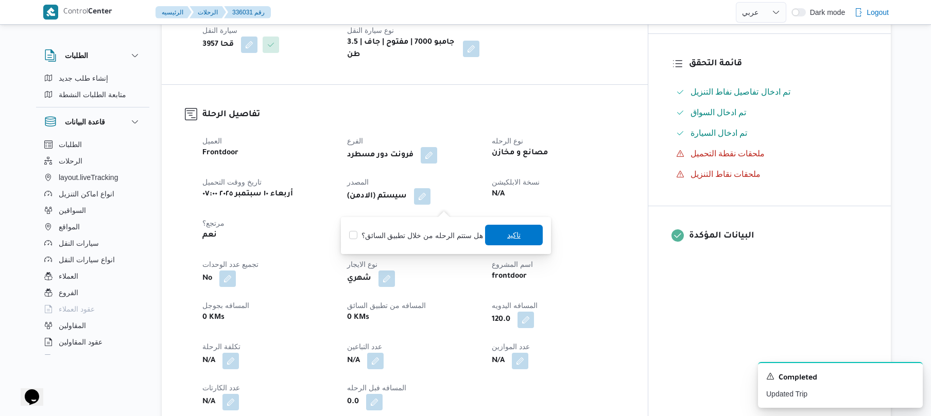
click at [499, 231] on span "تاكيد" at bounding box center [514, 235] width 58 height 21
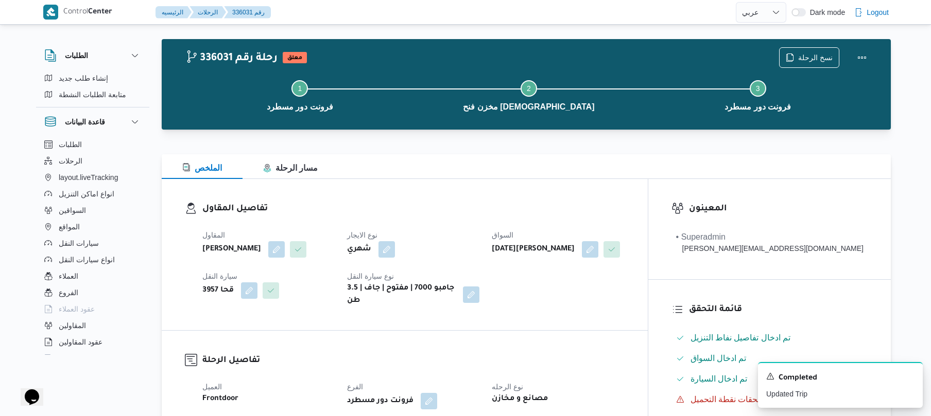
scroll to position [8, 0]
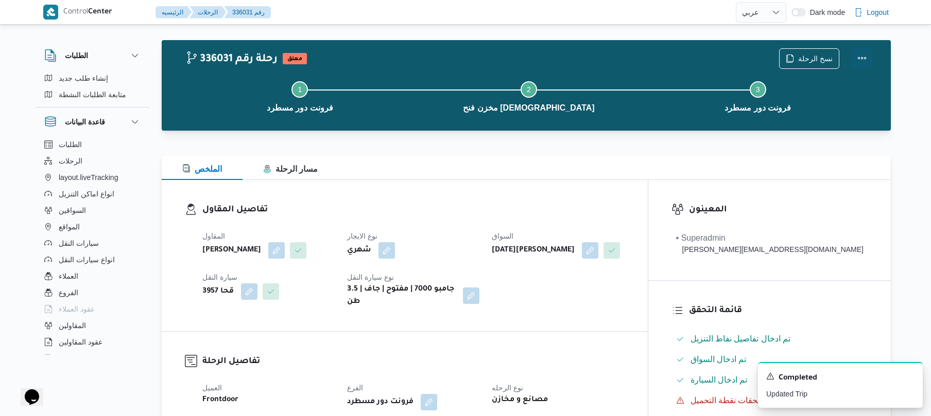
click at [865, 58] on button "Actions" at bounding box center [861, 58] width 21 height 21
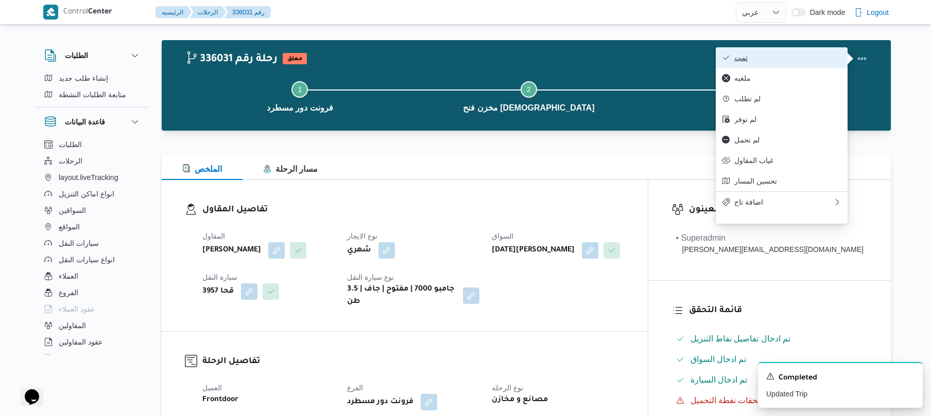
click at [824, 56] on span "تمت" at bounding box center [787, 58] width 107 height 8
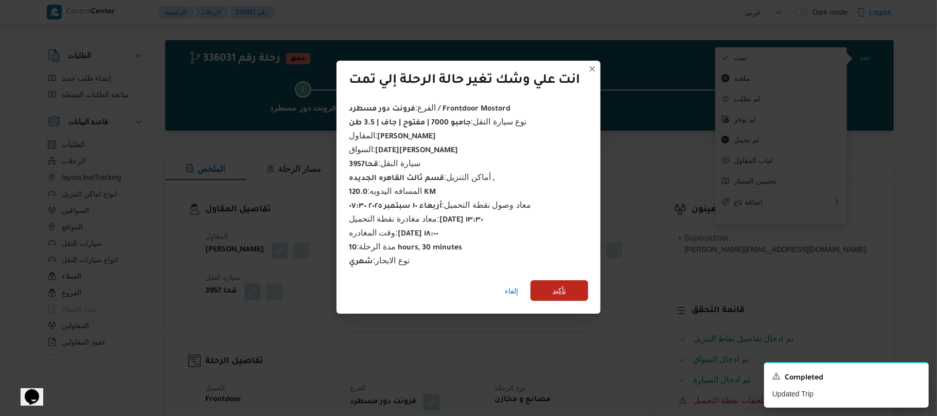
click at [563, 286] on span "تأكيد" at bounding box center [559, 291] width 13 height 12
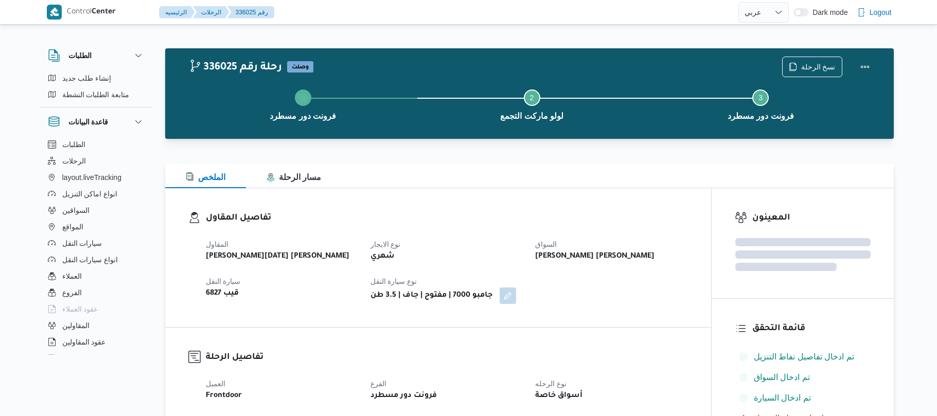
select select "ar"
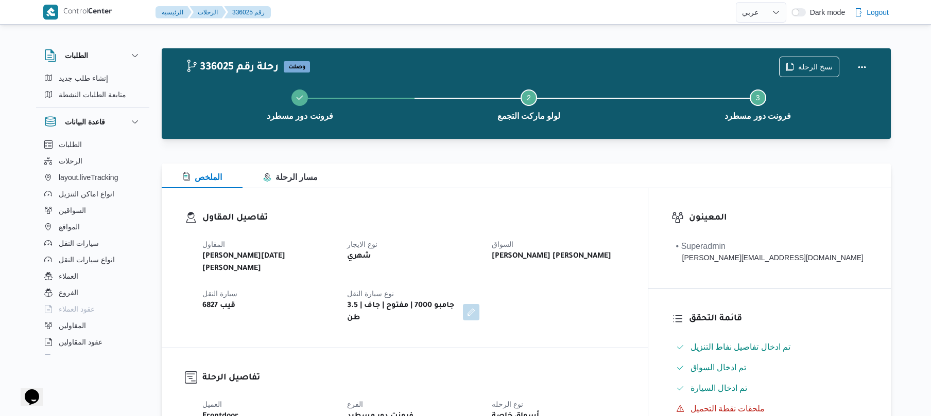
click at [556, 239] on dt "السواق" at bounding box center [558, 244] width 132 height 12
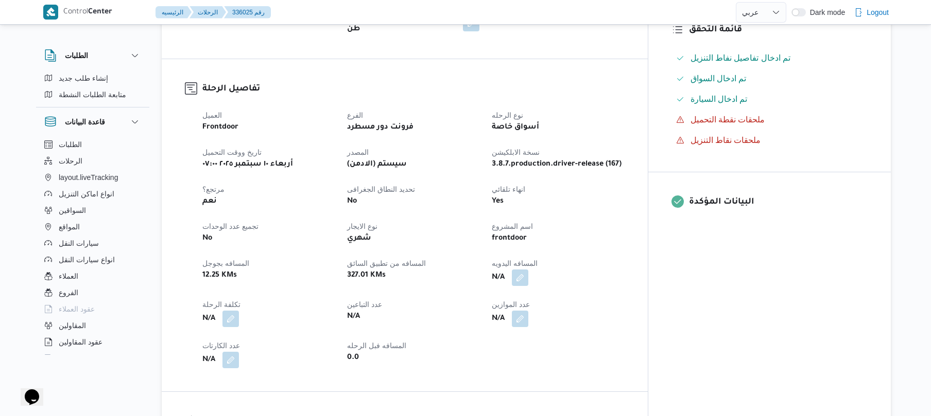
scroll to position [329, 0]
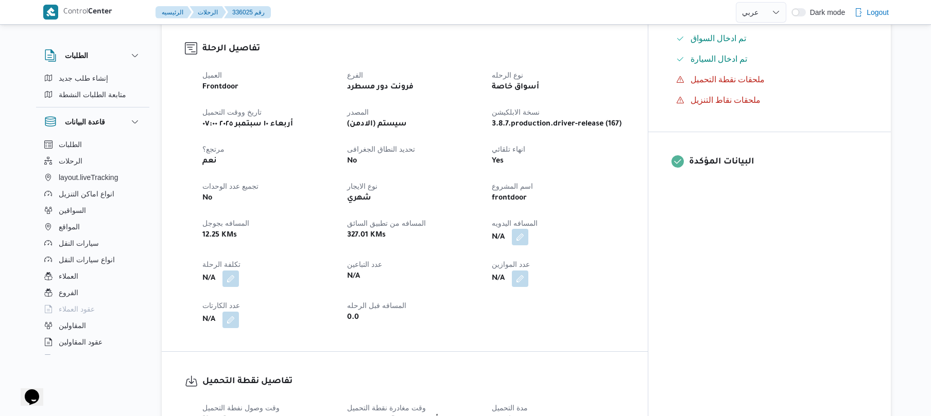
click at [528, 229] on button "button" at bounding box center [520, 237] width 16 height 16
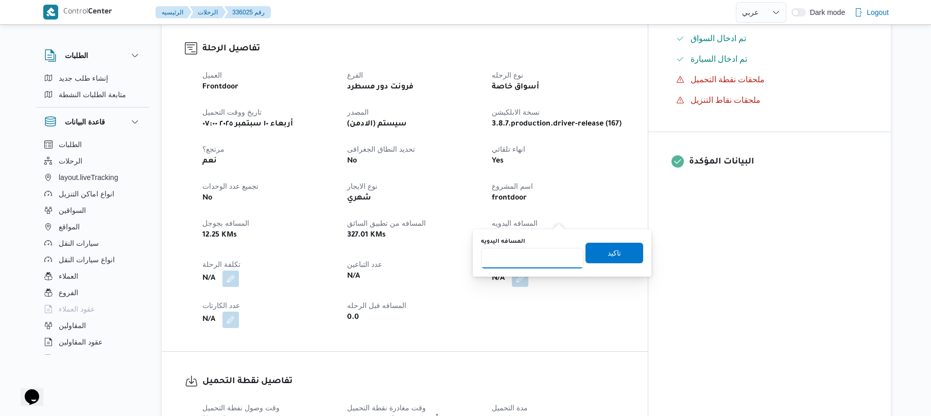
click at [535, 267] on input "المسافه اليدويه" at bounding box center [532, 258] width 102 height 21
type input "120"
click at [607, 254] on span "تاكيد" at bounding box center [613, 253] width 13 height 12
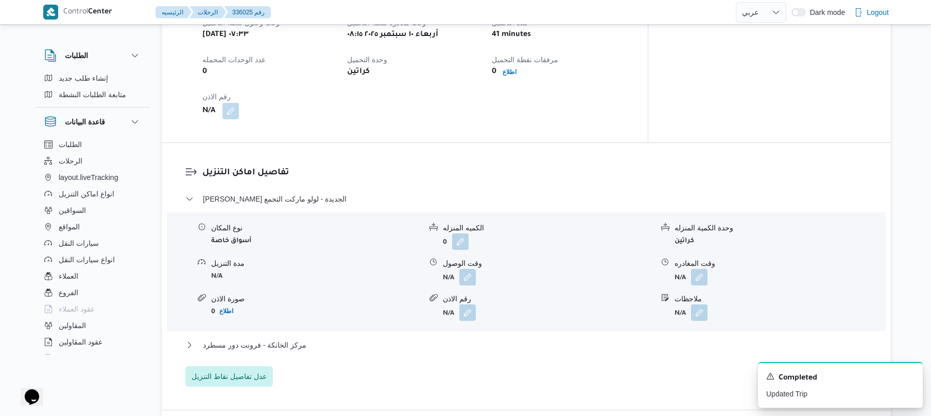
scroll to position [713, 0]
click at [460, 270] on button "button" at bounding box center [467, 278] width 16 height 16
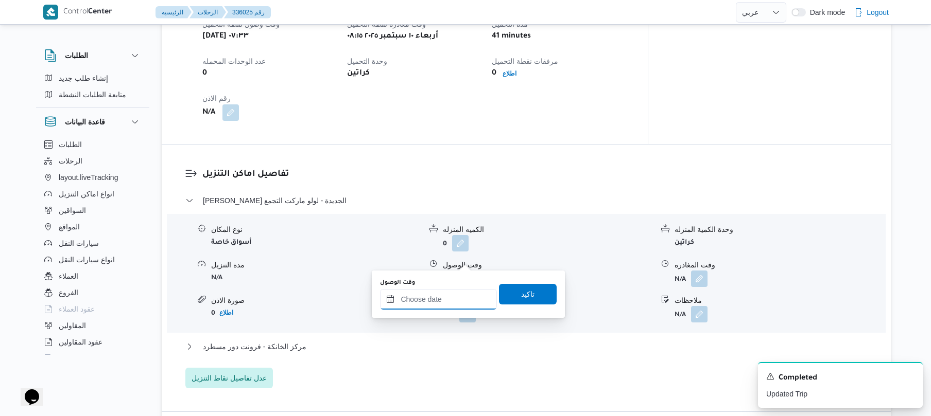
click at [448, 297] on input "وقت الوصول" at bounding box center [438, 299] width 117 height 21
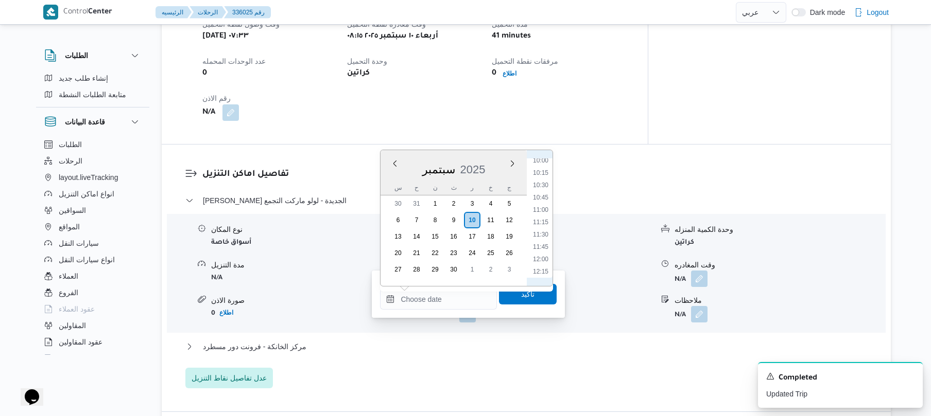
scroll to position [434, 0]
click at [545, 174] on li "09:00" at bounding box center [541, 174] width 24 height 10
type input "١٠/٠٩/٢٠٢٥ ٠٩:٠٠"
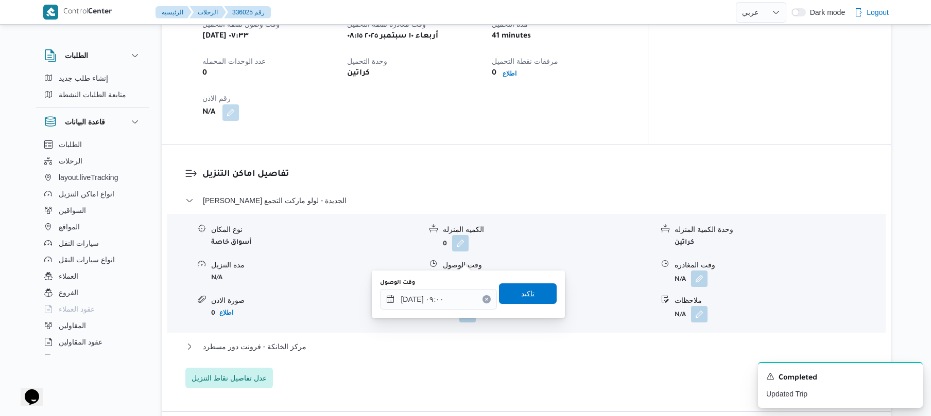
click at [521, 299] on span "تاكيد" at bounding box center [527, 294] width 13 height 12
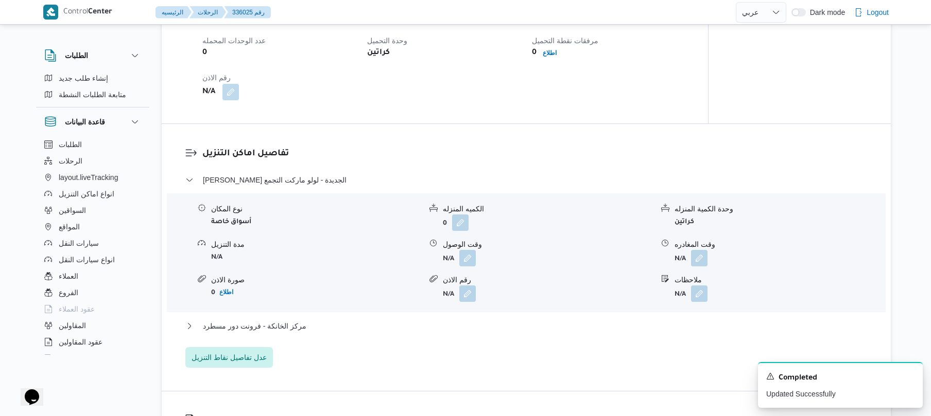
click at [472, 314] on div "ثانى القاهرة الجديدة - لولو ماركت التجمع نوع المكان أسواق خاصة الكميه المنزله 0…" at bounding box center [526, 271] width 682 height 194
click at [469, 326] on button "مركز الخانكة - فرونت دور مسطرد" at bounding box center [526, 326] width 682 height 12
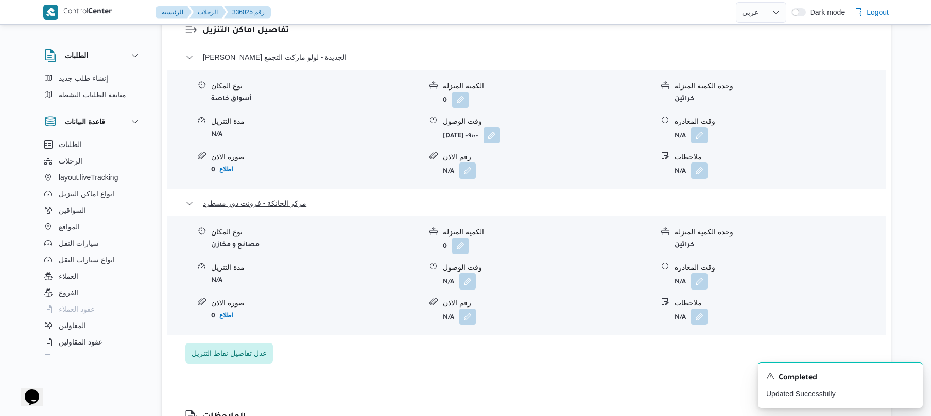
scroll to position [1043, 0]
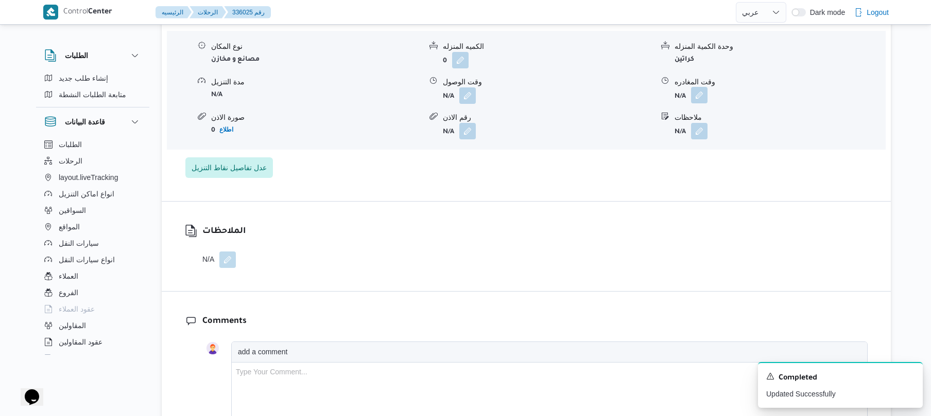
click at [698, 87] on button "button" at bounding box center [699, 95] width 16 height 16
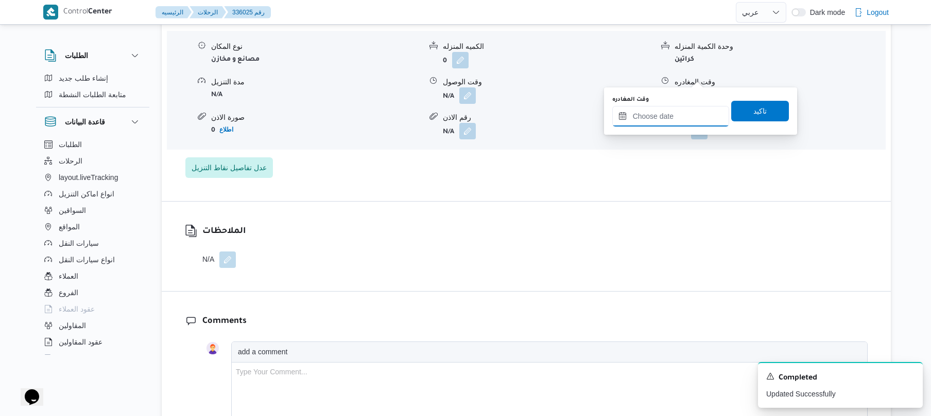
click at [641, 119] on input "وقت المغادره" at bounding box center [670, 116] width 117 height 21
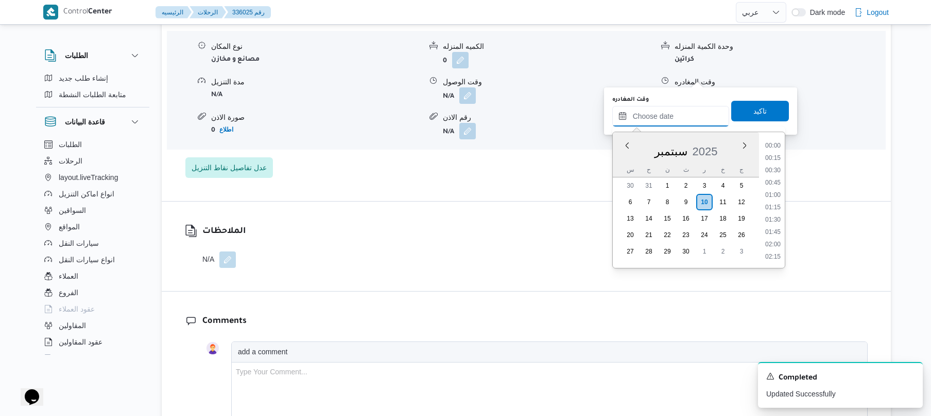
scroll to position [841, 0]
click at [774, 147] on li "17:00" at bounding box center [773, 145] width 24 height 10
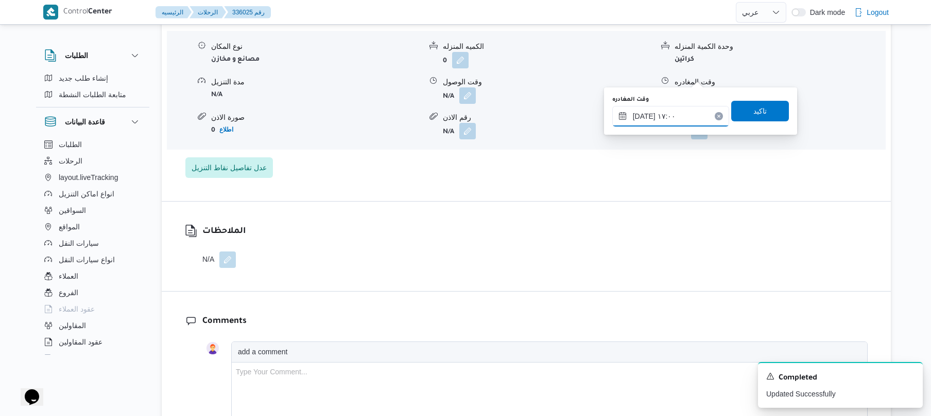
click at [685, 111] on input "١٠/٠٩/٢٠٢٥ ١٧:٠٠" at bounding box center [670, 116] width 117 height 21
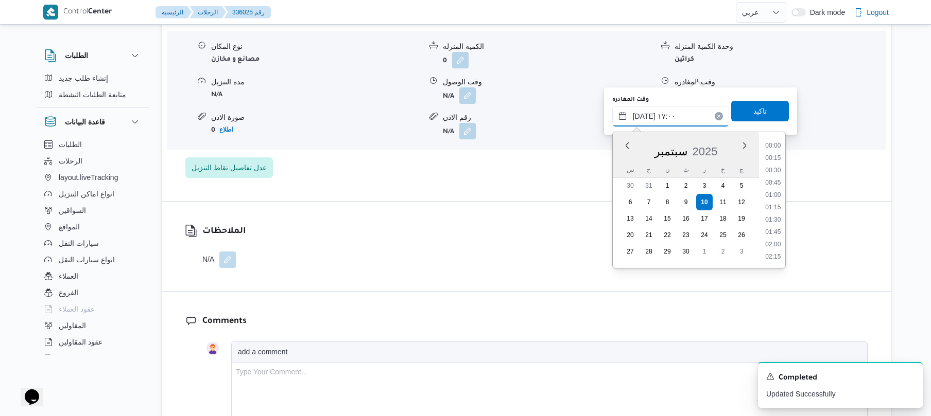
scroll to position [778, 0]
click at [776, 196] on li "16:45" at bounding box center [773, 195] width 24 height 10
type input "١٠/٠٩/٢٠٢٥ ١٦:٤٥"
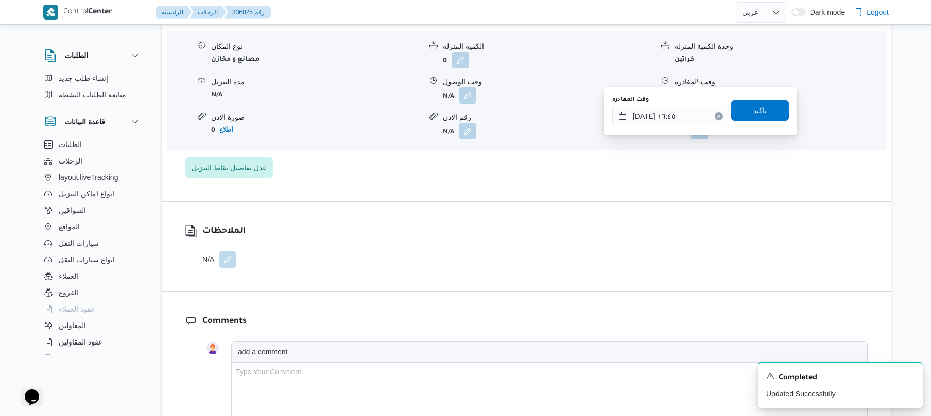
click at [767, 101] on span "تاكيد" at bounding box center [760, 110] width 58 height 21
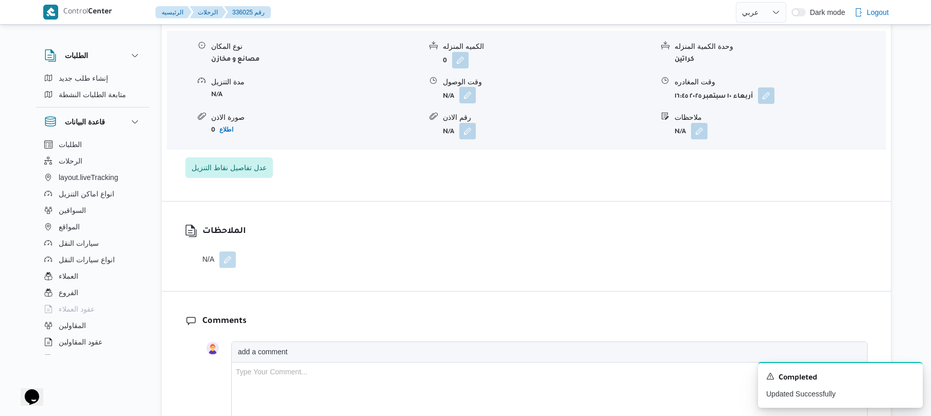
click at [468, 87] on button "button" at bounding box center [467, 95] width 16 height 16
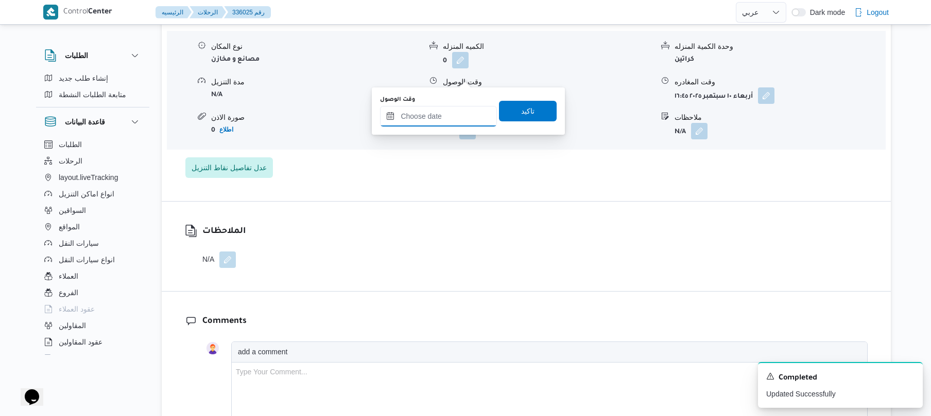
click at [444, 115] on input "وقت الوصول" at bounding box center [438, 116] width 117 height 21
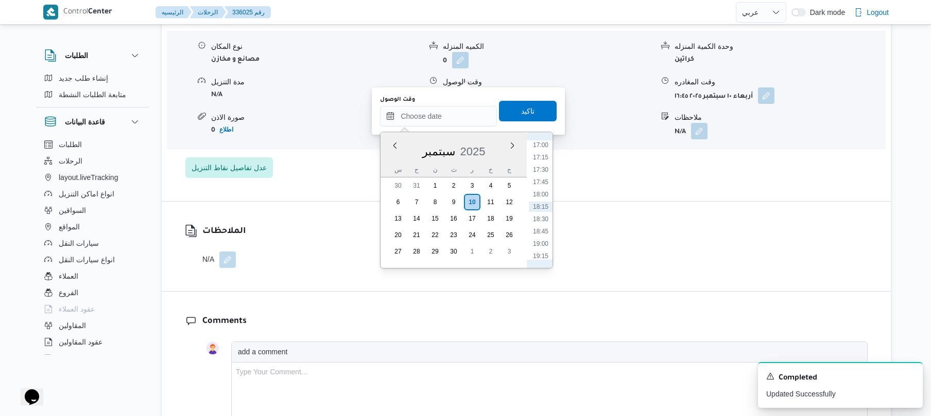
scroll to position [740, 0]
click at [548, 217] on li "16:30" at bounding box center [541, 221] width 24 height 10
type input "١٠/٠٩/٢٠٢٥ ١٦:٣٠"
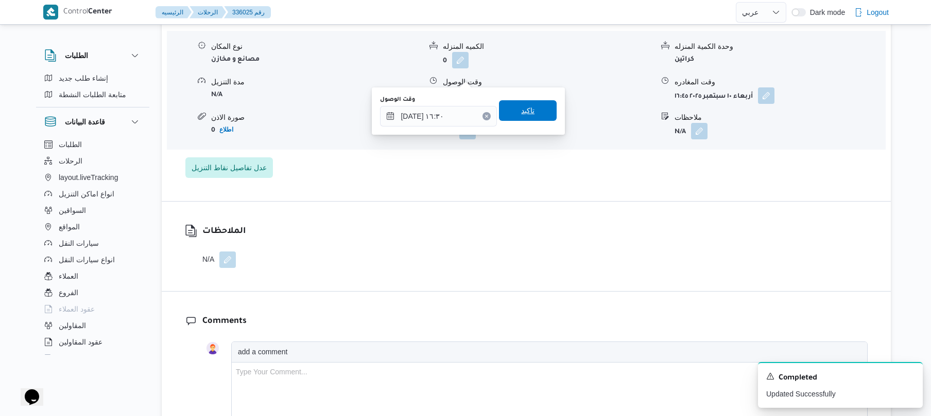
click at [521, 110] on span "تاكيد" at bounding box center [527, 111] width 13 height 12
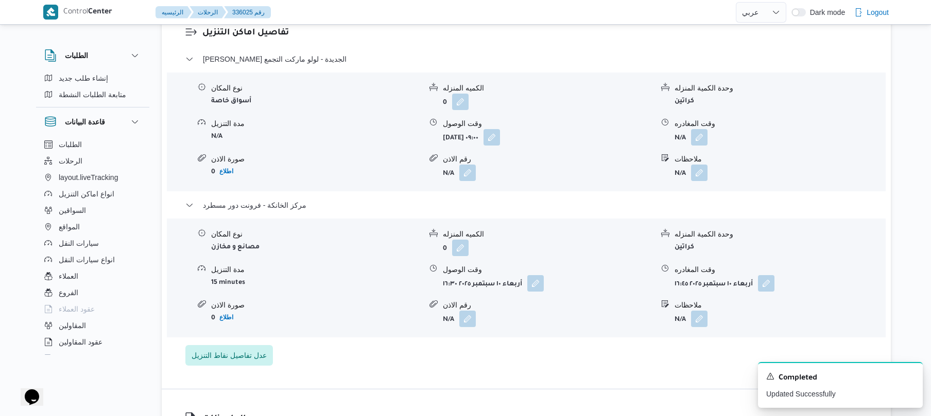
scroll to position [851, 0]
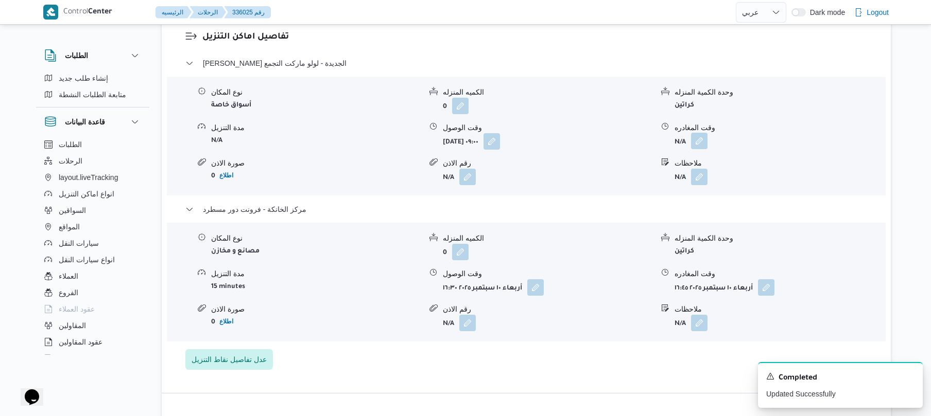
click at [704, 133] on button "button" at bounding box center [699, 141] width 16 height 16
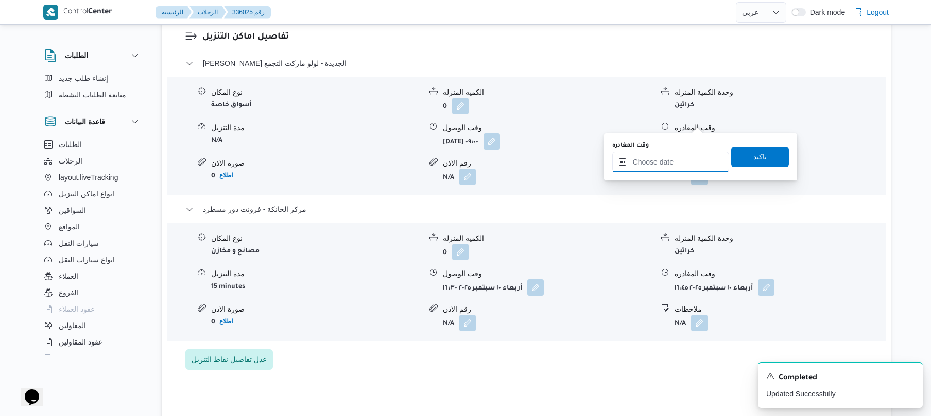
click at [668, 159] on input "وقت المغادره" at bounding box center [670, 162] width 117 height 21
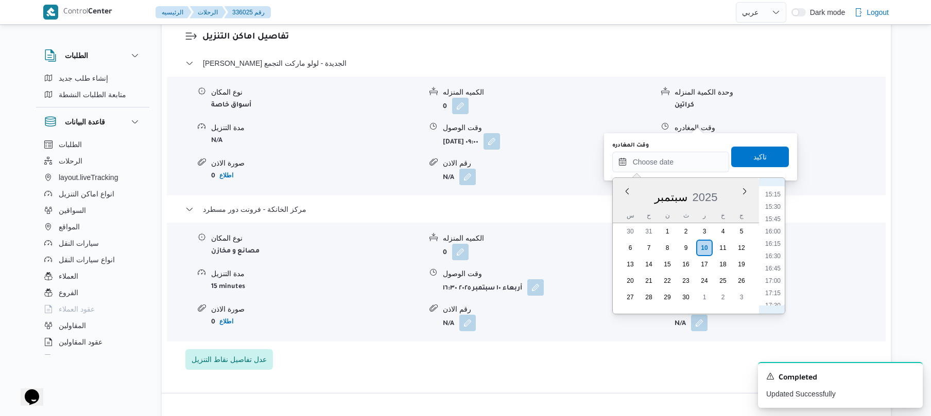
scroll to position [740, 0]
click at [775, 228] on li "15:45" at bounding box center [773, 230] width 24 height 10
type input "١٠/٠٩/٢٠٢٥ ١٥:٤٥"
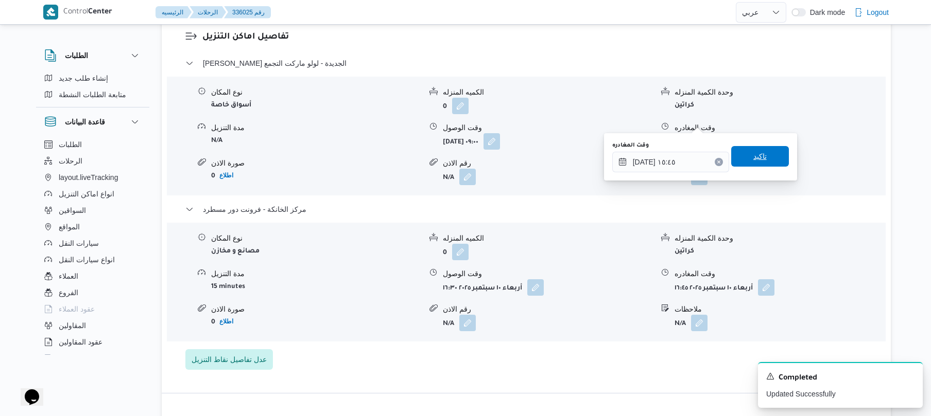
click at [767, 153] on span "تاكيد" at bounding box center [760, 156] width 58 height 21
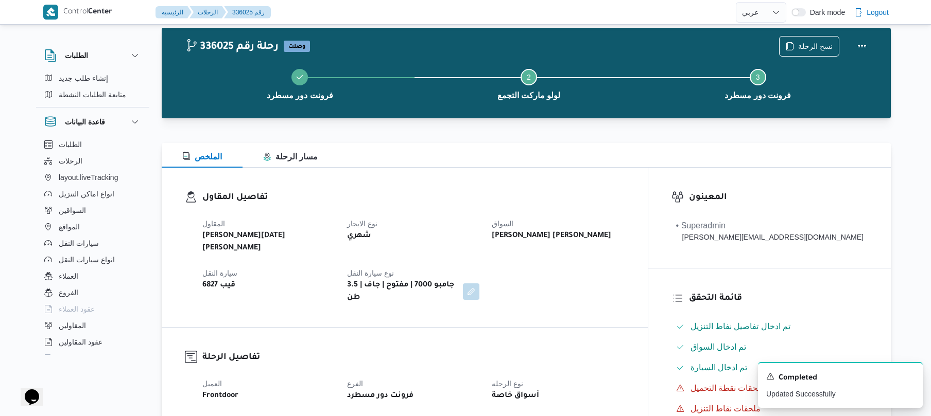
scroll to position [0, 0]
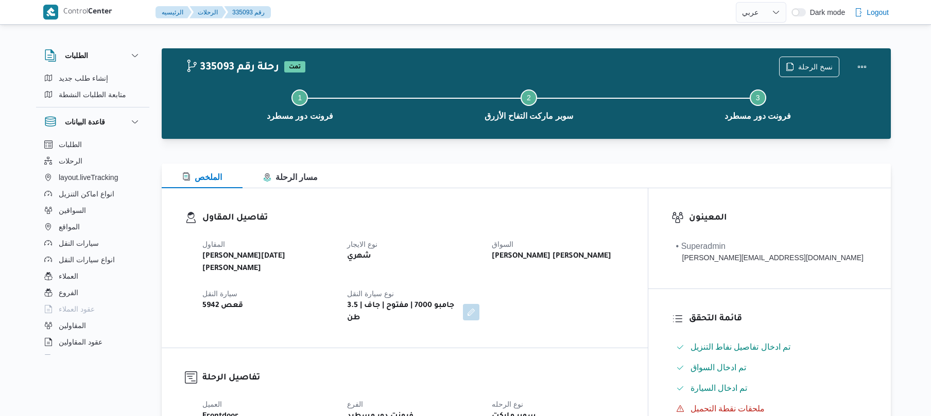
select select "ar"
click at [101, 160] on button "الرحلات" at bounding box center [92, 161] width 105 height 16
select select "ar"
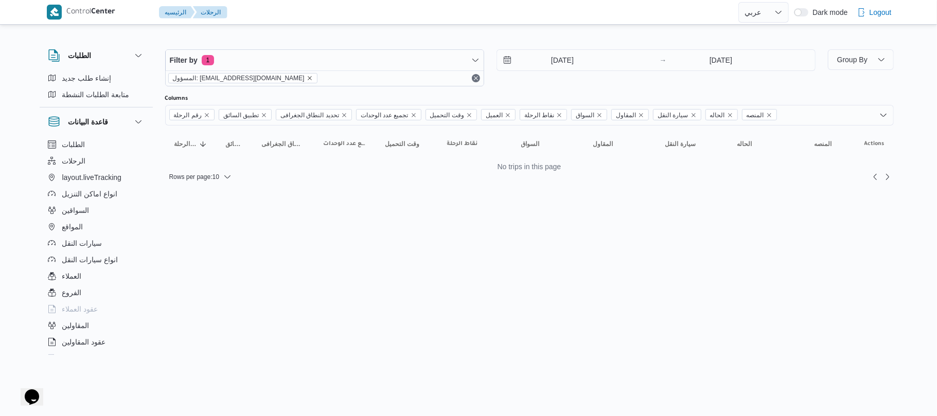
click at [308, 79] on icon "remove selected entity" at bounding box center [310, 78] width 4 height 4
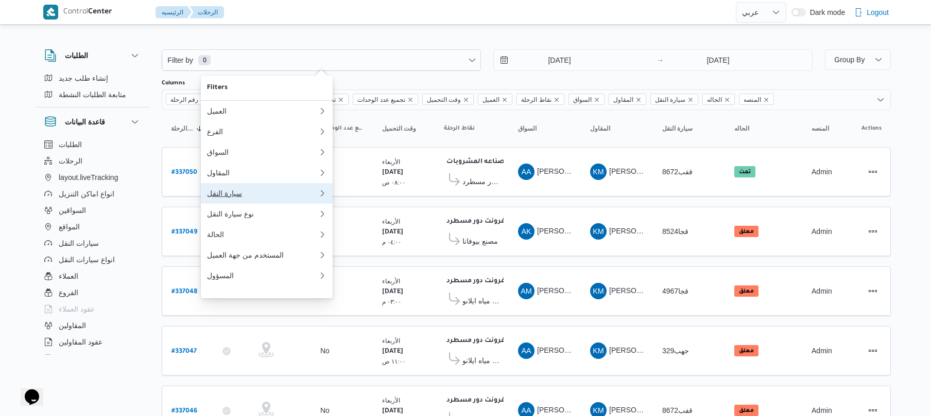
click at [228, 198] on div "سيارة النقل" at bounding box center [262, 193] width 111 height 8
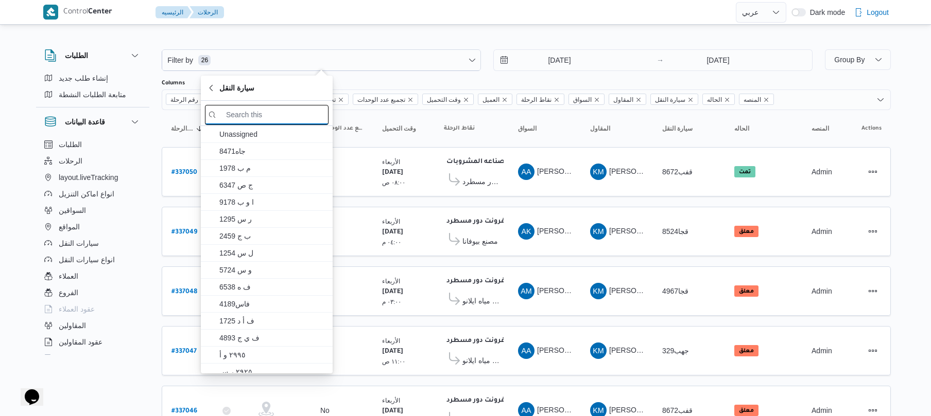
click at [282, 114] on input "search filters" at bounding box center [267, 115] width 124 height 20
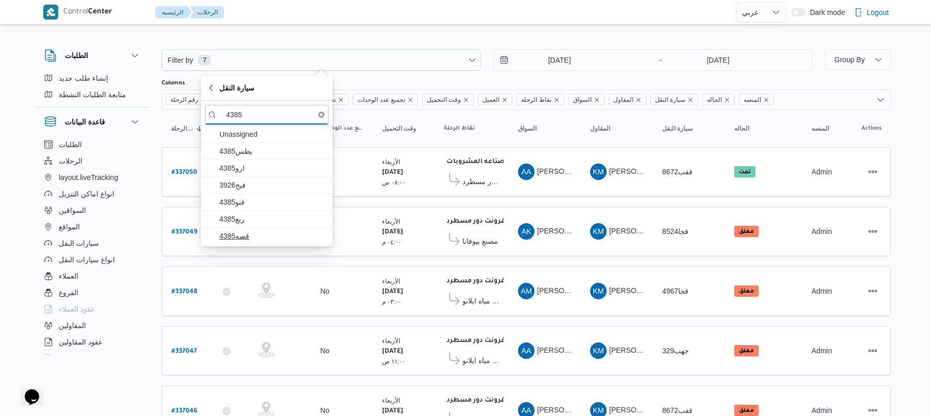
type input "4385"
click at [240, 233] on span "قصه4385" at bounding box center [272, 236] width 107 height 12
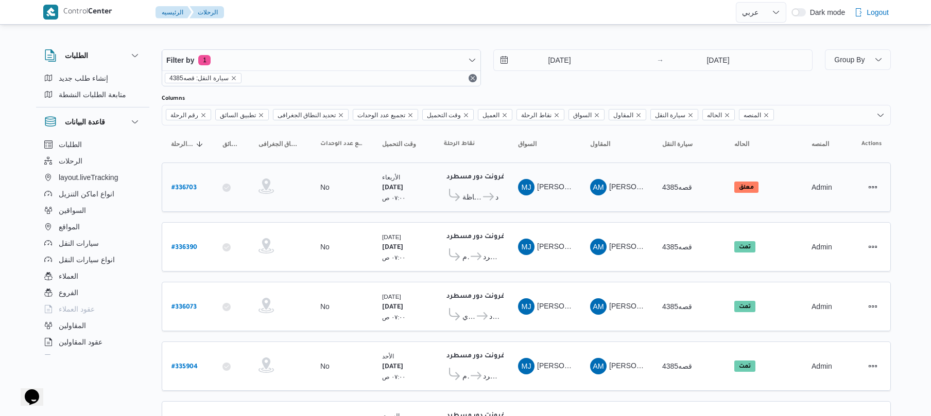
click at [186, 187] on b "# 336703" at bounding box center [183, 188] width 25 height 7
select select "ar"
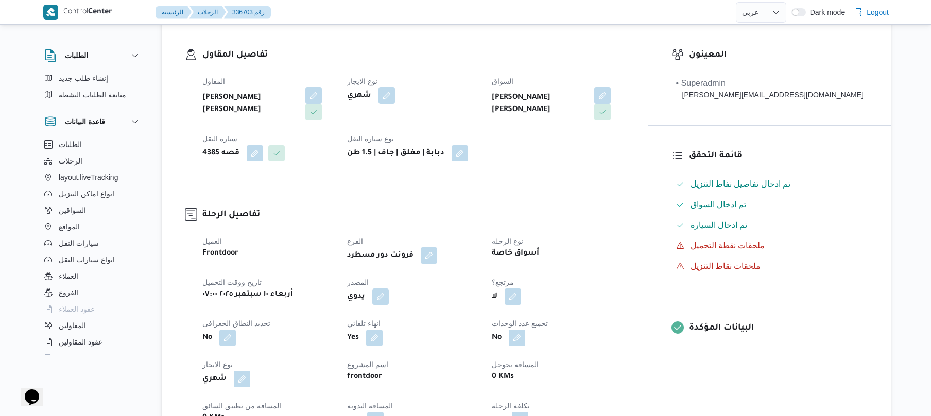
scroll to position [21, 0]
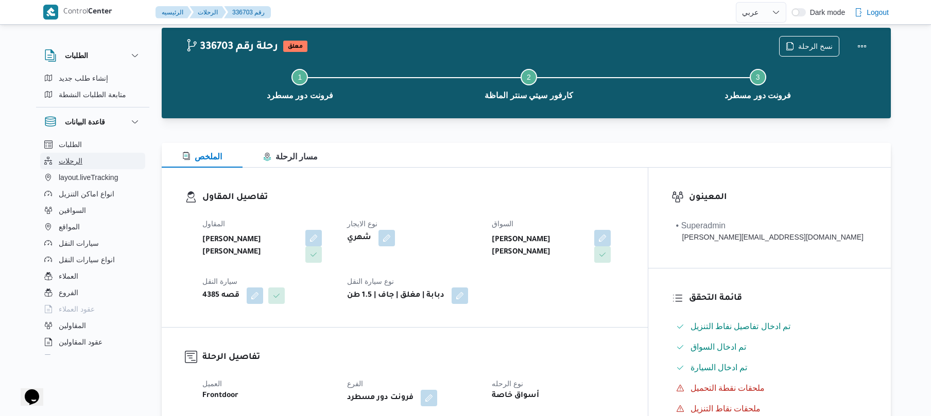
click at [84, 163] on button "الرحلات" at bounding box center [92, 161] width 105 height 16
select select "ar"
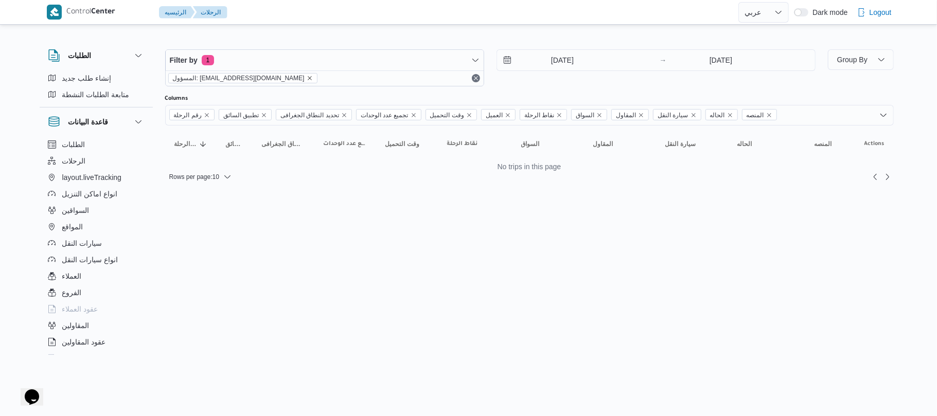
click at [308, 78] on icon "remove selected entity" at bounding box center [310, 78] width 4 height 4
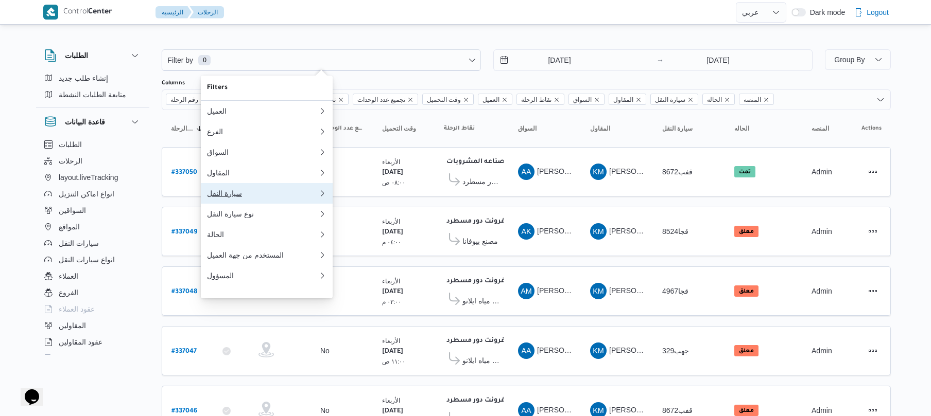
click at [250, 204] on button "سيارة النقل" at bounding box center [267, 193] width 132 height 21
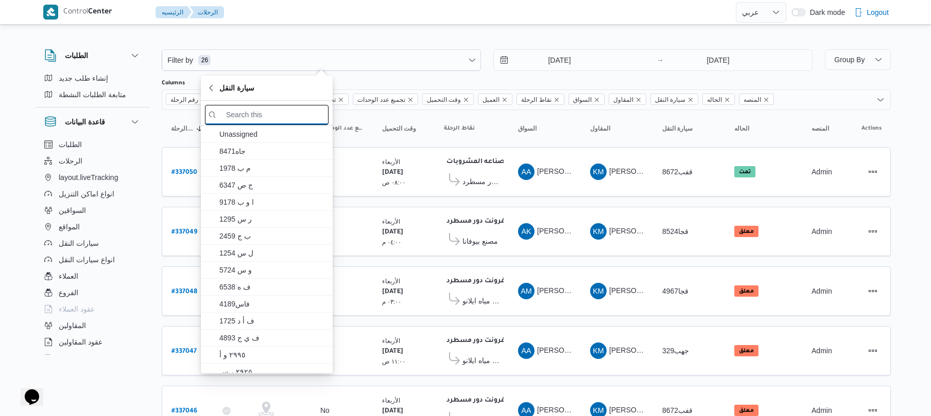
click at [283, 114] on input "search filters" at bounding box center [267, 115] width 124 height 20
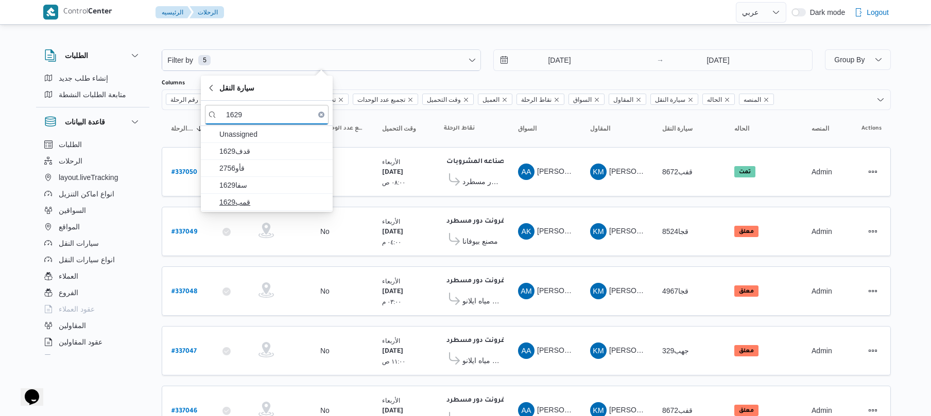
type input "1629"
click at [237, 199] on span "قمب1629" at bounding box center [272, 202] width 107 height 12
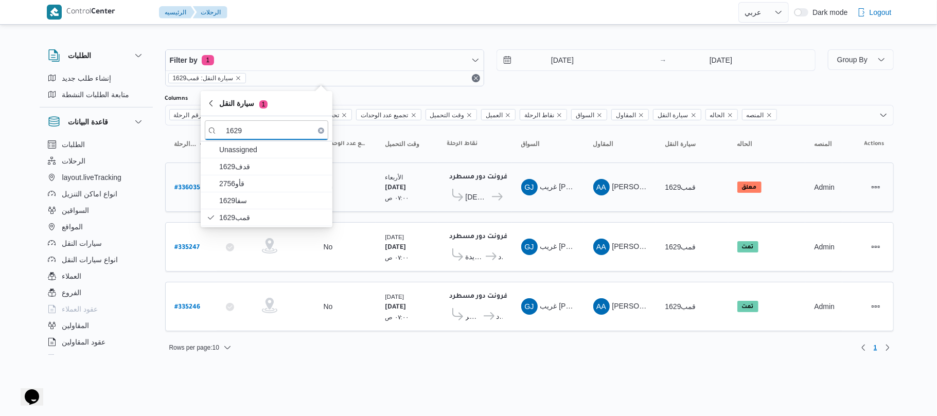
click at [185, 185] on b "# 336035" at bounding box center [188, 188] width 26 height 7
select select "ar"
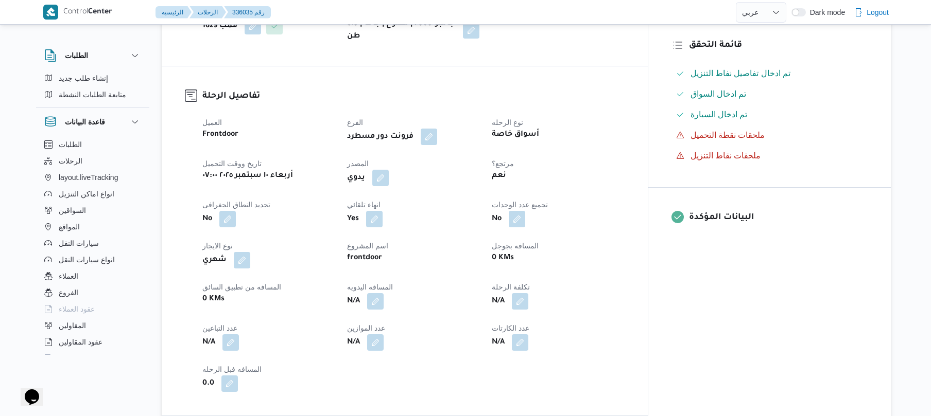
scroll to position [6, 0]
